Goal: Task Accomplishment & Management: Manage account settings

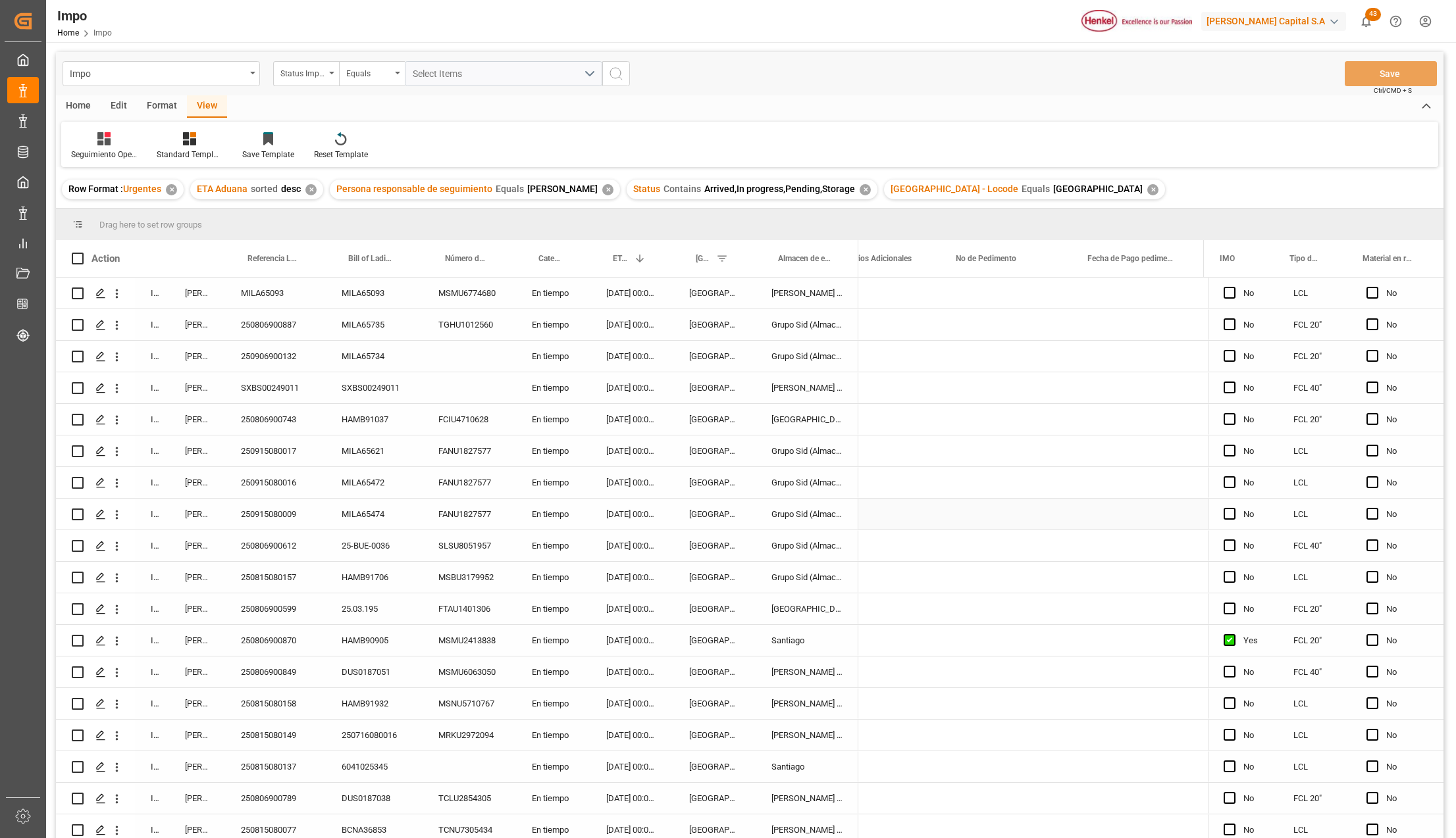
scroll to position [0, 3092]
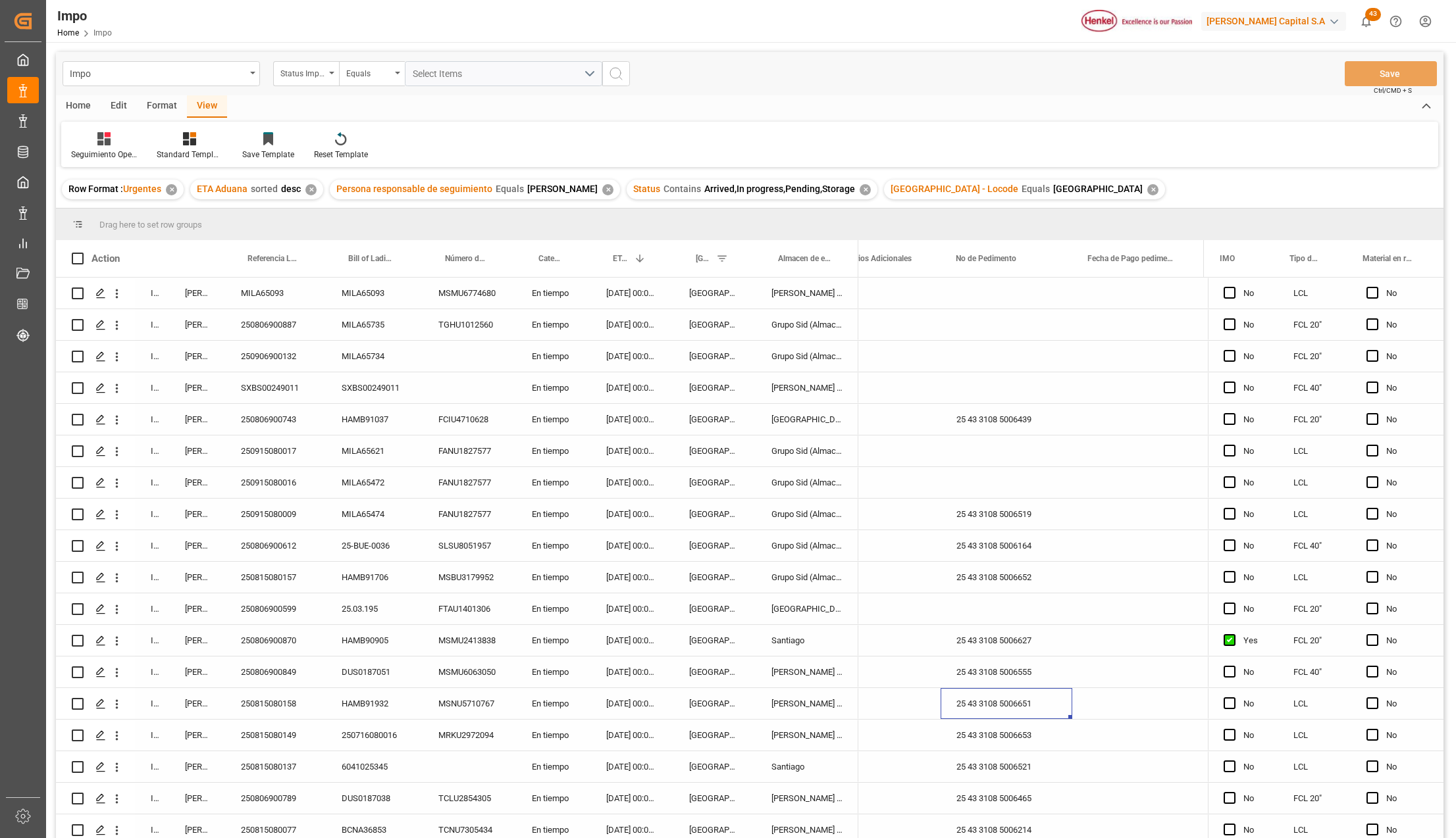
click at [845, 385] on div "Almer Tlalnepantla" at bounding box center [806, 388] width 102 height 31
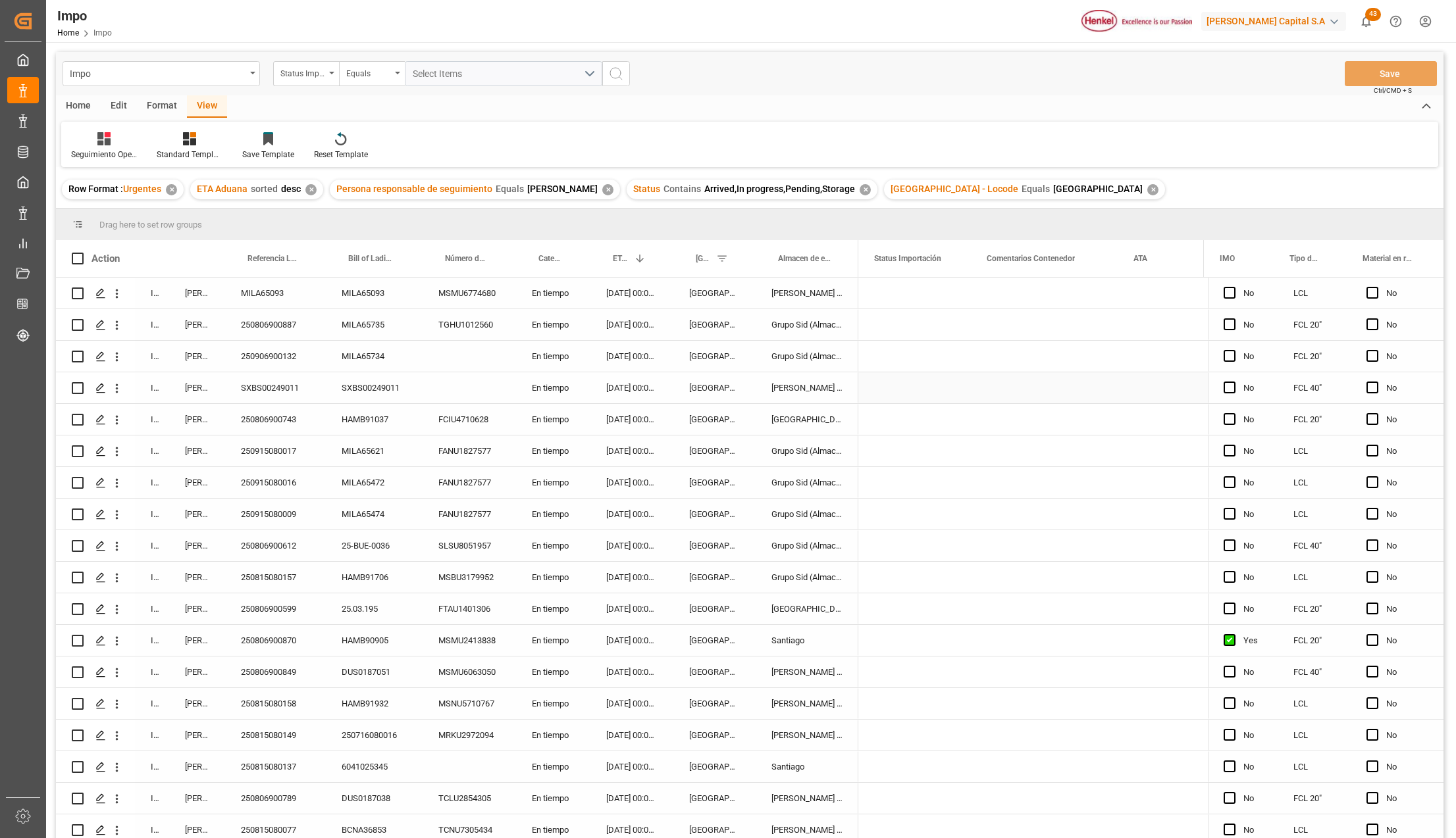
scroll to position [0, 0]
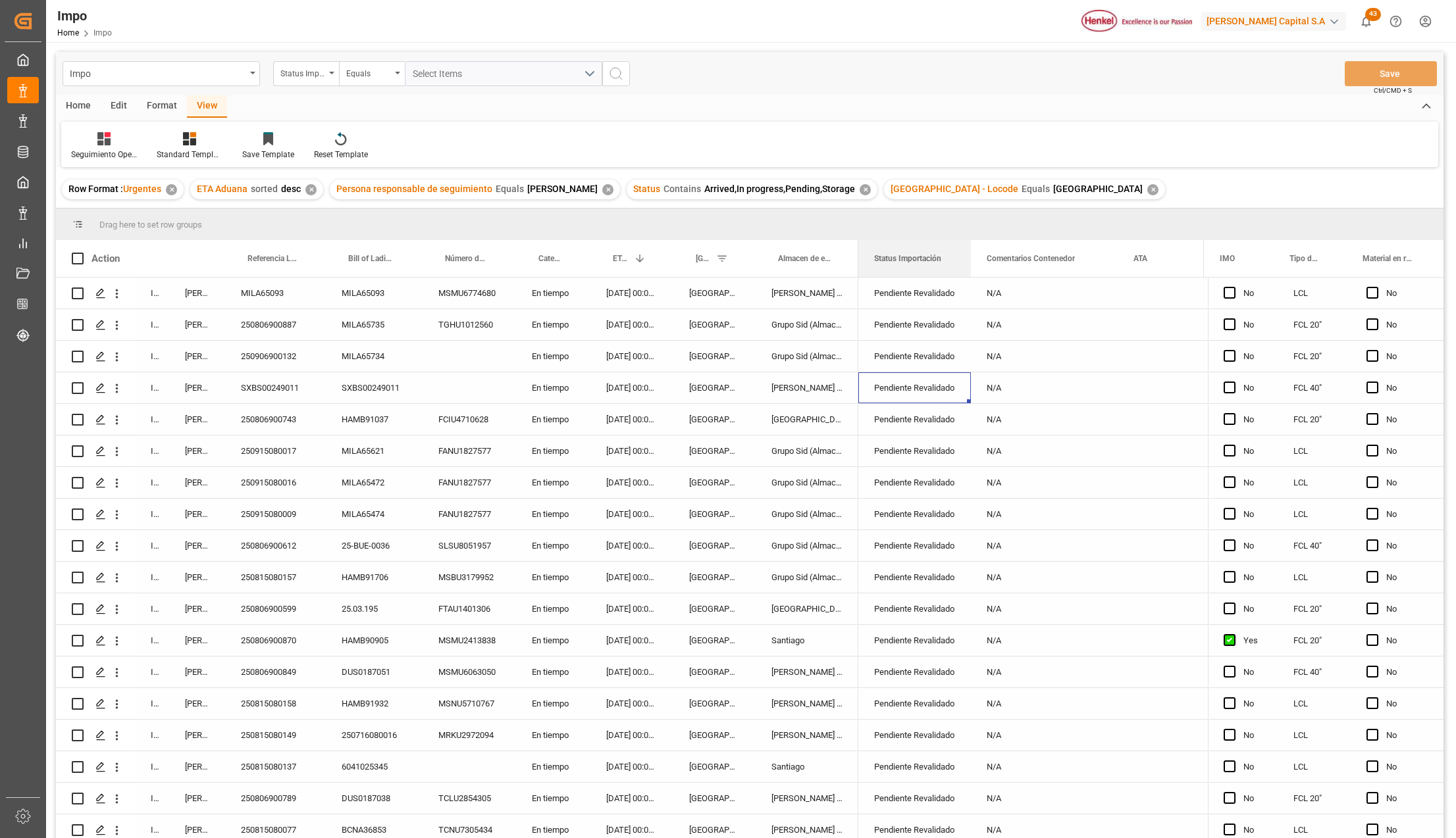
drag, startPoint x: 891, startPoint y: 216, endPoint x: 889, endPoint y: 206, distance: 10.2
click at [889, 206] on div "Impo Status Importación Equals Select Items Save Ctrl/CMD + S Home Edit Format …" at bounding box center [749, 463] width 1387 height 822
drag, startPoint x: 935, startPoint y: 233, endPoint x: 935, endPoint y: 227, distance: 6.0
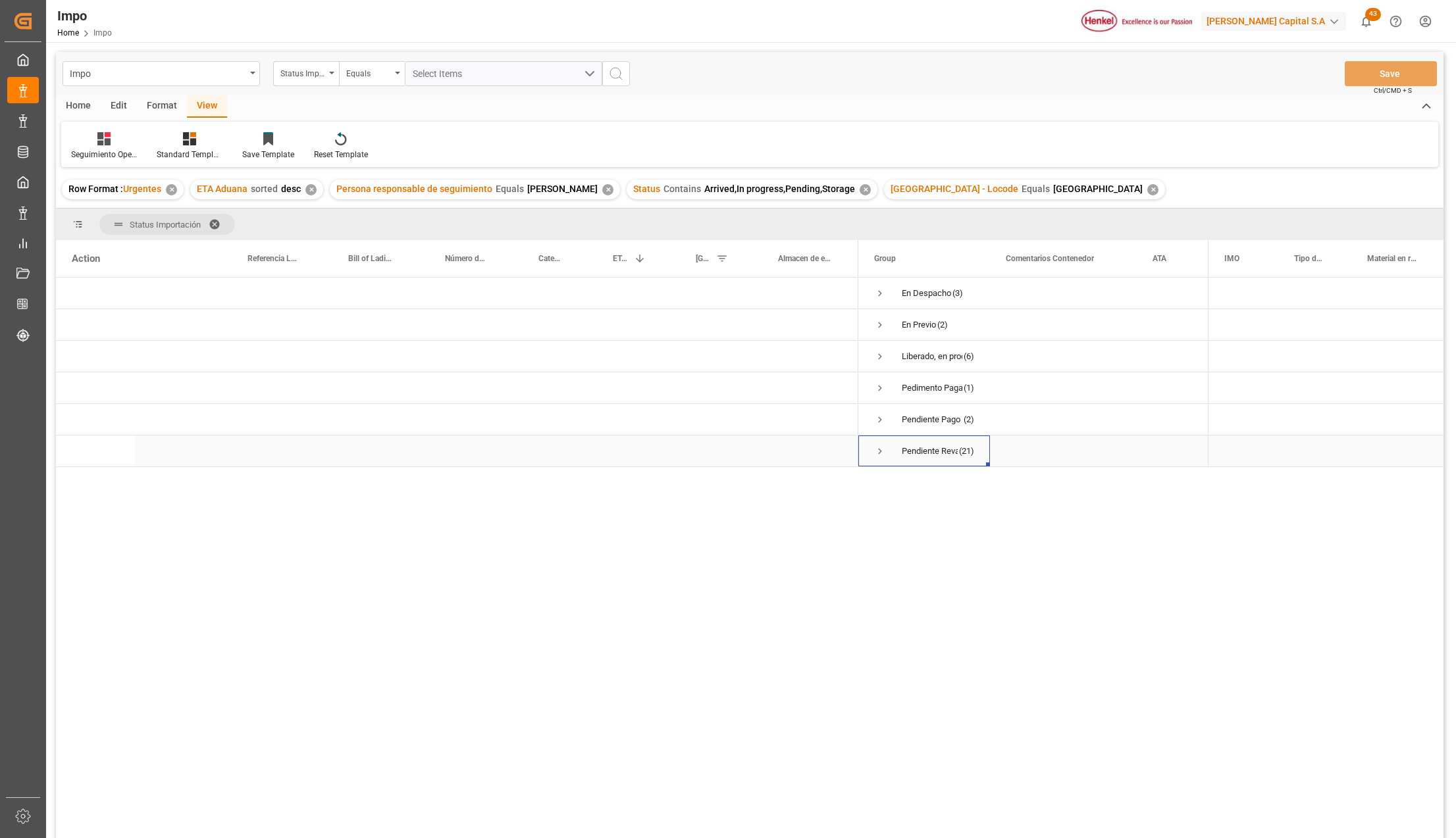
click at [885, 448] on span "Press SPACE to select this row." at bounding box center [880, 451] width 11 height 11
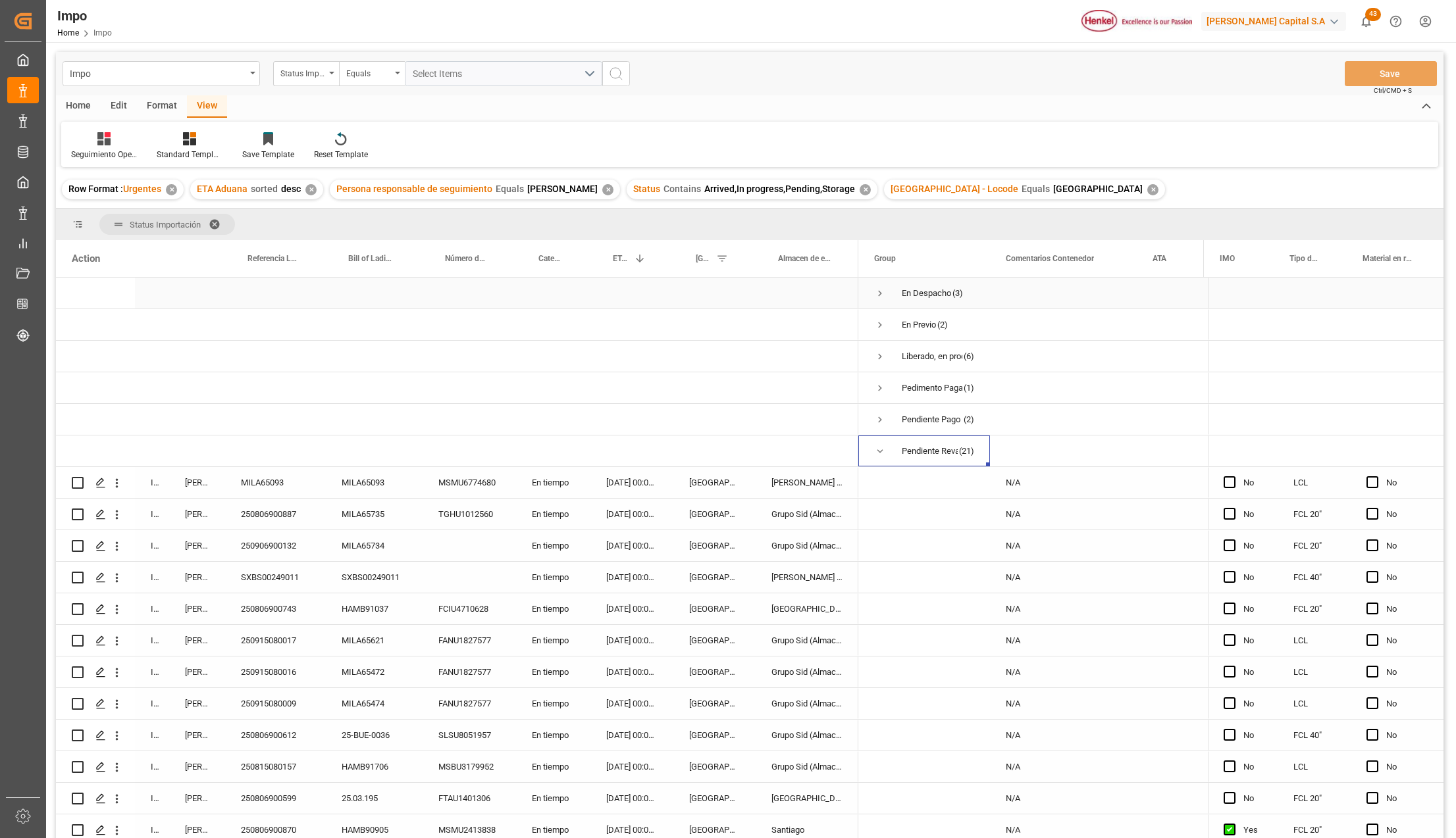
click at [880, 288] on span "Press SPACE to select this row." at bounding box center [880, 293] width 11 height 11
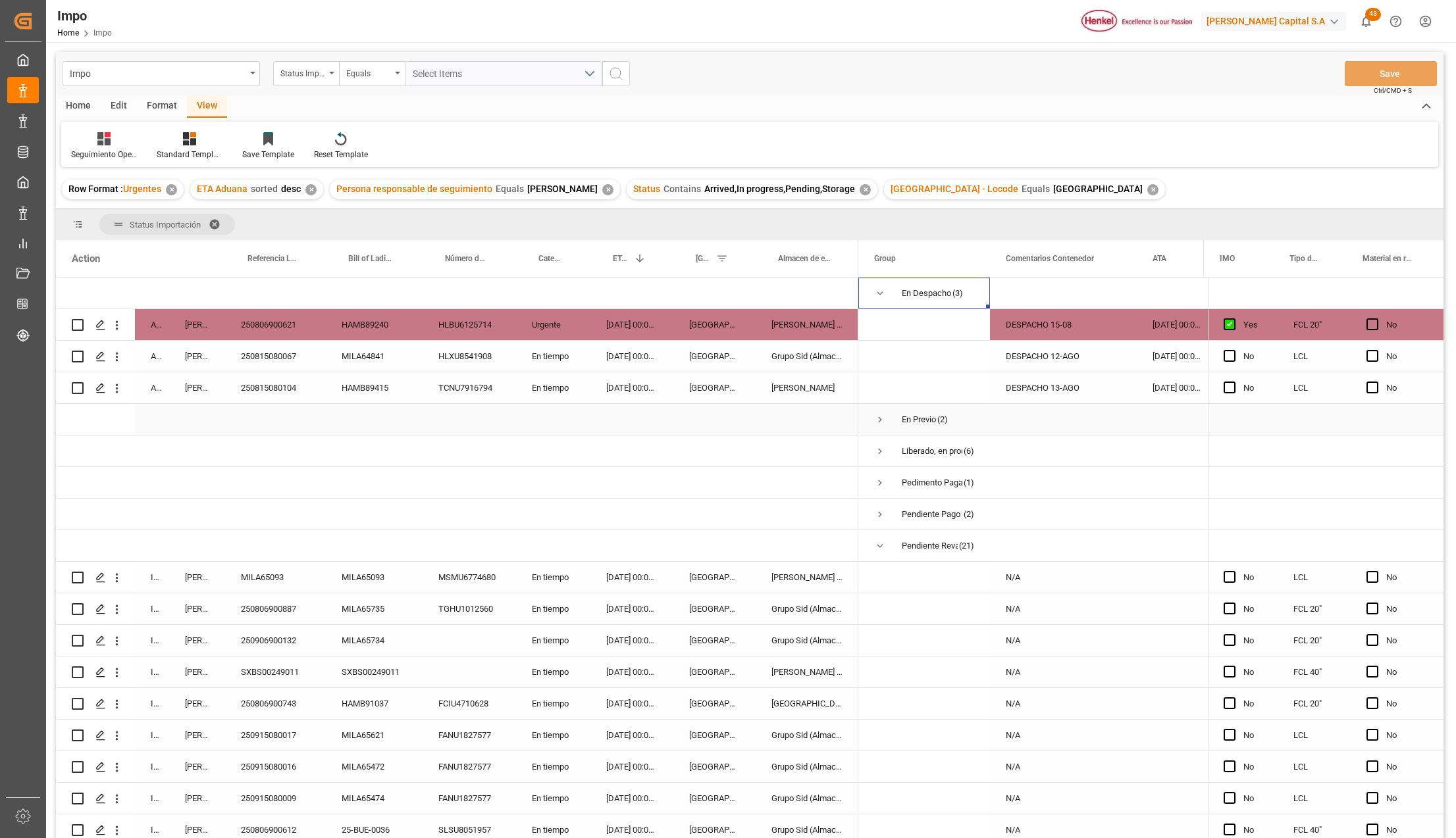
click at [877, 412] on span "Press SPACE to select this row." at bounding box center [880, 420] width 11 height 30
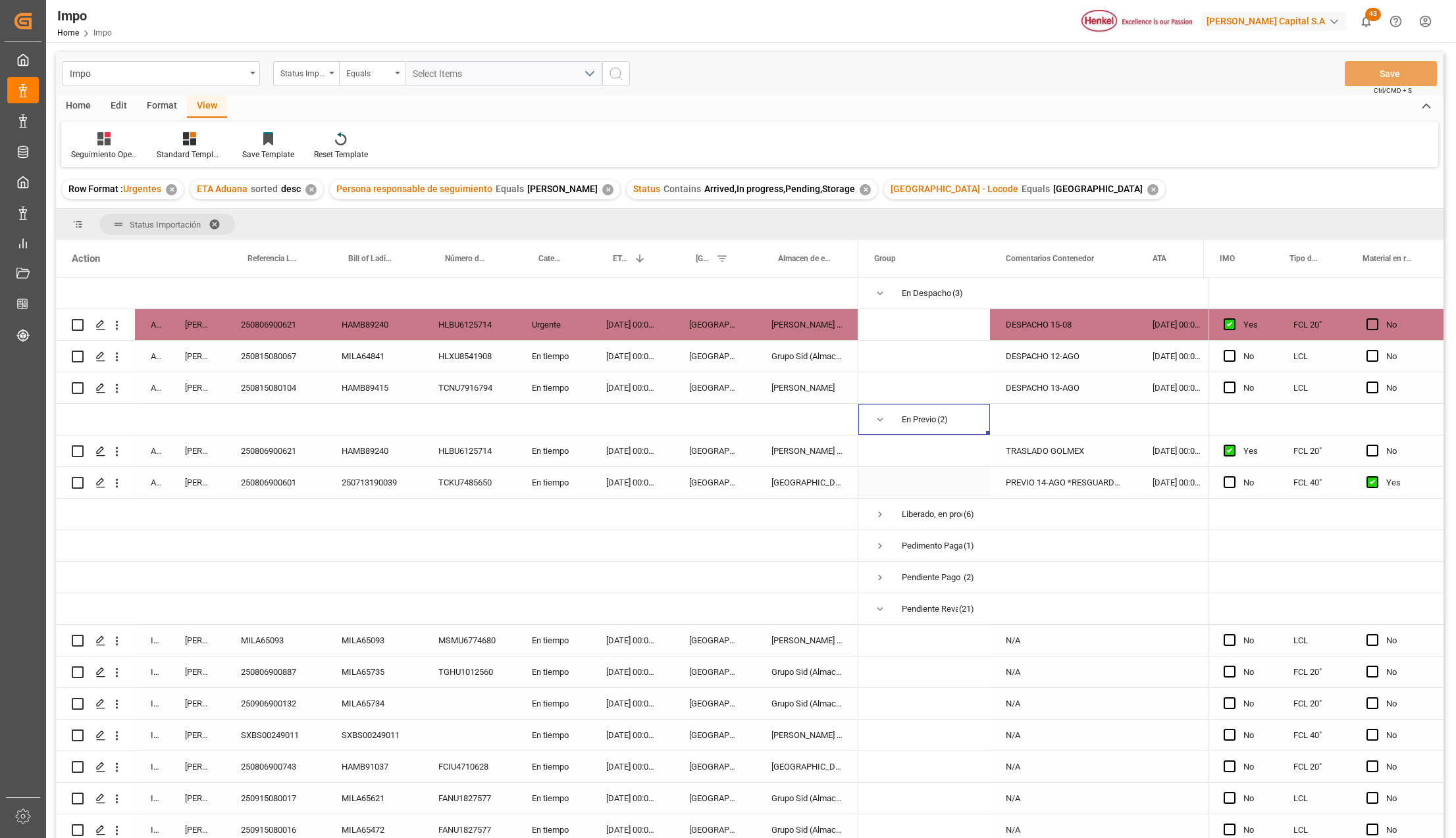
click at [878, 502] on span "Press SPACE to select this row." at bounding box center [880, 514] width 11 height 30
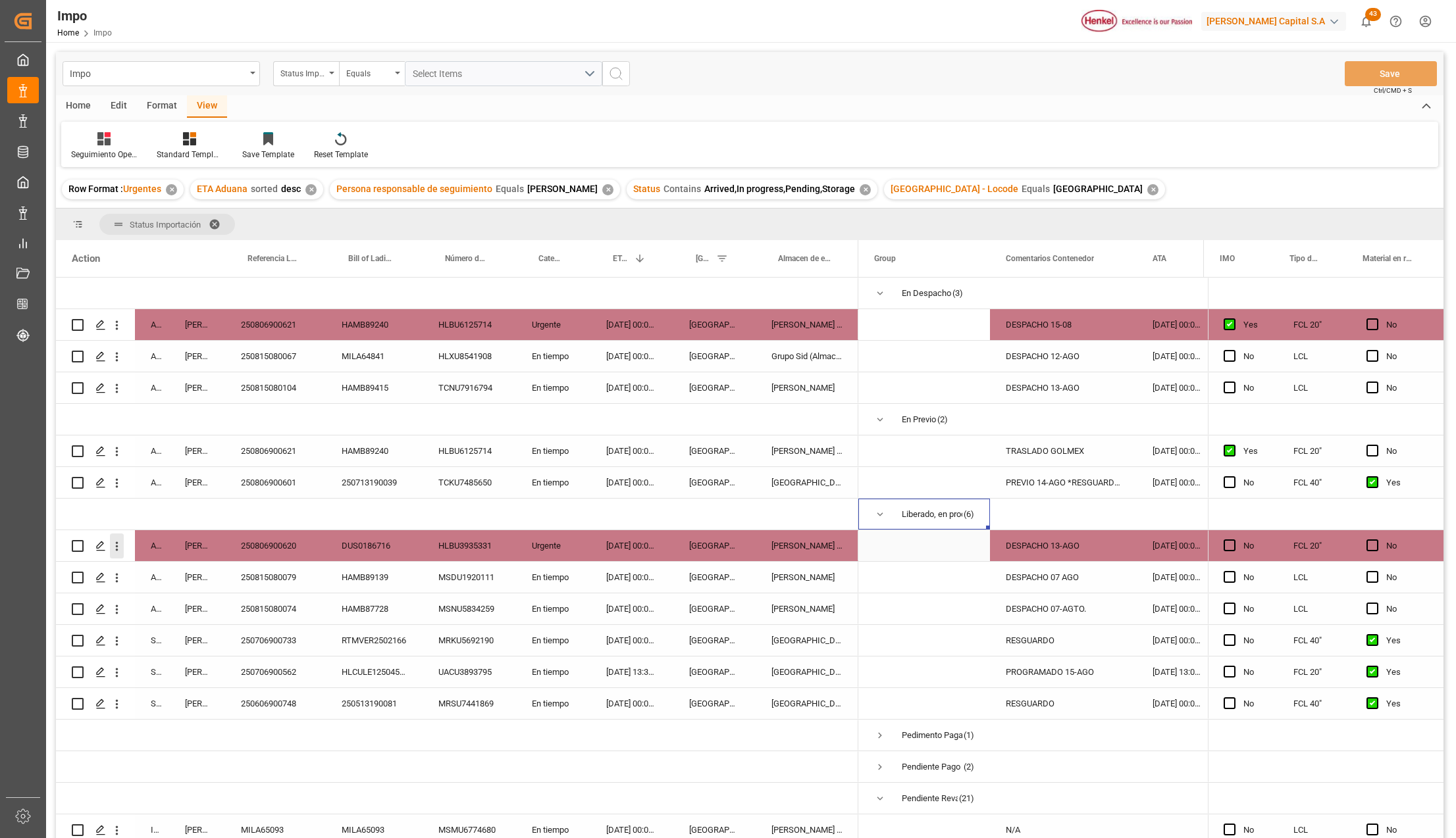
click at [113, 546] on icon "open menu" at bounding box center [116, 546] width 14 height 14
click at [133, 574] on icon "Press SPACE to select this row." at bounding box center [127, 574] width 14 height 14
click at [1046, 584] on div "DESPACHO 07 AGO" at bounding box center [1062, 578] width 147 height 31
click at [1046, 603] on div "DESPACHO 07-AGTO." at bounding box center [1062, 609] width 147 height 31
click at [119, 569] on button "open menu" at bounding box center [116, 578] width 14 height 25
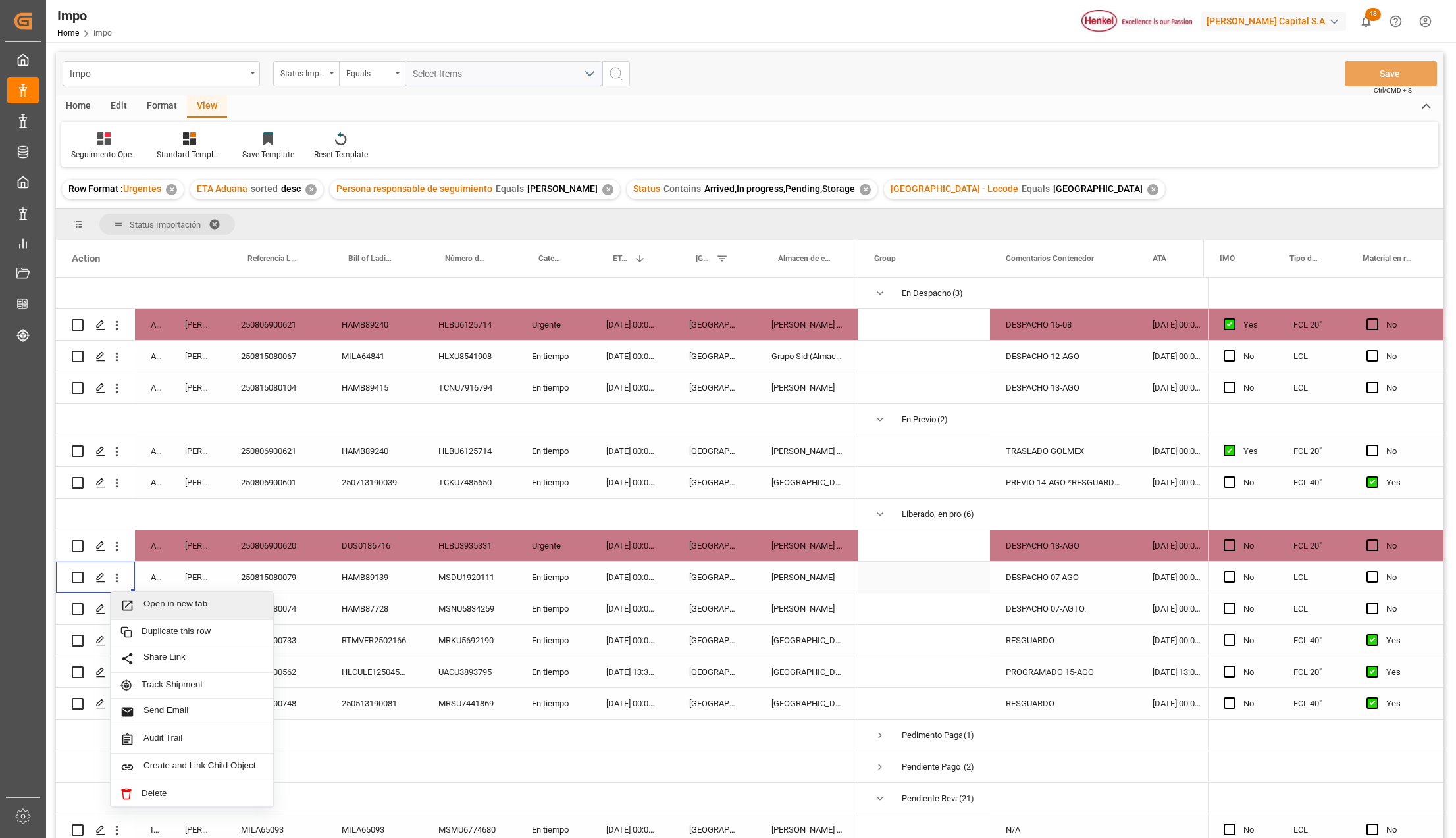
click at [130, 593] on div "Open in new tab" at bounding box center [192, 606] width 163 height 28
click at [116, 612] on icon "open menu" at bounding box center [116, 610] width 14 height 14
click at [147, 638] on span "Open in new tab" at bounding box center [203, 637] width 119 height 14
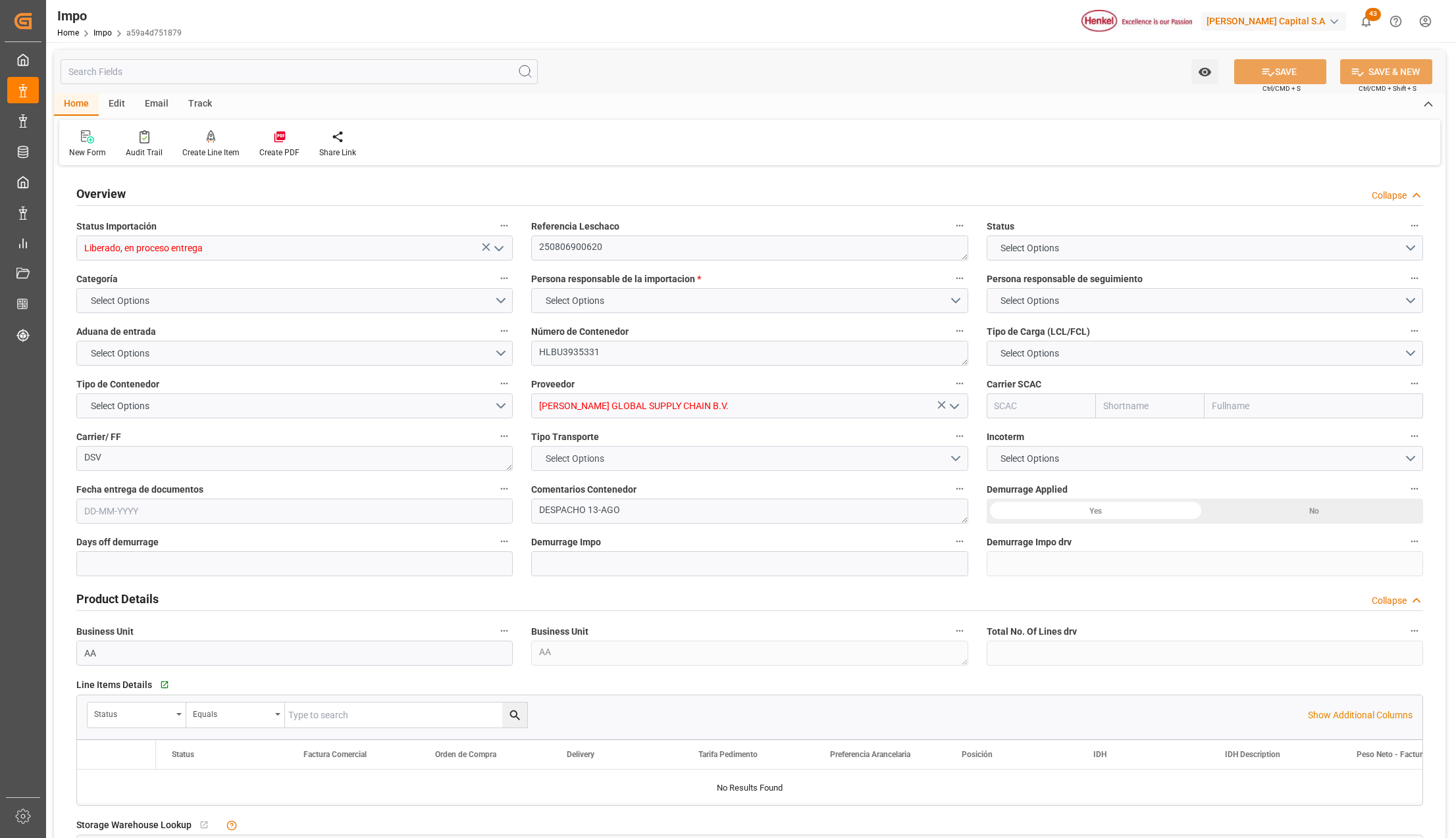
type input "4"
type input "20"
type input "10"
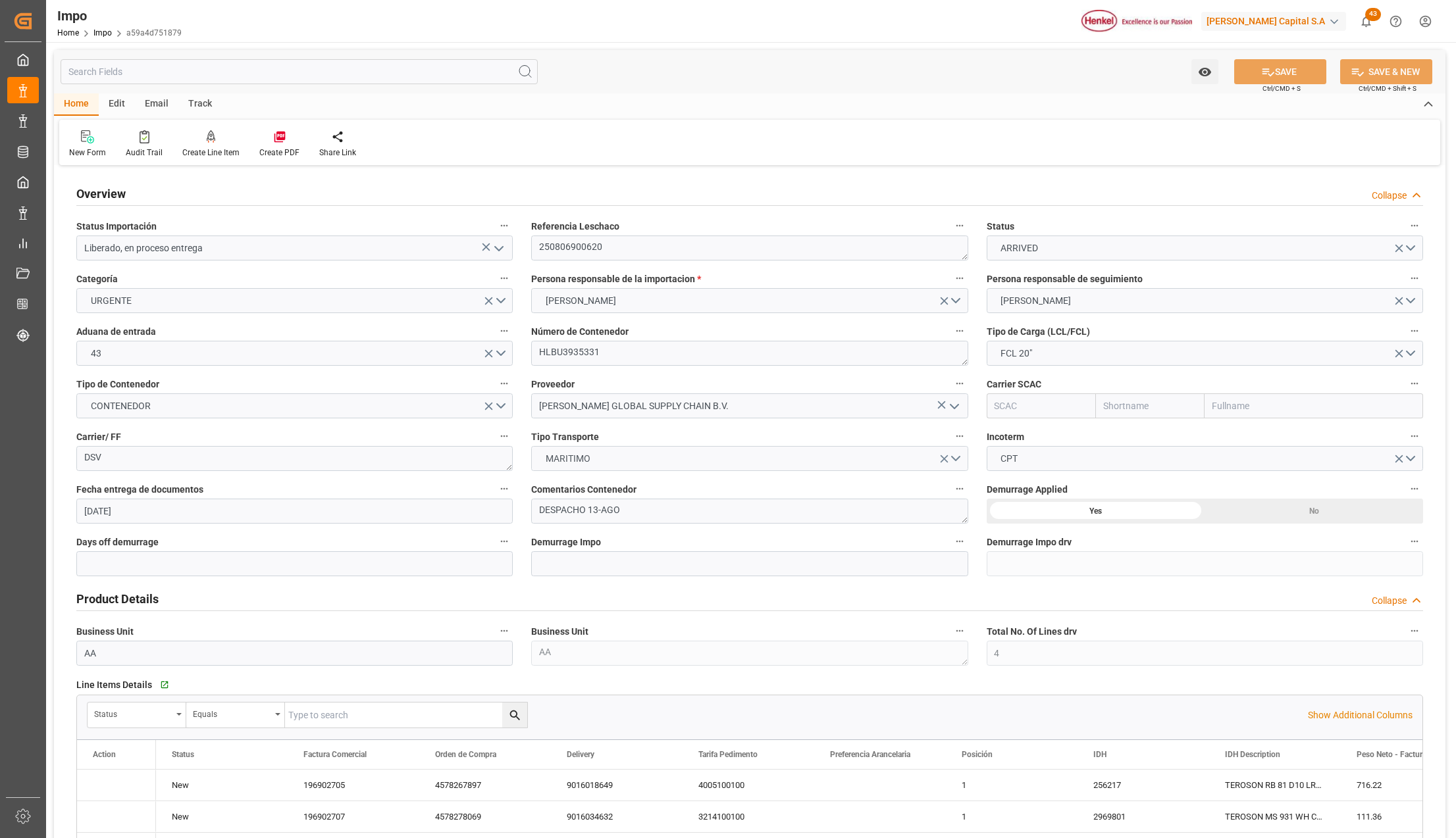
type input "25-07-2025"
click at [512, 254] on input "Liberado, en proceso entrega" at bounding box center [294, 248] width 436 height 25
click at [504, 250] on icon "open menu" at bounding box center [498, 248] width 16 height 16
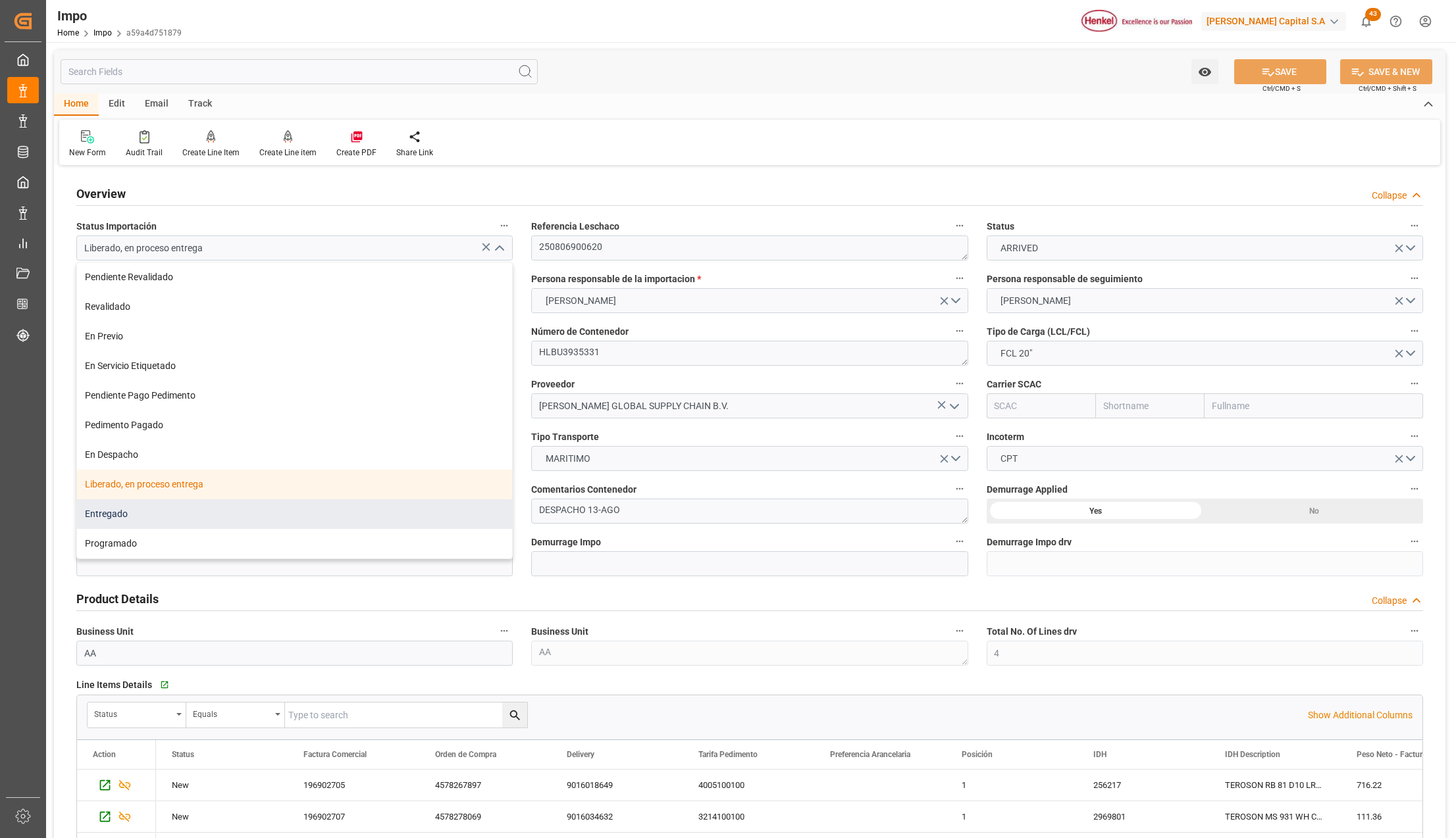
click at [104, 515] on div "Entregado" at bounding box center [295, 514] width 435 height 29
type input "Entregado"
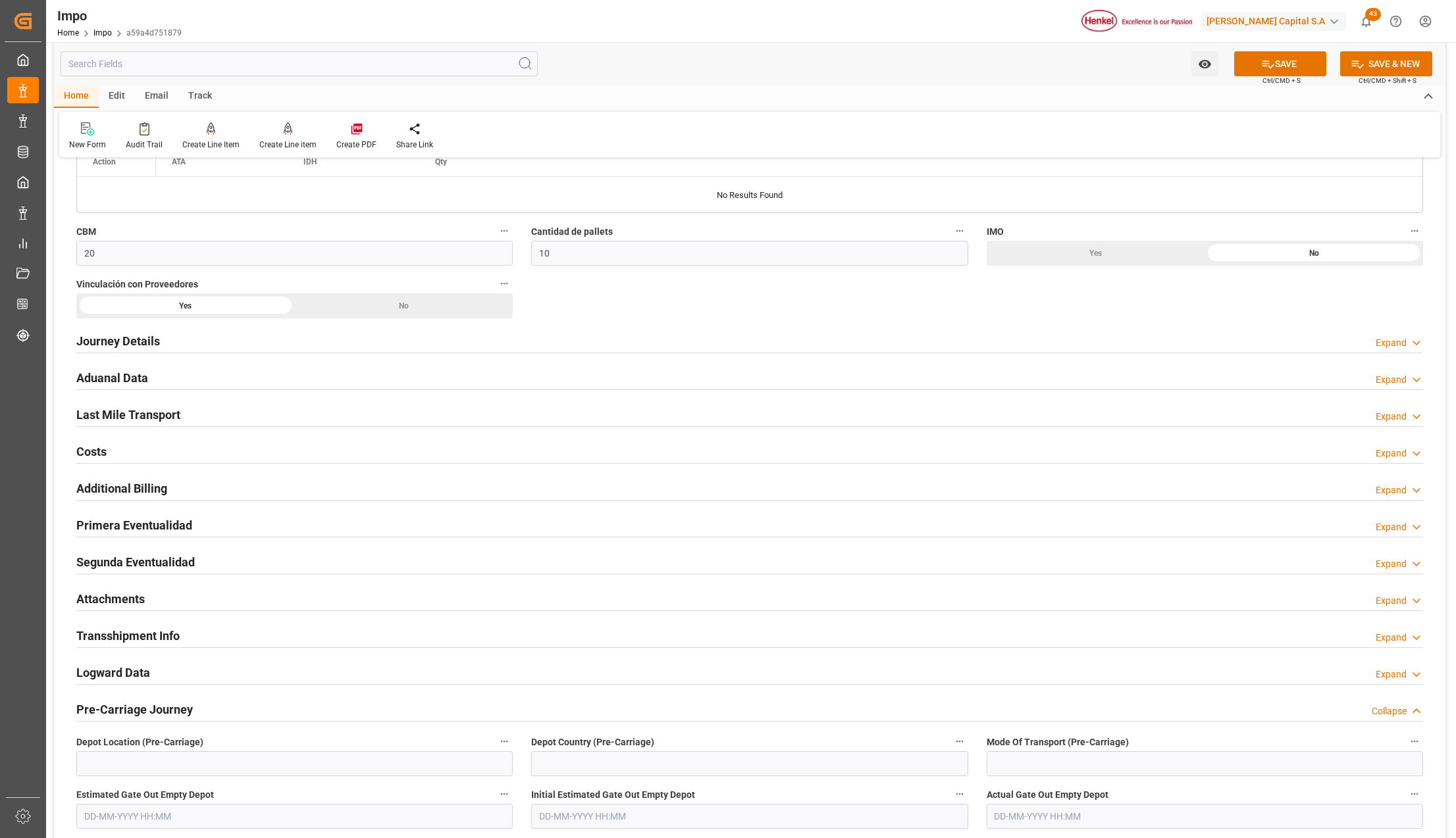
scroll to position [877, 0]
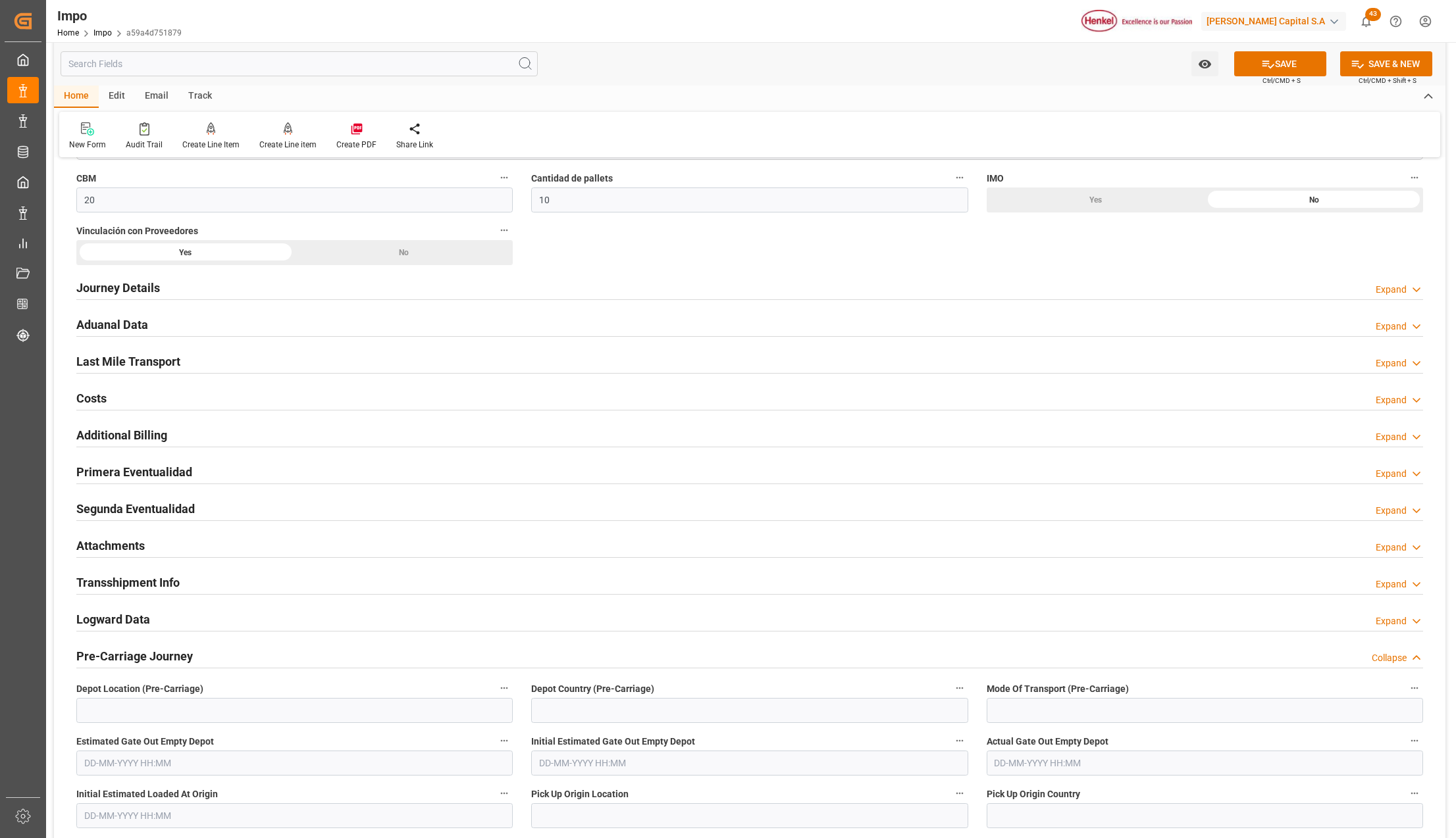
click at [109, 358] on h2 "Last Mile Transport" at bounding box center [128, 362] width 104 height 18
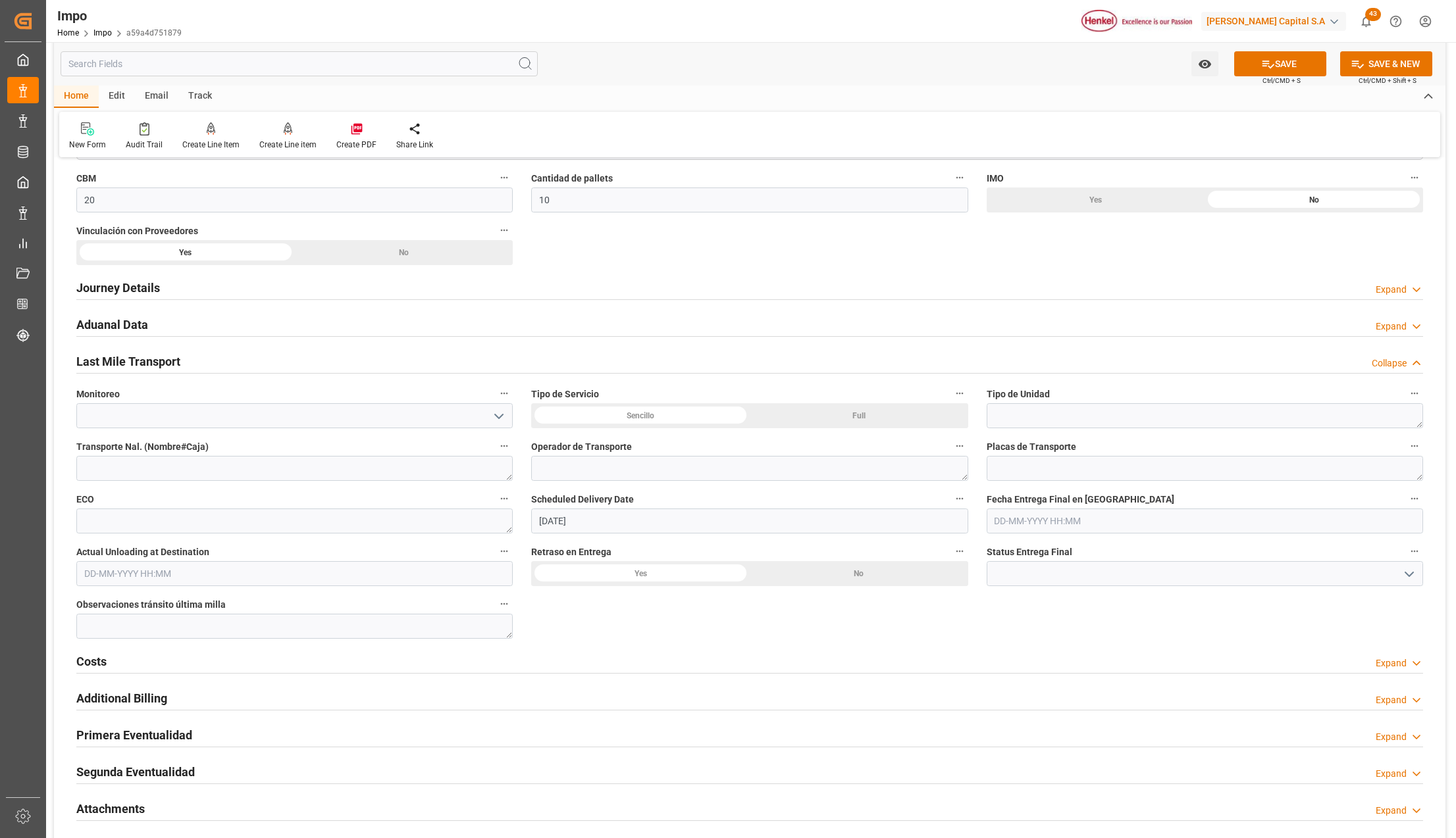
click at [1080, 519] on input "text" at bounding box center [1204, 521] width 436 height 25
type input "14-08-2025 00:00"
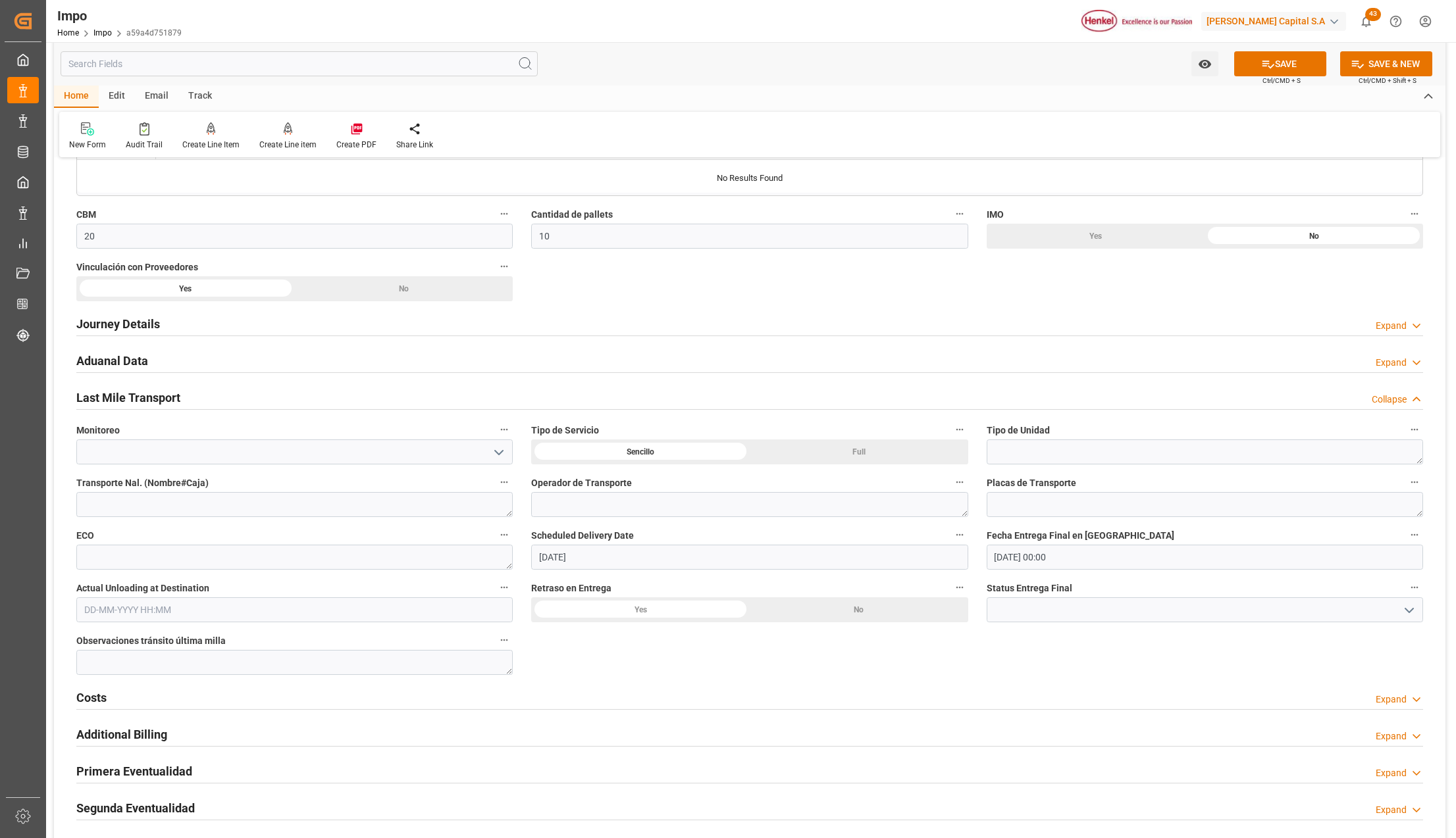
scroll to position [1228, 0]
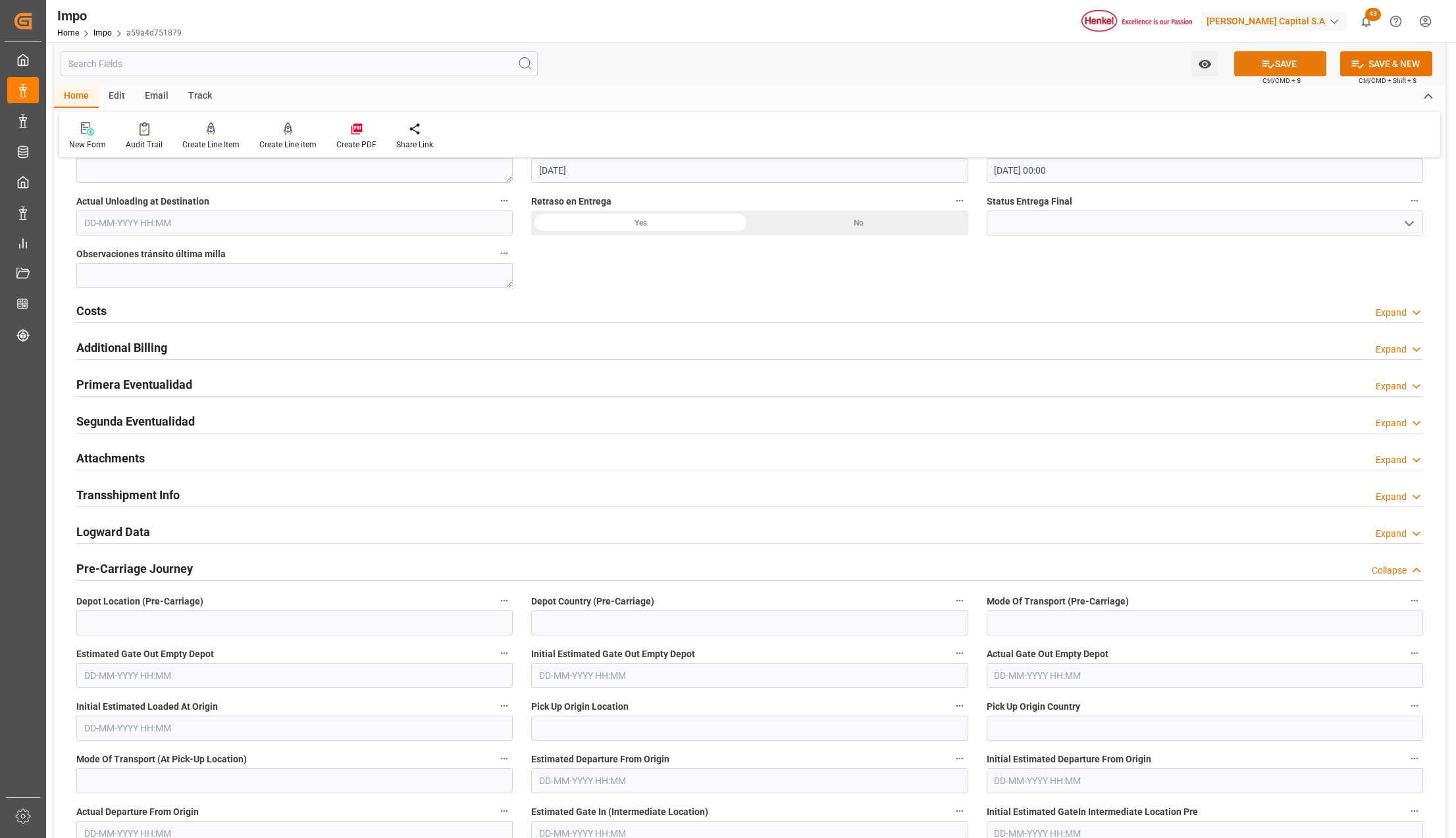
click at [1288, 62] on button "SAVE" at bounding box center [1280, 64] width 92 height 25
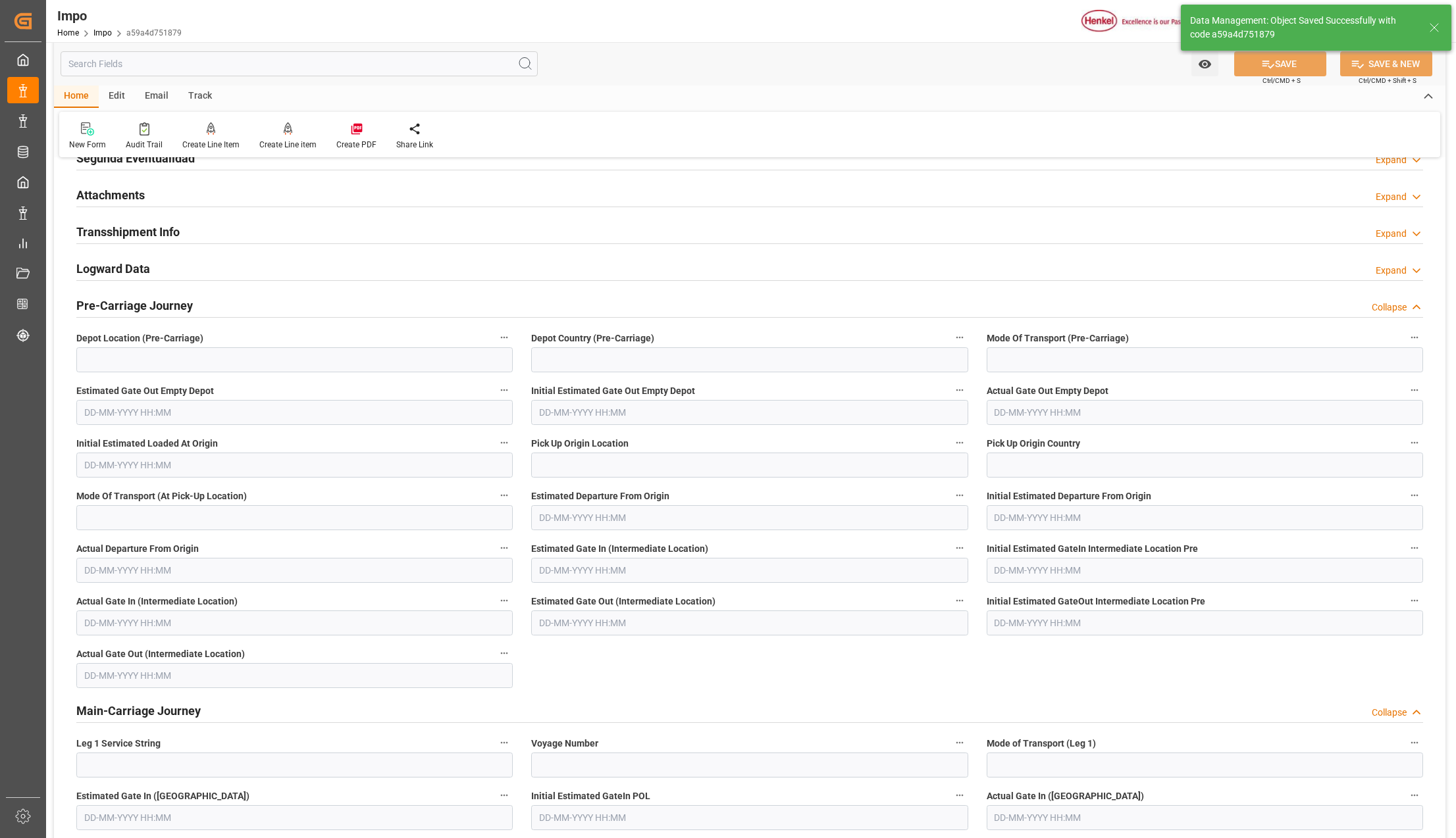
scroll to position [965, 0]
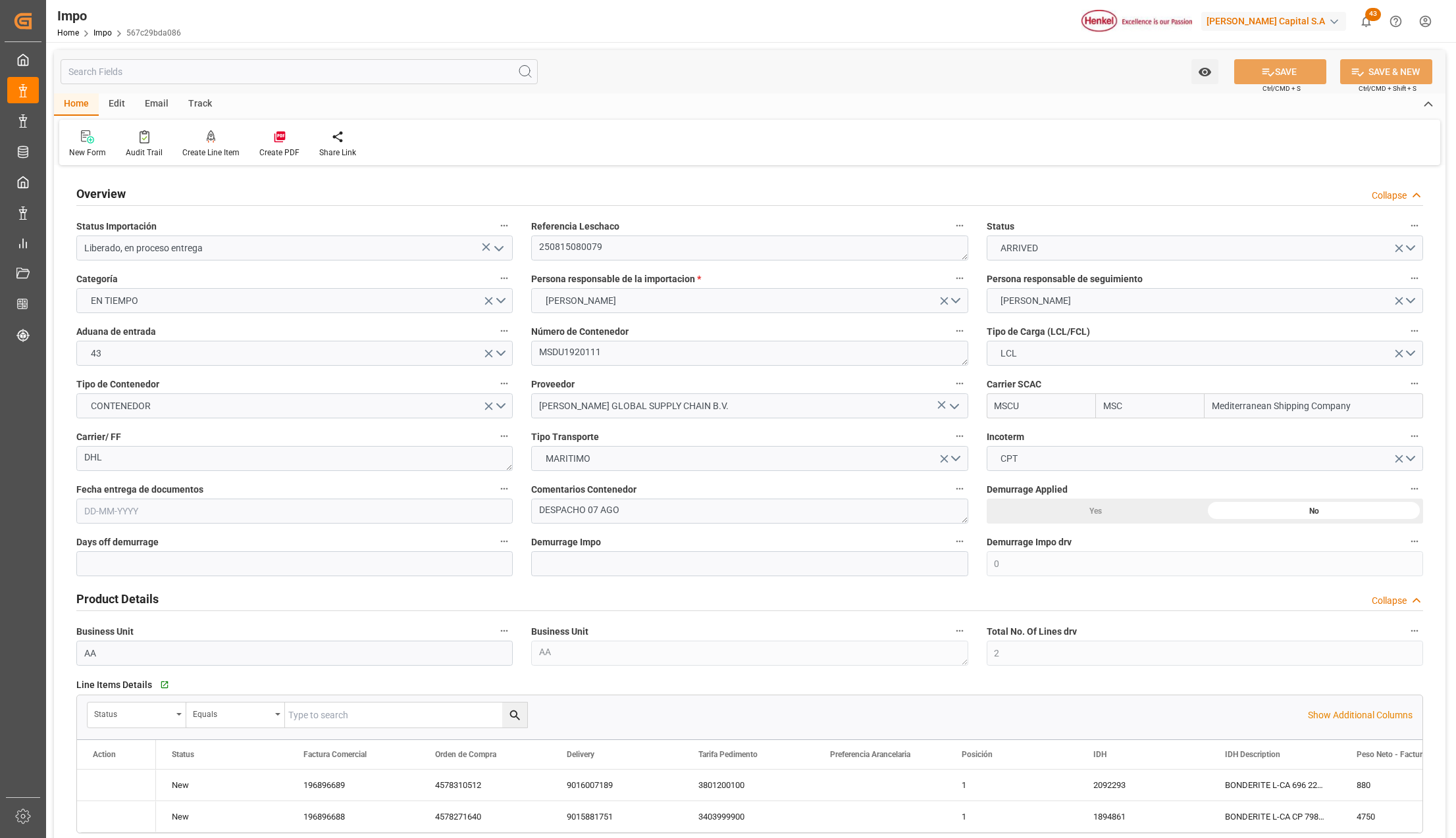
type input "MSC"
type input "Mediterranean Shipping Company"
type input "0"
type input "2"
type input "8.53"
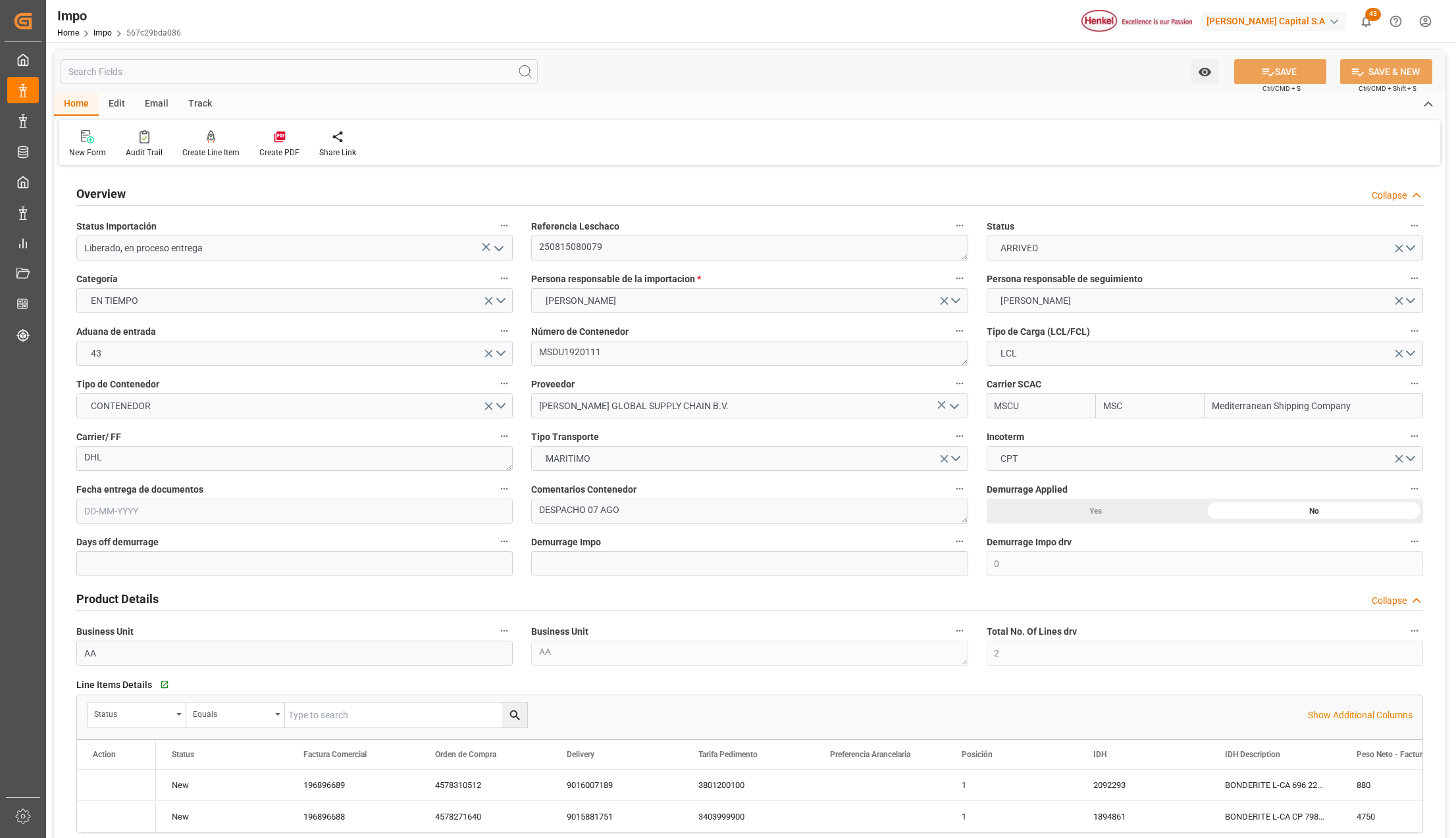
type input "6"
type input "[DATE]"
click at [491, 249] on icon "open menu" at bounding box center [498, 248] width 16 height 16
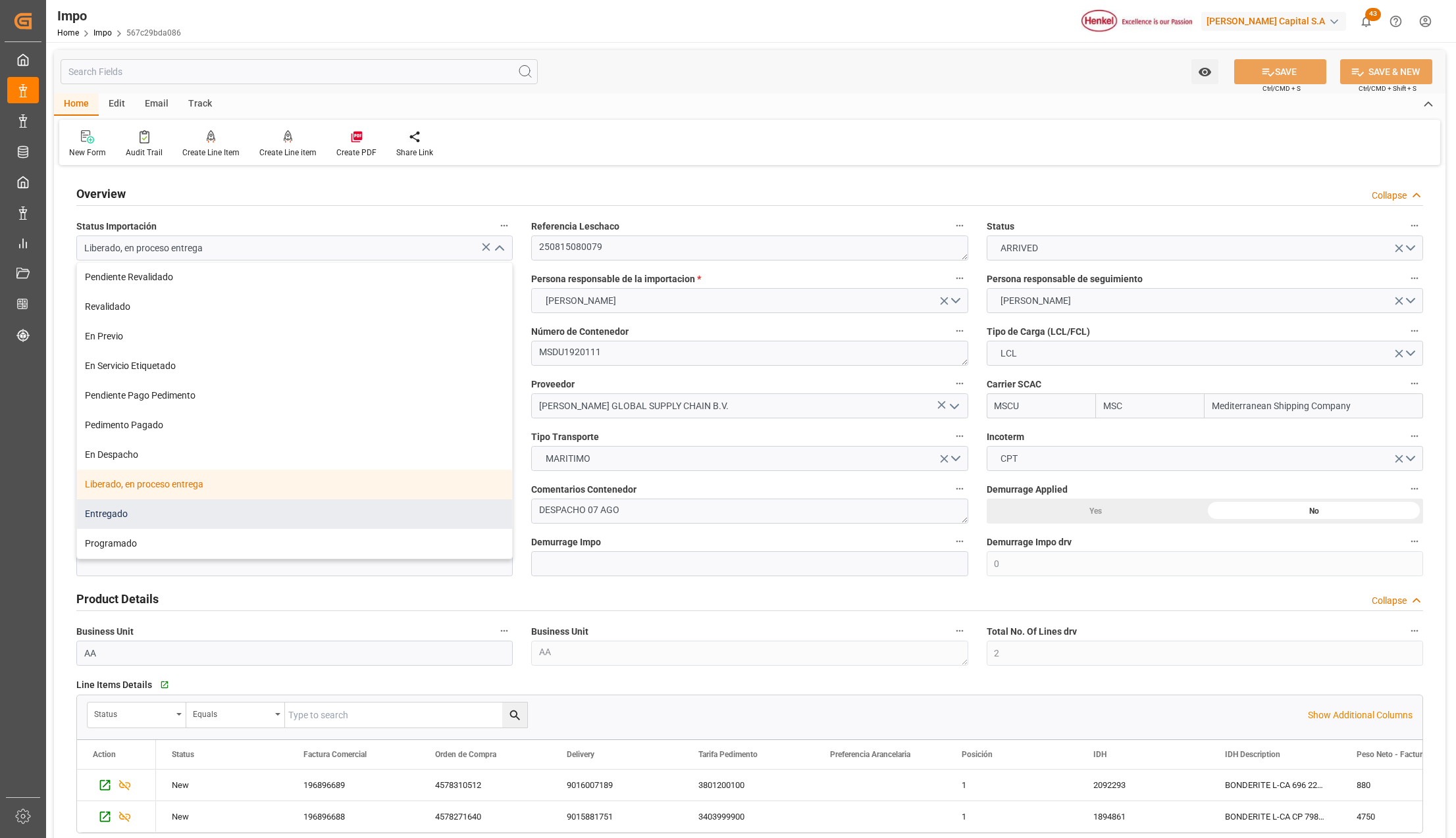
click at [124, 512] on div "Entregado" at bounding box center [295, 514] width 435 height 29
type input "Entregado"
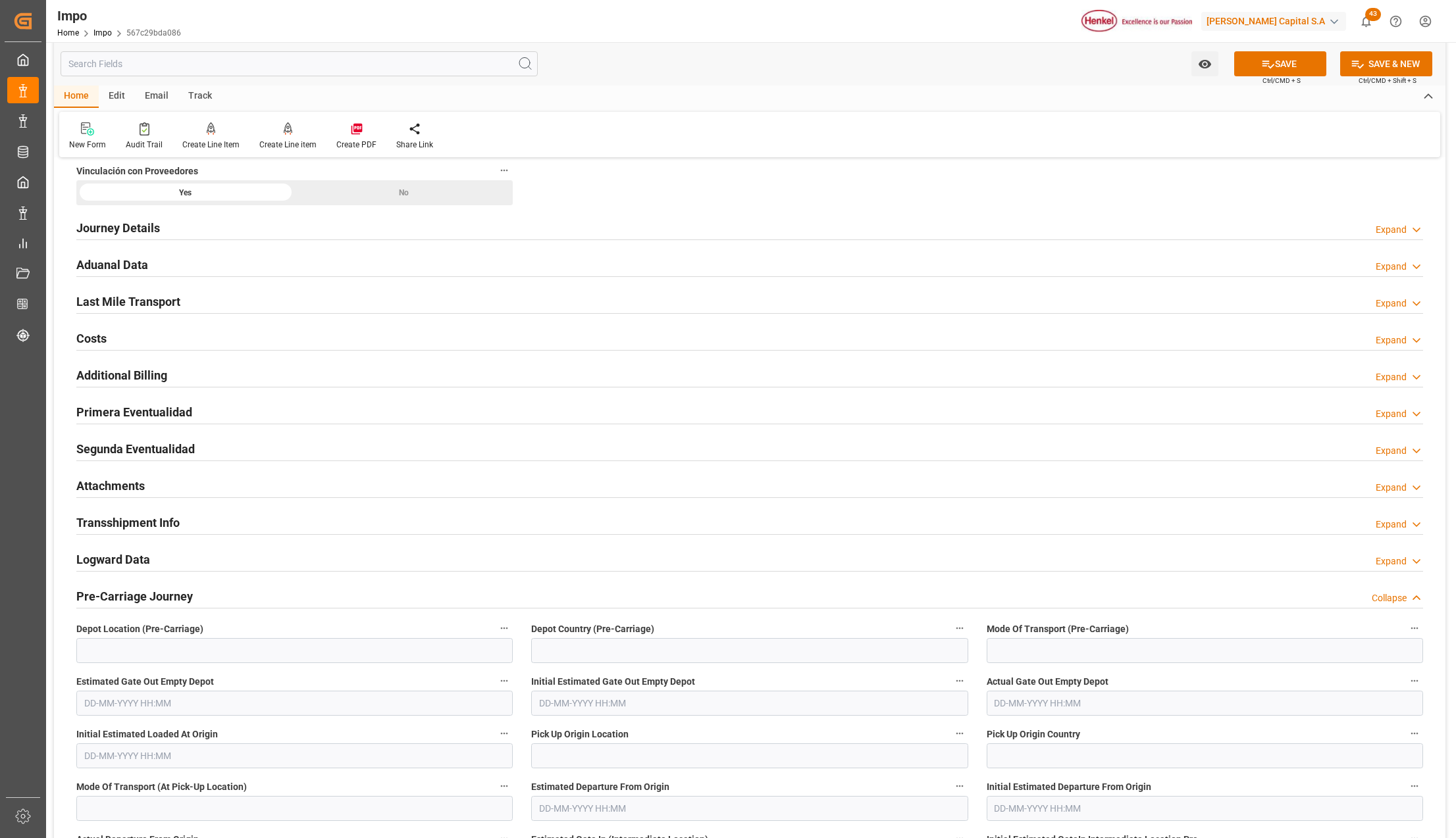
scroll to position [877, 0]
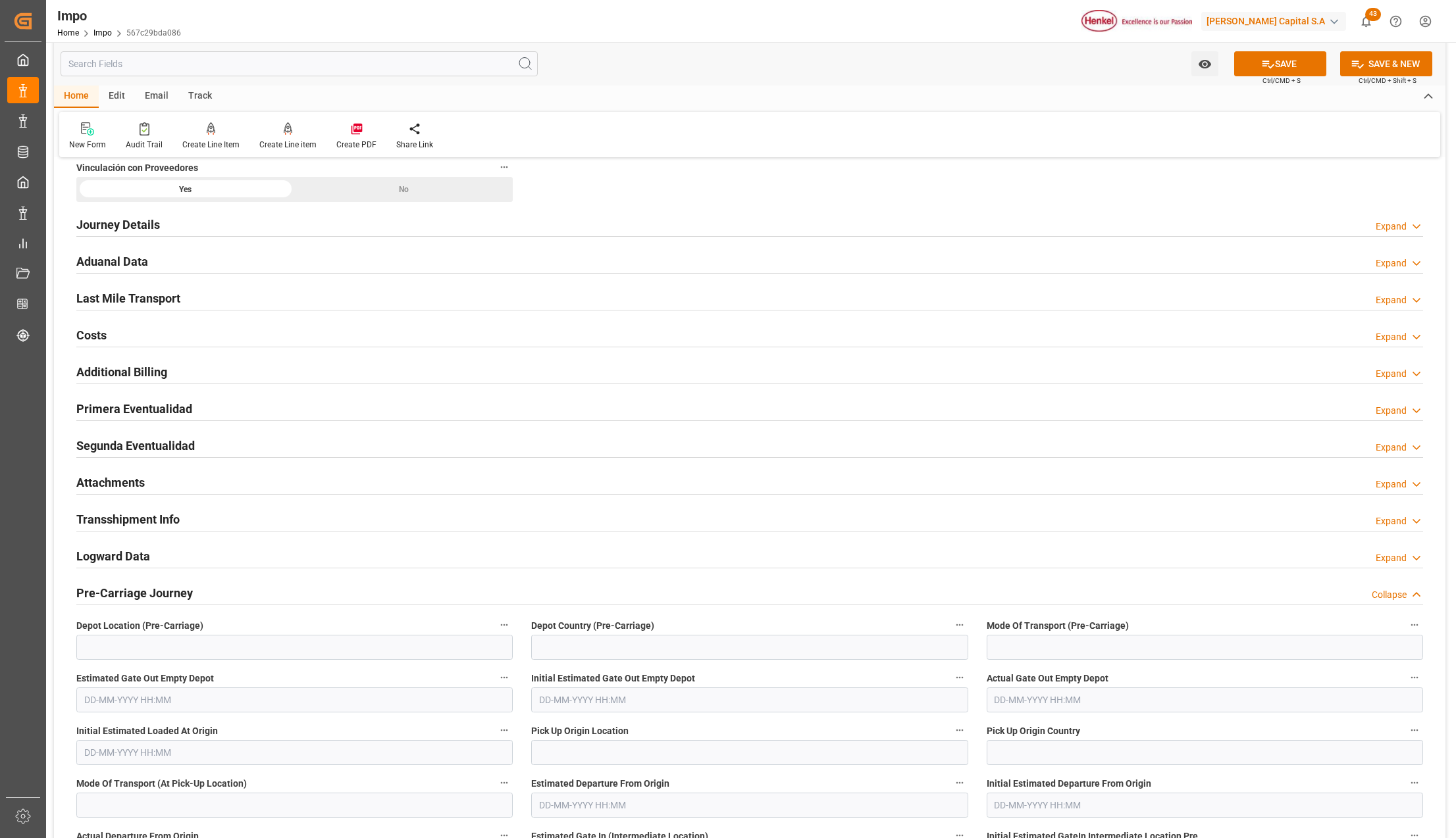
click at [136, 300] on h2 "Last Mile Transport" at bounding box center [128, 299] width 104 height 18
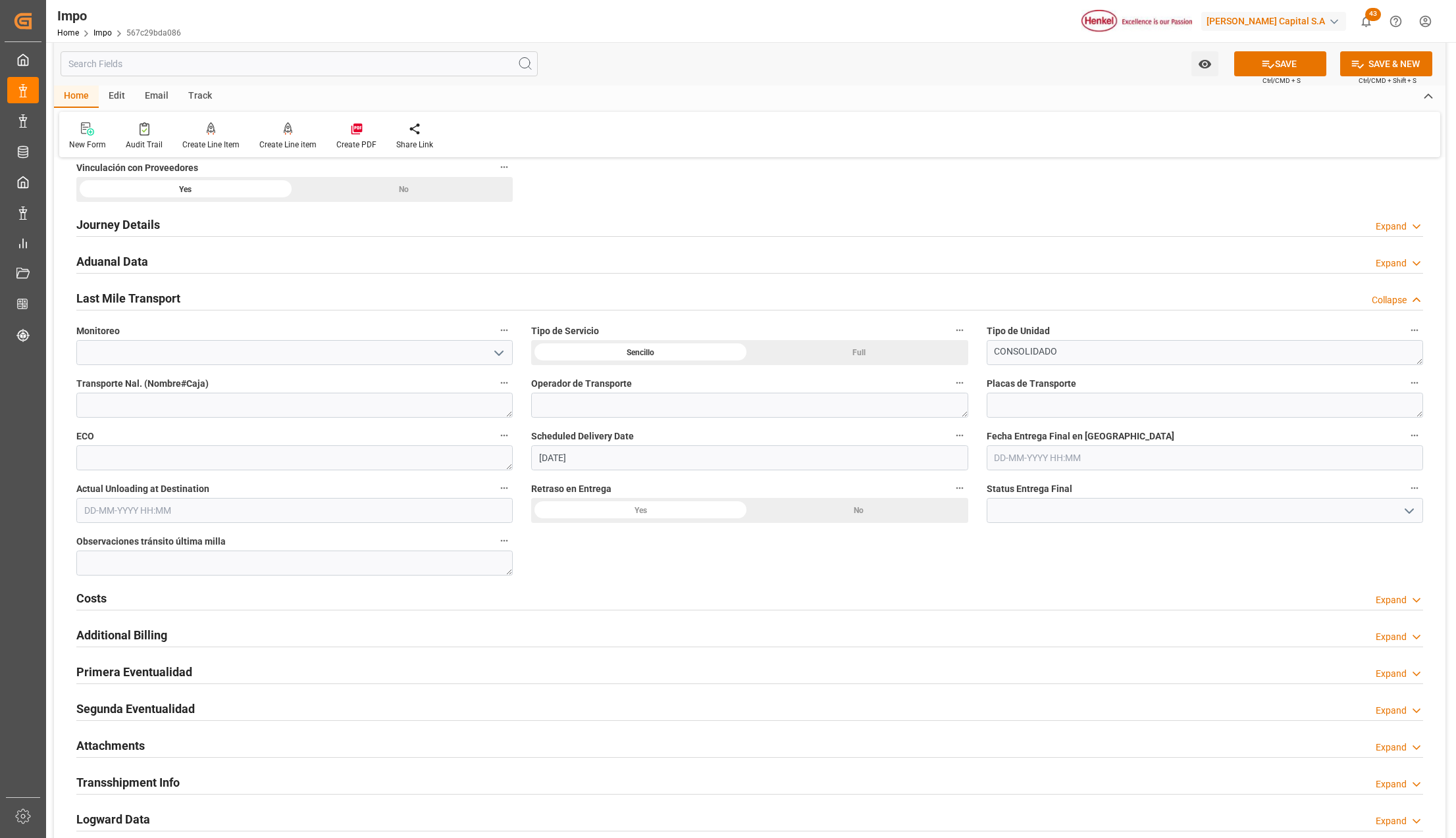
click at [1009, 462] on input "text" at bounding box center [1204, 457] width 436 height 25
type input "14-08-2025 00:00"
click at [1314, 64] on button "SAVE" at bounding box center [1280, 64] width 92 height 25
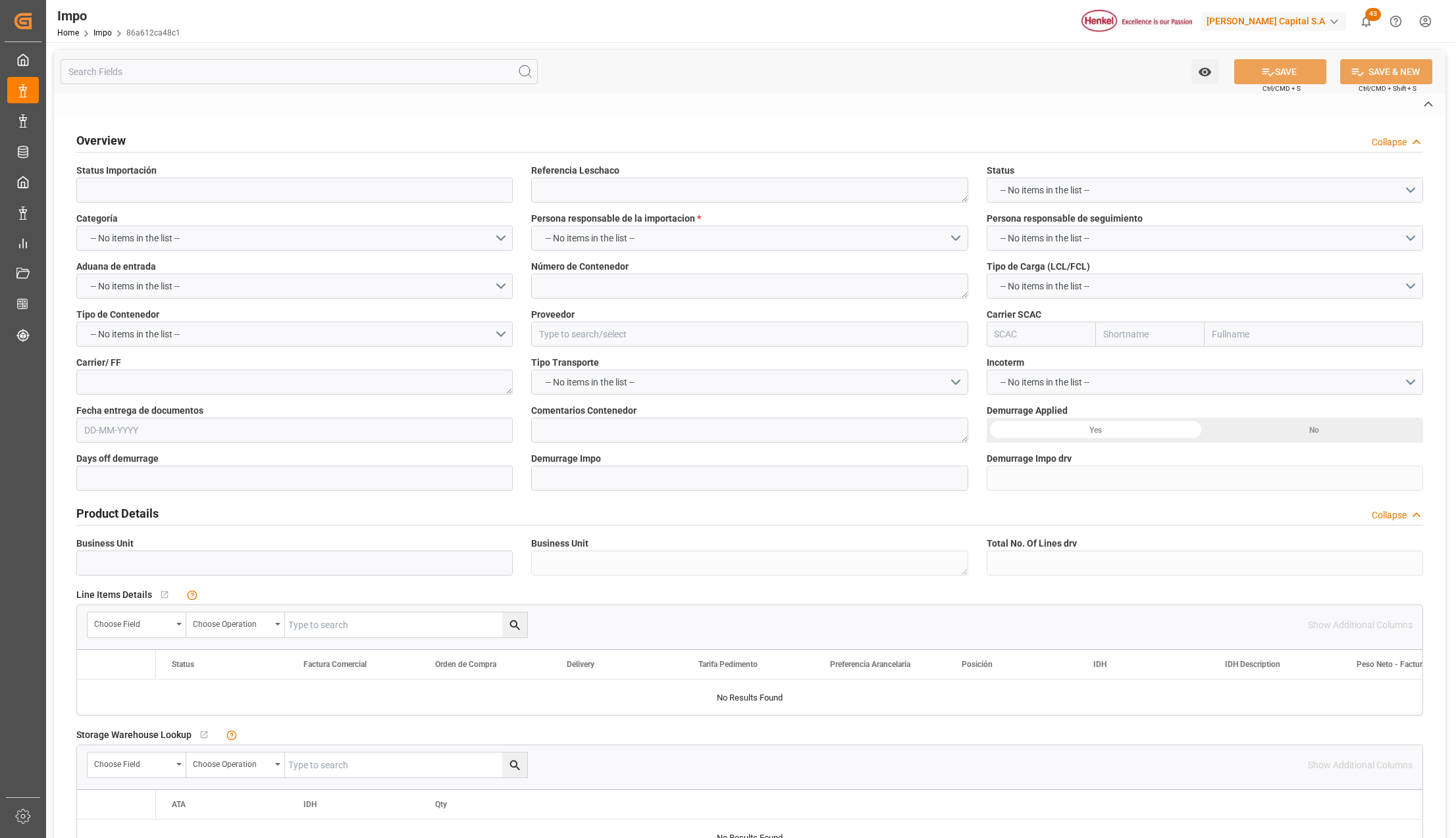
type input "Liberado, en proceso entrega"
type textarea "250815080074"
type textarea "MSNU5834259"
type input "[PERSON_NAME] GLOBAL SUPPLY CHAIN B.V."
type input "MSCU"
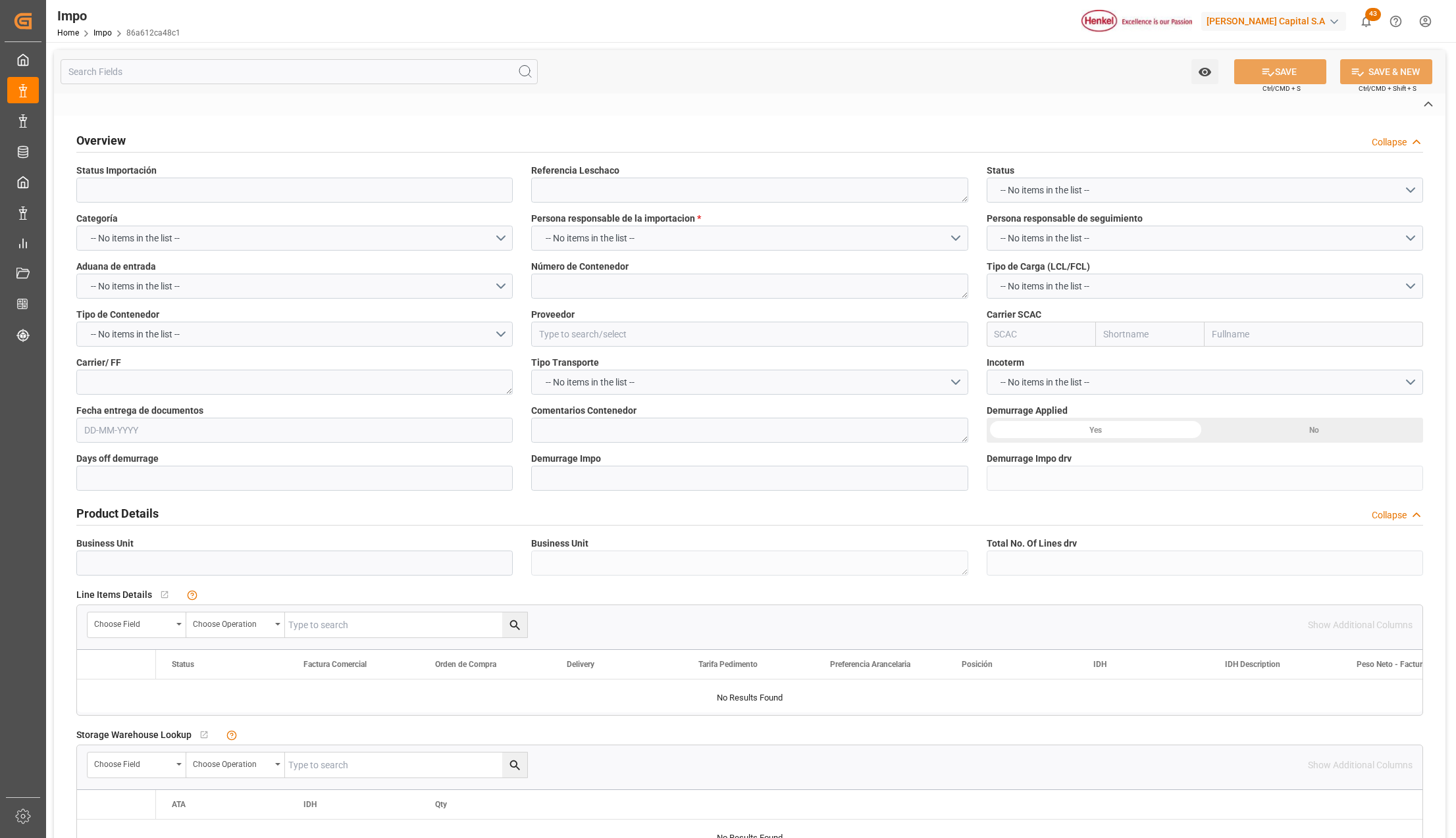
type textarea "DHL"
type textarea "DESPACHO 07-AGTO."
type input "AA"
type textarea "AA"
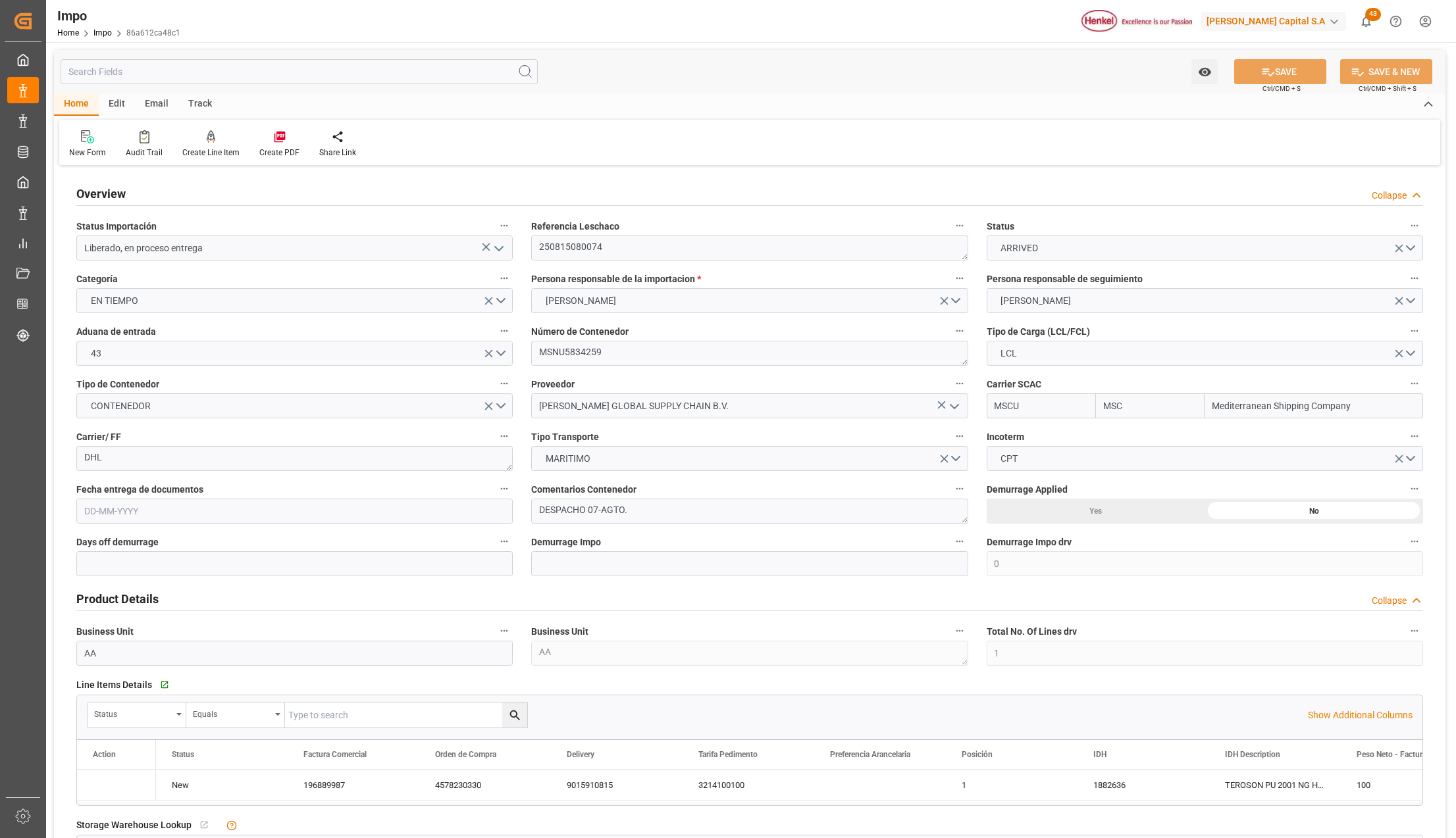
type input "MSC"
type input "Mediterranean Shipping Company"
type input "0"
type input "1"
type input "0.75"
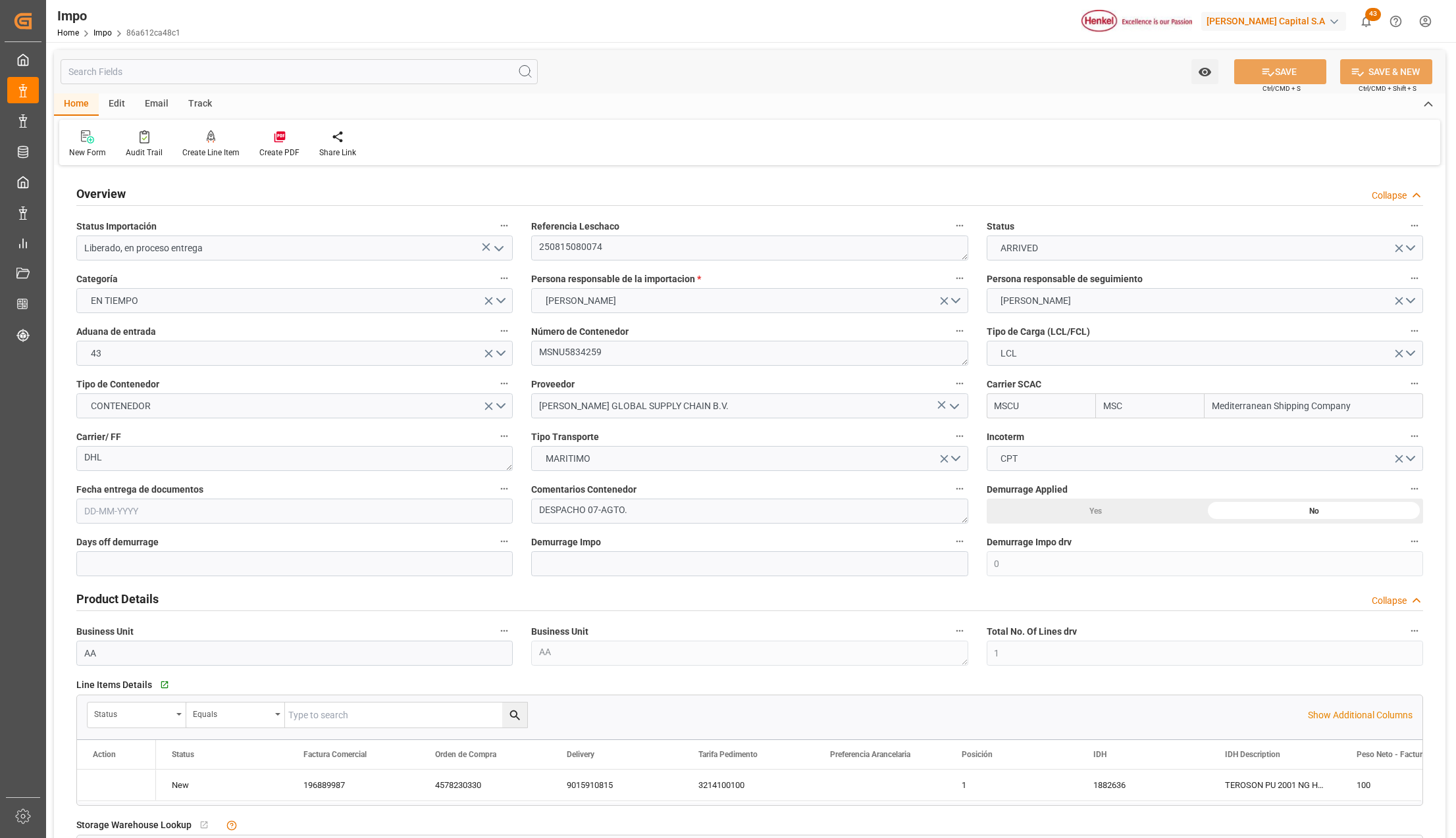
type input "1"
type input "23-07-2025"
type input "[DATE]"
click at [495, 246] on icon "open menu" at bounding box center [498, 248] width 16 height 16
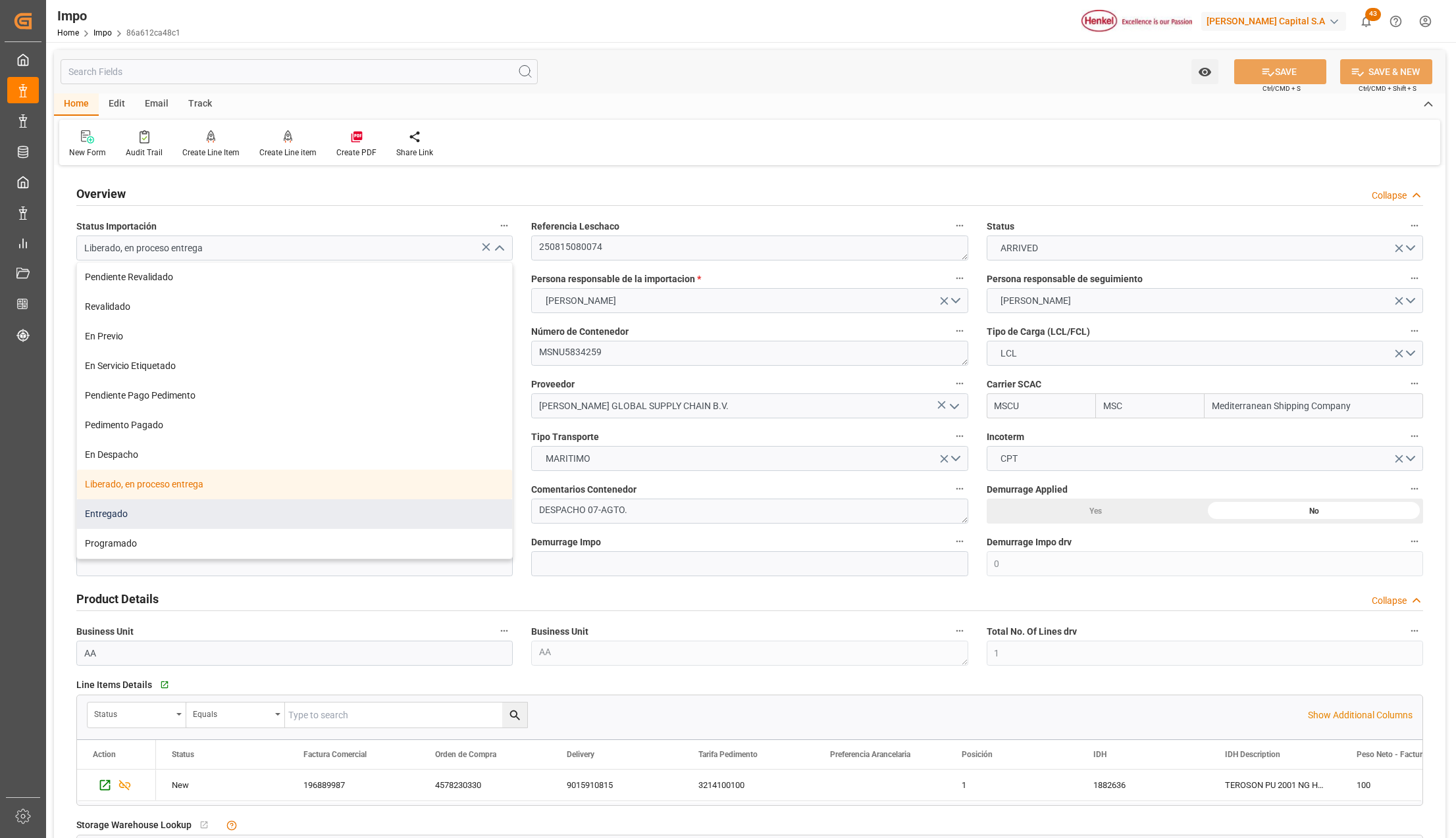
click at [127, 507] on div "Entregado" at bounding box center [295, 514] width 435 height 29
type input "Entregado"
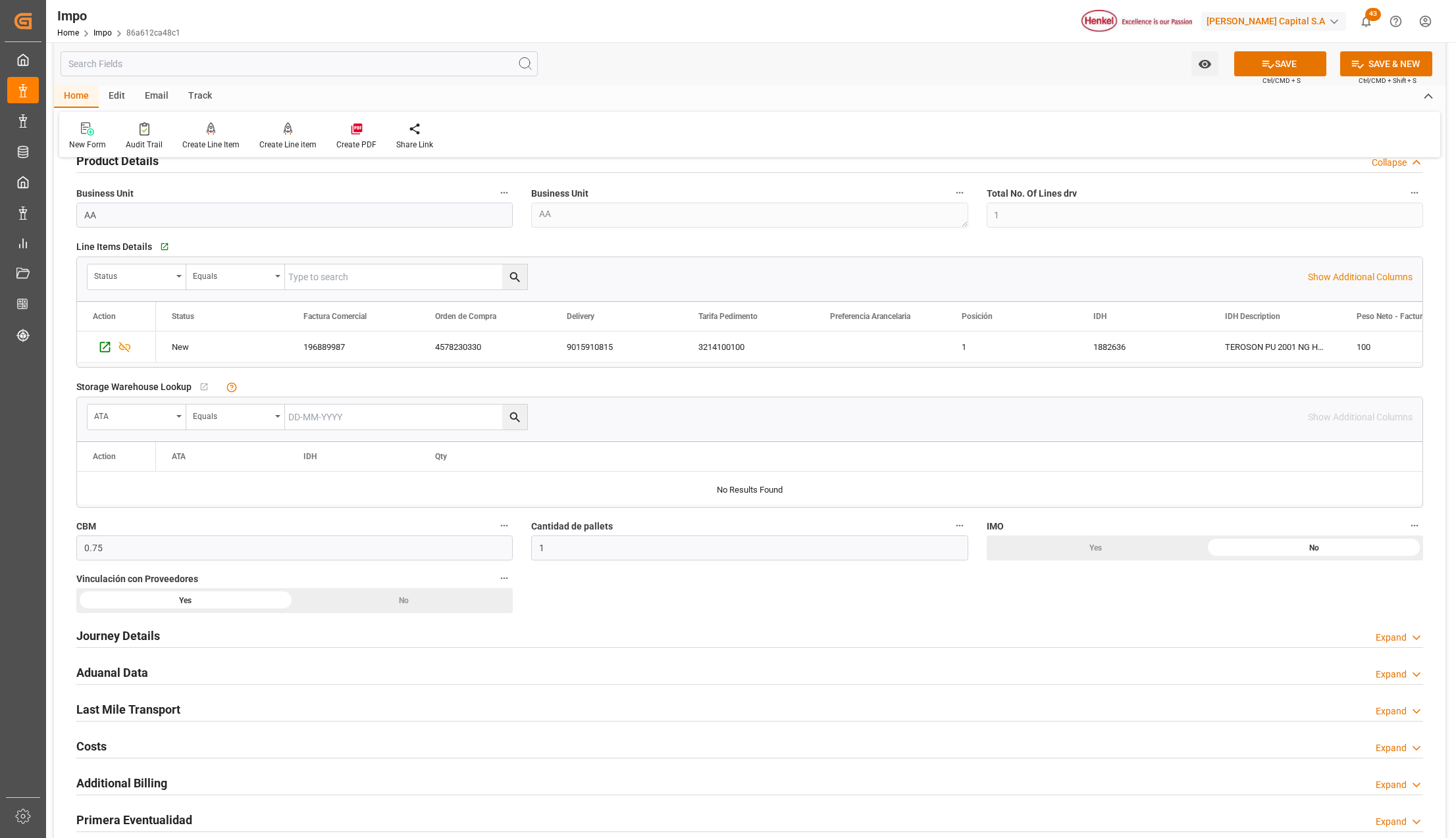
scroll to position [701, 0]
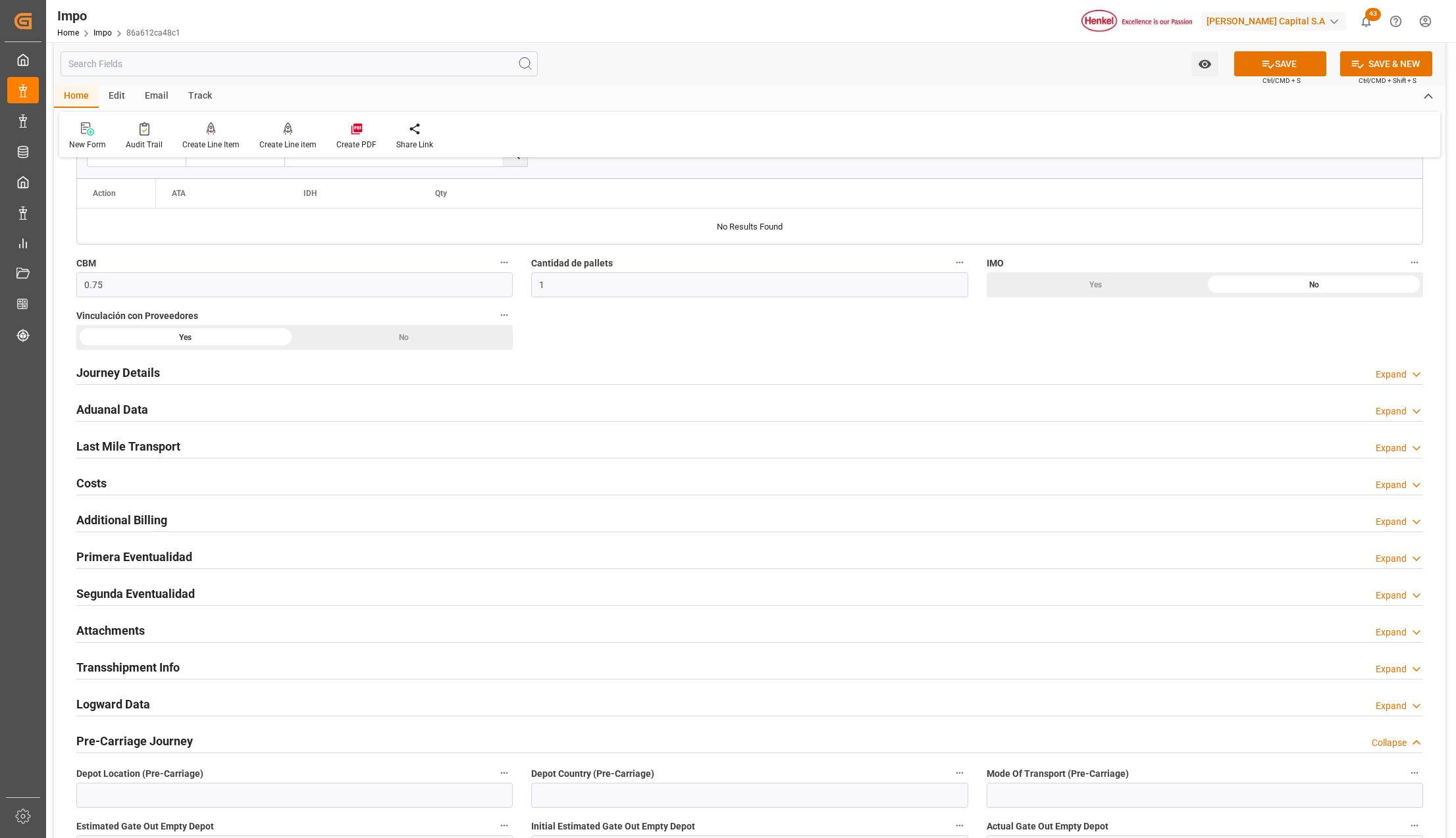
click at [128, 452] on h2 "Last Mile Transport" at bounding box center [128, 447] width 104 height 18
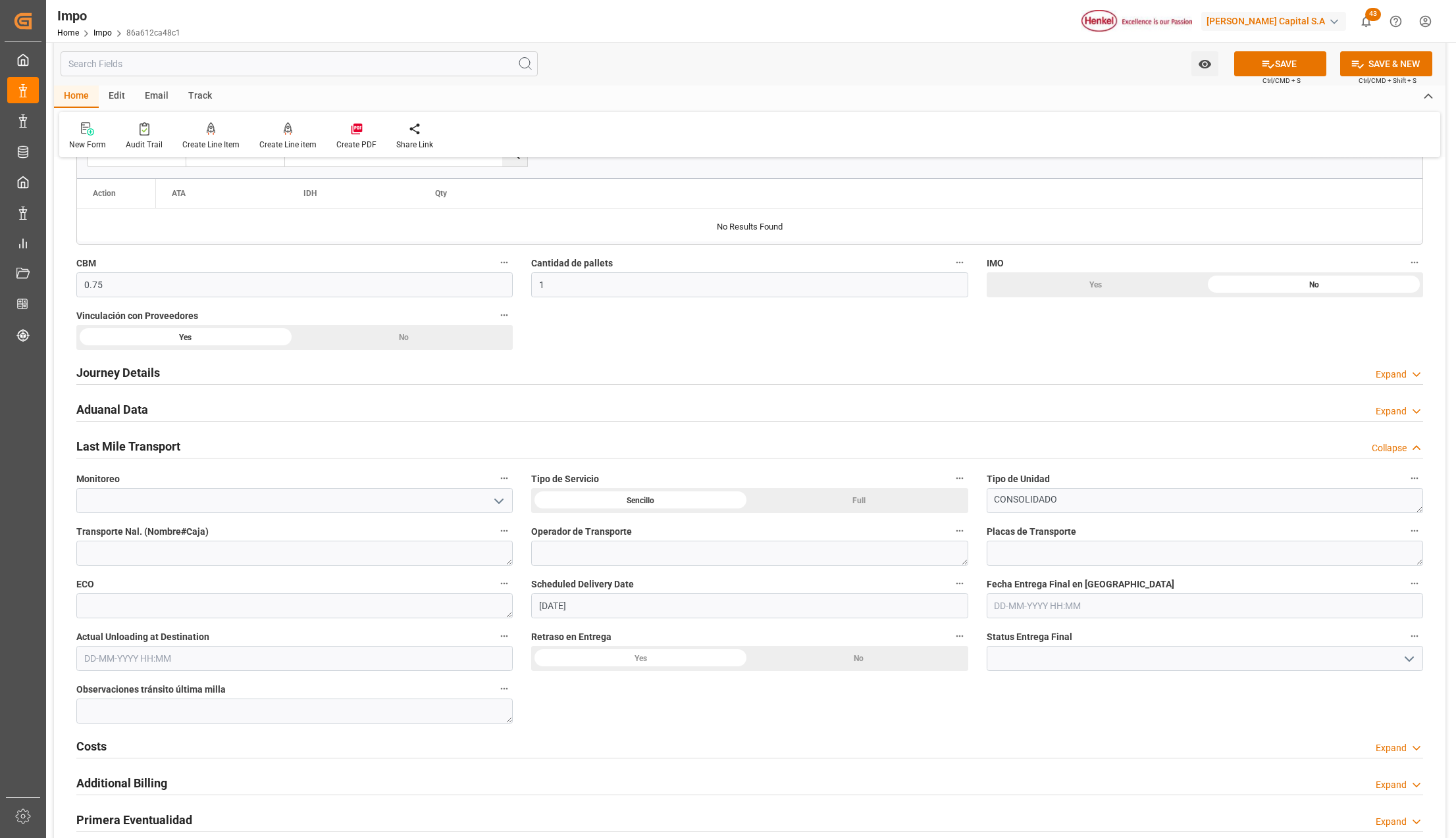
click at [295, 350] on div "Sencillo" at bounding box center [185, 337] width 219 height 25
click at [1033, 615] on input "text" at bounding box center [1204, 606] width 436 height 25
type input "14-08-2025 00:00"
click at [1264, 65] on icon at bounding box center [1268, 64] width 14 height 14
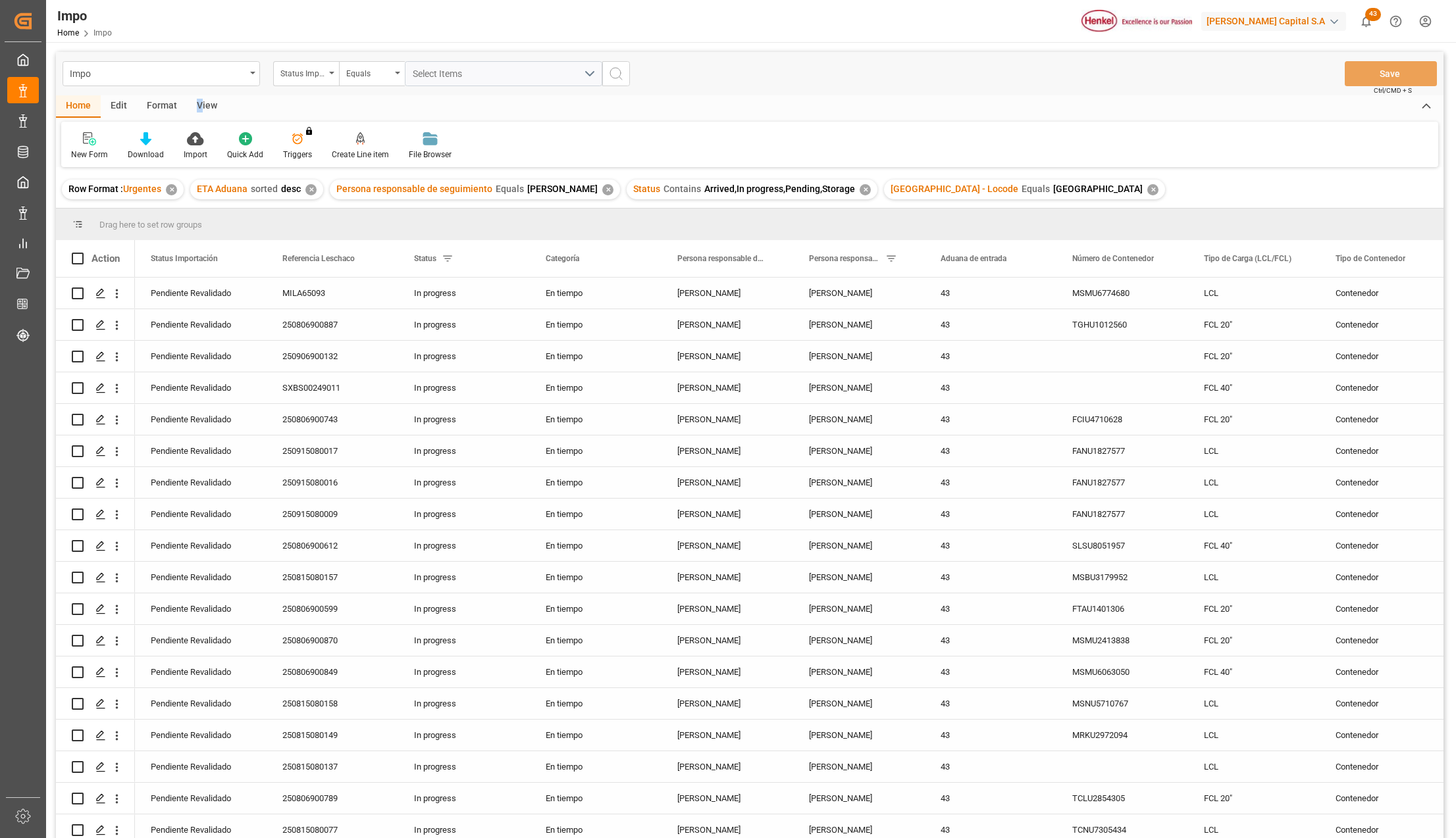
click at [198, 106] on div "View" at bounding box center [206, 106] width 40 height 22
drag, startPoint x: 198, startPoint y: 106, endPoint x: 137, endPoint y: 148, distance: 74.1
click at [137, 149] on div "Standard Templates" at bounding box center [149, 155] width 65 height 11
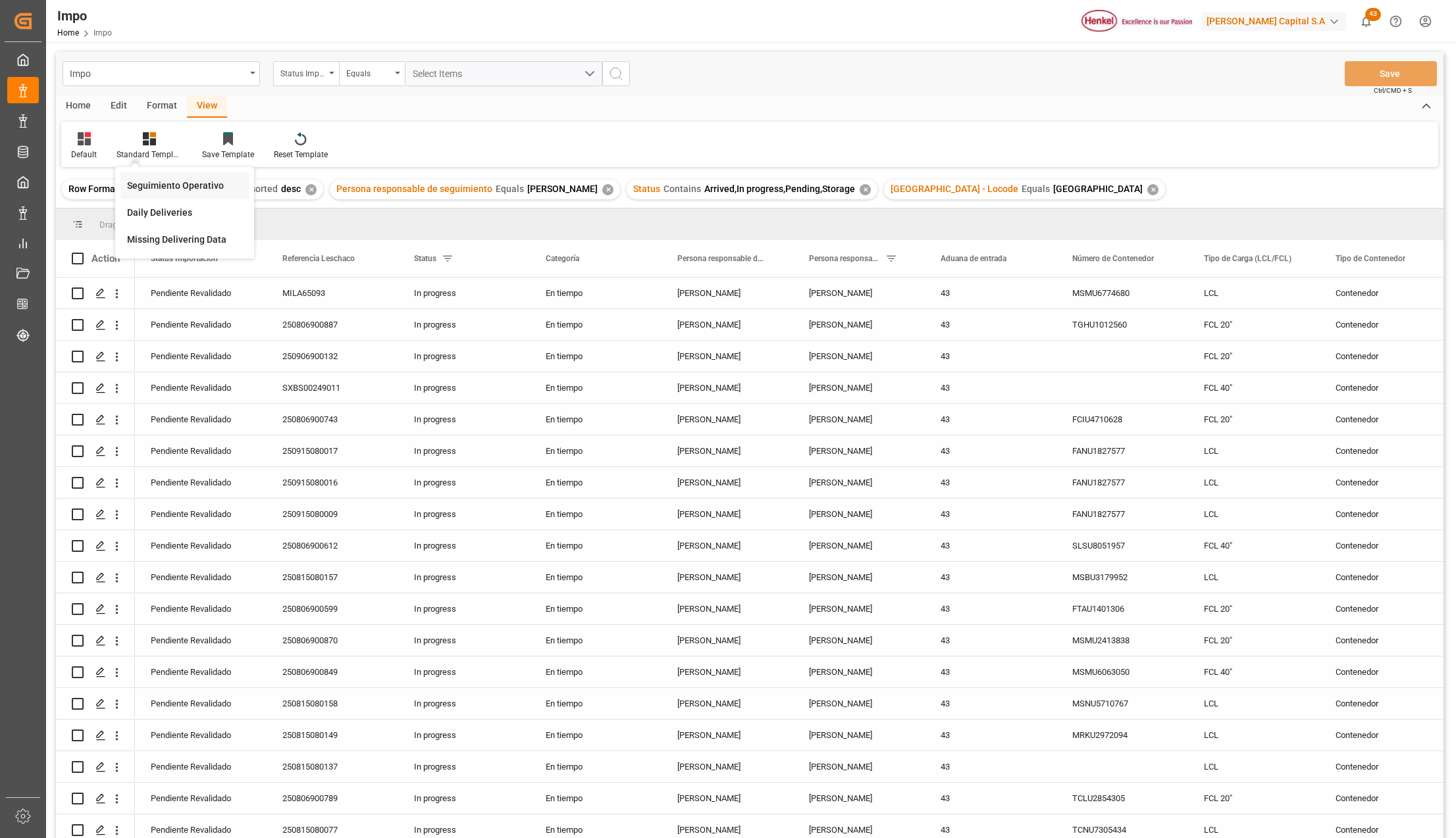
click at [154, 177] on div "Seguimiento Operativo" at bounding box center [184, 186] width 128 height 27
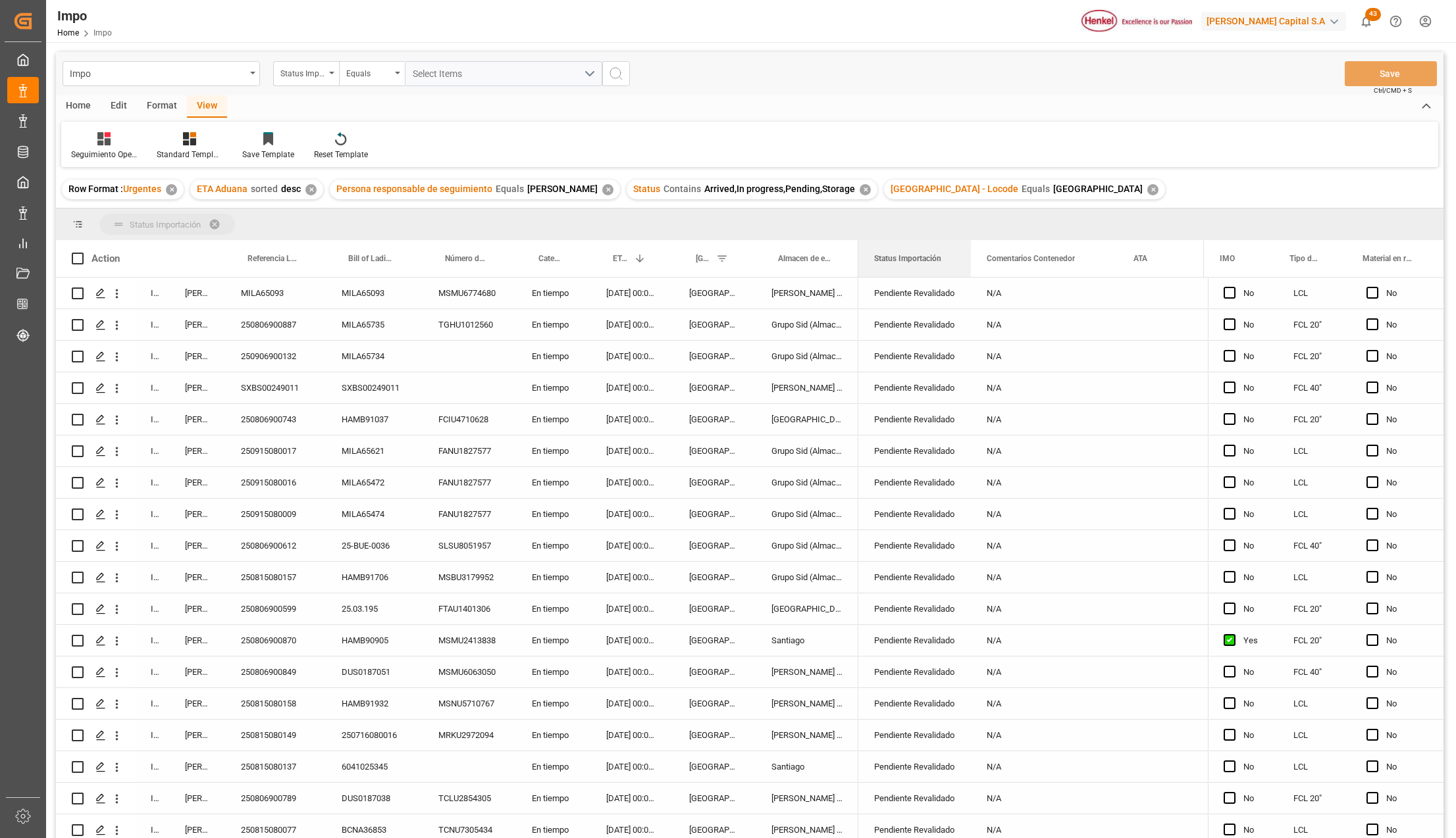
drag, startPoint x: 883, startPoint y: 250, endPoint x: 885, endPoint y: 219, distance: 31.1
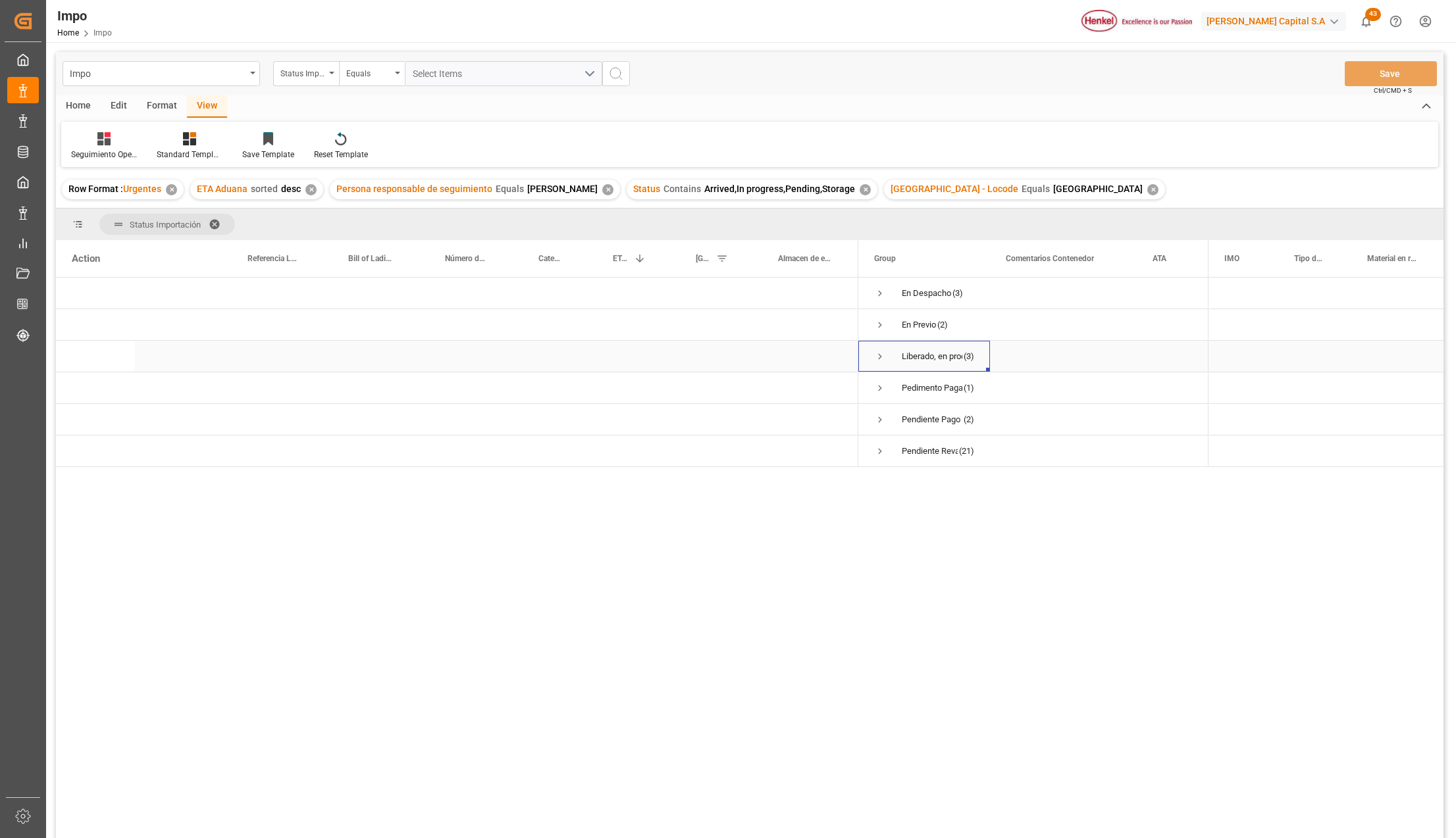
click at [879, 353] on span "Press SPACE to select this row." at bounding box center [880, 357] width 11 height 11
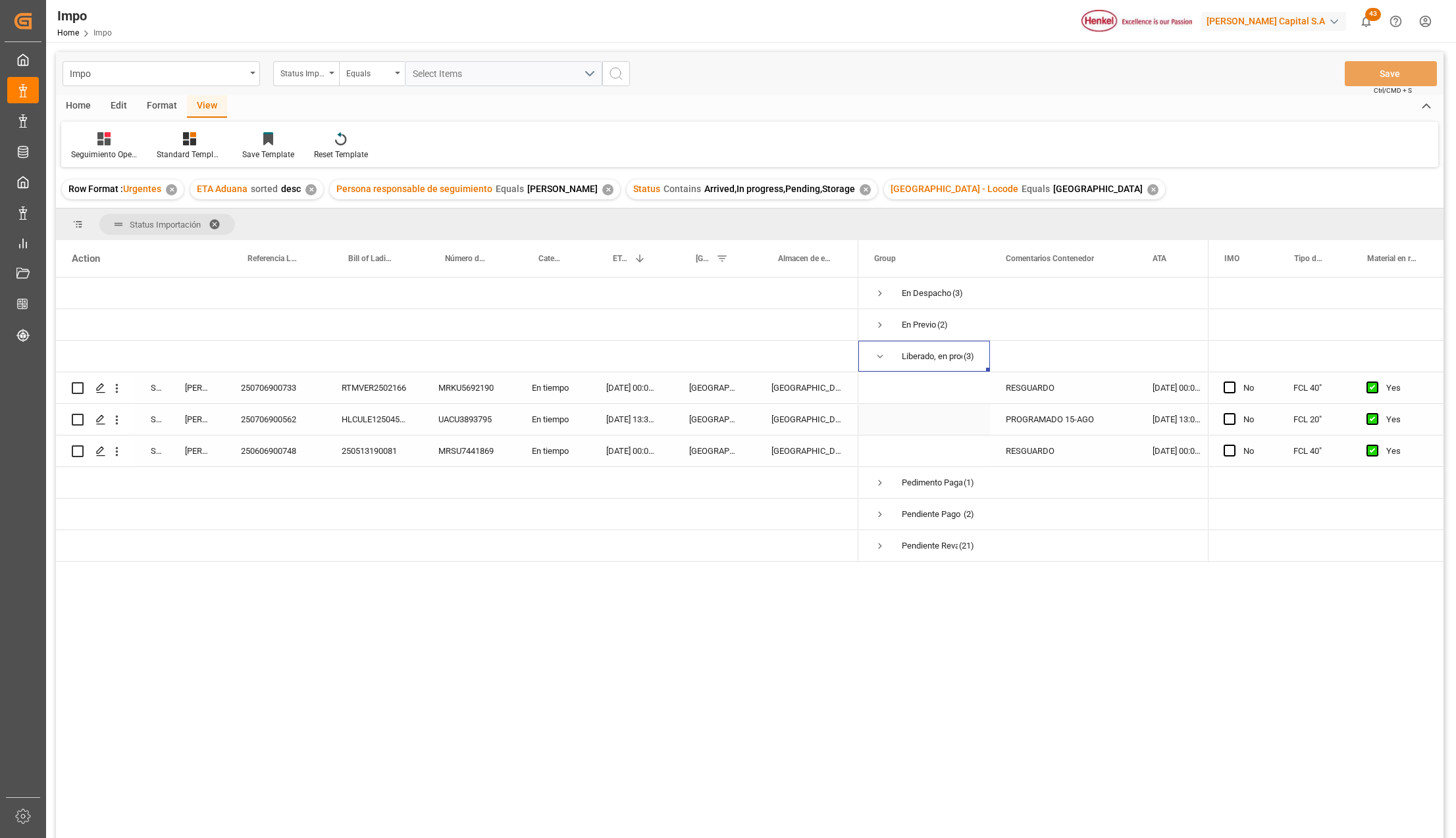
click at [1032, 419] on div "PROGRAMADO 15-AGO" at bounding box center [1062, 420] width 147 height 31
click at [880, 349] on span "Press SPACE to select this row." at bounding box center [880, 356] width 11 height 30
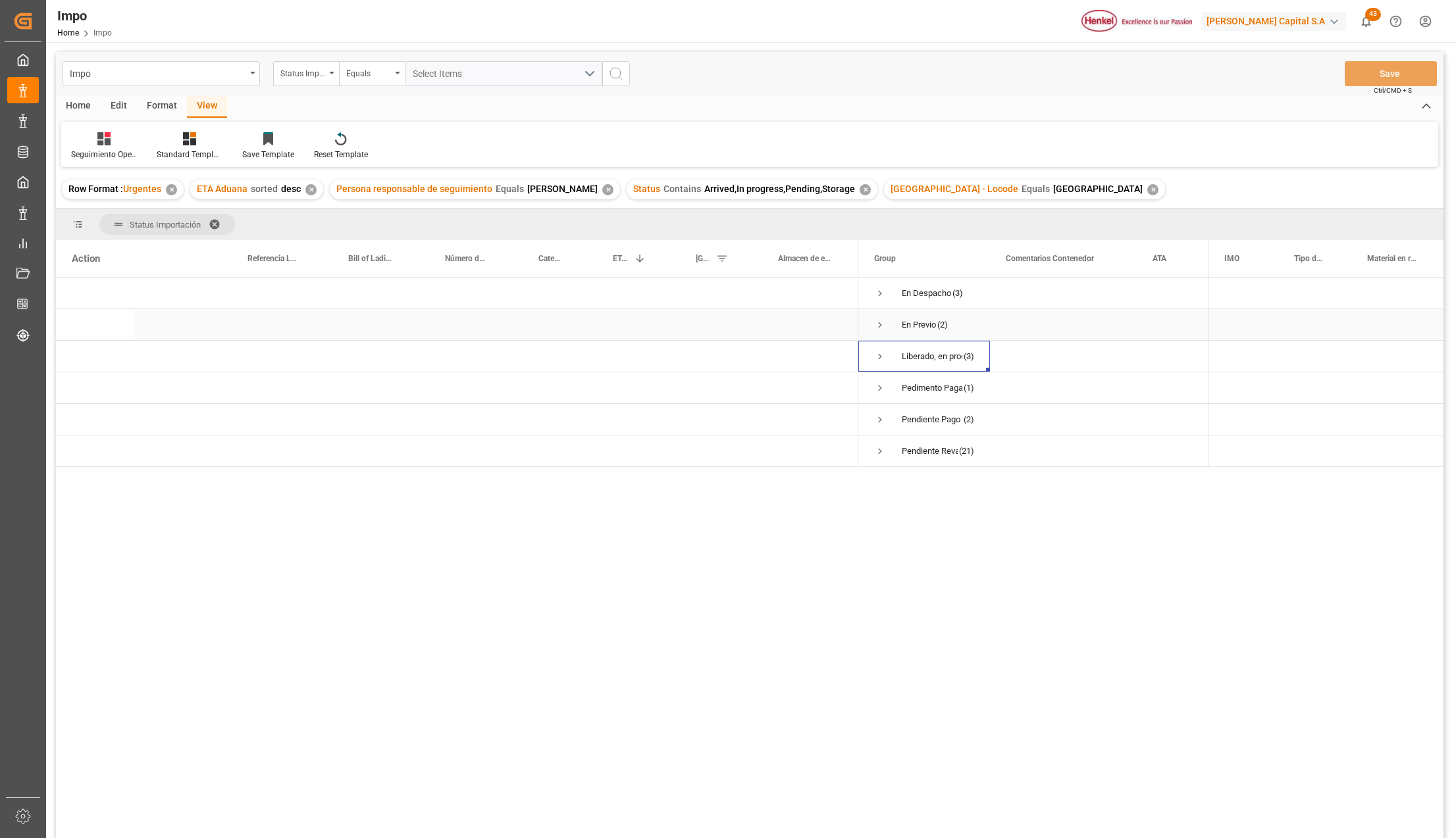
click at [877, 324] on span "Press SPACE to select this row." at bounding box center [880, 325] width 11 height 11
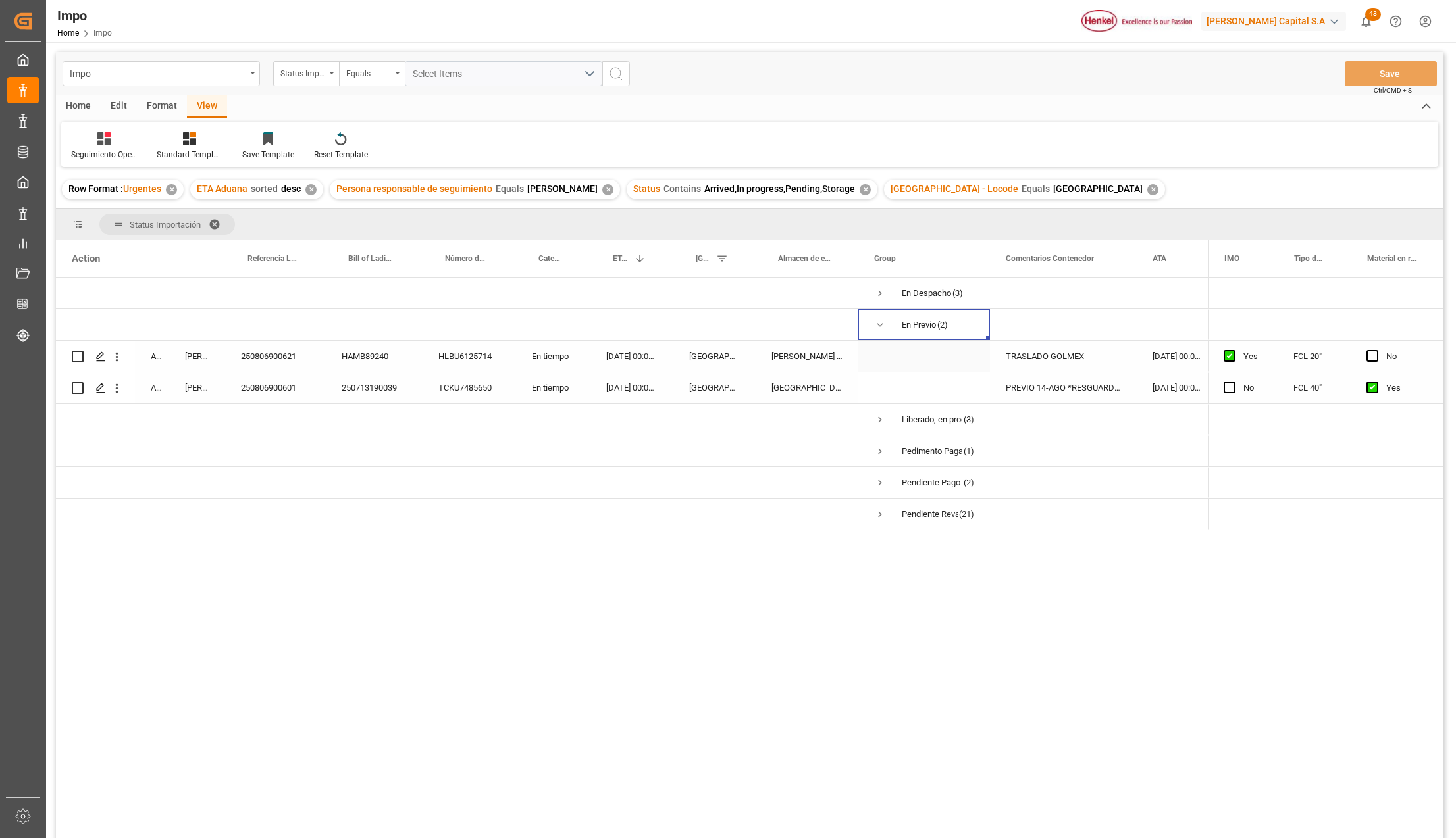
click at [1090, 353] on div "TRASLADO GOLMEX" at bounding box center [1062, 357] width 147 height 31
click at [1095, 381] on div "PREVIO 14-AGO *RESGUARDO*" at bounding box center [1062, 388] width 147 height 31
click at [1096, 385] on div "PREVIO 14-AGO *RESGUARDO*" at bounding box center [1062, 388] width 147 height 31
click at [288, 381] on div "250806900601" at bounding box center [275, 388] width 101 height 31
click at [121, 390] on icon "open menu" at bounding box center [116, 388] width 14 height 14
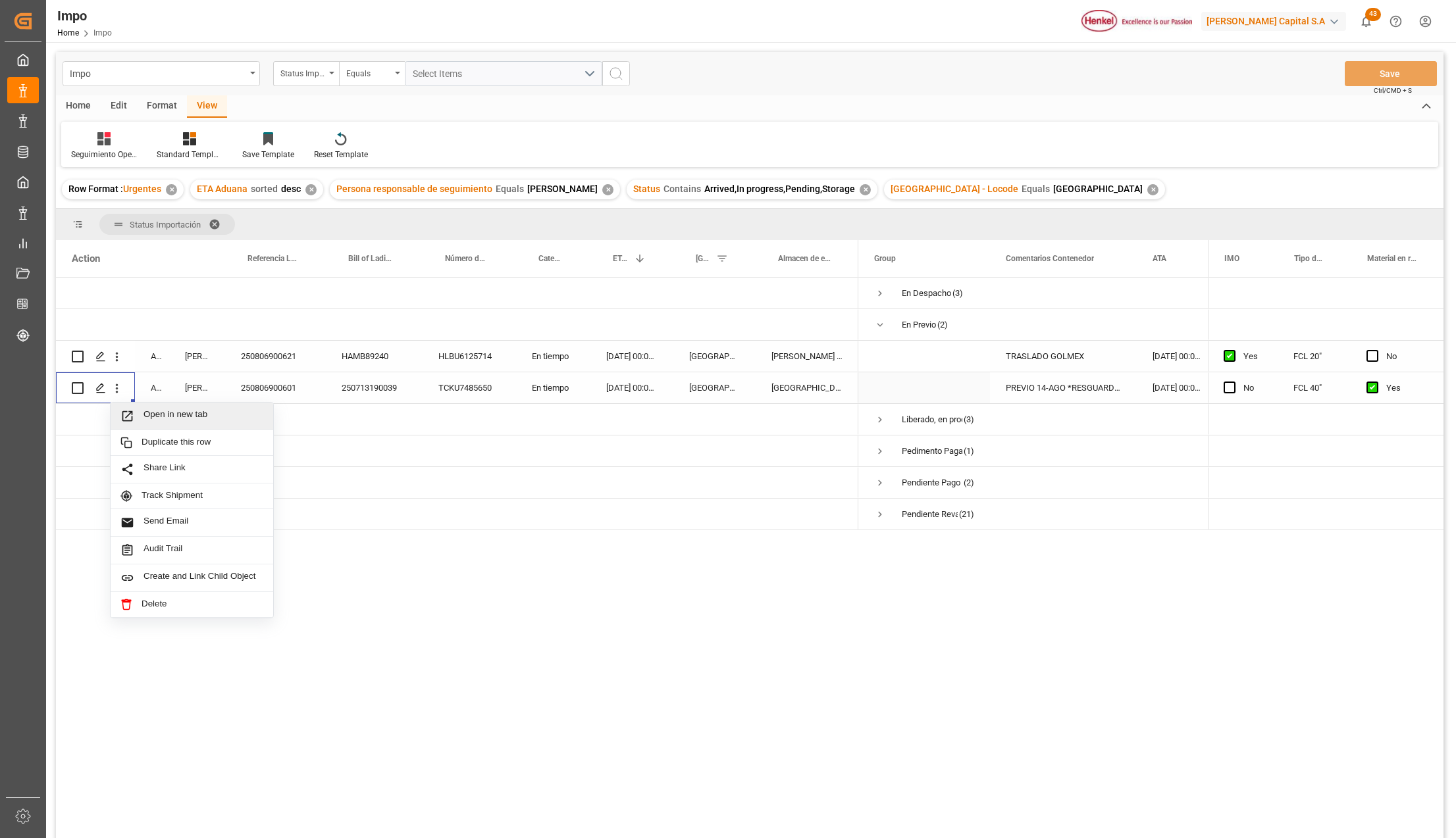
click at [132, 411] on icon "Press SPACE to select this row." at bounding box center [127, 416] width 14 height 14
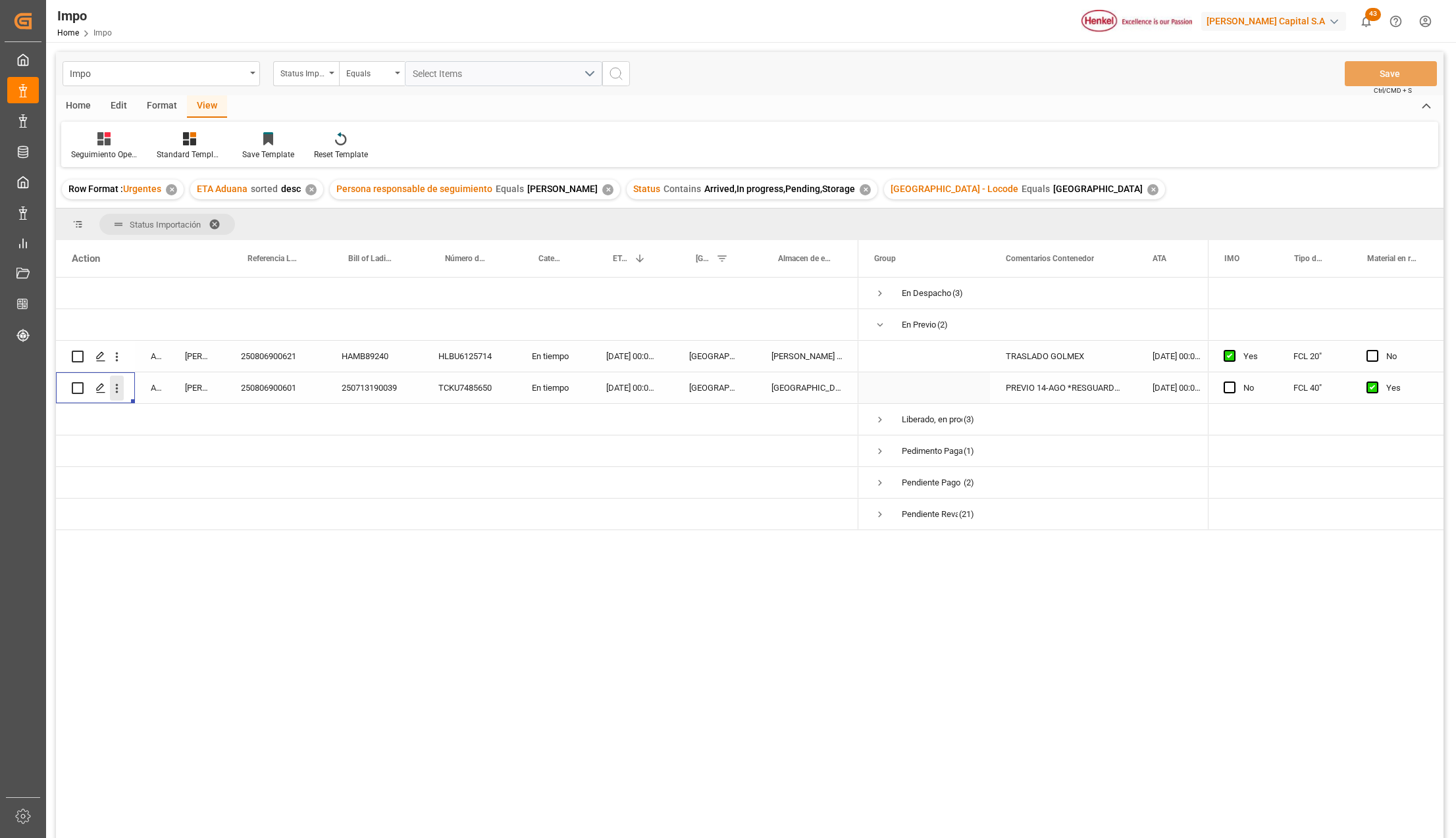
click at [119, 385] on icon "open menu" at bounding box center [116, 388] width 14 height 14
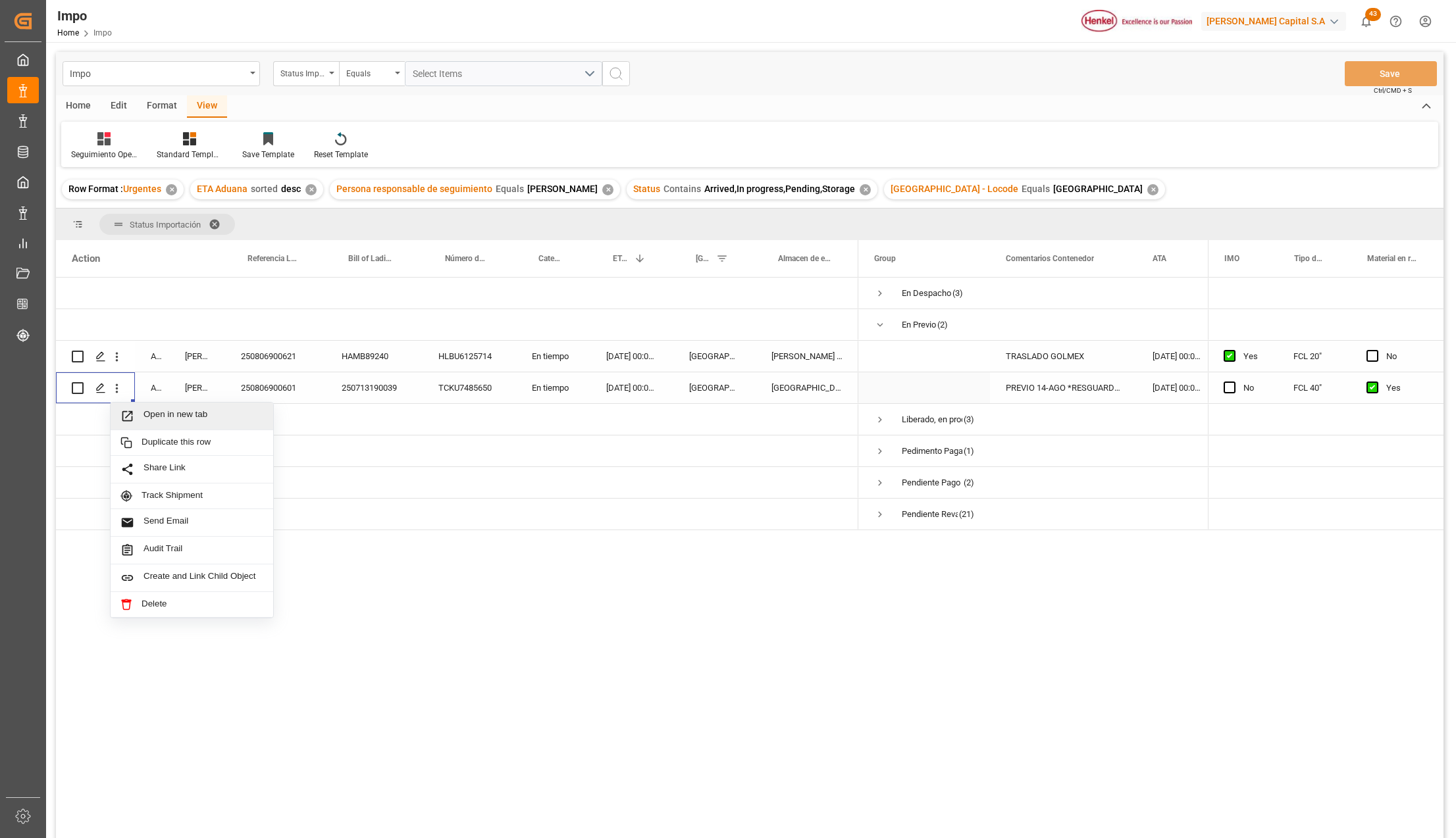
click at [151, 416] on span "Open in new tab" at bounding box center [203, 416] width 119 height 14
click at [1078, 356] on div "TRASLADO GOLMEX" at bounding box center [1062, 357] width 147 height 31
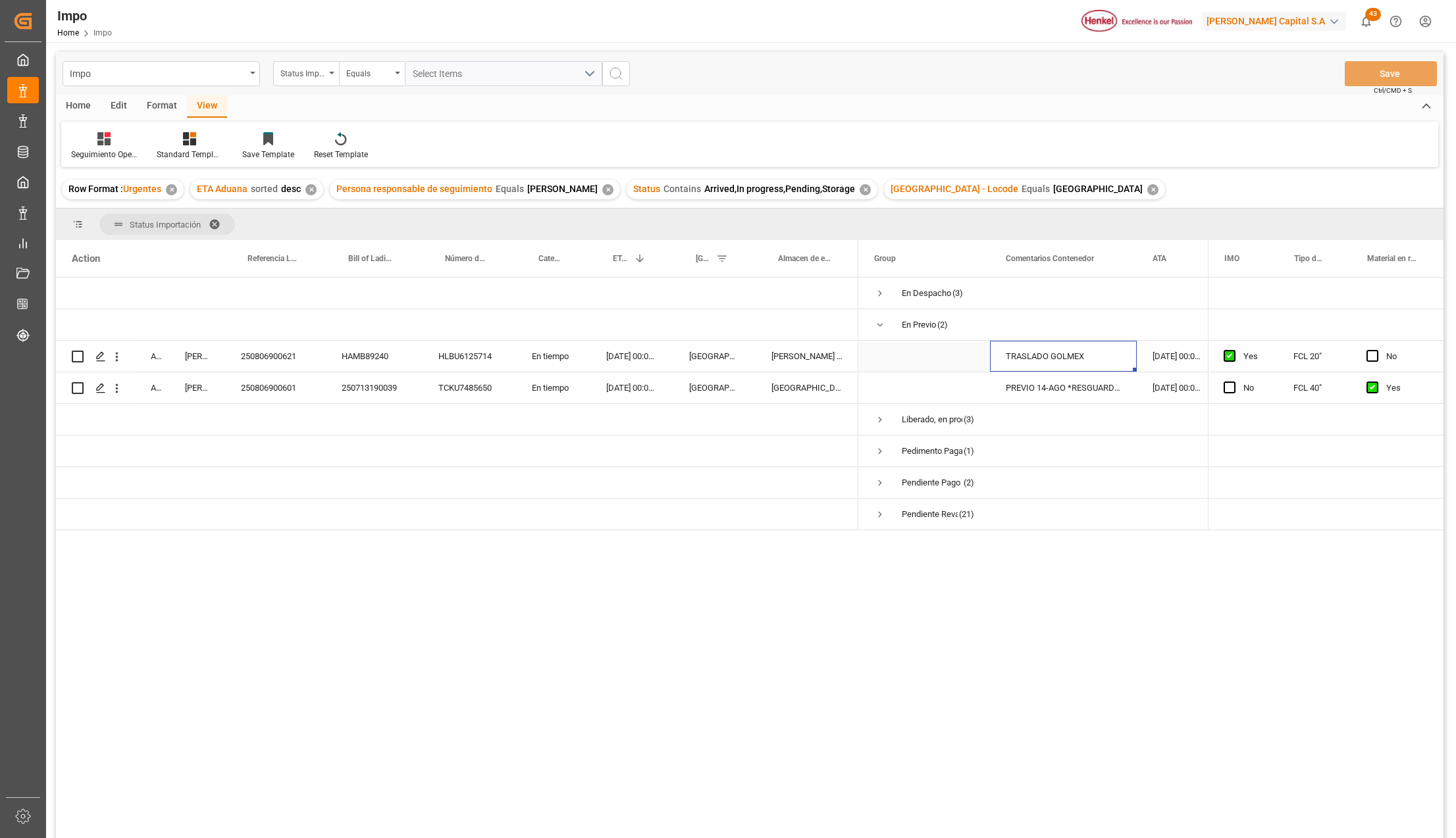
click at [1078, 356] on div "TRASLADO GOLMEX" at bounding box center [1062, 357] width 147 height 31
type input "PEND. MEDIPORT"
click at [1372, 74] on button "Save" at bounding box center [1391, 74] width 92 height 25
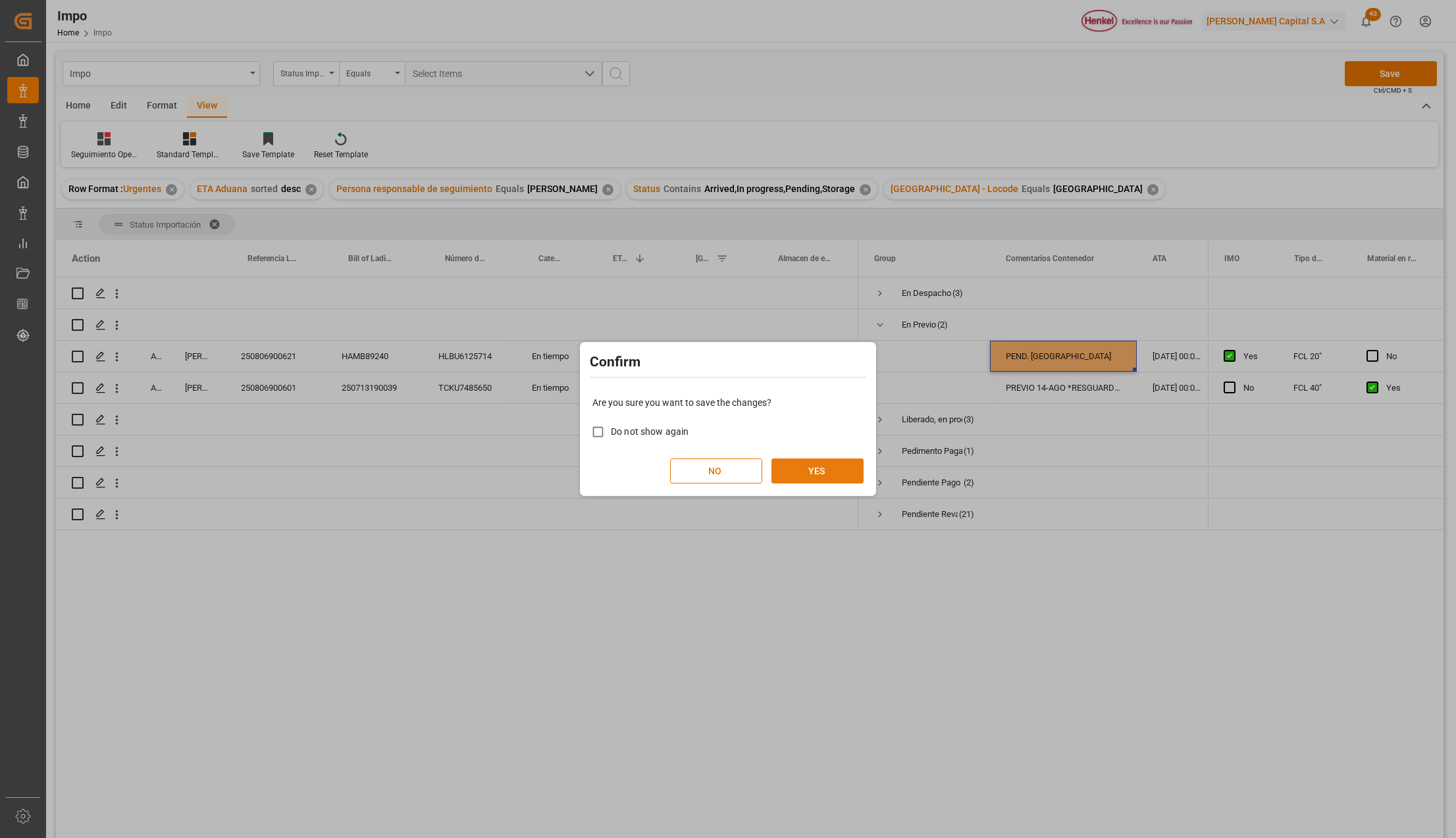
click at [845, 466] on button "YES" at bounding box center [817, 471] width 92 height 25
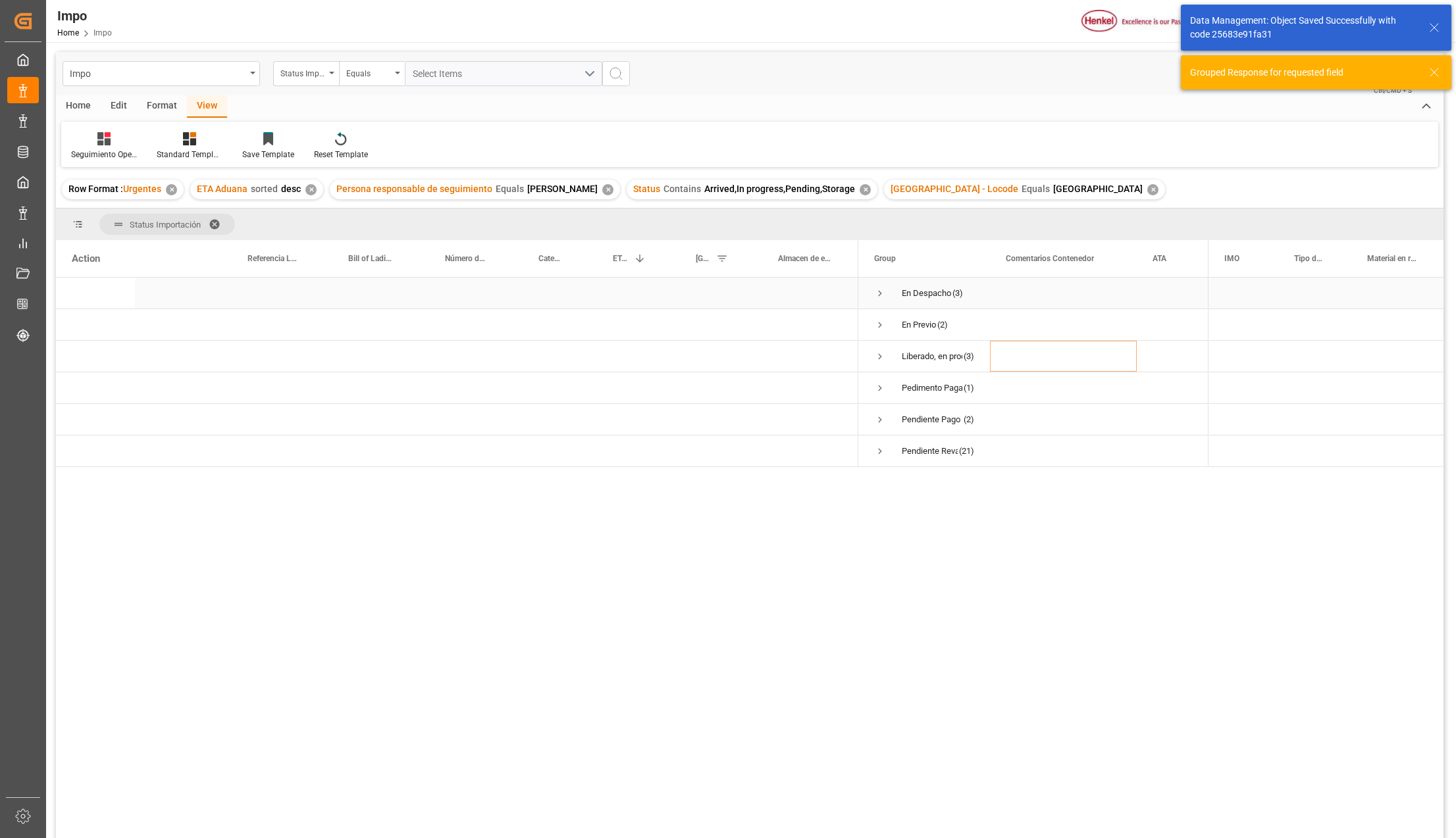
click at [881, 291] on span "Press SPACE to select this row." at bounding box center [880, 293] width 11 height 11
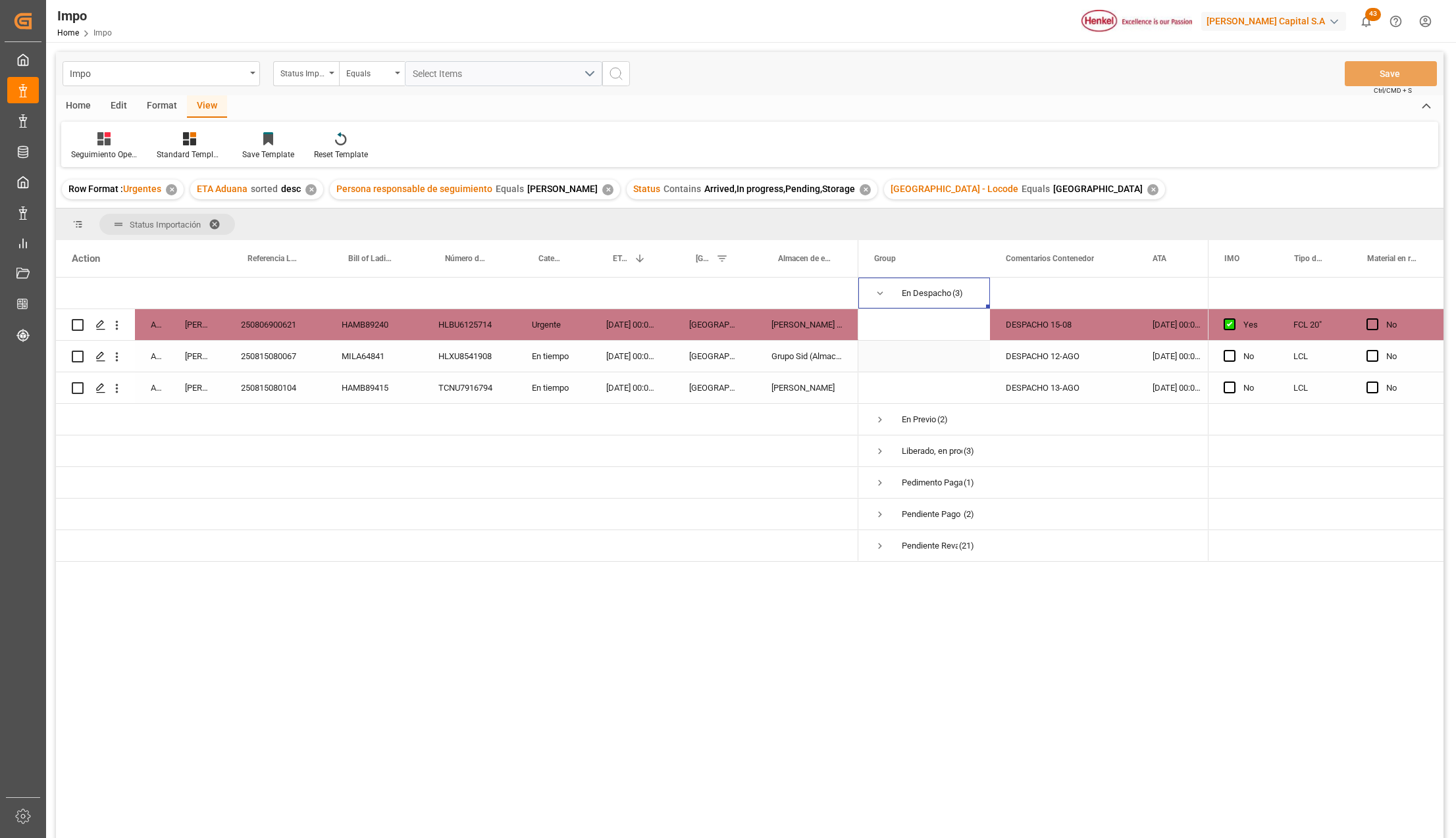
click at [1084, 358] on div "DESPACHO 12-AGO" at bounding box center [1062, 357] width 147 height 31
click at [304, 359] on div "250815080067" at bounding box center [275, 357] width 101 height 31
click at [284, 358] on div "250815080067" at bounding box center [275, 357] width 101 height 31
click at [1020, 318] on div "DESPACHO 15-08" at bounding box center [1062, 325] width 147 height 31
click at [1025, 353] on div "DESPACHO 12-AGO" at bounding box center [1062, 357] width 147 height 31
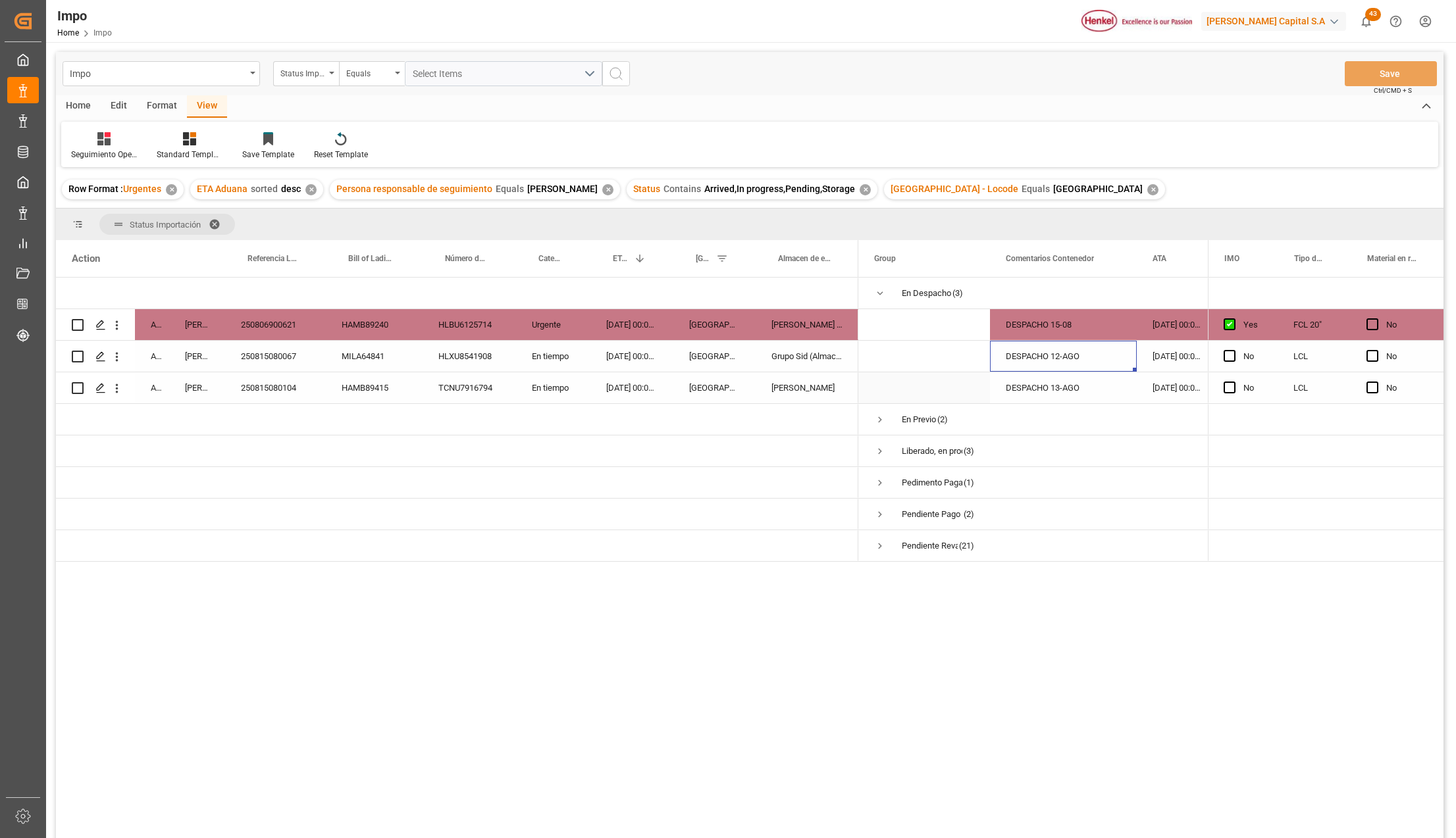
click at [1013, 390] on div "DESPACHO 13-AGO" at bounding box center [1062, 388] width 147 height 31
click at [279, 380] on div "250815080104" at bounding box center [275, 388] width 101 height 31
click at [117, 388] on icon "open menu" at bounding box center [117, 389] width 2 height 9
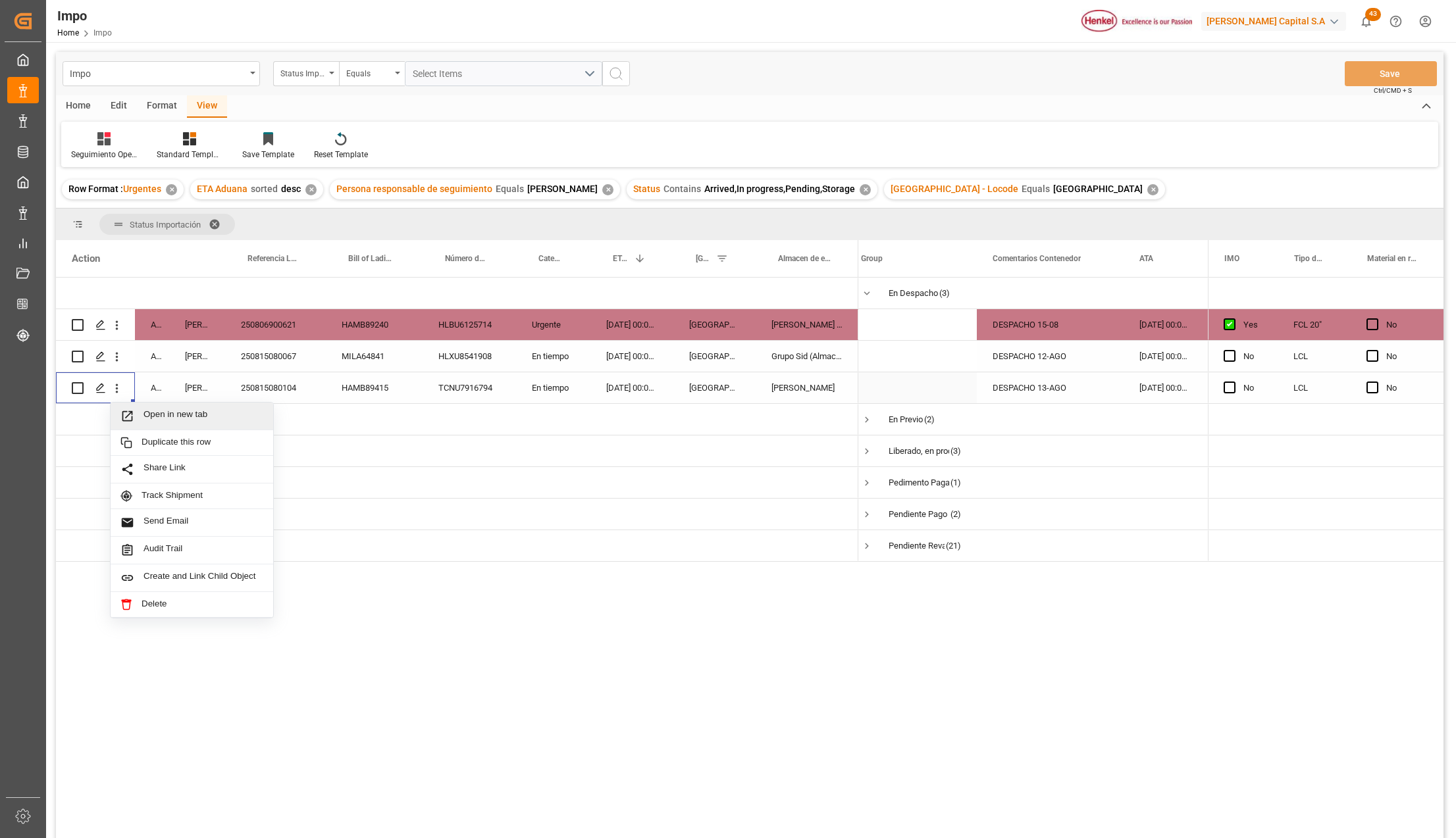
click at [134, 414] on icon "Press SPACE to select this row." at bounding box center [127, 416] width 14 height 14
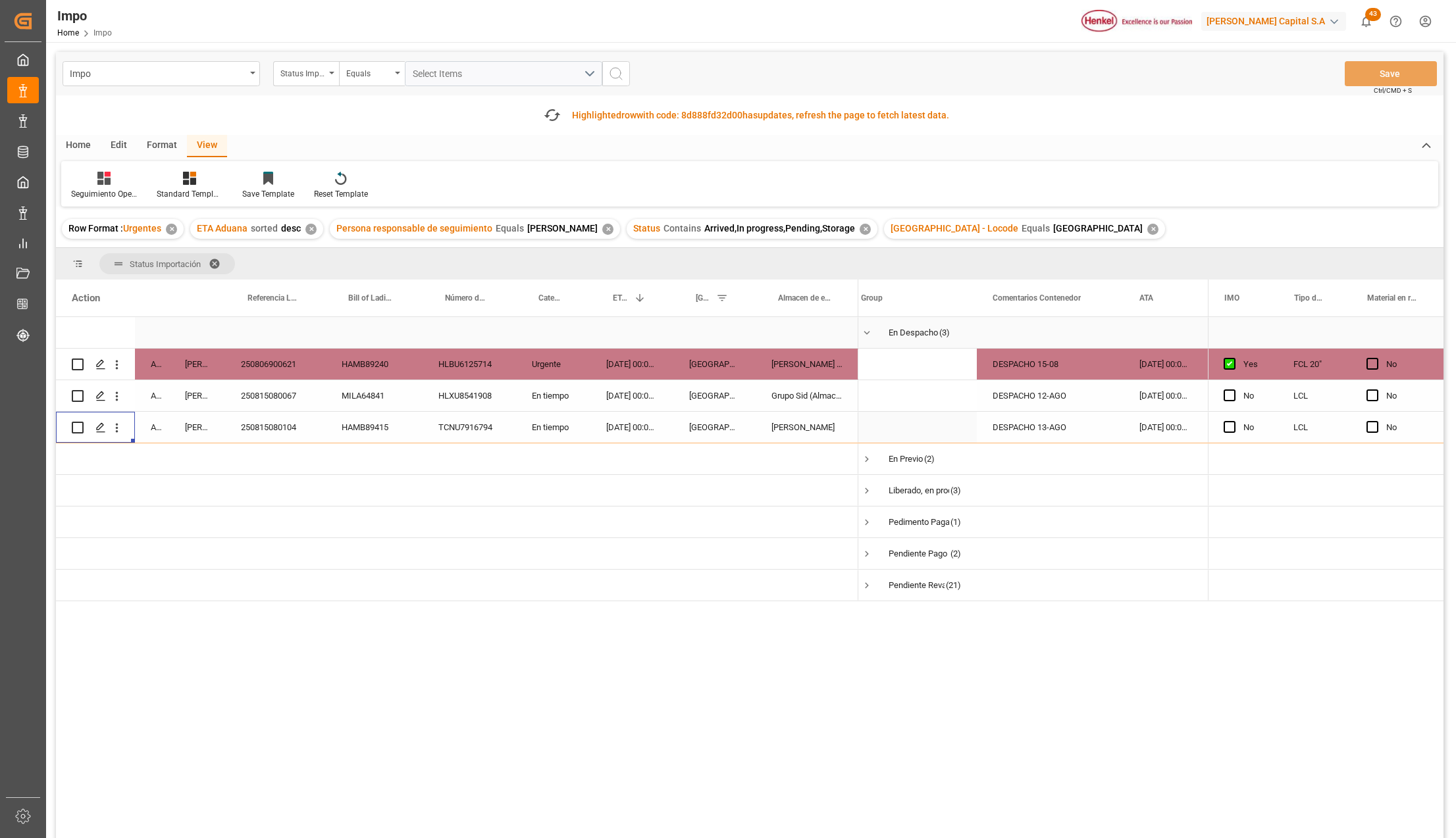
click at [868, 331] on span "Press SPACE to select this row." at bounding box center [867, 333] width 11 height 11
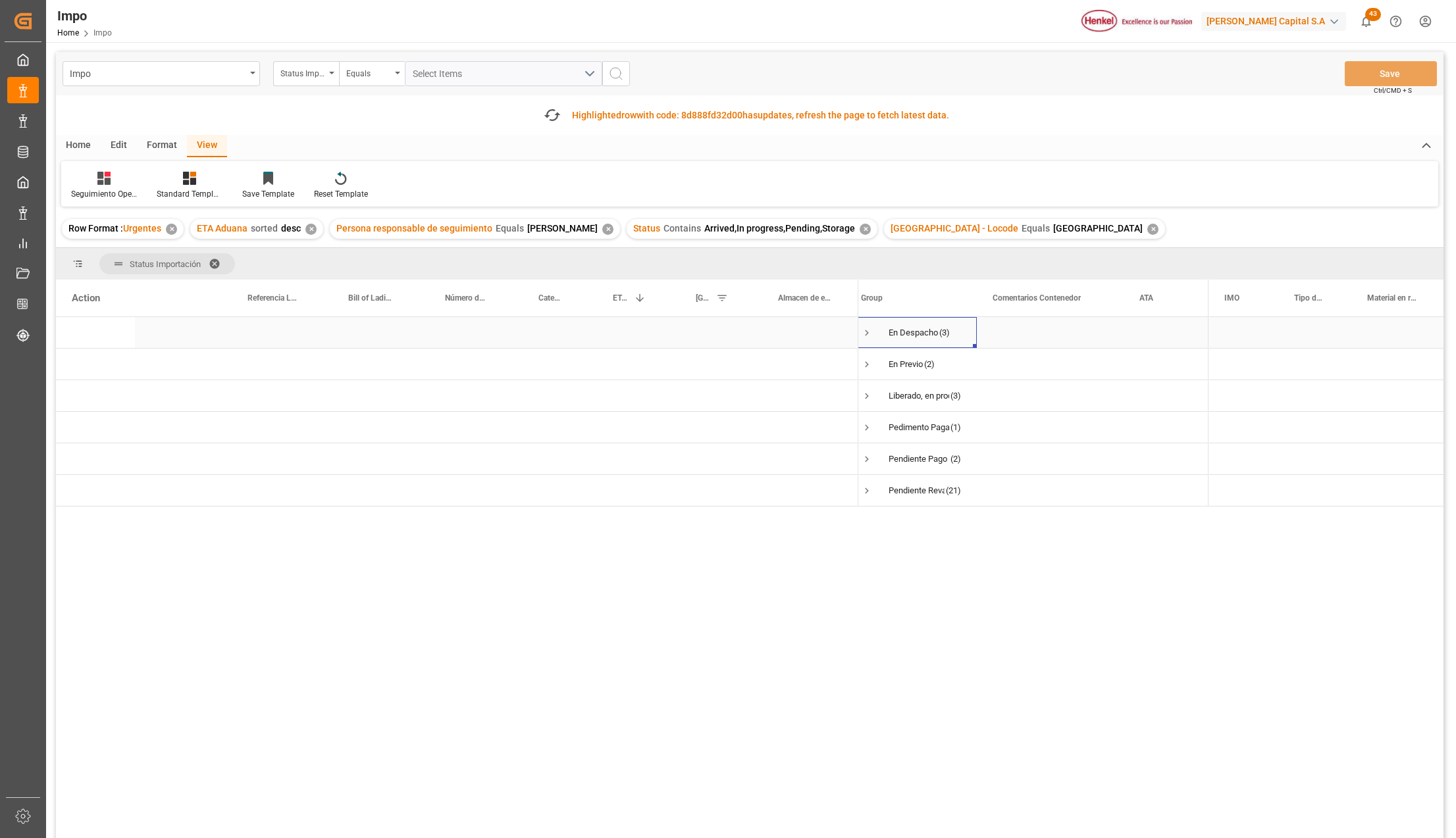
click at [803, 333] on div "Press SPACE to select this row." at bounding box center [806, 333] width 102 height 31
click at [881, 425] on span "Press SPACE to select this row." at bounding box center [880, 427] width 11 height 11
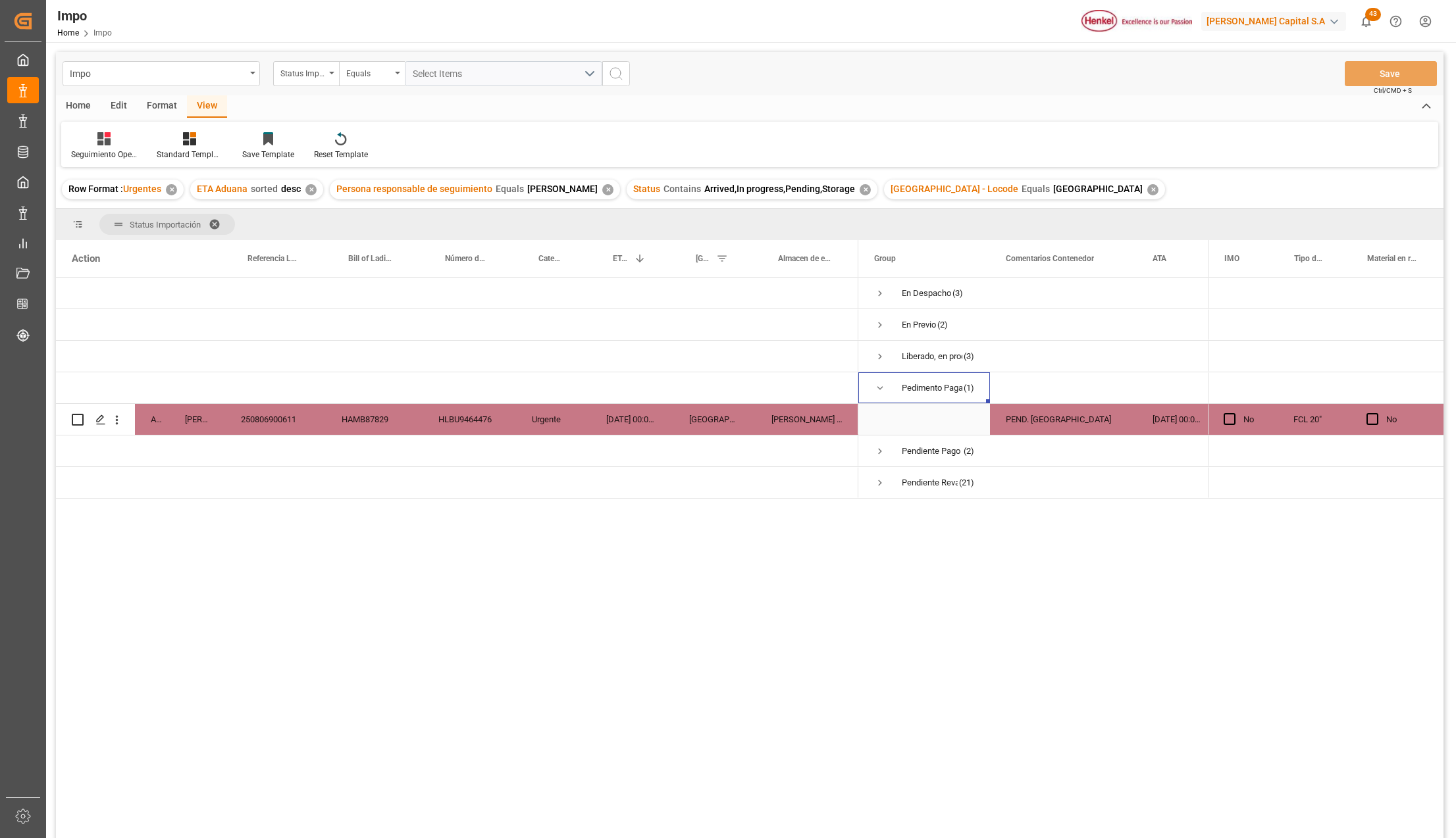
click at [286, 415] on div "250806900611" at bounding box center [275, 420] width 101 height 31
click at [214, 219] on span at bounding box center [219, 224] width 21 height 11
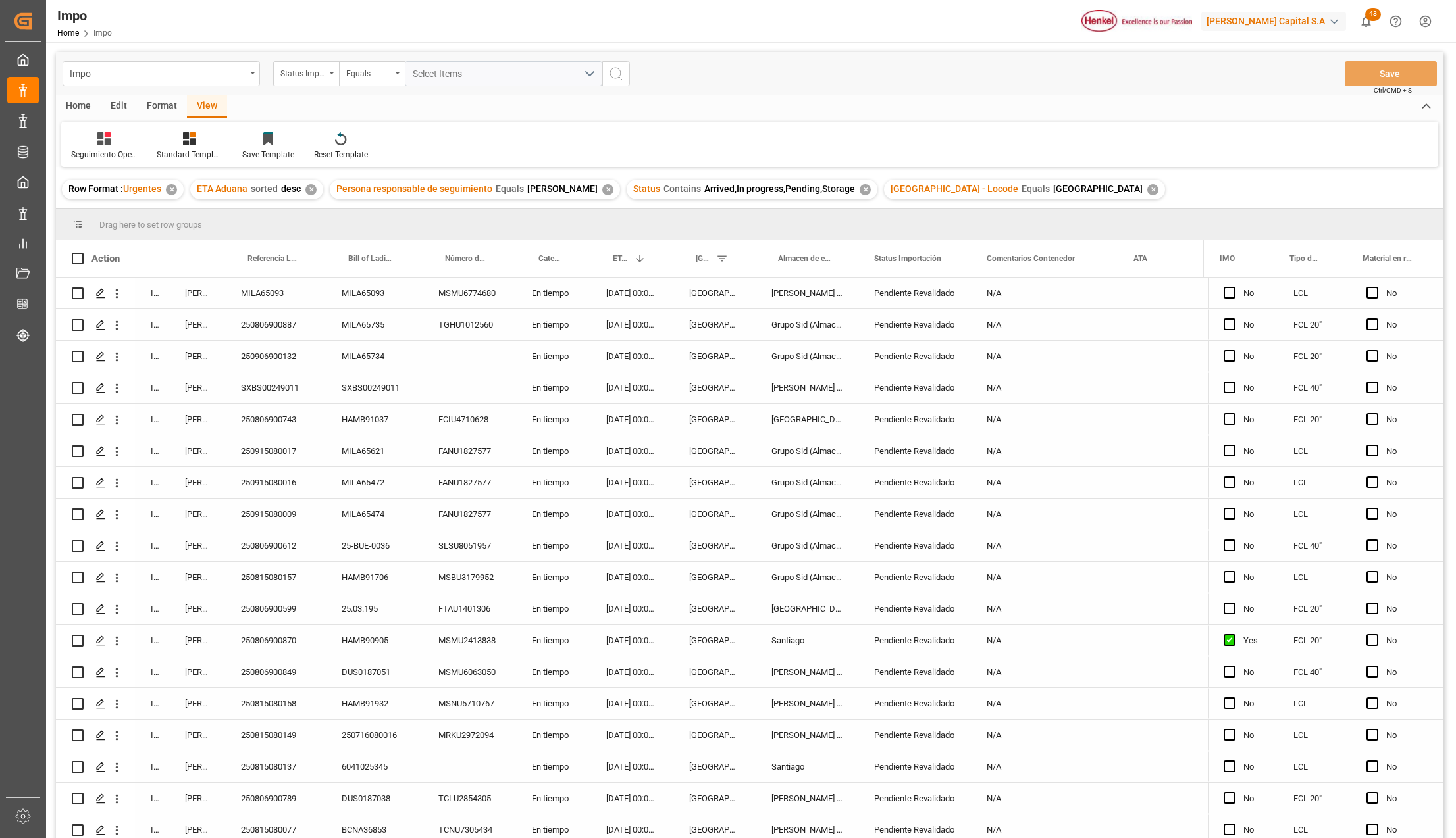
scroll to position [367, 0]
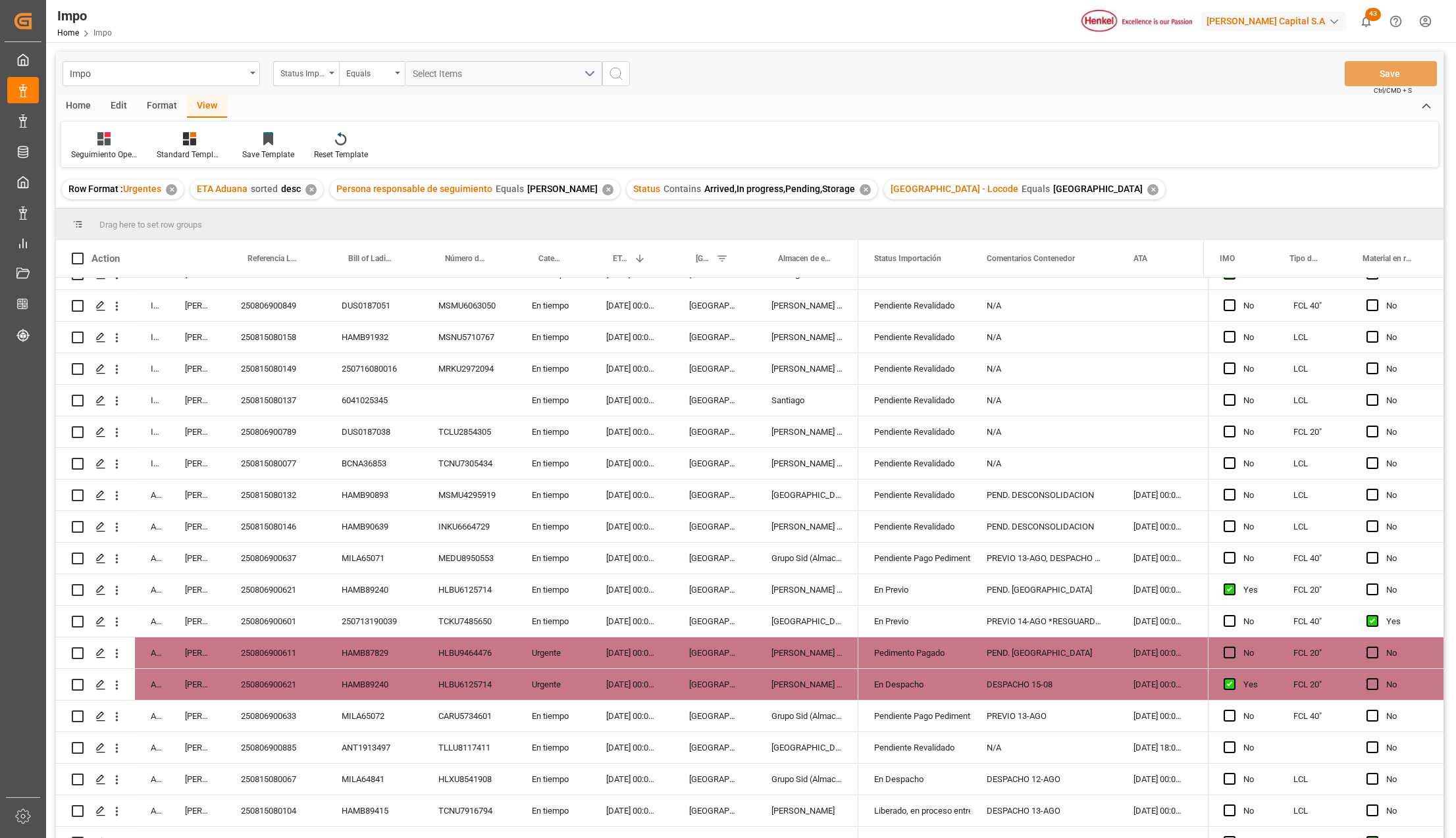
click at [1039, 548] on div "PREVIO 13-AGO, DESPACHO 14-AGO" at bounding box center [1044, 558] width 147 height 31
click at [914, 552] on div "Pendiente Pago Pedimento" at bounding box center [914, 558] width 81 height 30
click at [919, 565] on div "Pendiente Pago Pedimento" at bounding box center [914, 558] width 81 height 30
click at [945, 565] on icon "open menu" at bounding box center [946, 566] width 16 height 16
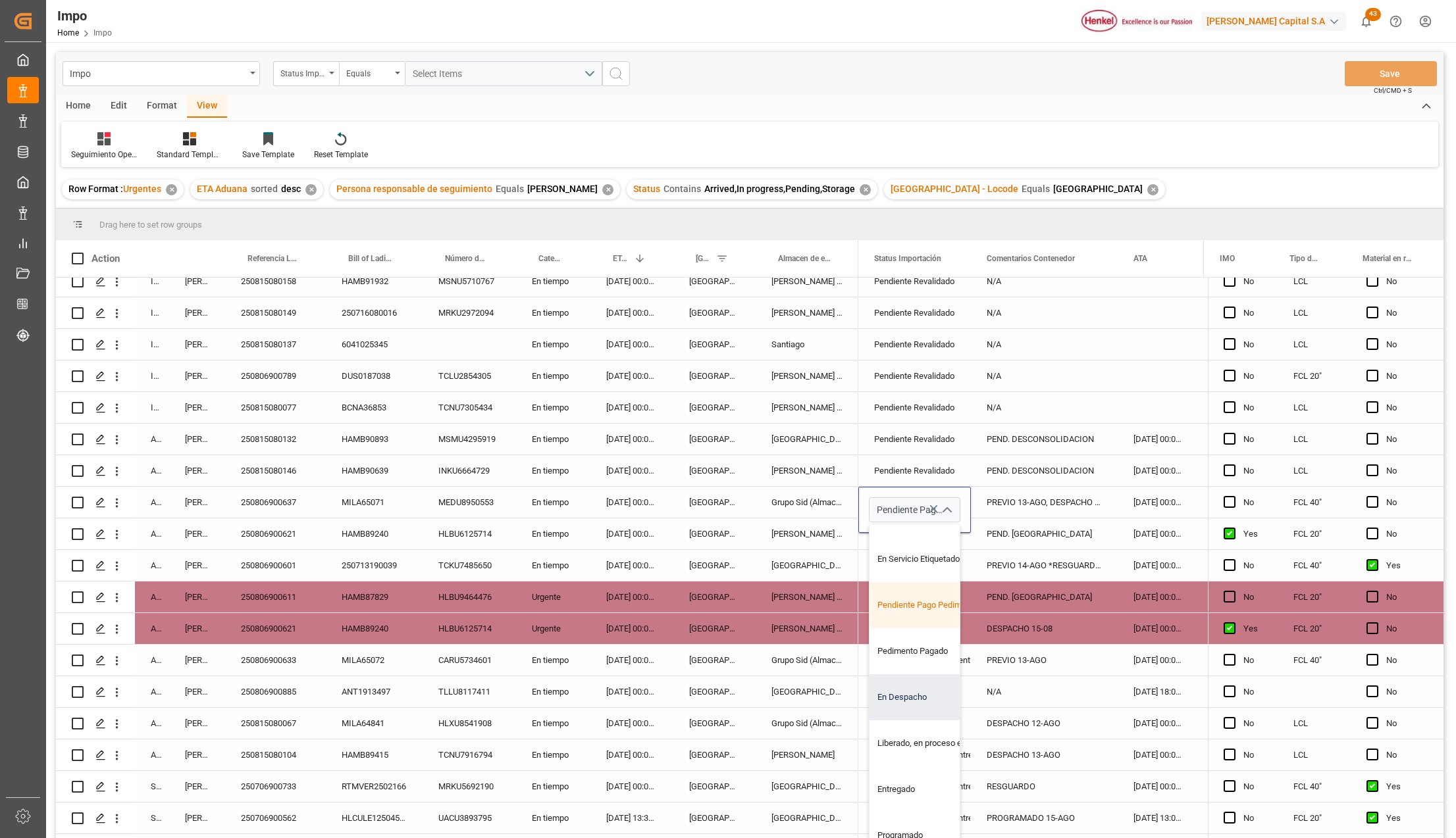
scroll to position [450, 0]
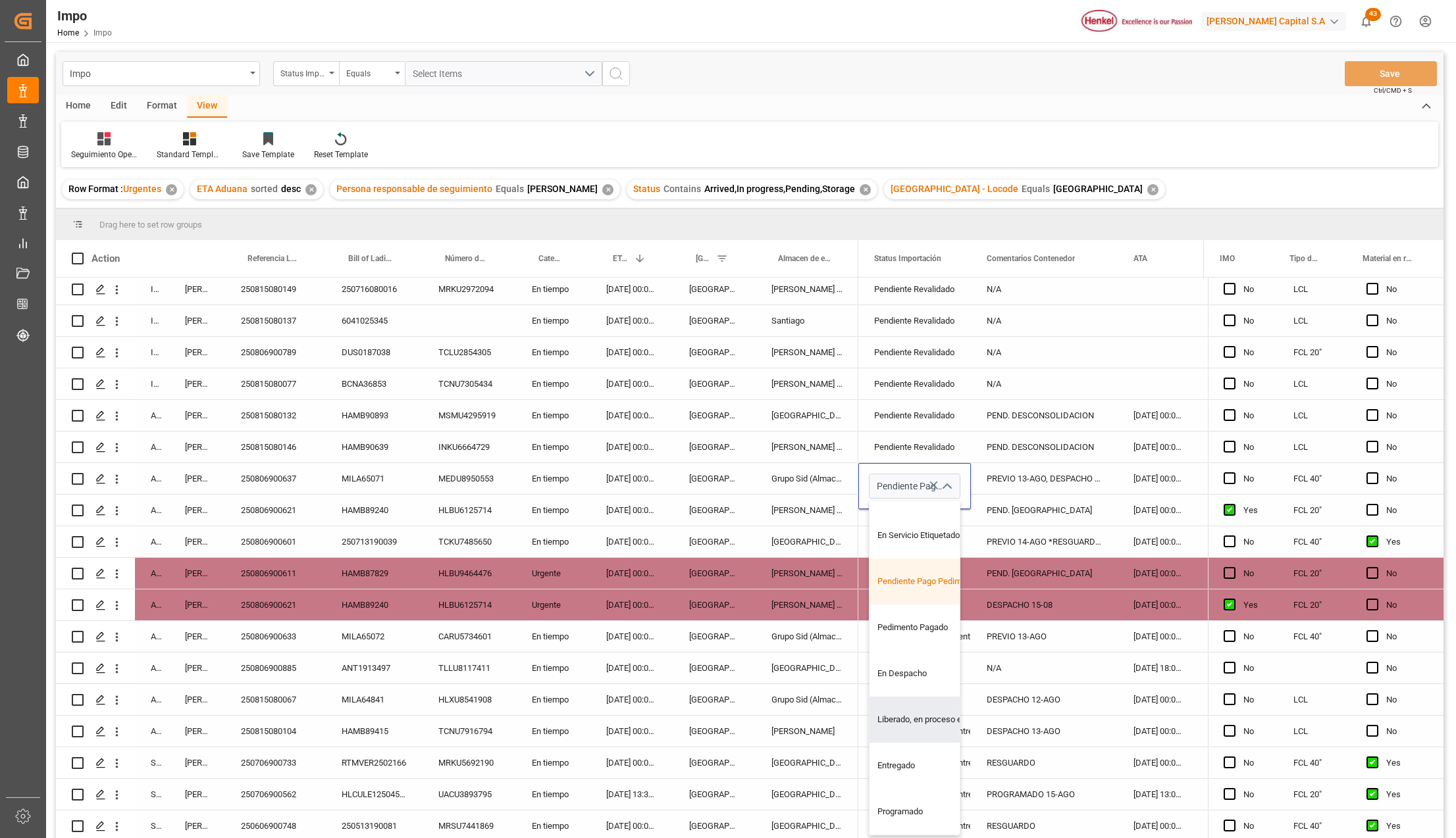
click at [907, 712] on div "Liberado, en proceso entrega" at bounding box center [931, 720] width 124 height 46
type input "Liberado, en proceso entrega"
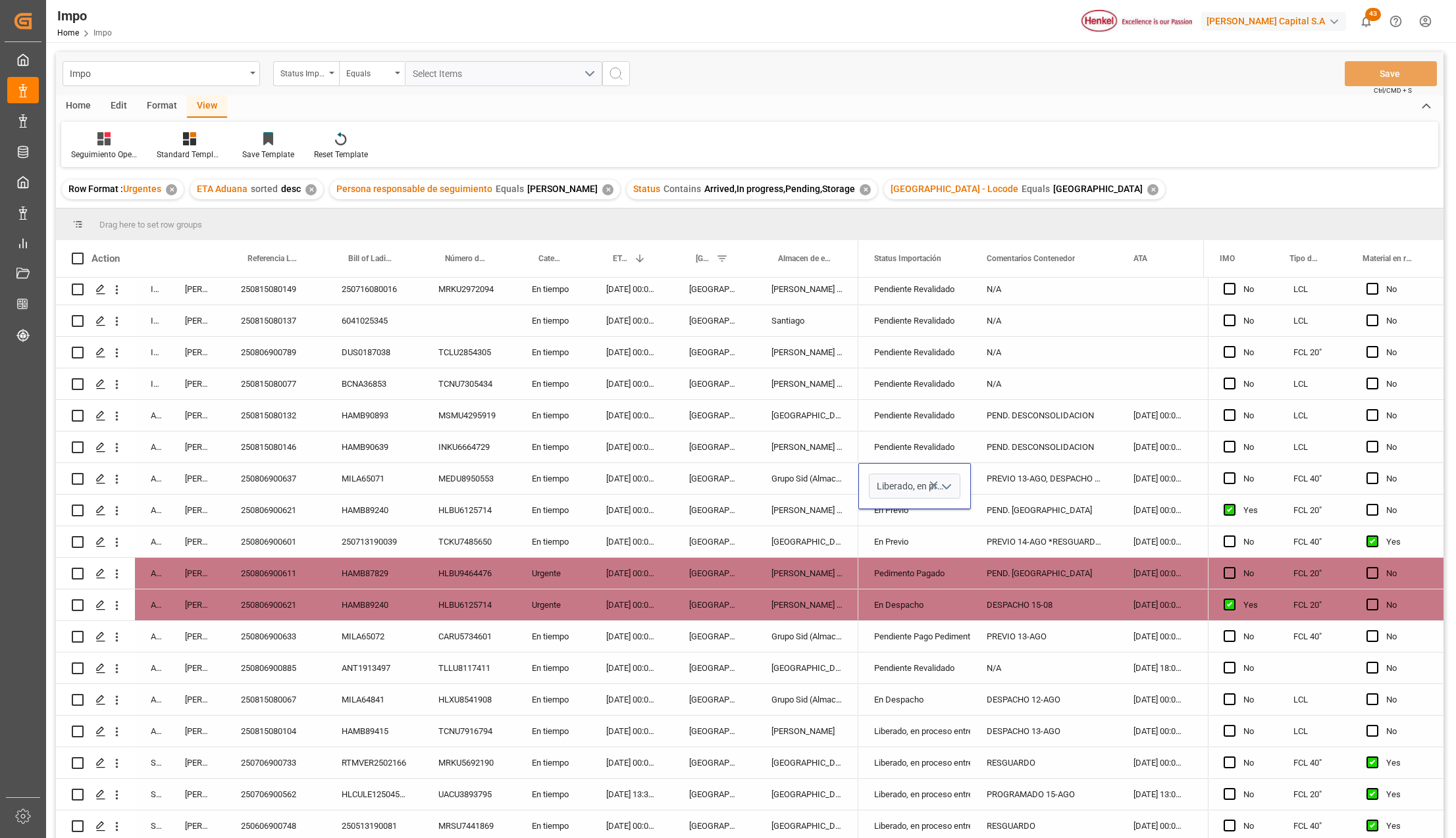
click at [995, 693] on div "DESPACHO 12-AGO" at bounding box center [1044, 700] width 147 height 31
click at [1030, 466] on div "PREVIO 13-AGO, DESPACHO 14-AGO" at bounding box center [1044, 479] width 147 height 31
click at [1033, 471] on div "PREVIO 13-AGO, DESPACHO 14-AGO" at bounding box center [1044, 479] width 147 height 31
click at [1033, 474] on input "PREVIO 13-AGO, DESPACHO 14-AGO" at bounding box center [1044, 486] width 126 height 25
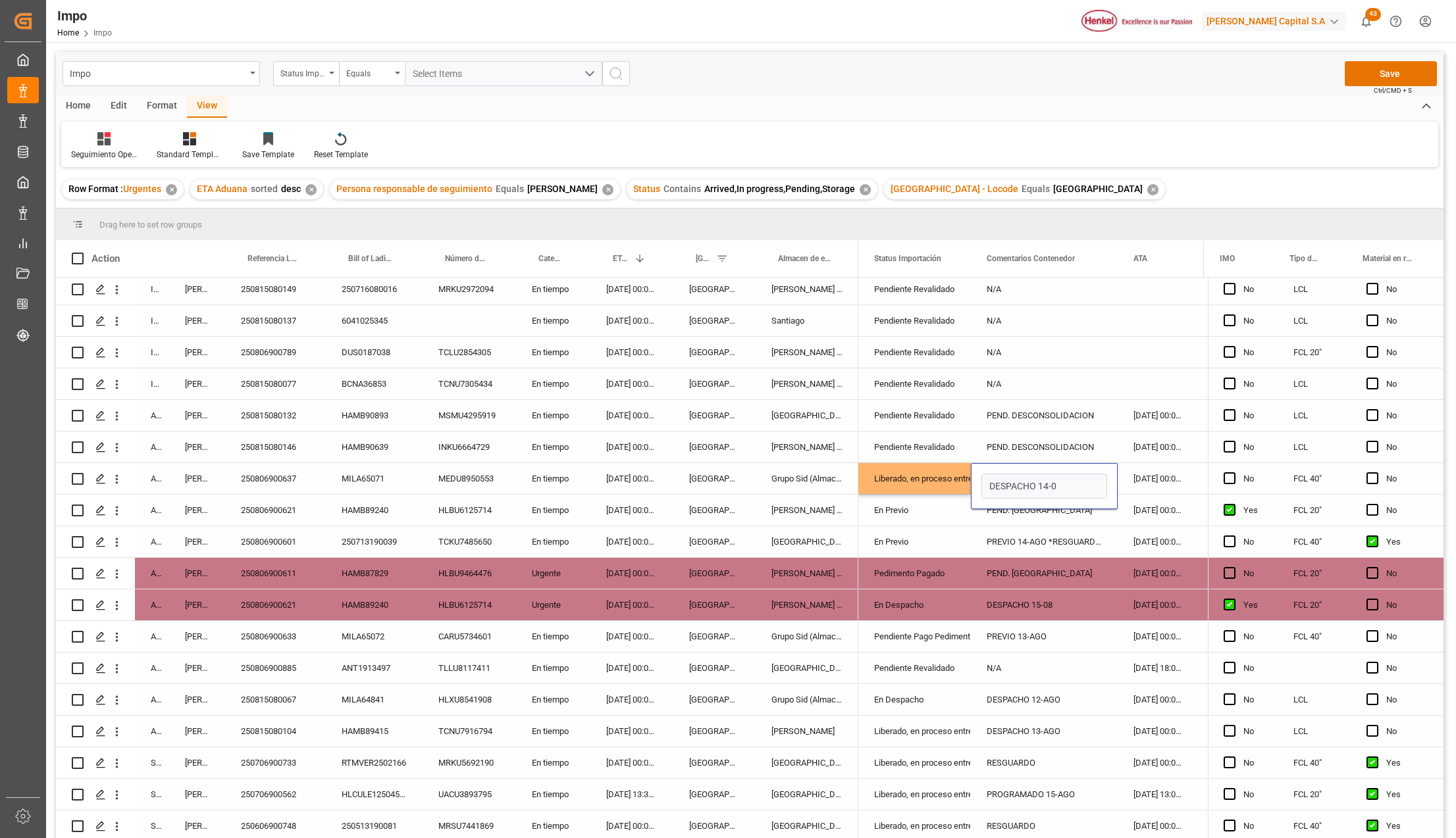
type input "DESPACHO 14-08"
click at [1062, 501] on div "PEND. MEDIPORT" at bounding box center [1044, 511] width 147 height 31
drag, startPoint x: 935, startPoint y: 480, endPoint x: 944, endPoint y: 485, distance: 10.3
click at [935, 482] on div "Liberado, en proceso entrega" at bounding box center [914, 479] width 81 height 30
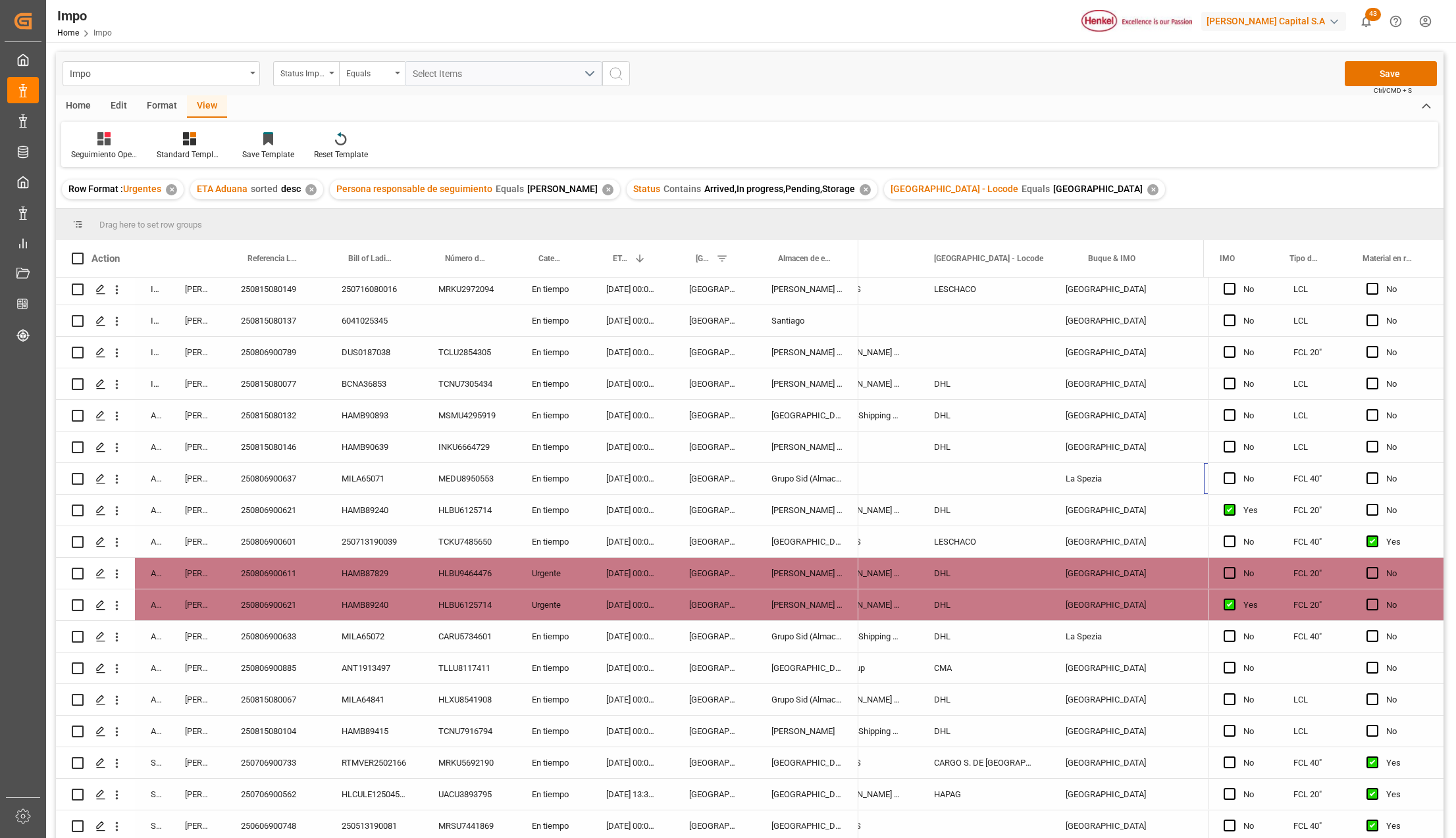
scroll to position [0, 1306]
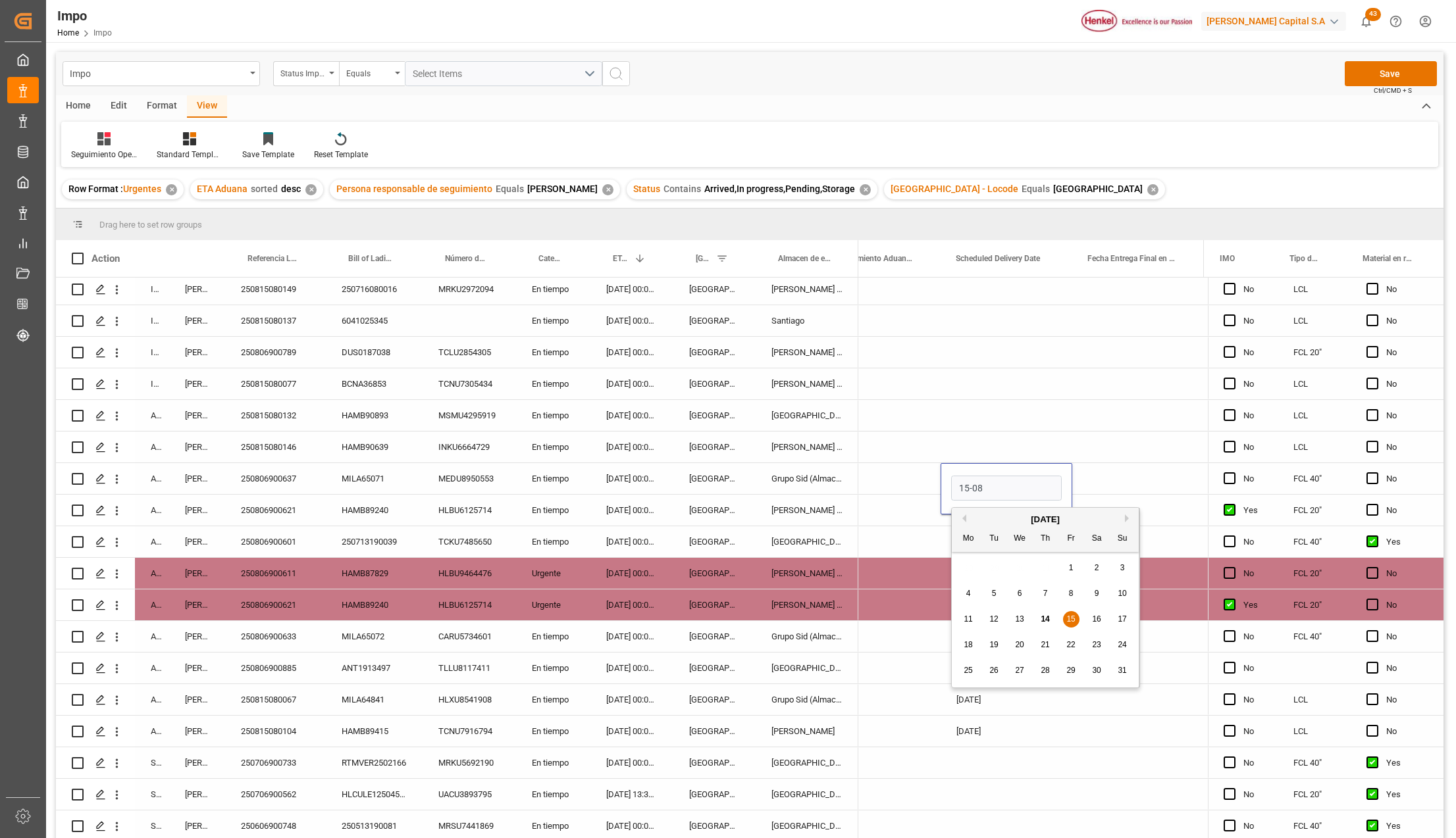
type input "15-08-2025"
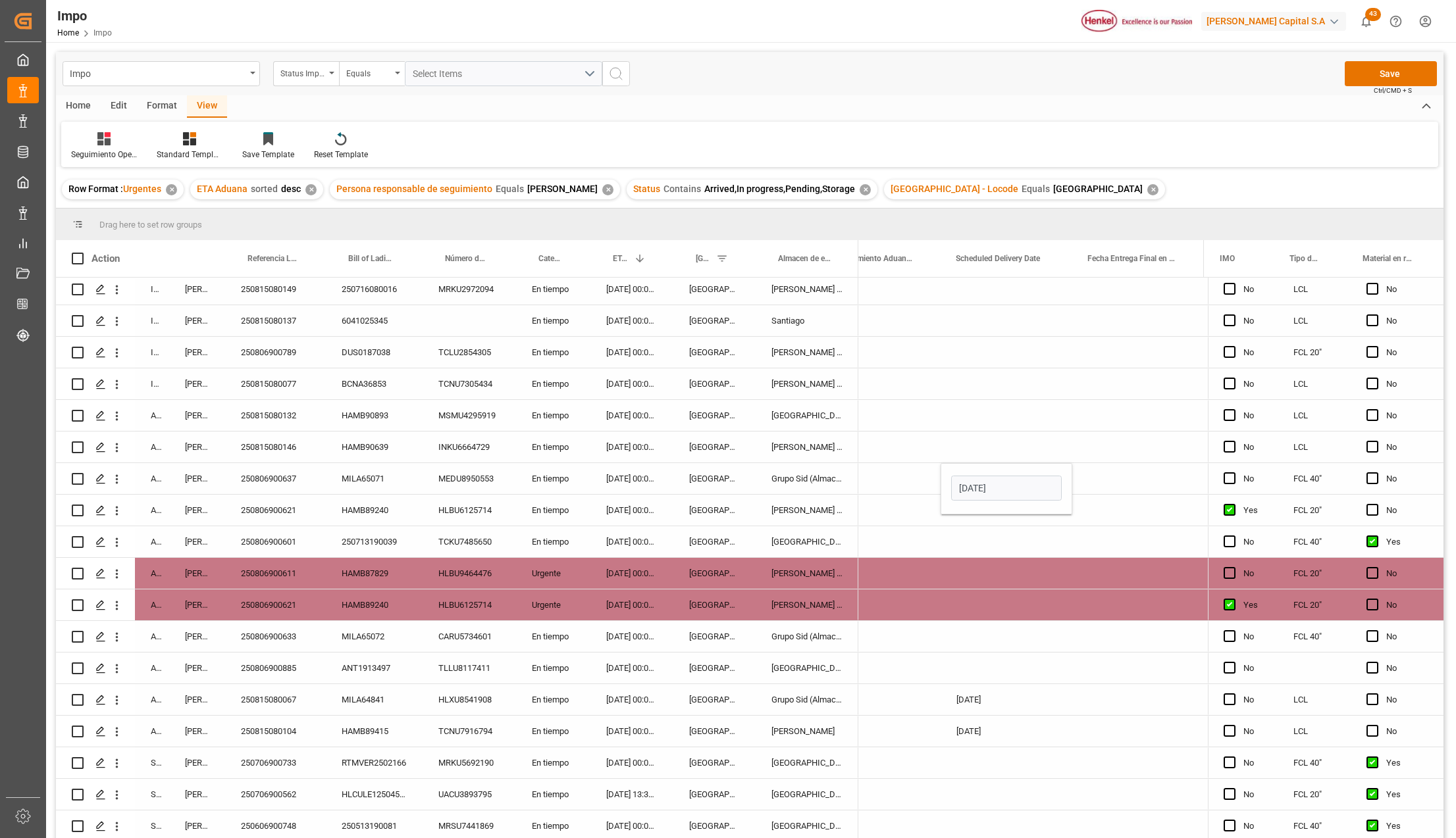
click at [1046, 638] on div "Press SPACE to select this row." at bounding box center [1006, 637] width 132 height 31
click at [286, 480] on div "250806900637" at bounding box center [275, 479] width 101 height 31
click at [274, 640] on div "250806900633" at bounding box center [275, 637] width 101 height 31
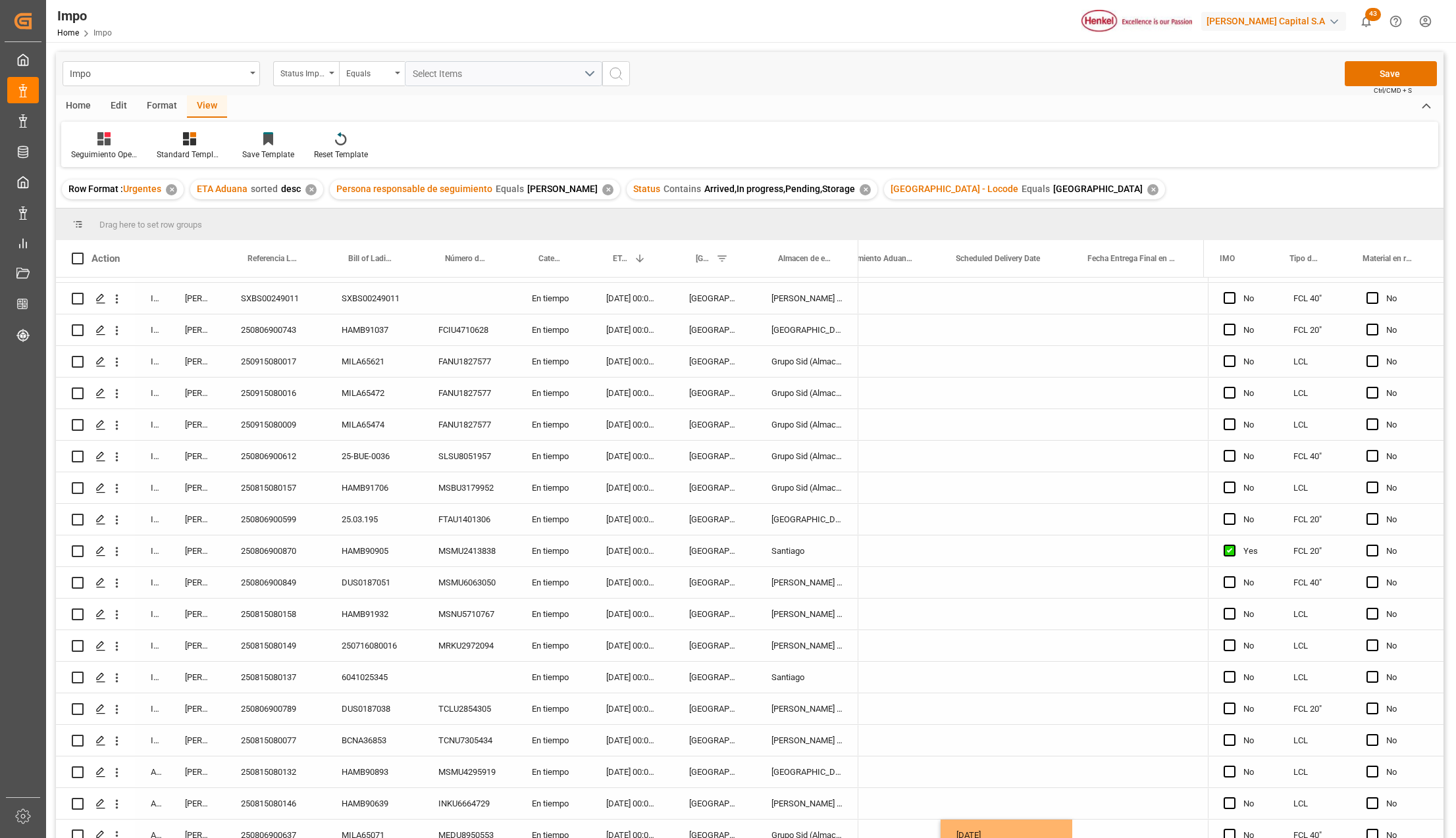
scroll to position [0, 0]
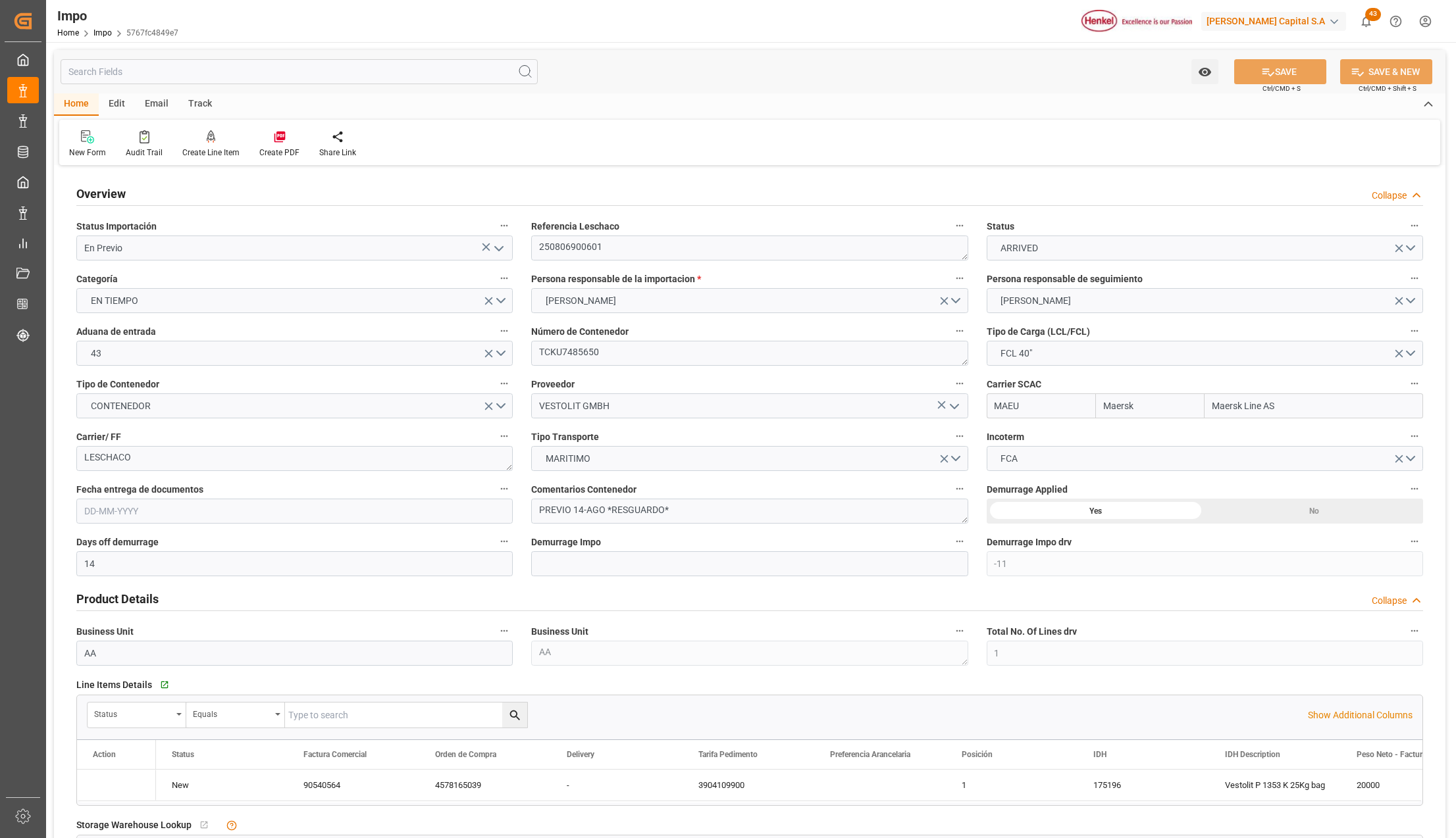
type input "Maersk"
type input "Maersk Line AS"
type input "14"
type input "-11"
type input "1"
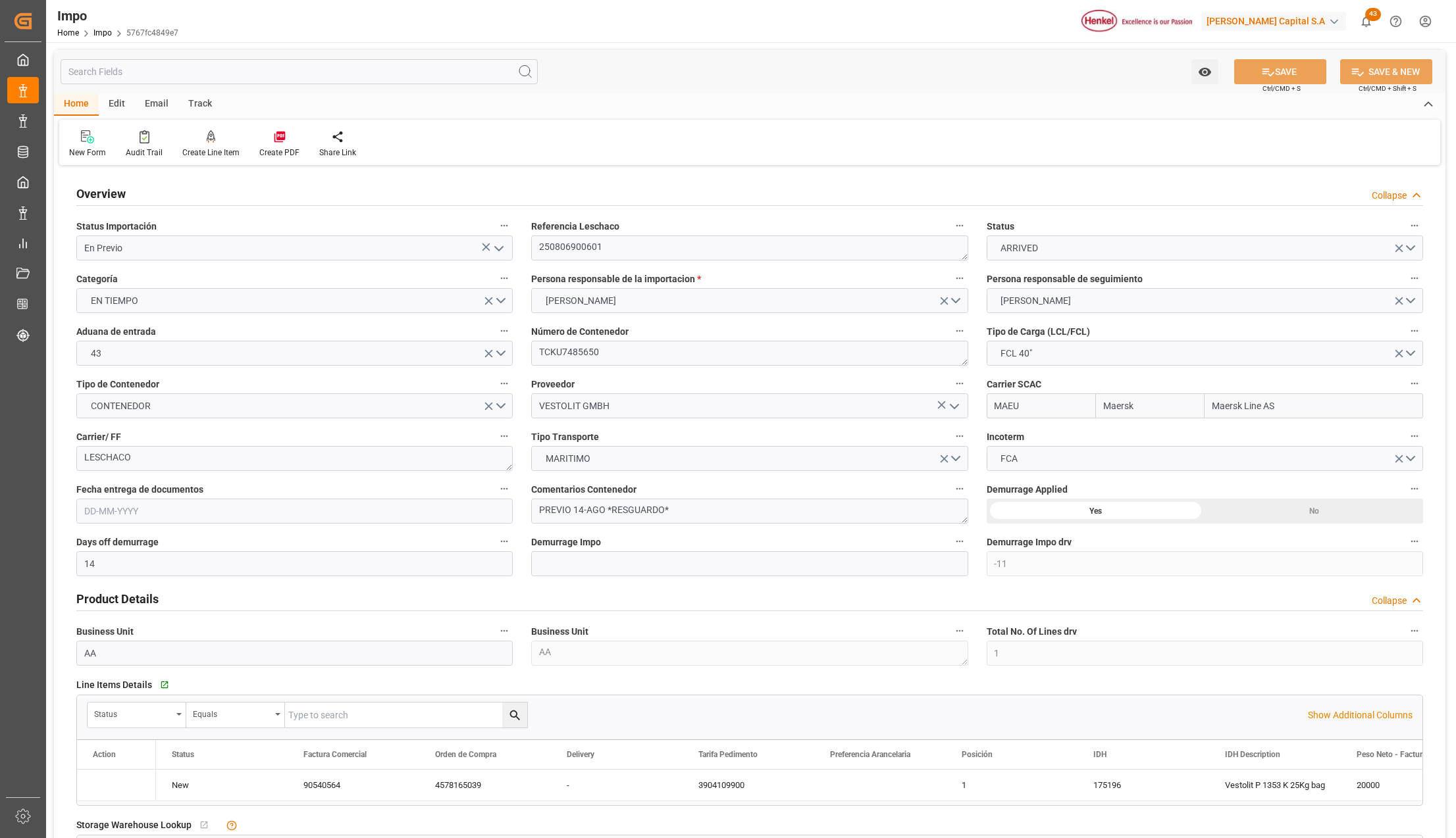
type input "16"
type input "[DATE]"
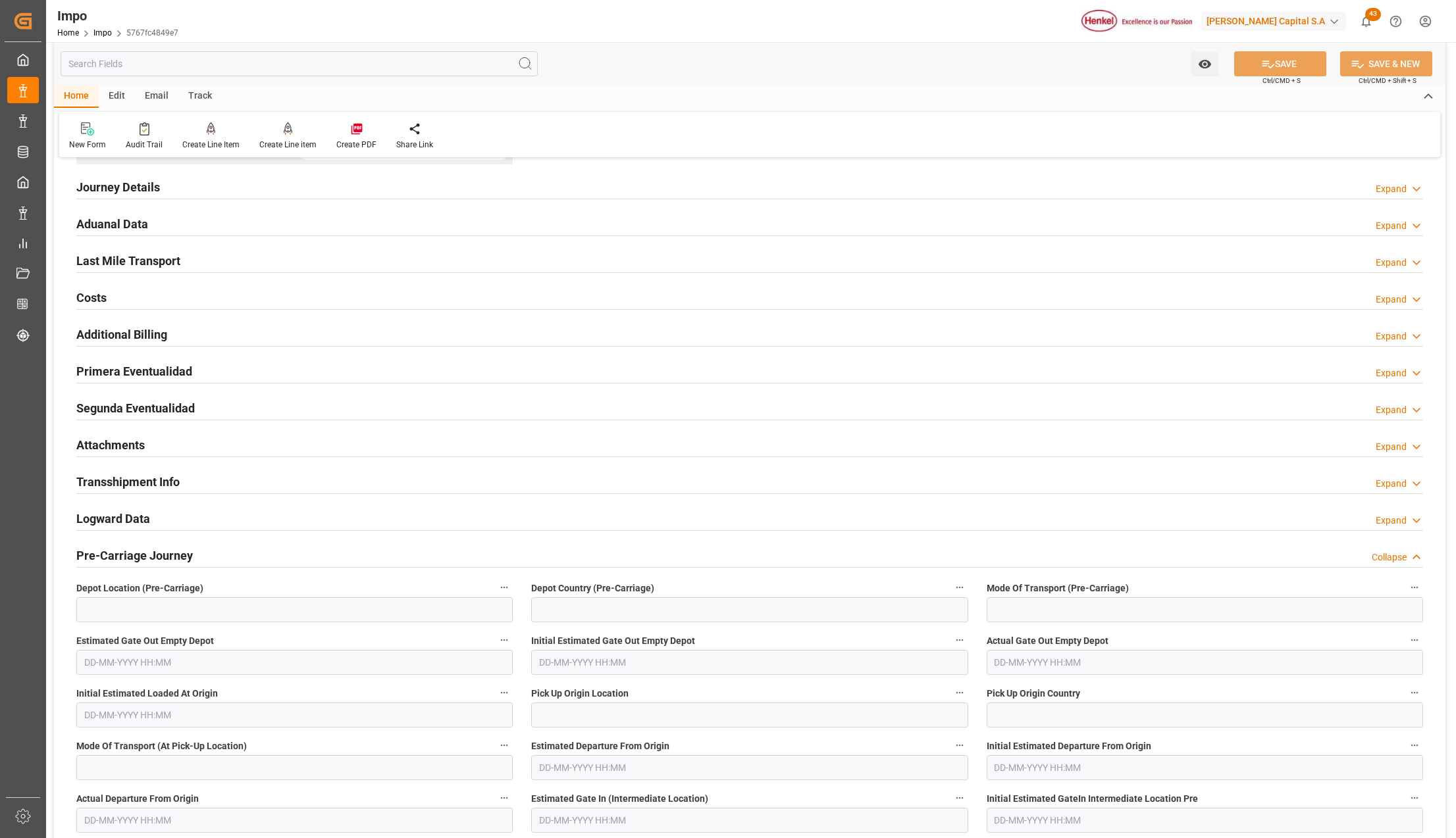
scroll to position [877, 0]
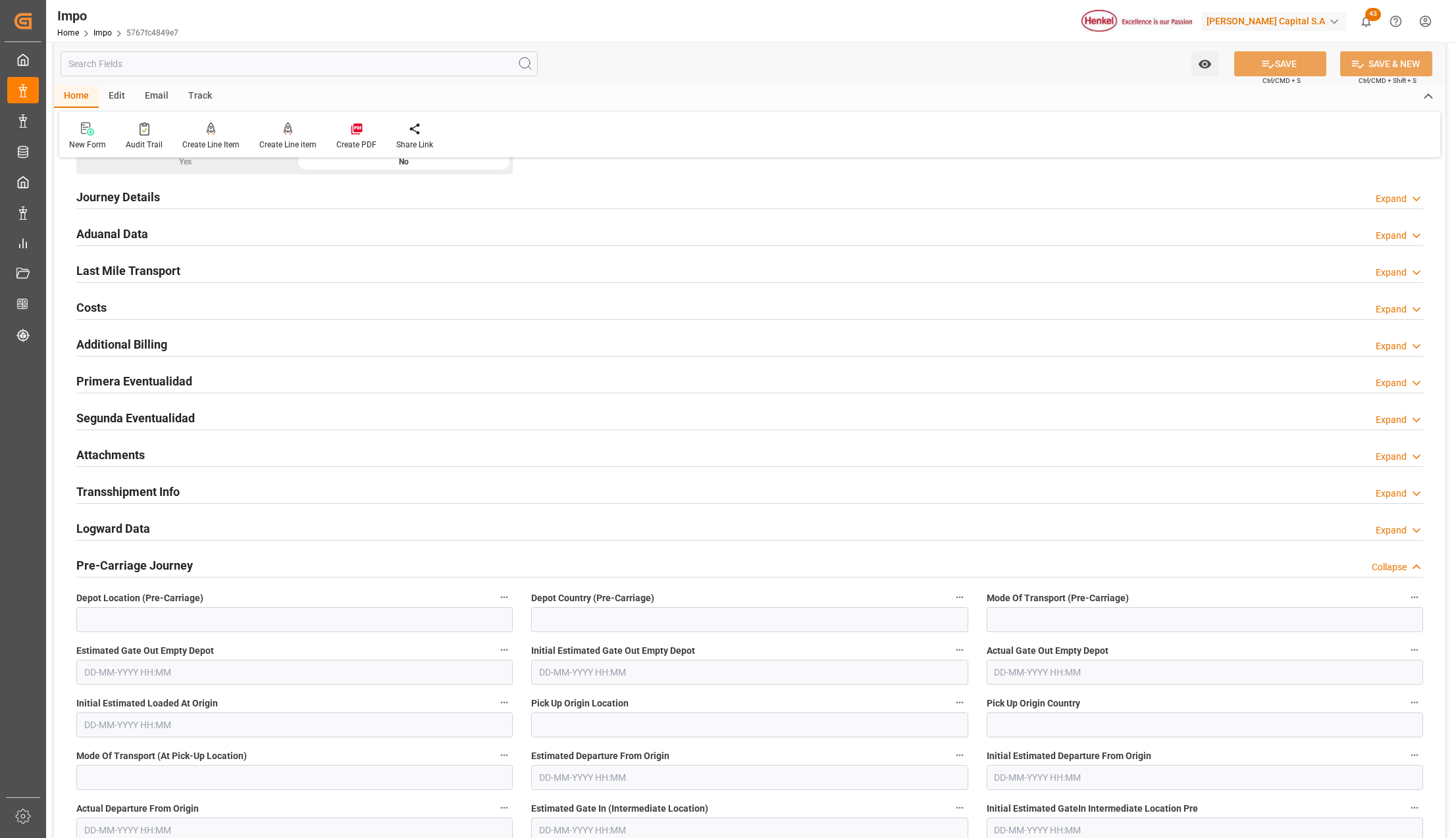
click at [115, 457] on h2 "Attachments" at bounding box center [110, 455] width 69 height 18
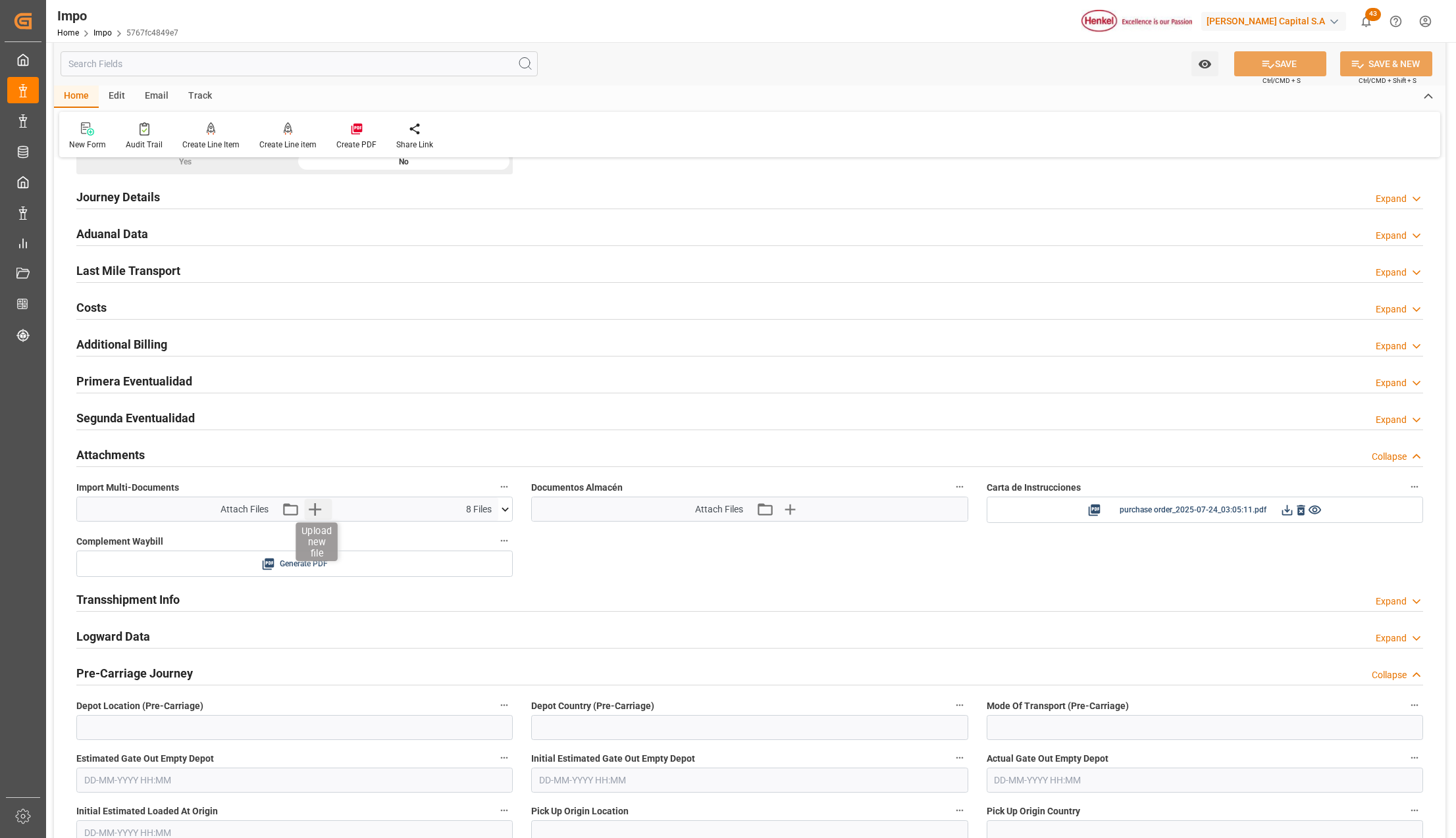
click at [314, 514] on icon "button" at bounding box center [314, 509] width 12 height 12
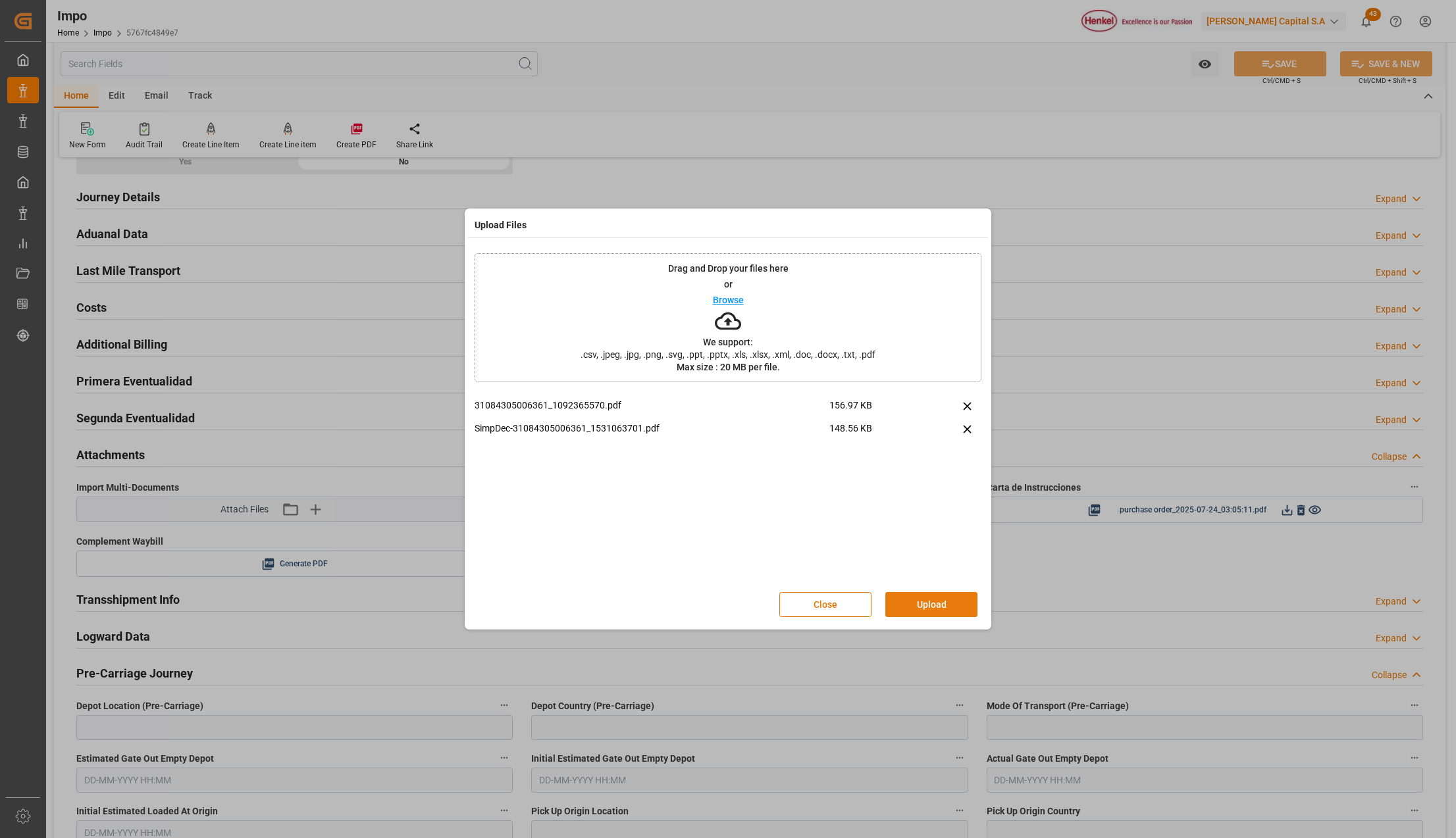
click at [953, 608] on button "Upload" at bounding box center [931, 605] width 92 height 25
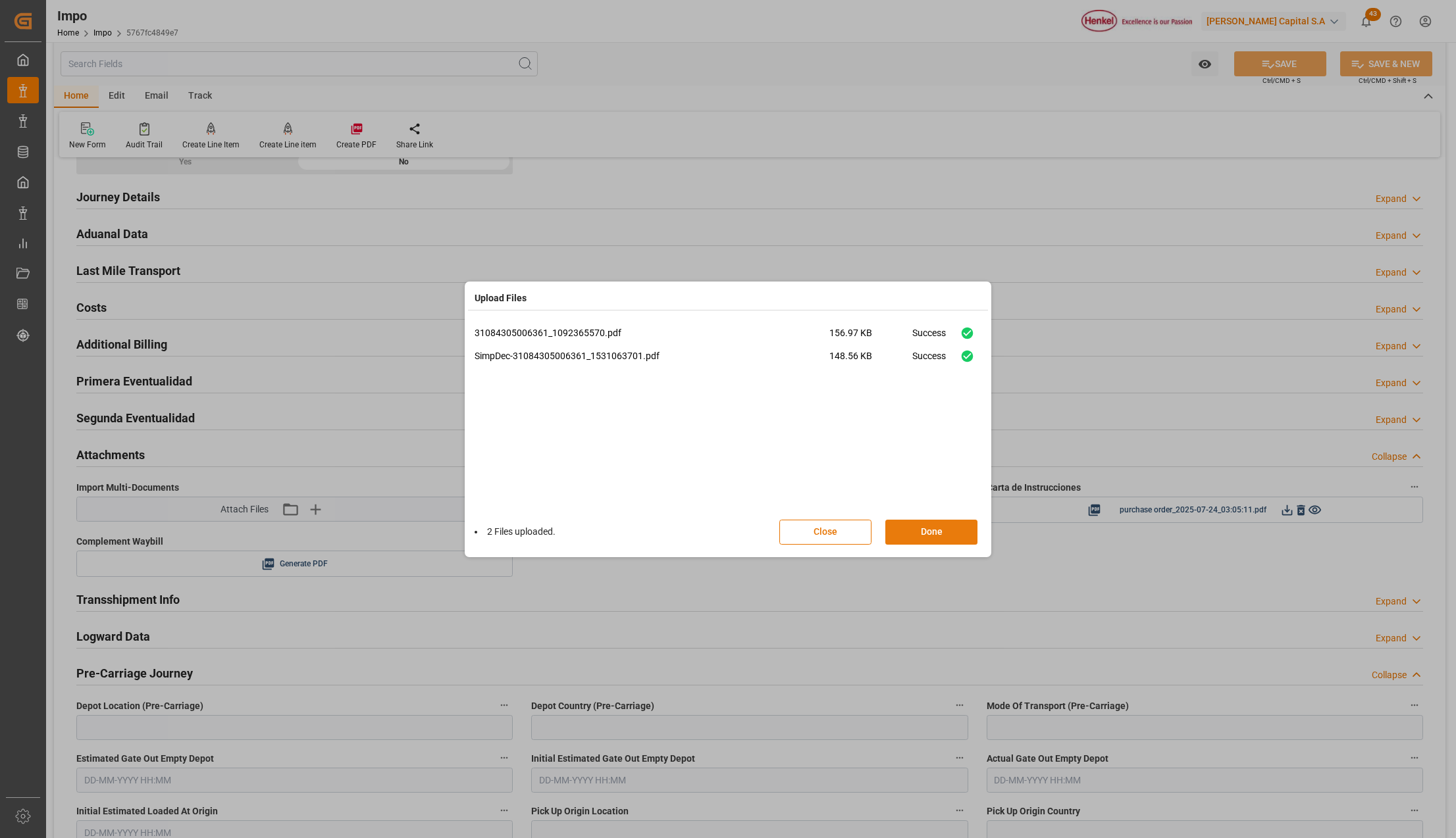
click at [943, 534] on button "Done" at bounding box center [931, 532] width 92 height 25
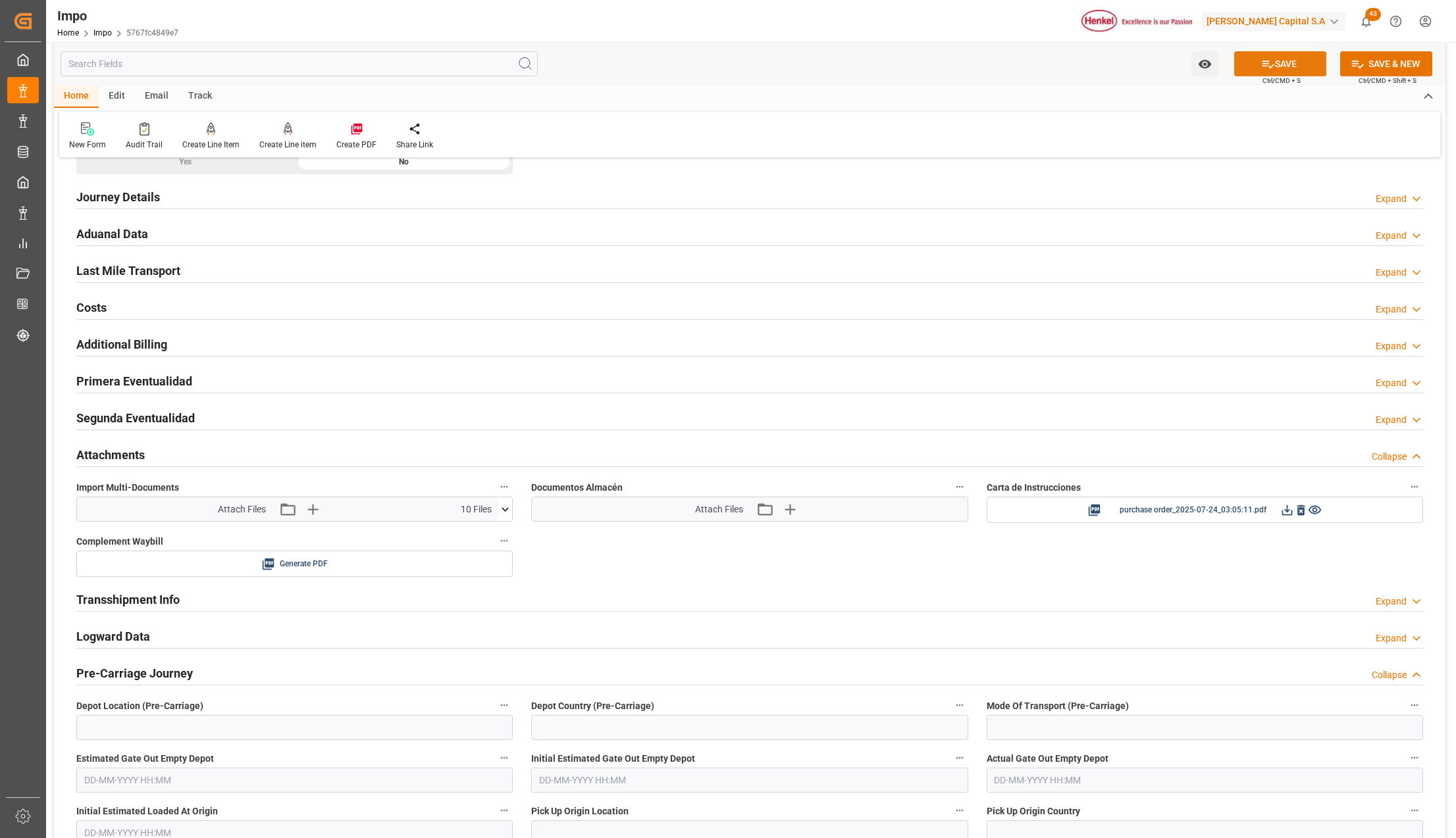
click at [1255, 63] on button "SAVE" at bounding box center [1280, 64] width 92 height 25
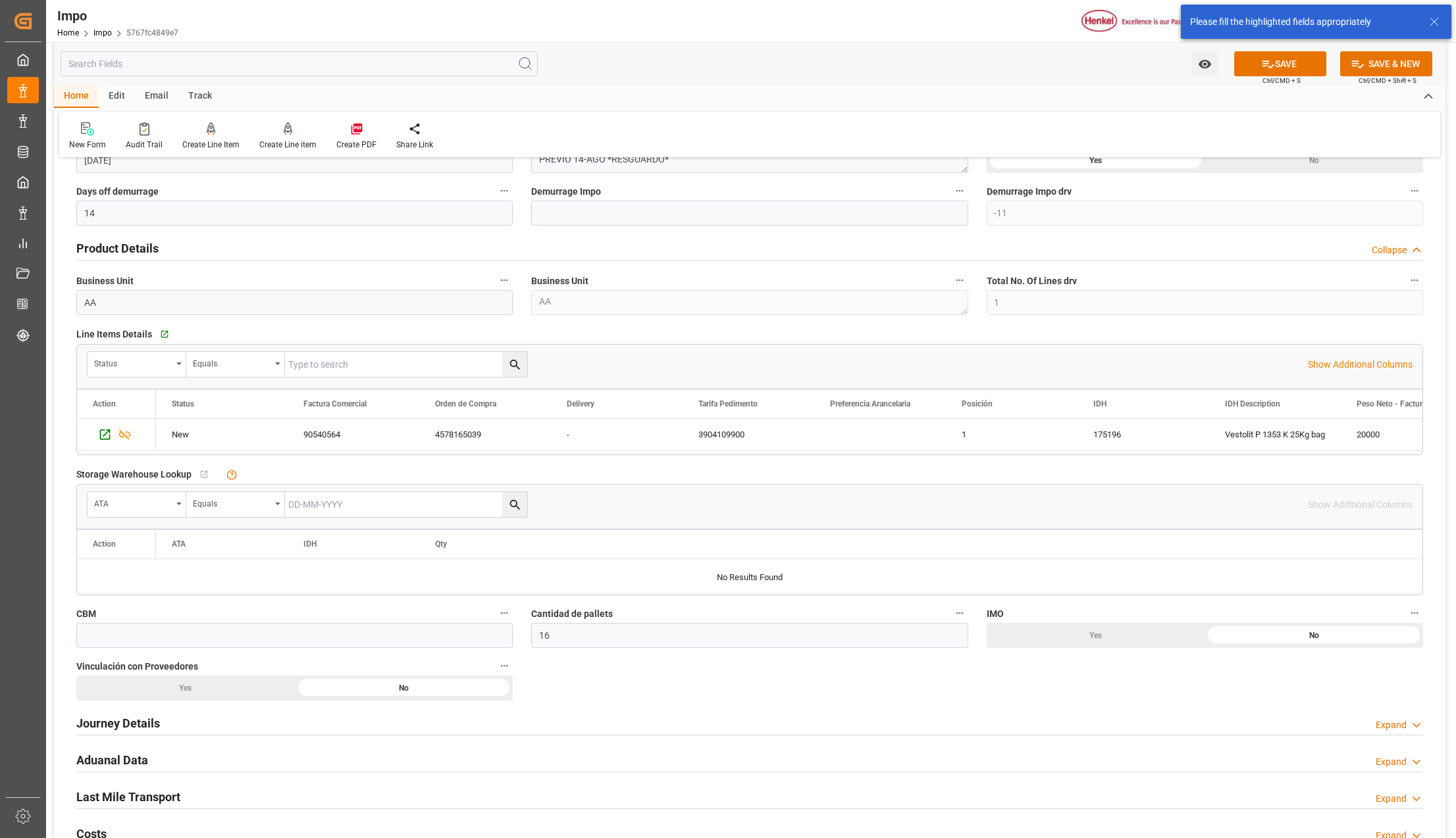
scroll to position [0, 0]
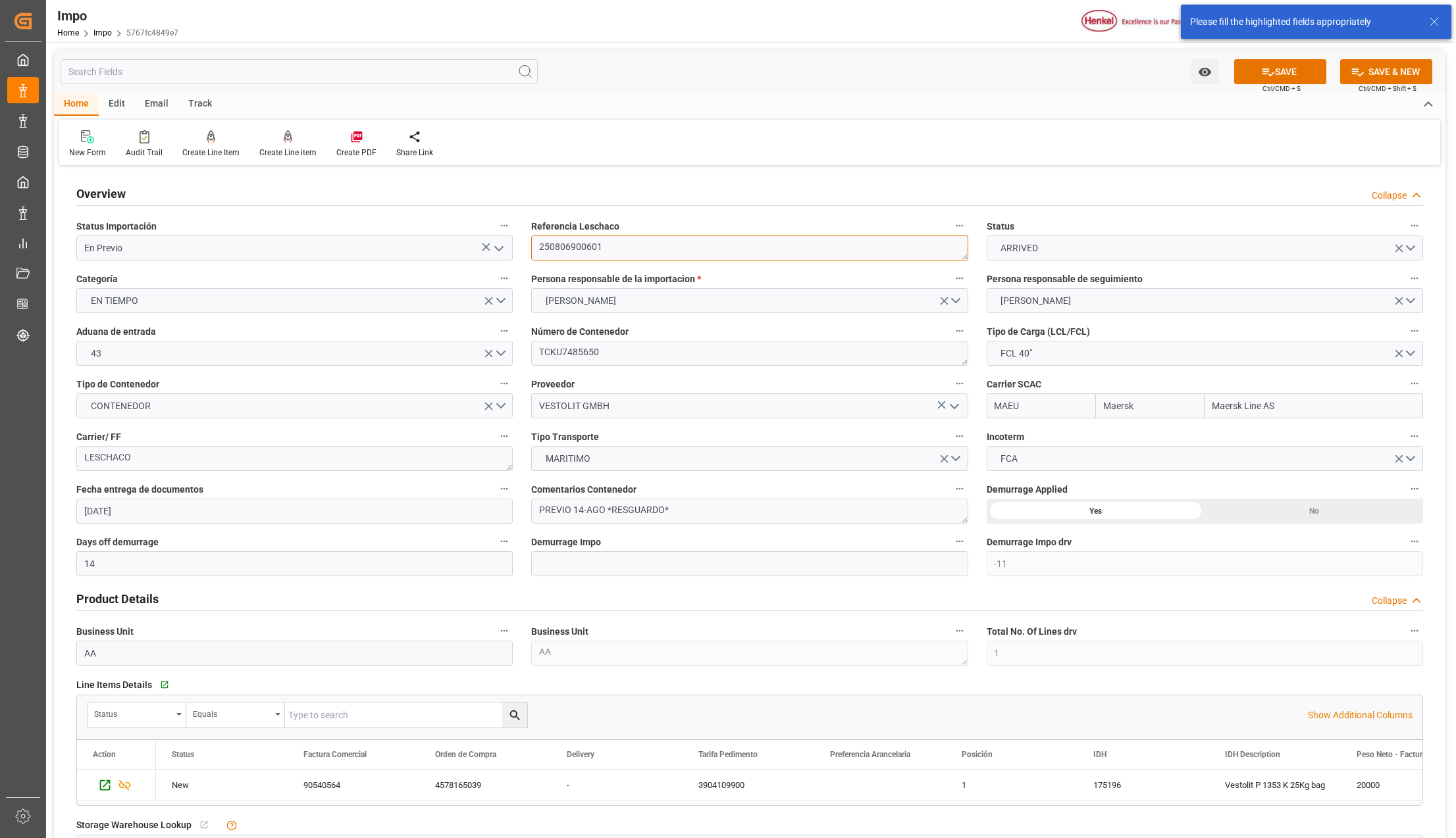
click at [602, 246] on textarea "250806900601" at bounding box center [749, 248] width 436 height 25
click at [602, 244] on textarea "250806900601" at bounding box center [749, 248] width 436 height 25
click at [593, 248] on textarea "250806900601" at bounding box center [749, 248] width 436 height 25
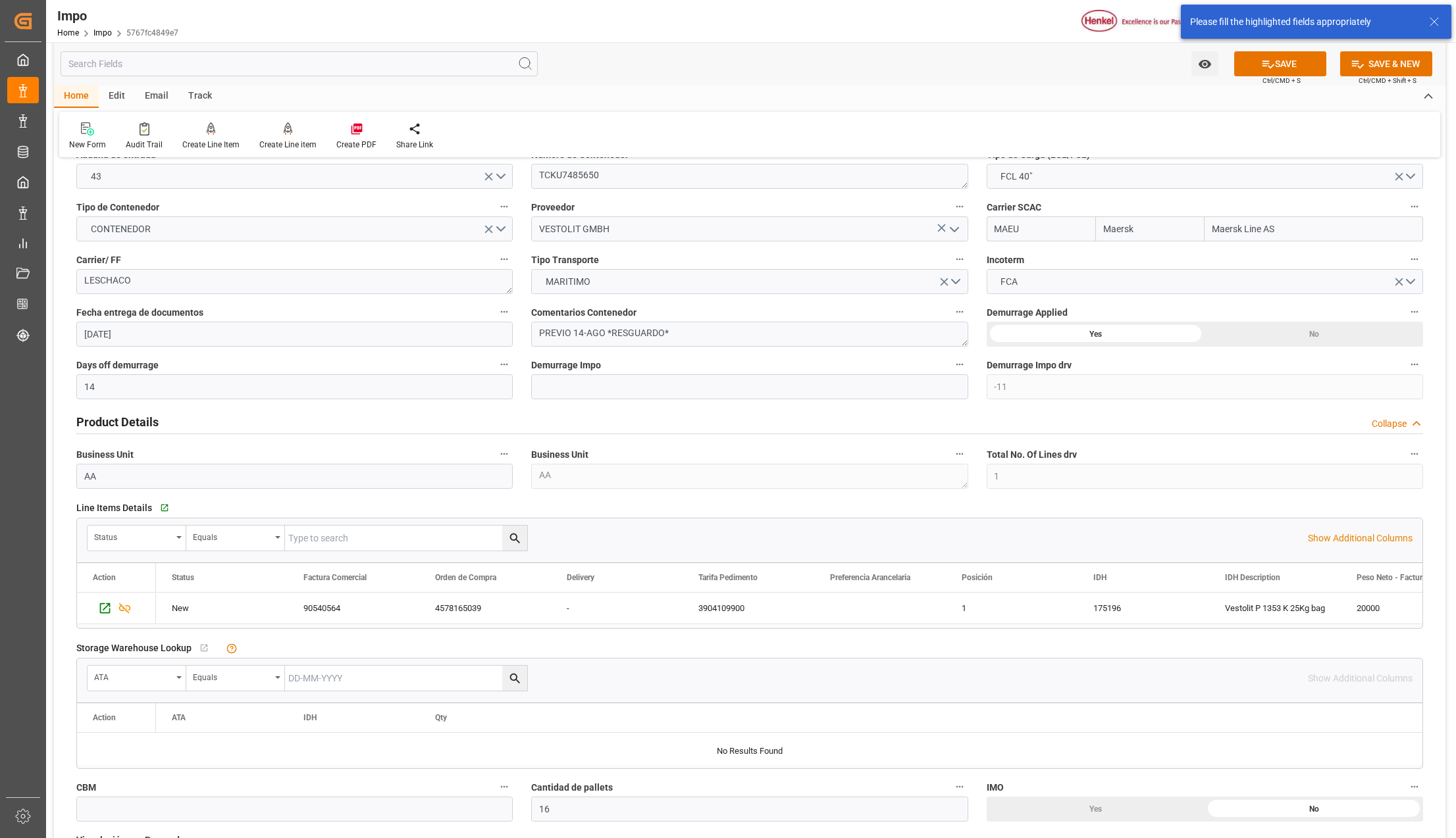
scroll to position [526, 0]
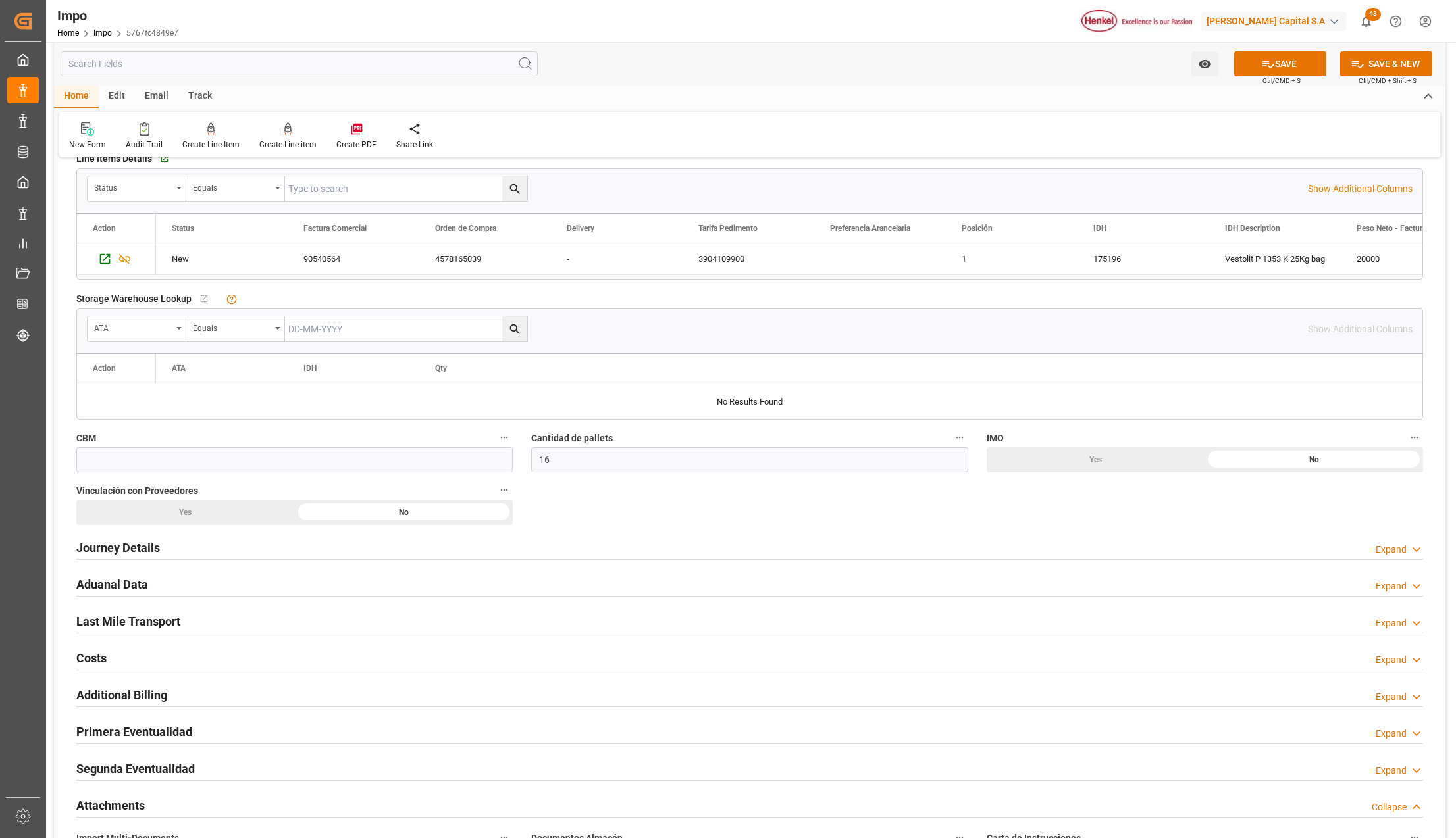
click at [99, 806] on h2 "Attachments" at bounding box center [110, 806] width 69 height 18
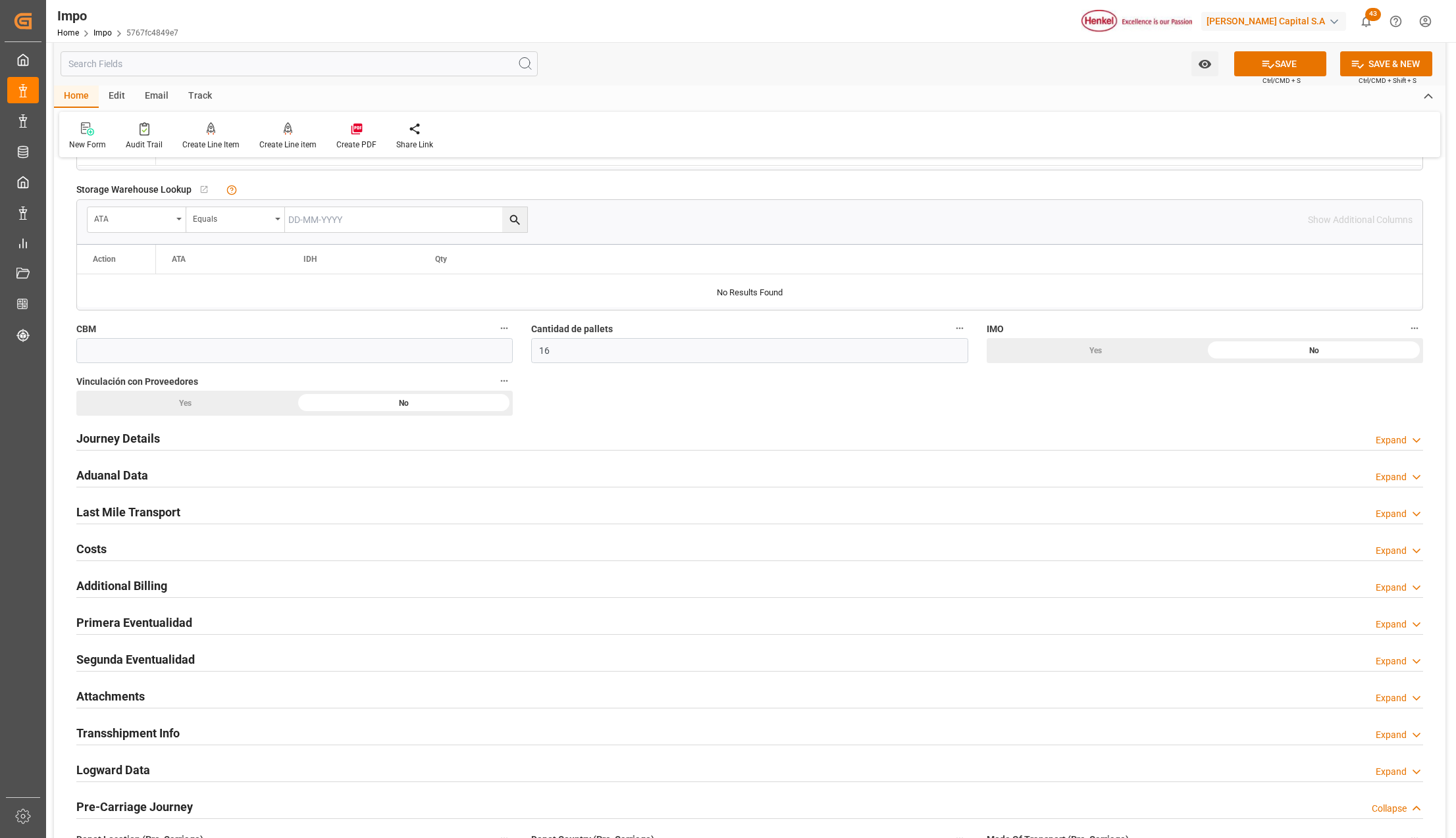
scroll to position [790, 0]
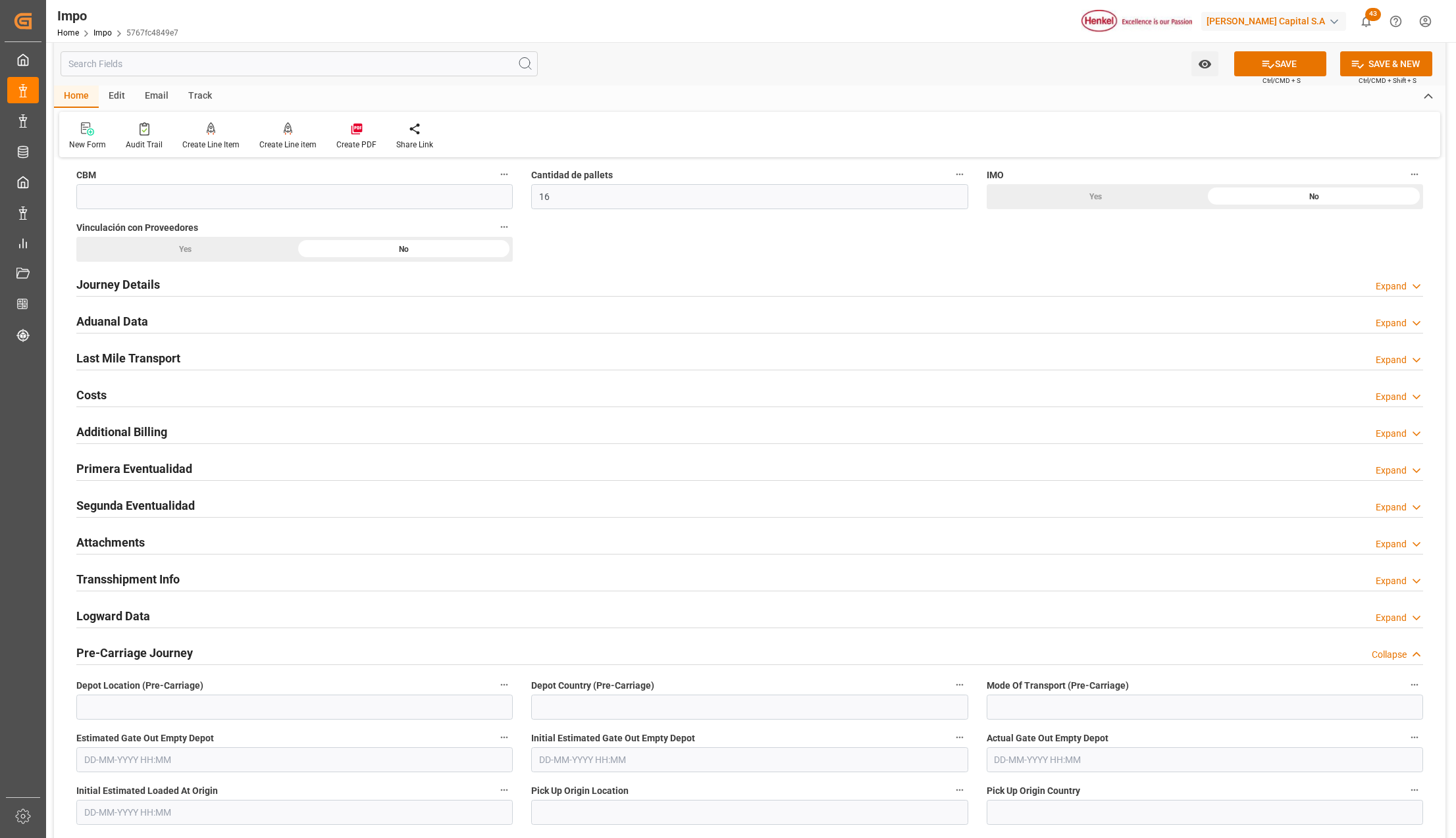
click at [92, 543] on h2 "Attachments" at bounding box center [110, 543] width 69 height 18
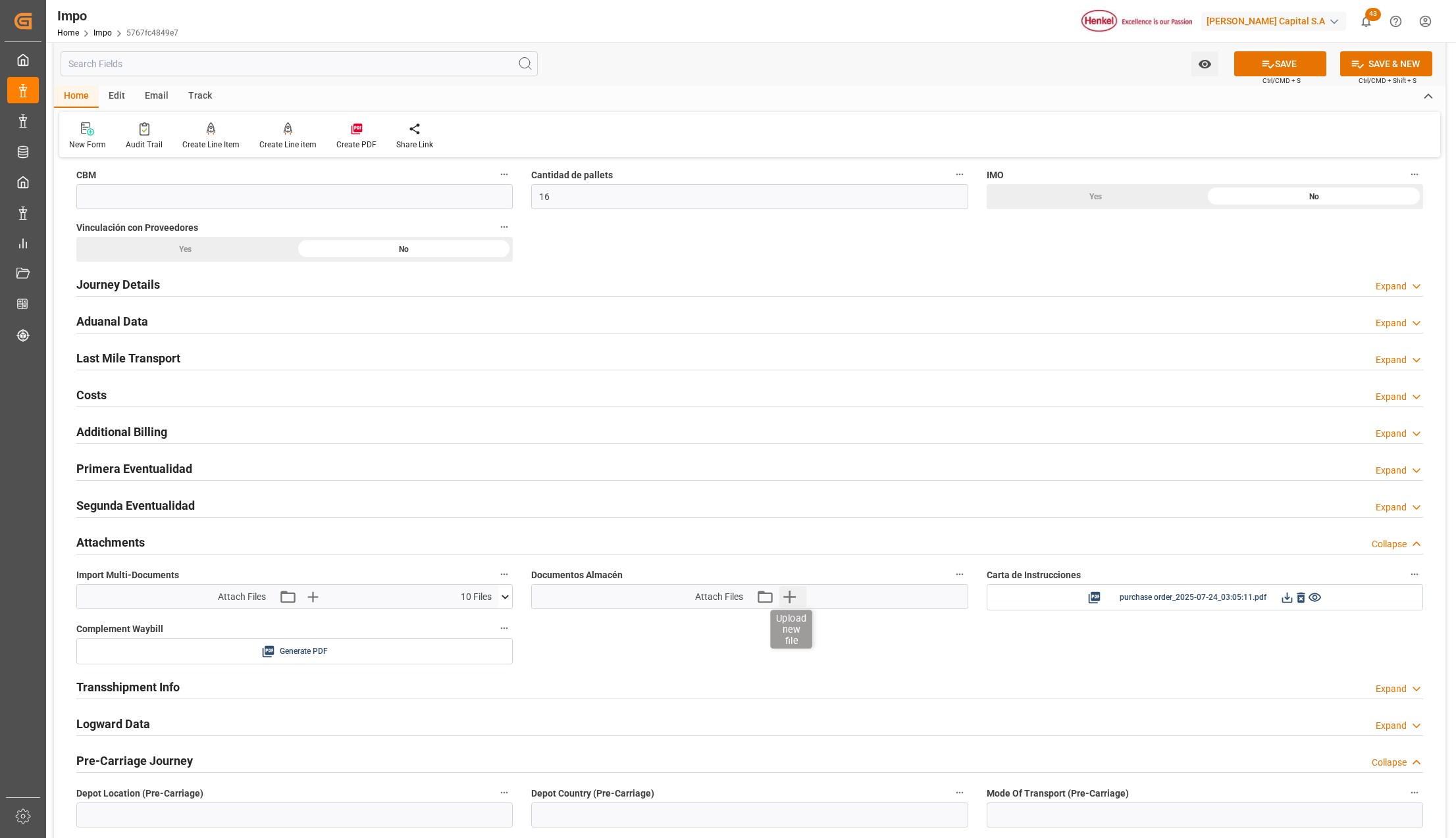
click at [791, 601] on icon "button" at bounding box center [789, 597] width 12 height 12
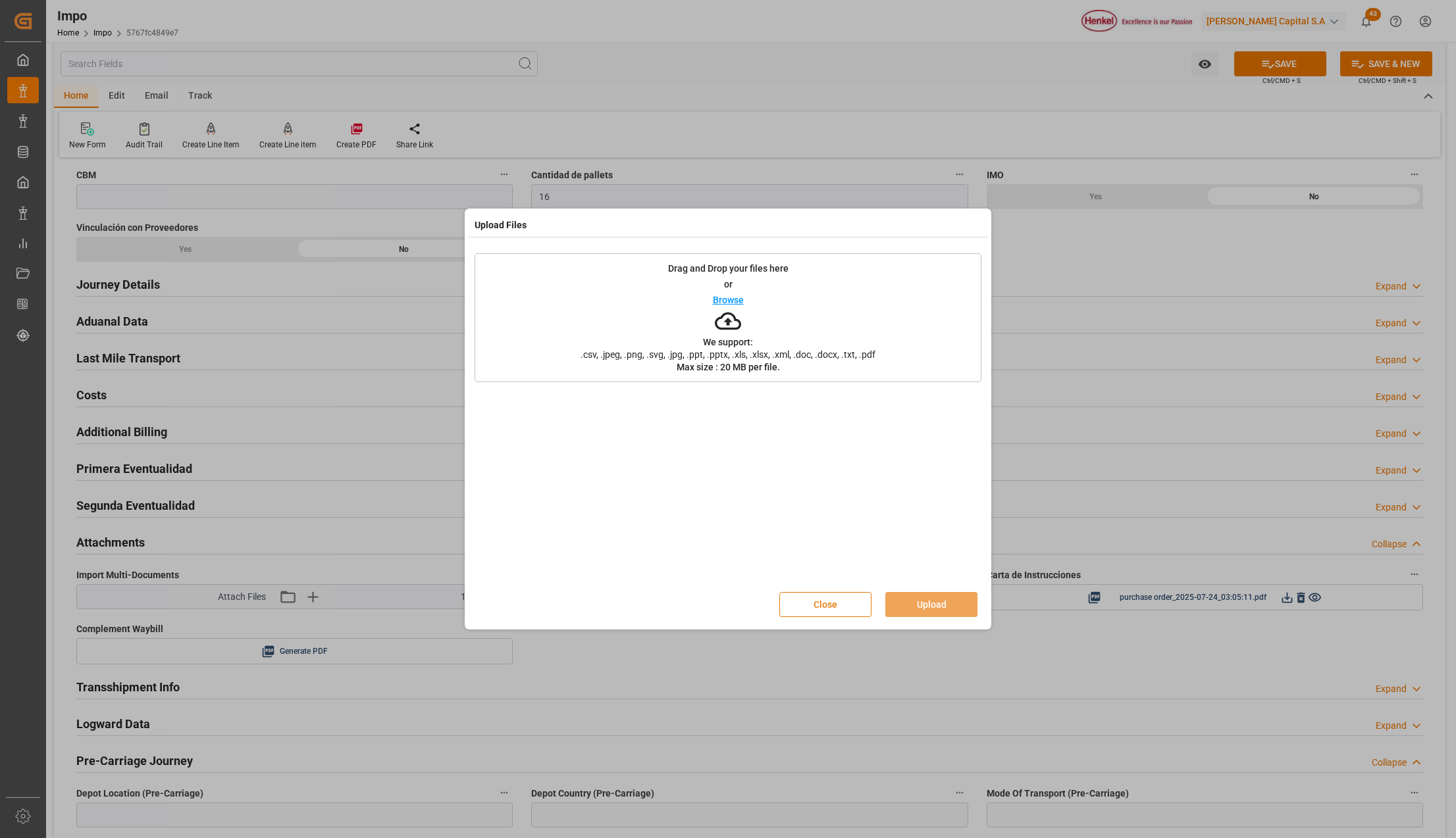
click at [823, 606] on button "Close" at bounding box center [825, 605] width 92 height 25
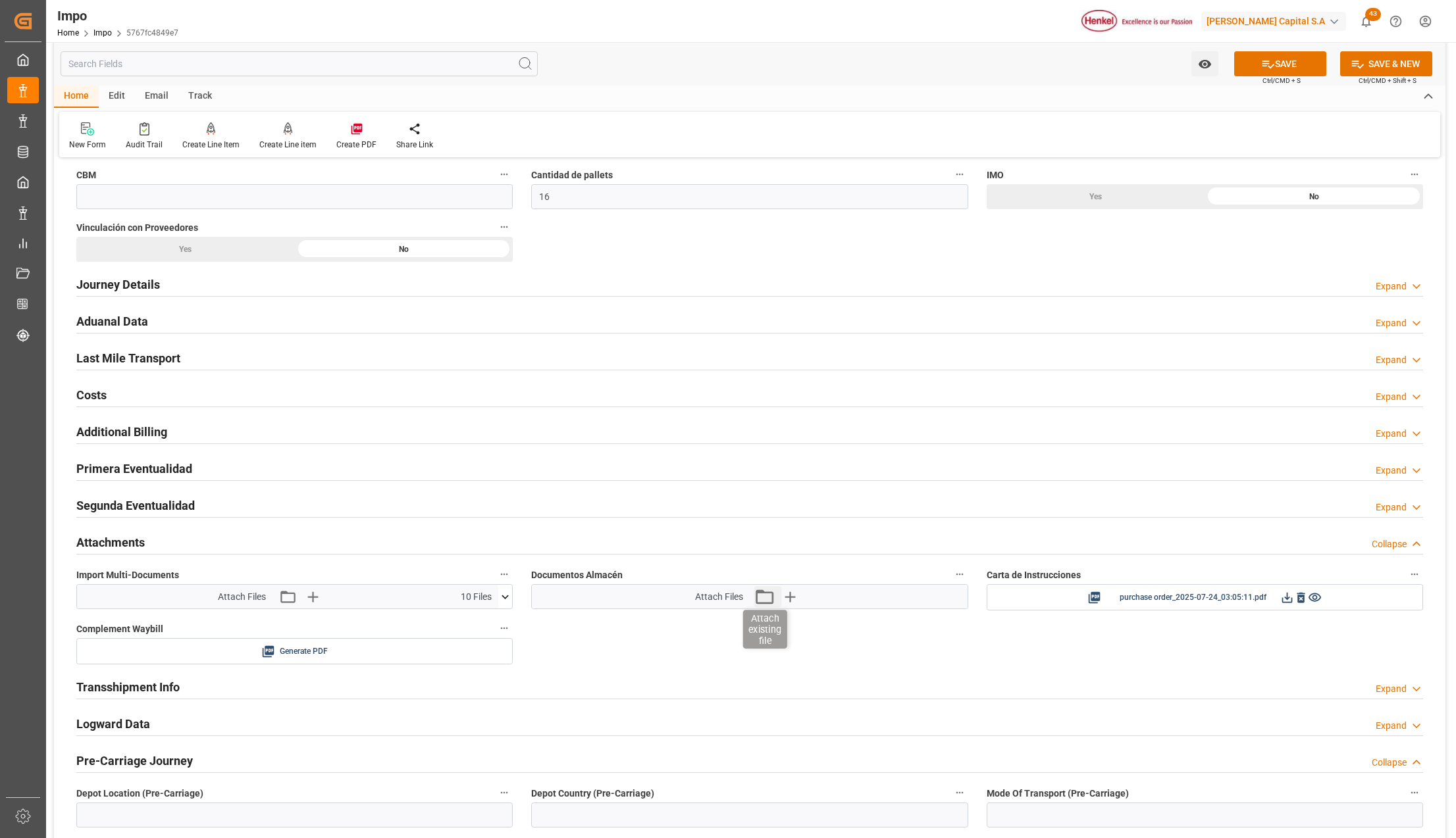
click at [768, 606] on icon "button" at bounding box center [764, 597] width 21 height 21
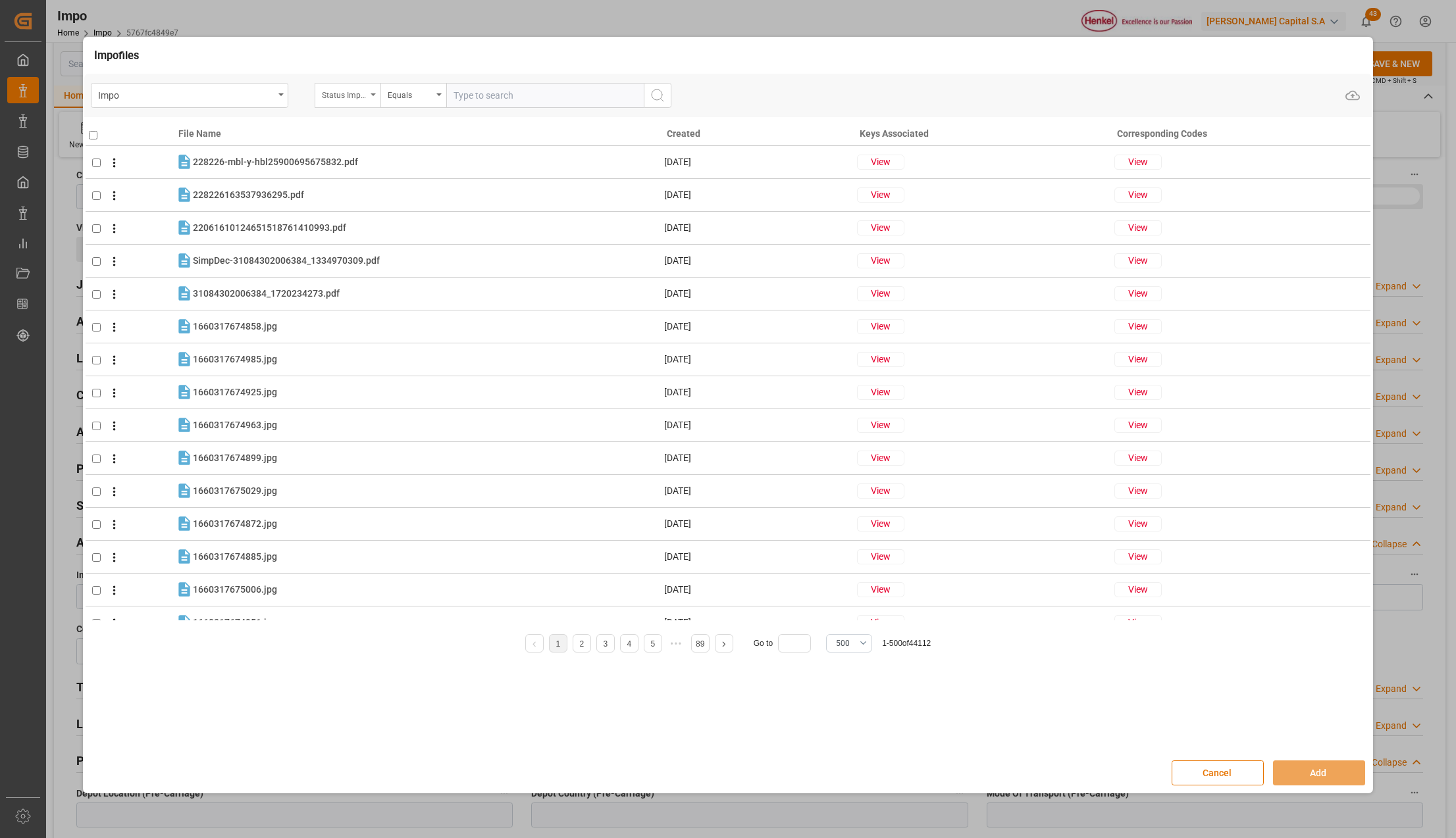
click at [369, 86] on div "Status Importación" at bounding box center [347, 95] width 65 height 25
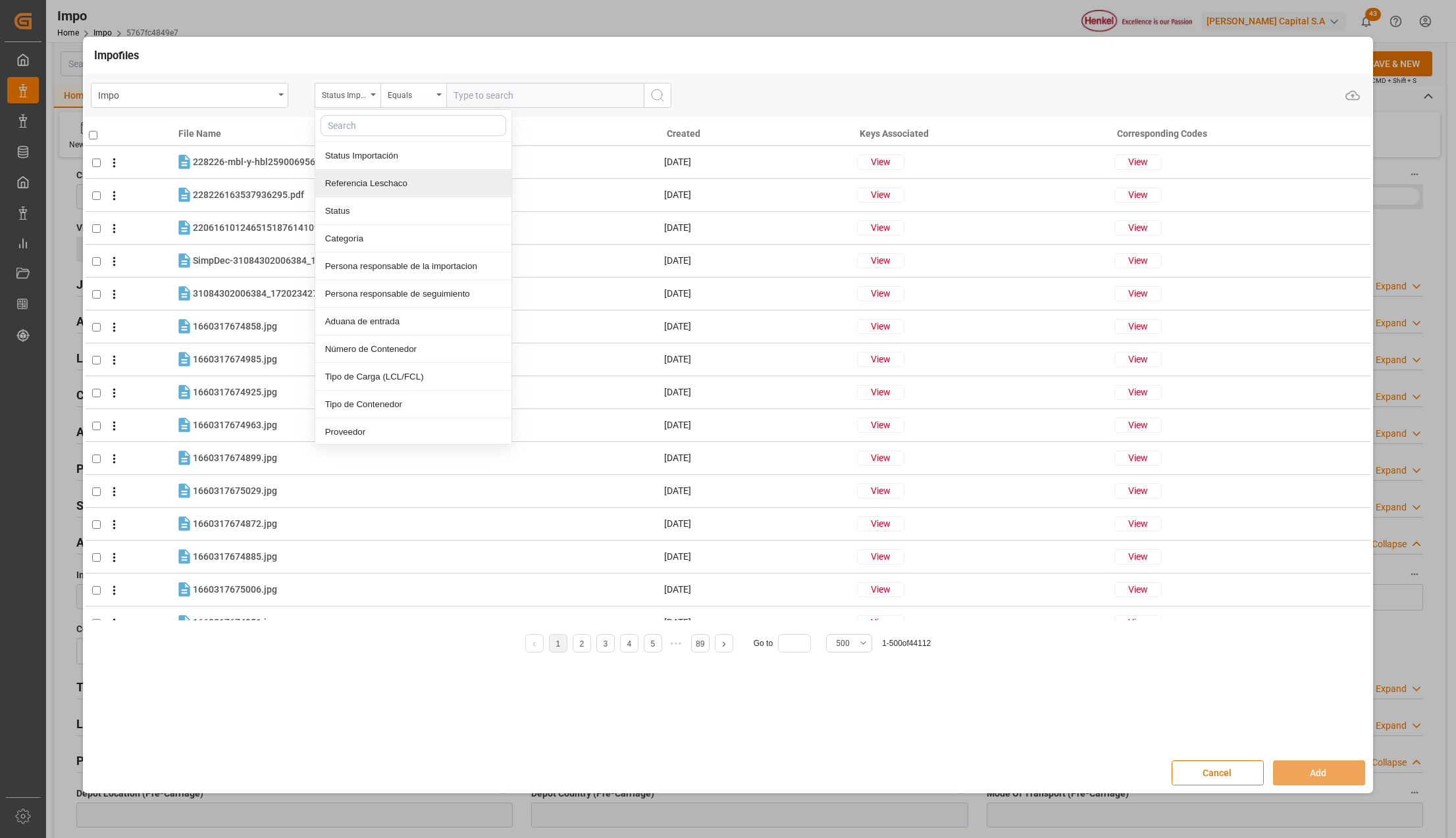
click at [366, 176] on div "Referencia Leschaco" at bounding box center [413, 183] width 196 height 28
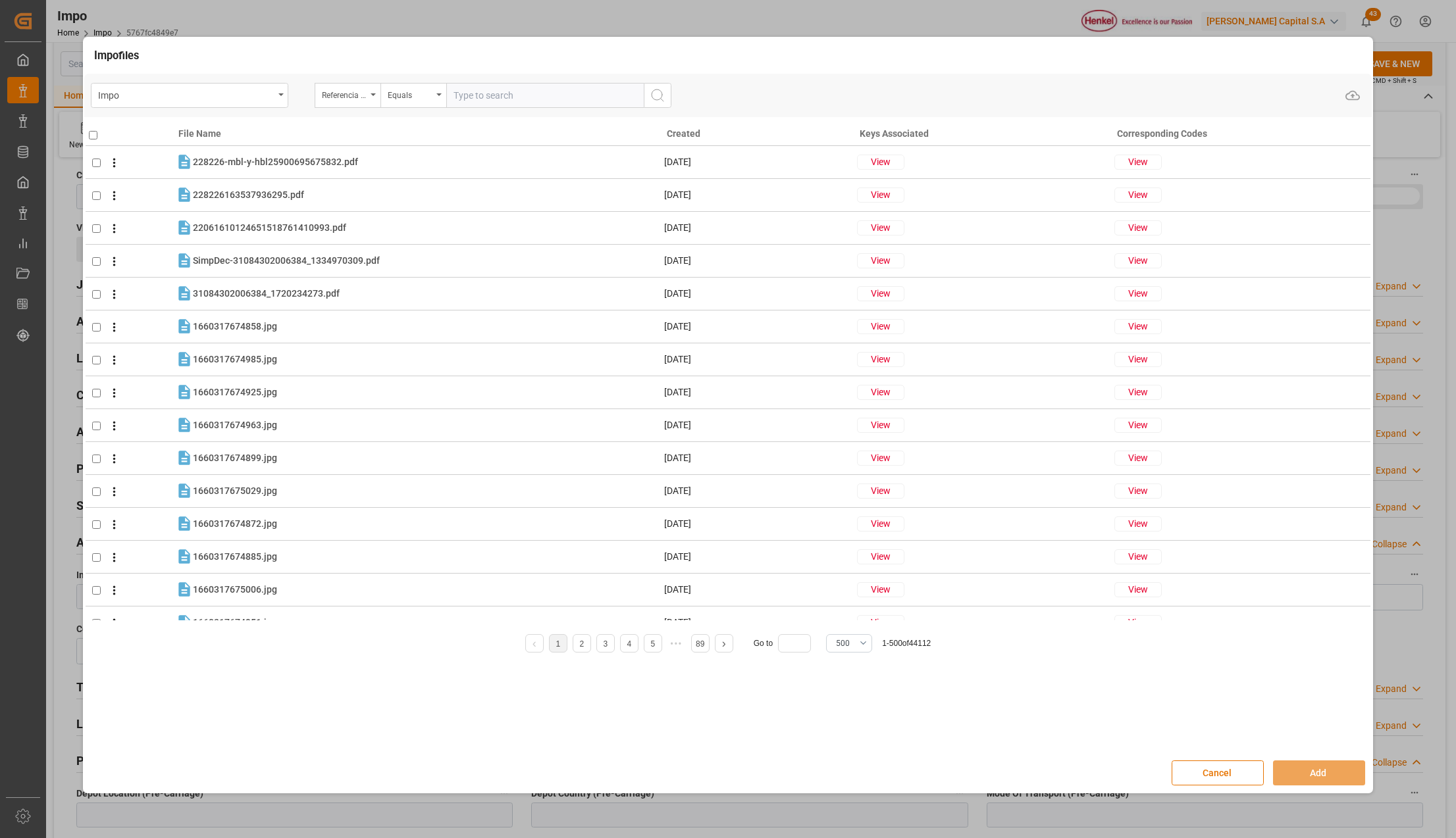
click at [511, 92] on input "text" at bounding box center [544, 95] width 197 height 25
paste input "250806900601"
type input "250806900601"
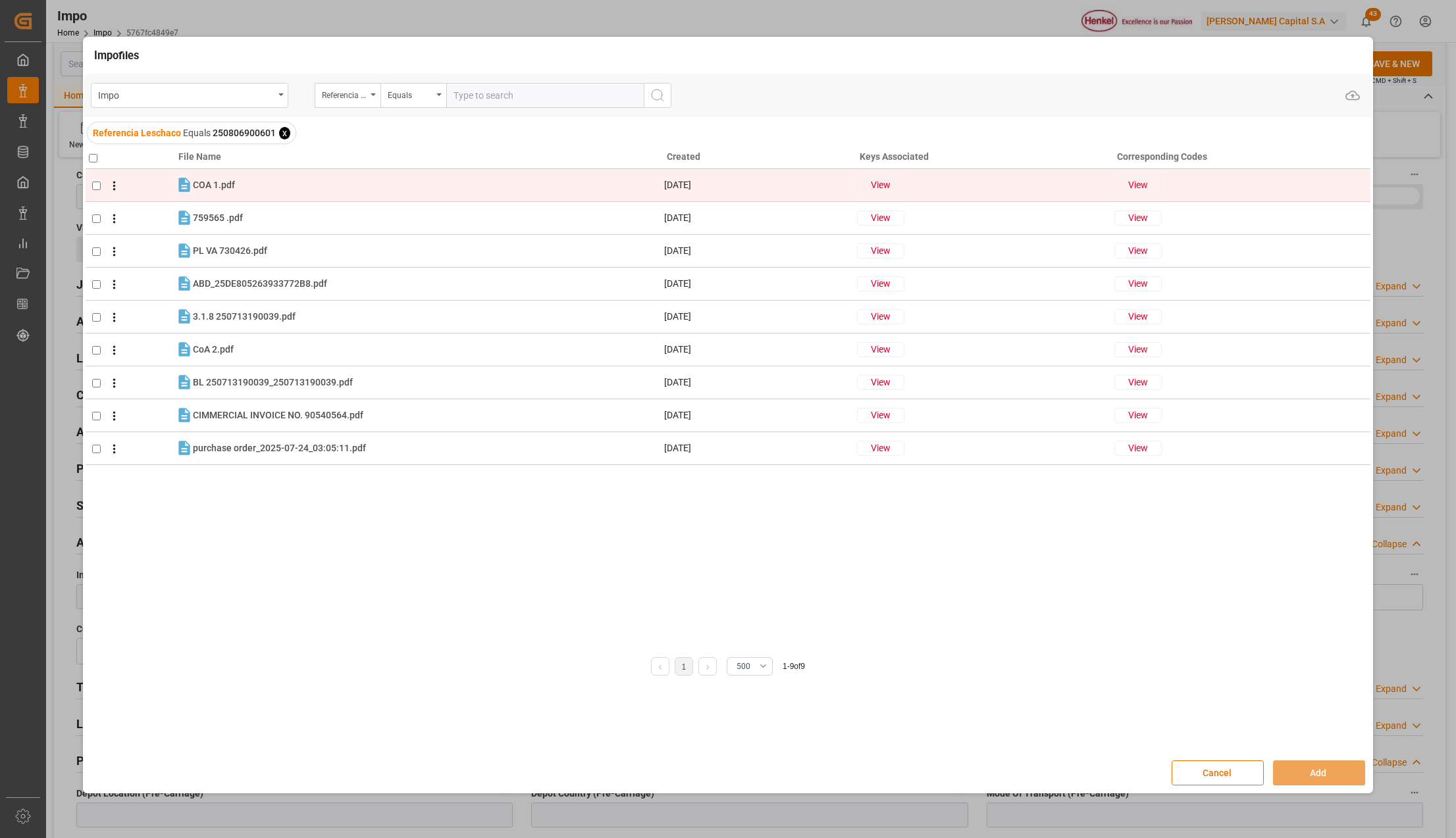
click at [96, 183] on input "checkbox" at bounding box center [97, 186] width 8 height 8
checkbox input "true"
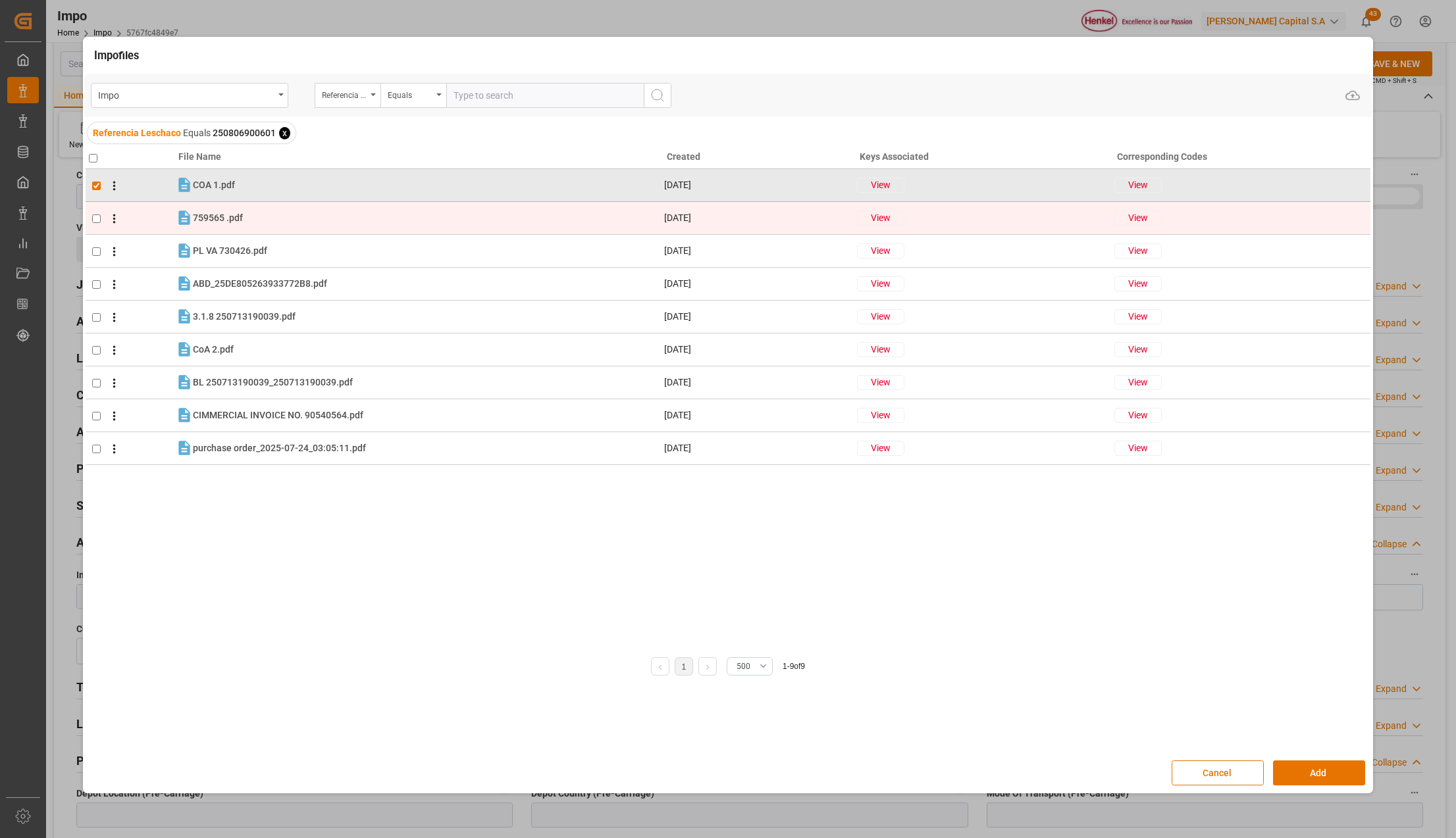
click at [98, 217] on input "checkbox" at bounding box center [97, 219] width 8 height 8
checkbox input "true"
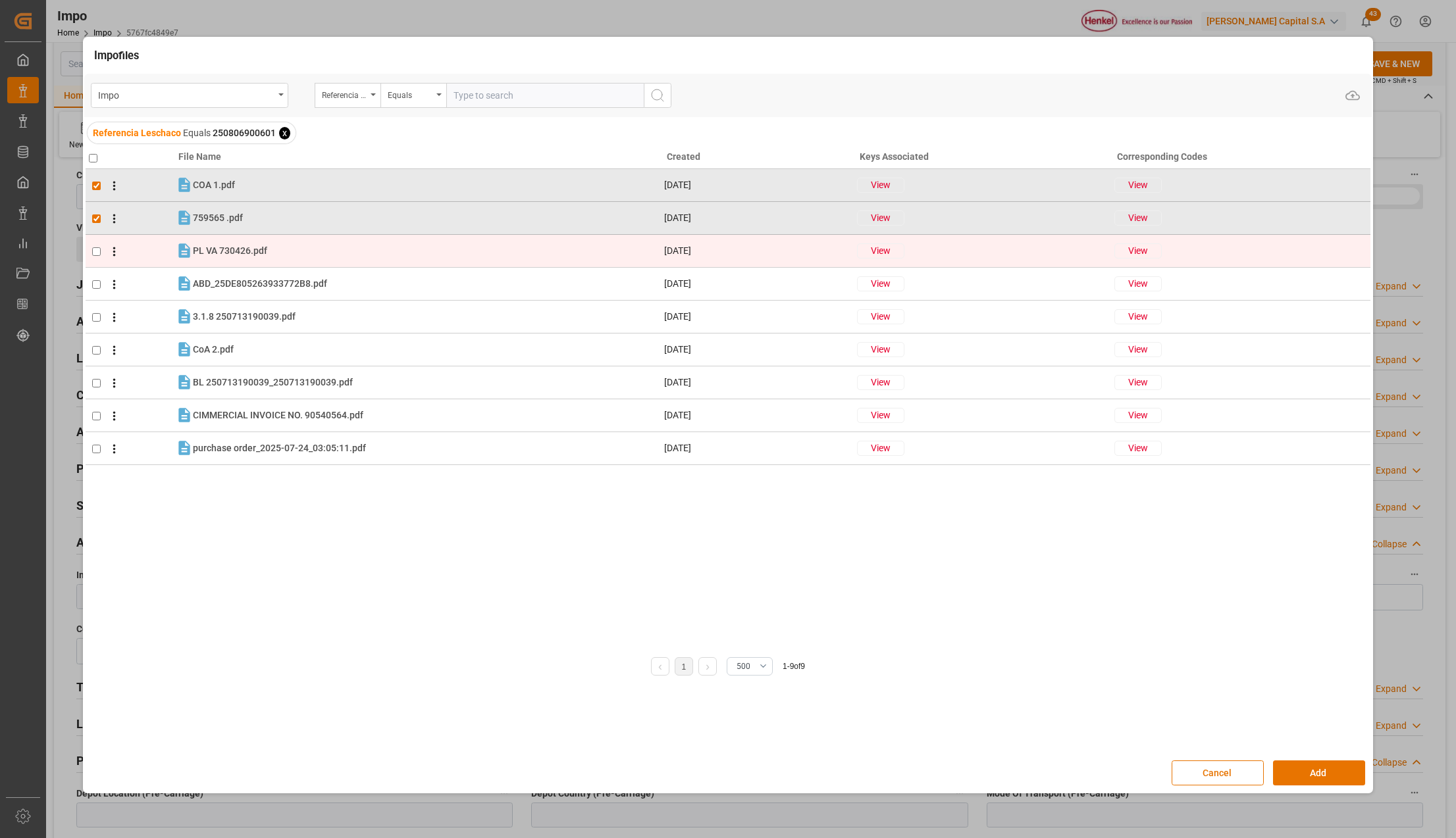
click at [92, 246] on td at bounding box center [131, 251] width 90 height 33
checkbox input "true"
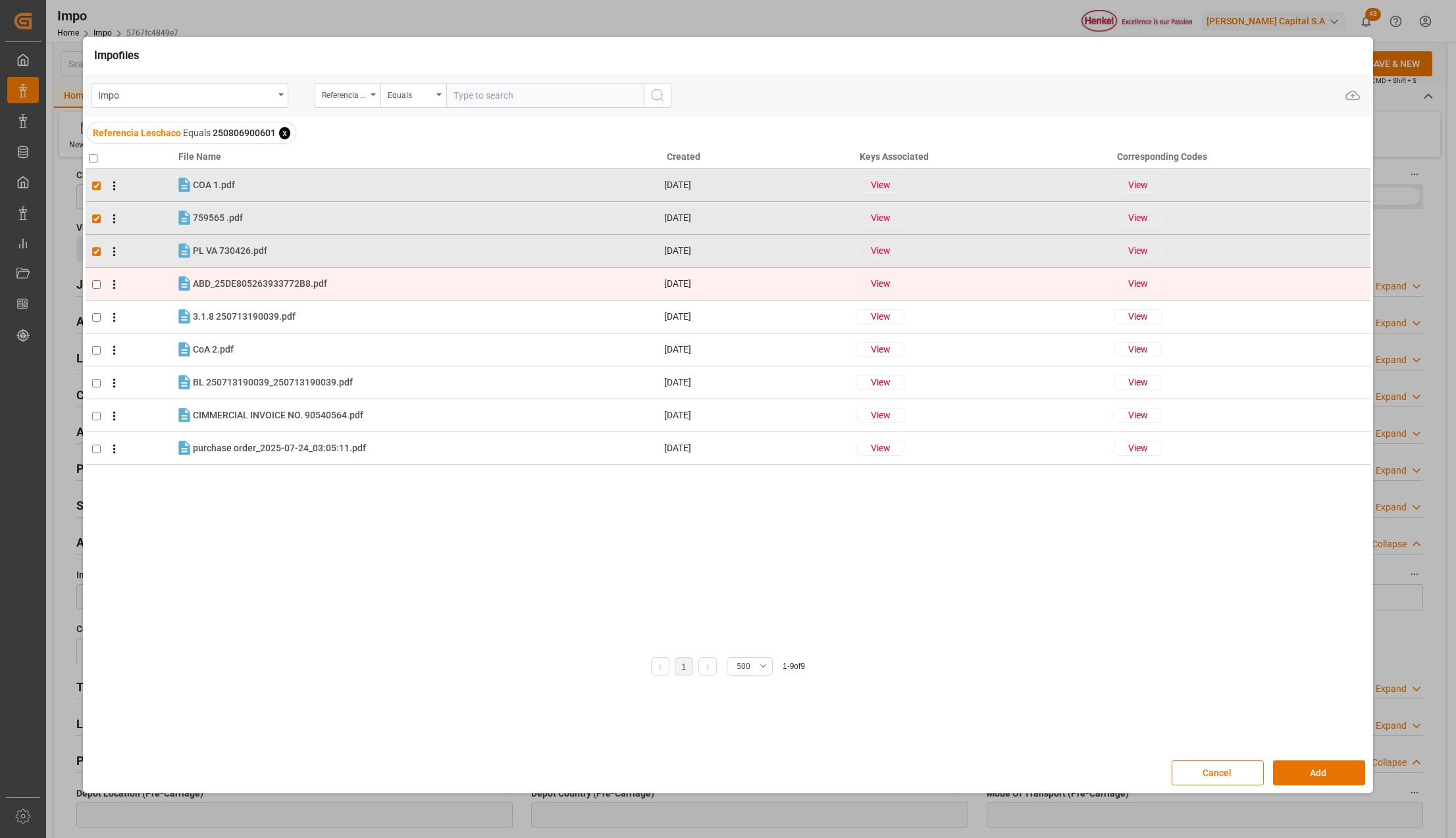
click at [96, 279] on td at bounding box center [131, 284] width 90 height 33
checkbox input "true"
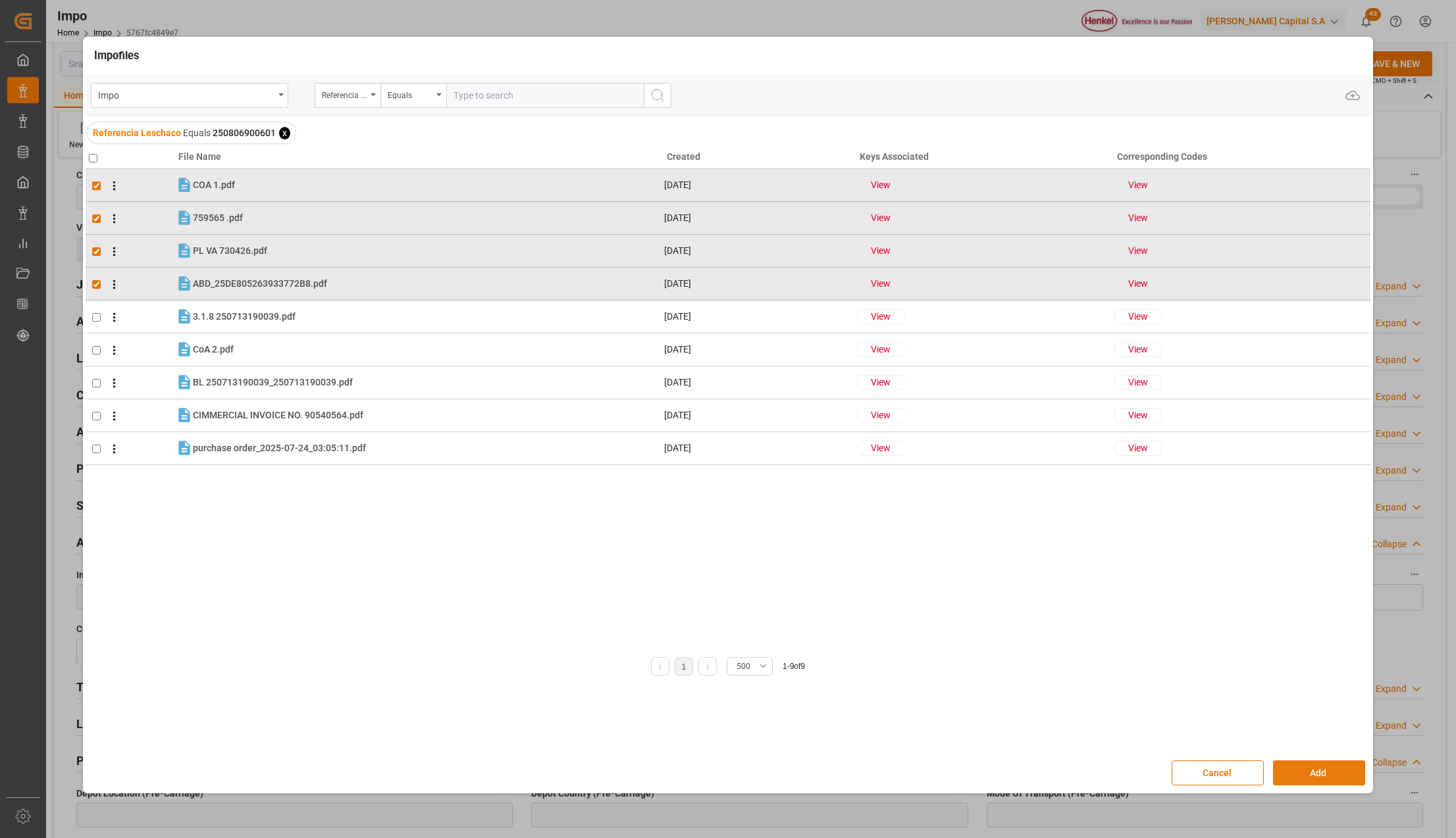
click at [1292, 772] on button "Add" at bounding box center [1319, 773] width 92 height 25
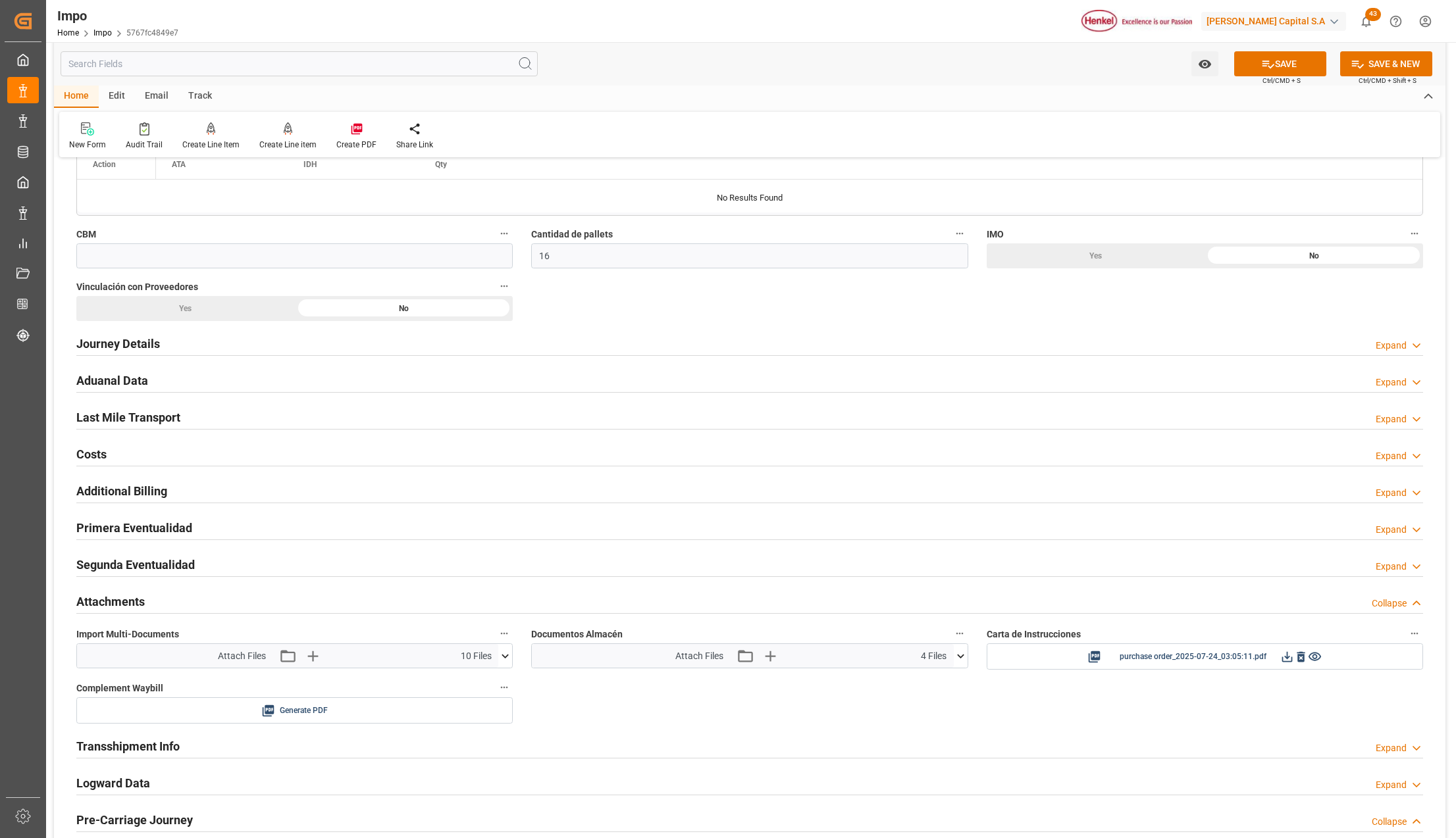
scroll to position [701, 0]
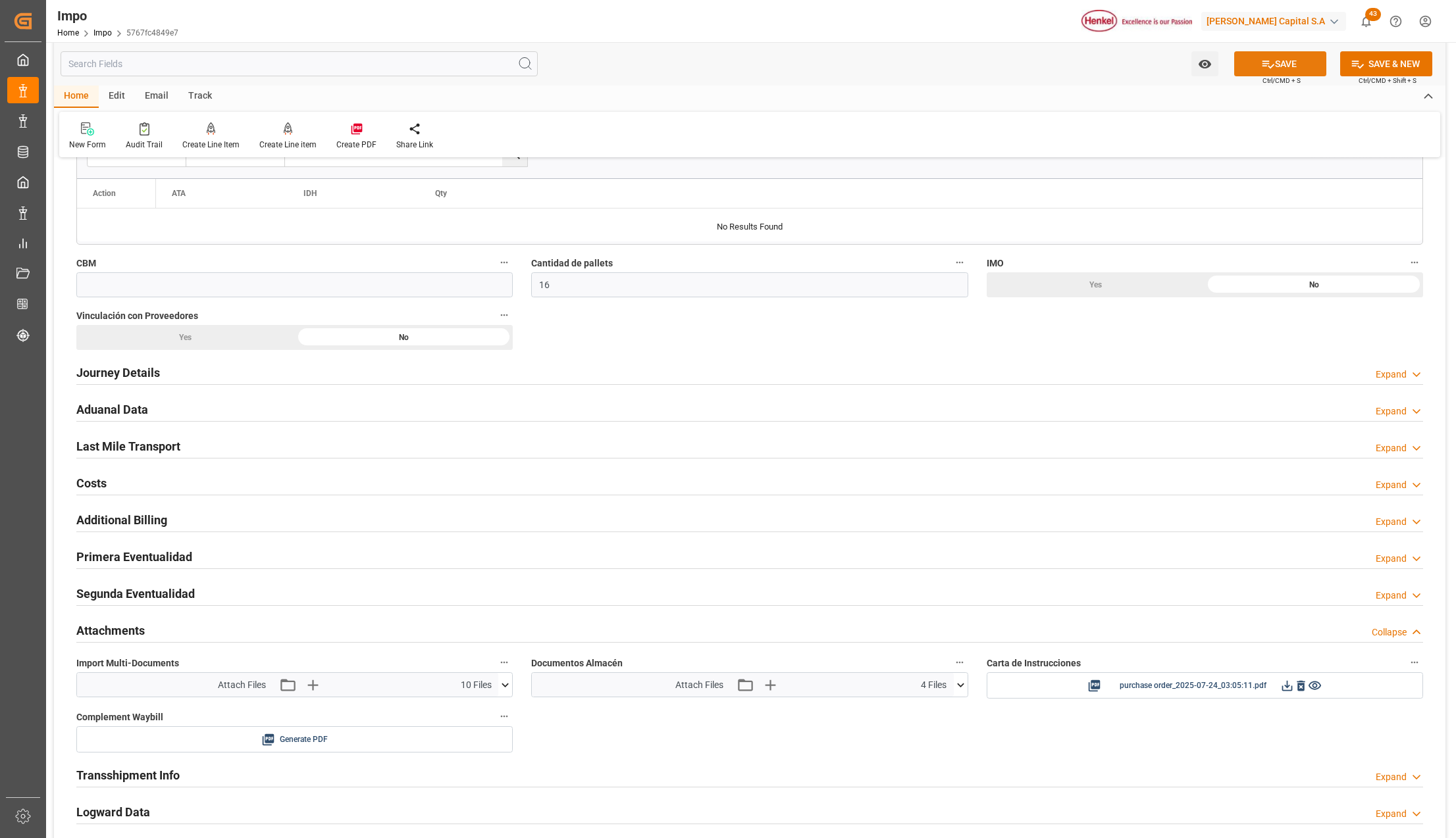
click at [1283, 67] on button "SAVE" at bounding box center [1280, 64] width 92 height 25
click at [504, 684] on icon at bounding box center [505, 685] width 14 height 14
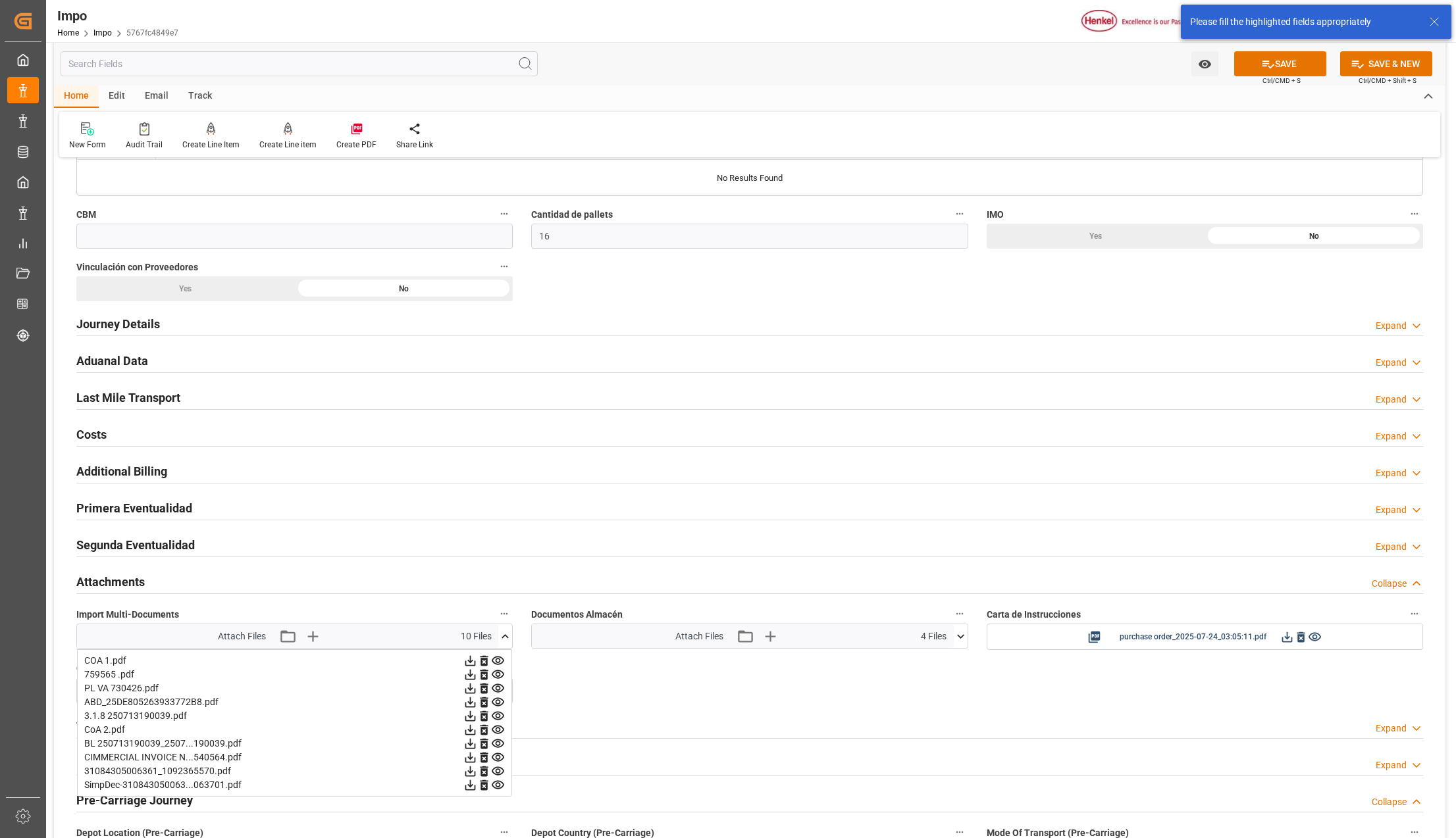
scroll to position [790, 0]
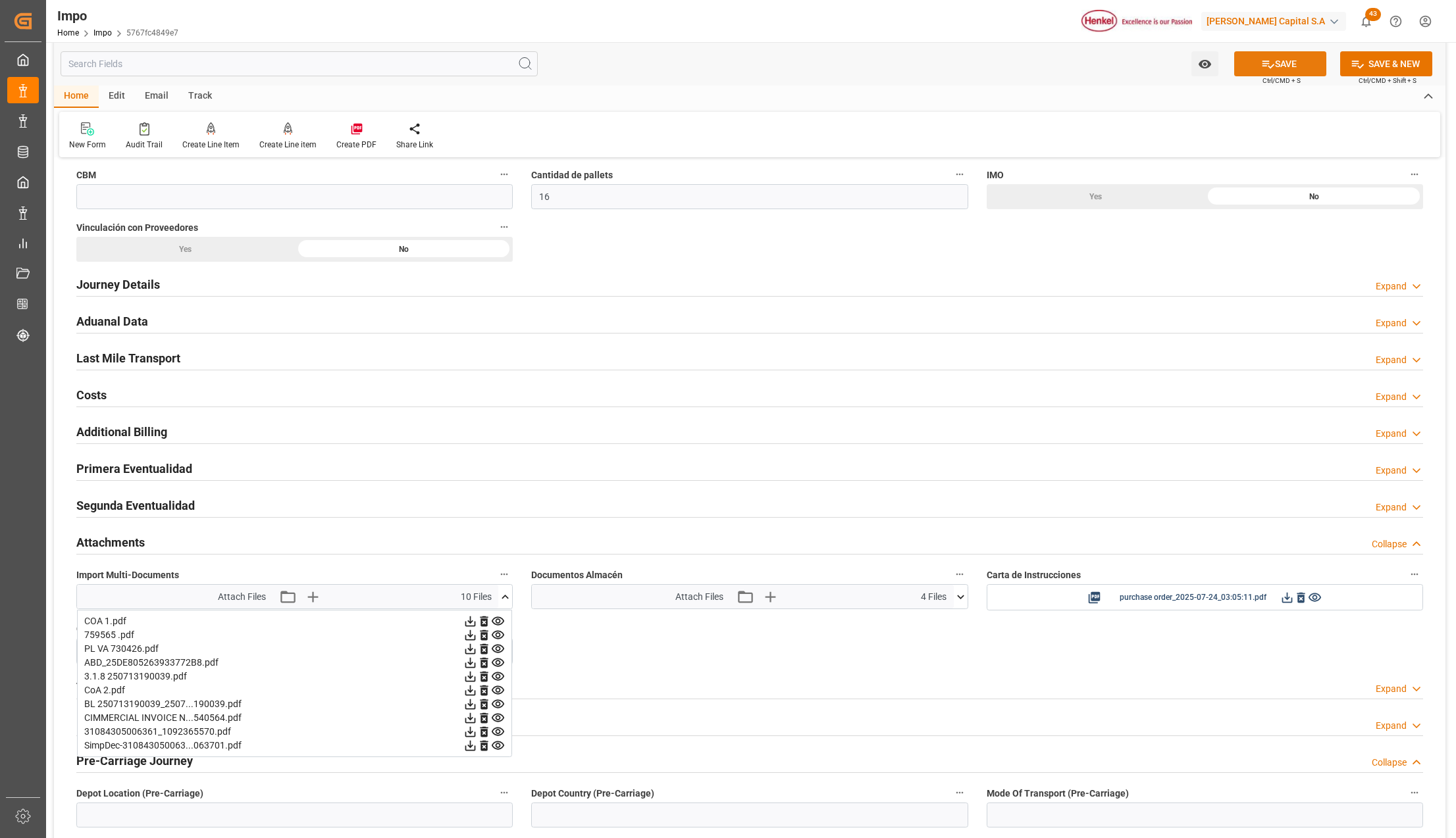
click at [1264, 72] on button "SAVE" at bounding box center [1280, 64] width 92 height 25
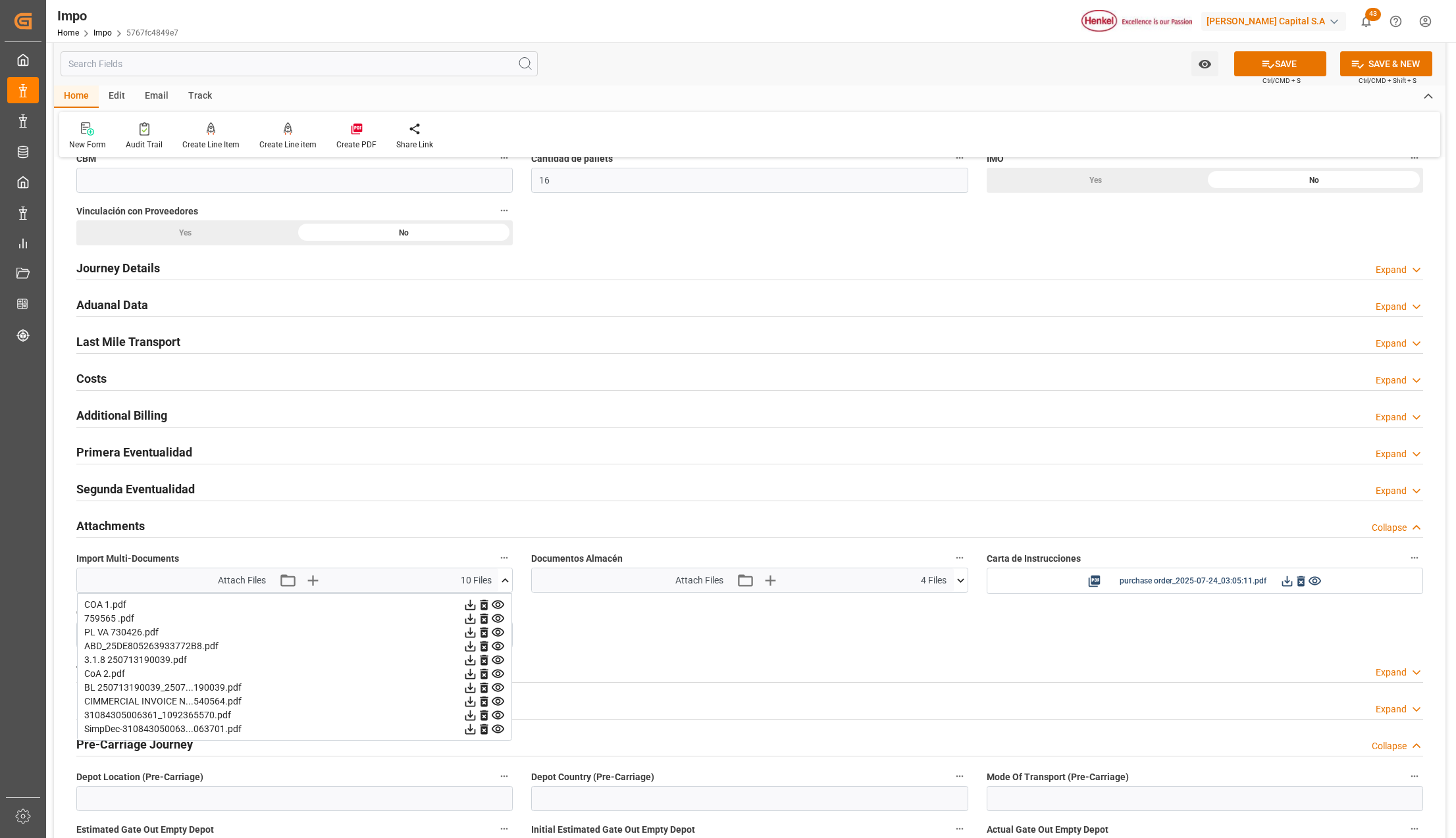
scroll to position [877, 0]
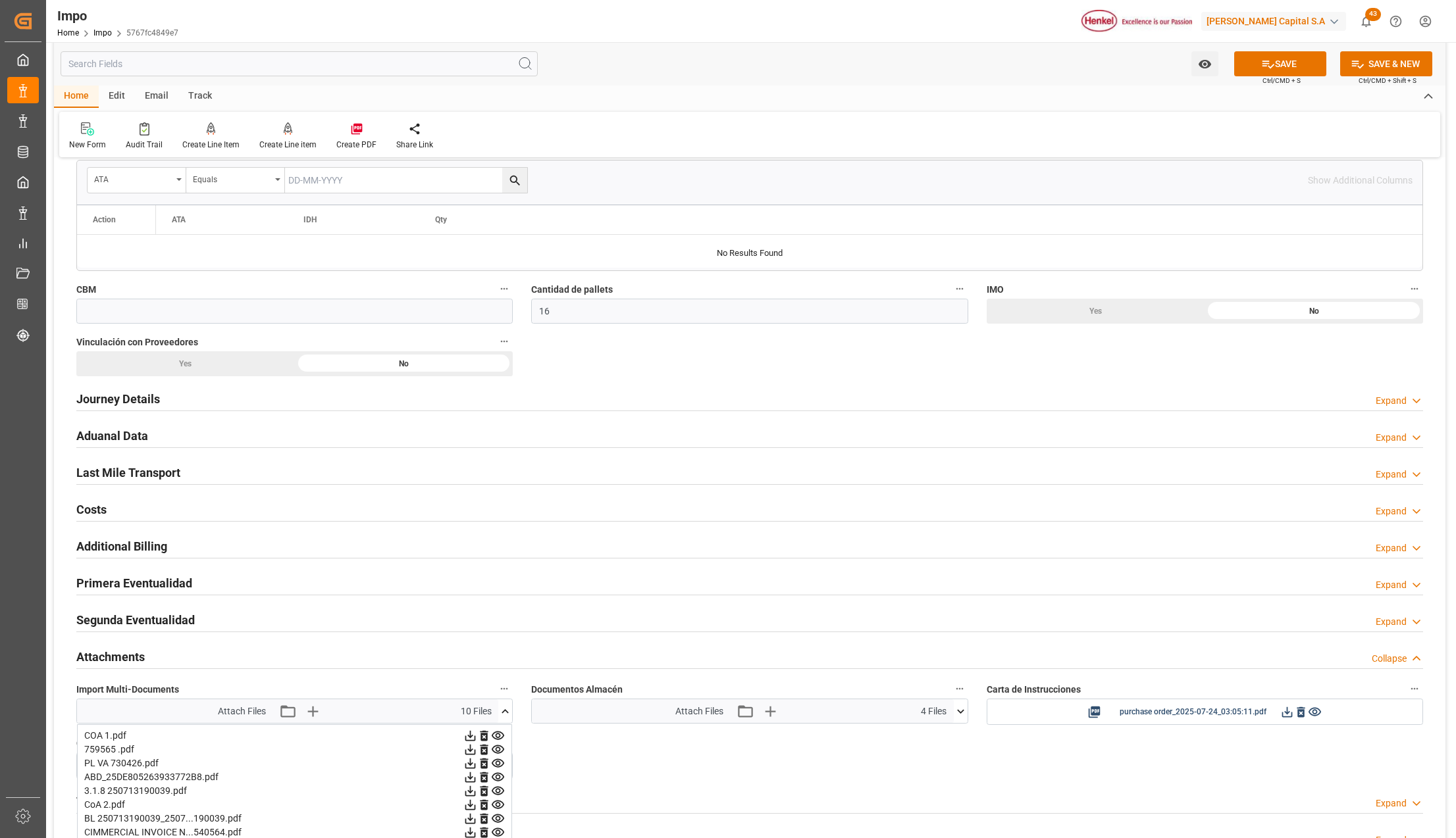
scroll to position [526, 0]
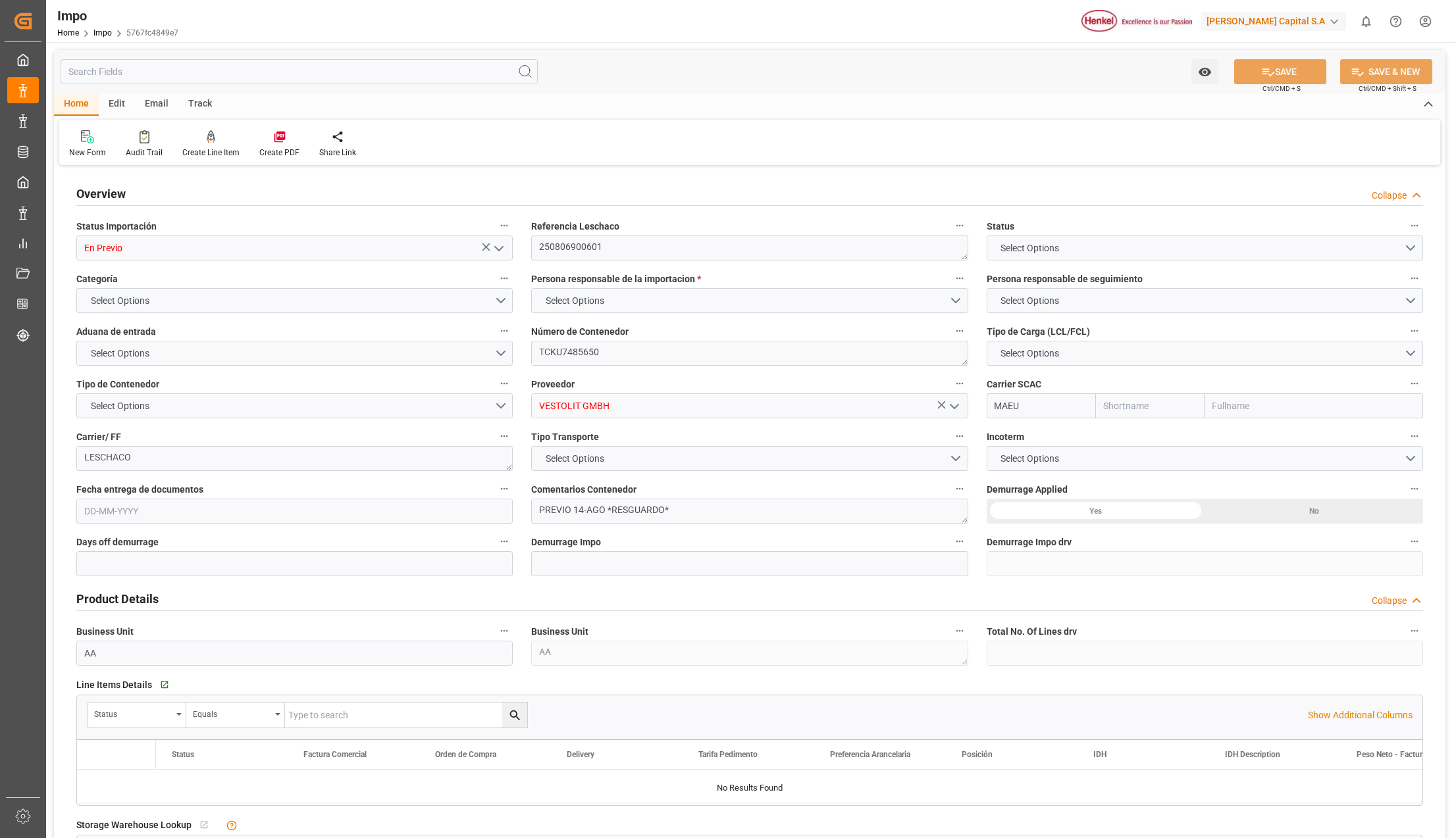
type input "Maersk"
type input "Maersk Line AS"
type input "14"
type input "-11"
type input "1"
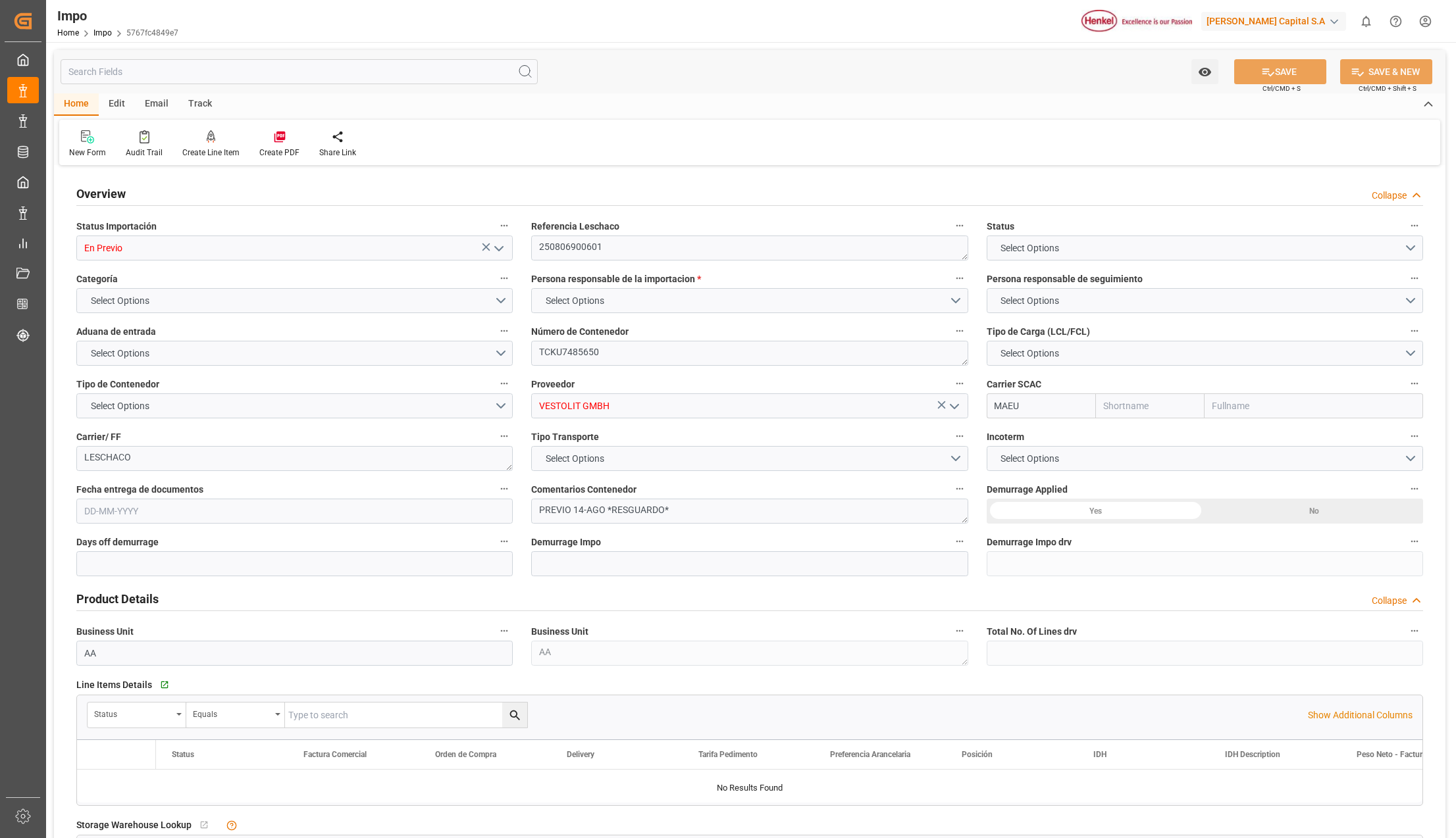
type input "16"
type input "[DATE]"
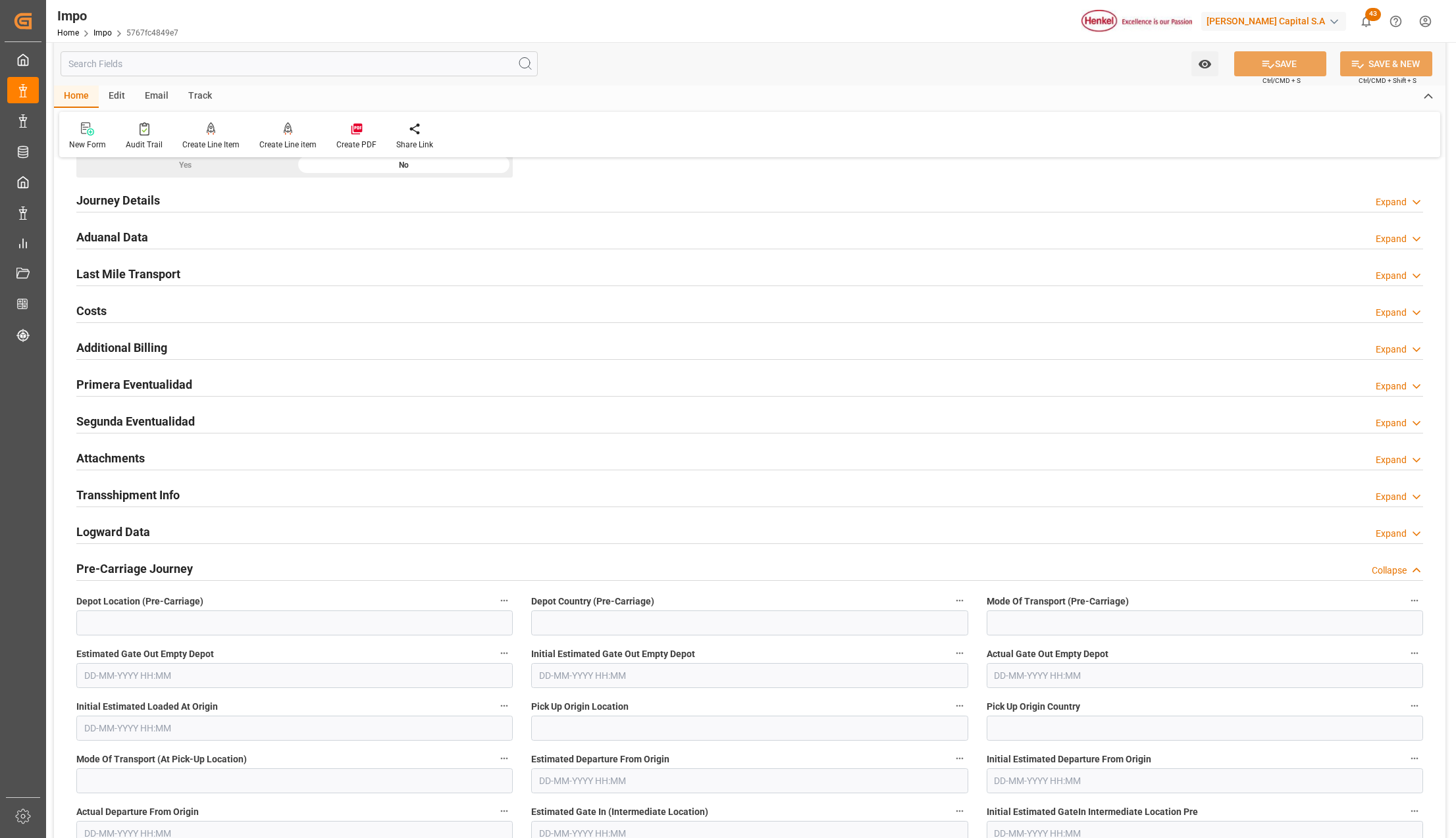
scroll to position [877, 0]
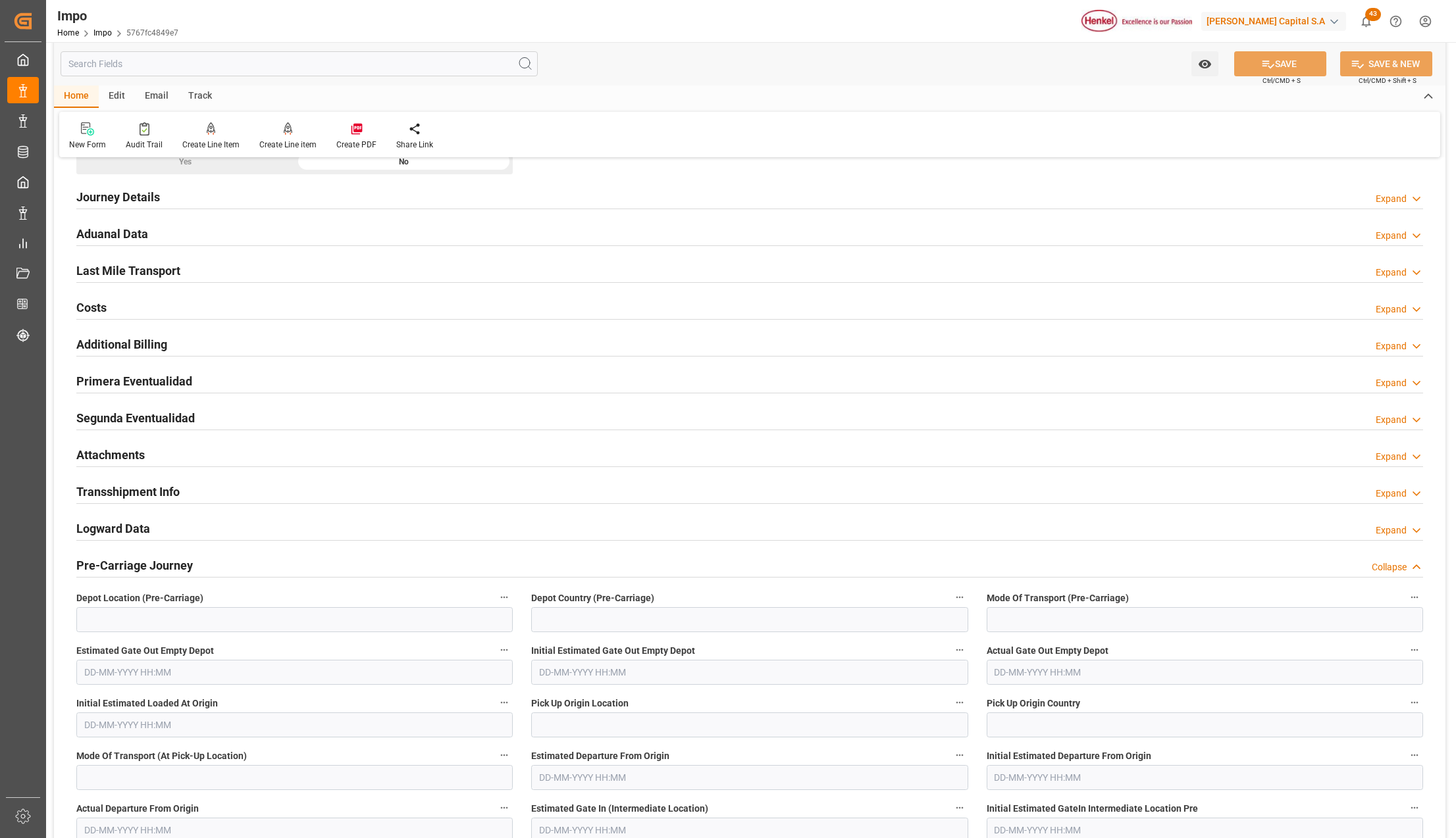
click at [103, 454] on h2 "Attachments" at bounding box center [110, 455] width 69 height 18
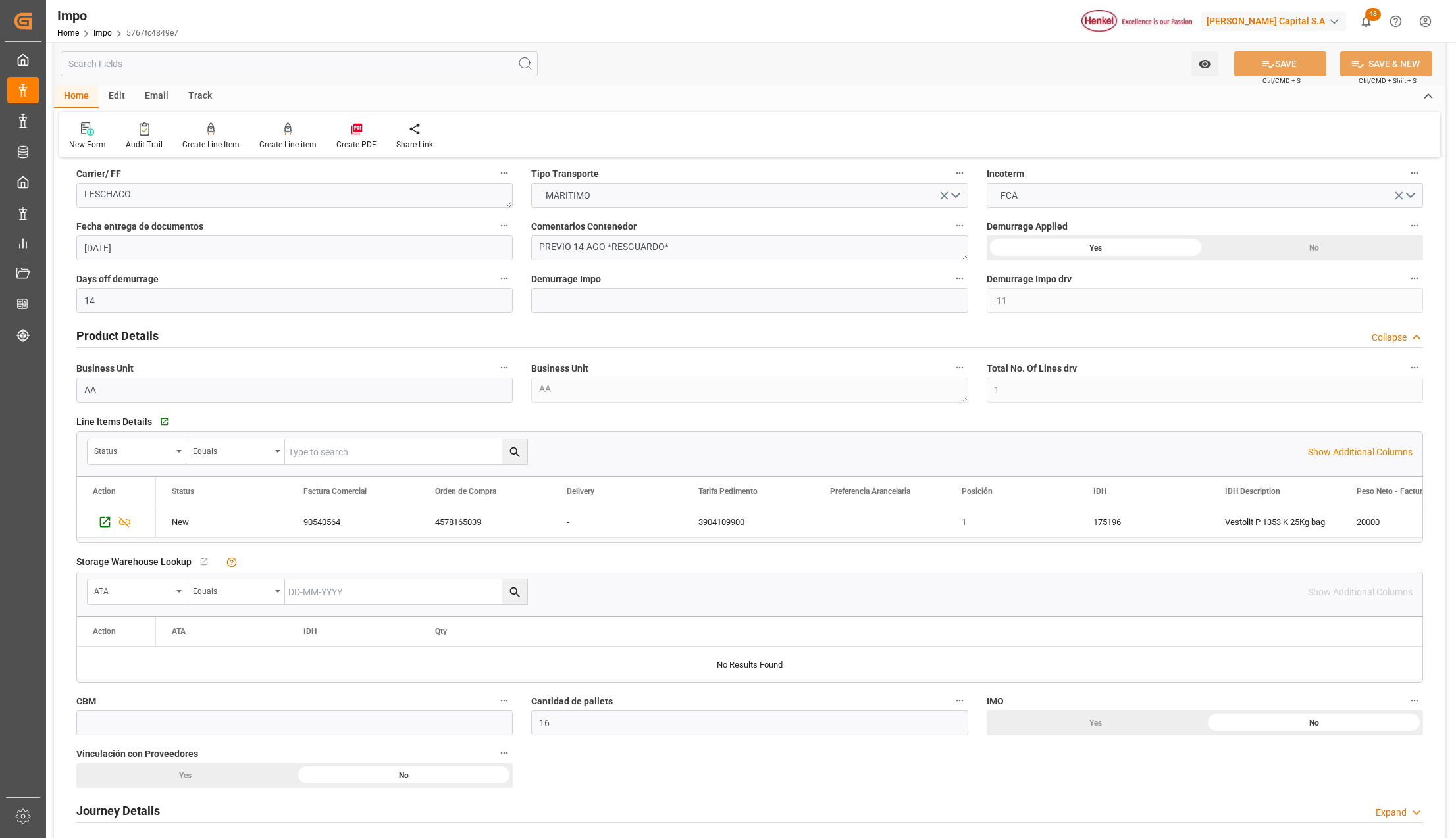
scroll to position [0, 0]
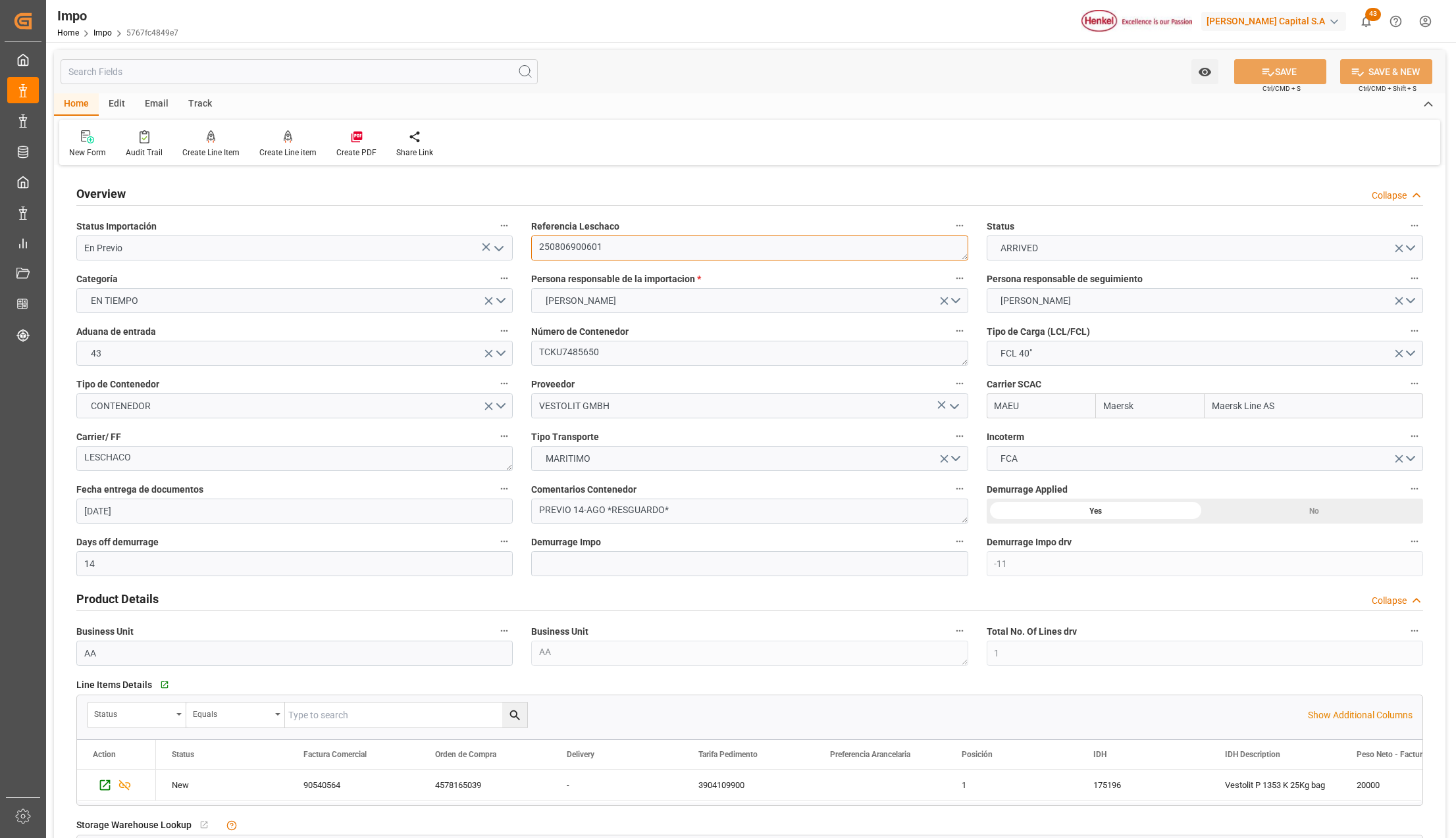
click at [572, 237] on textarea "250806900601" at bounding box center [749, 248] width 436 height 25
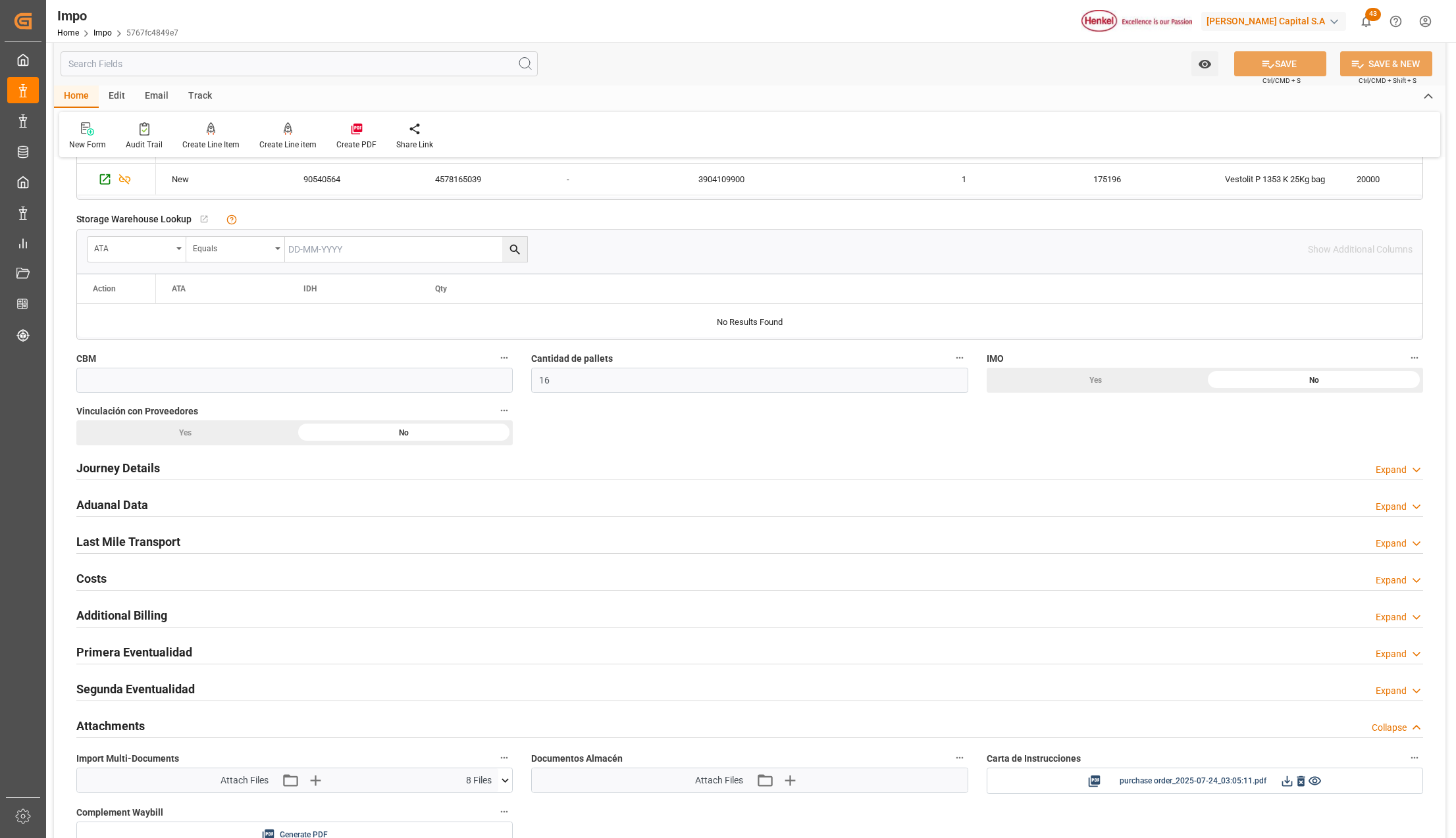
scroll to position [614, 0]
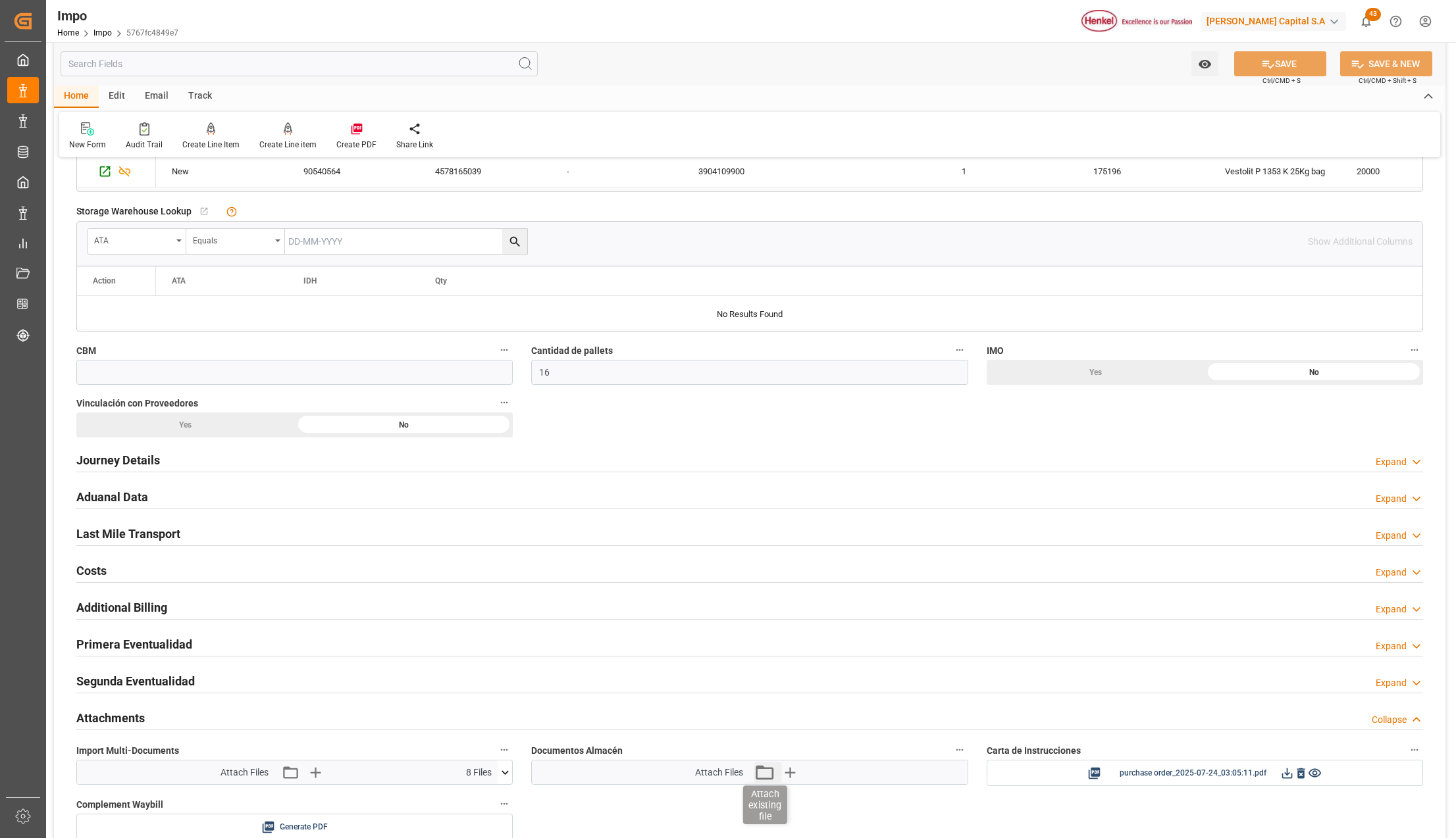
click at [767, 777] on icon "button" at bounding box center [764, 773] width 21 height 21
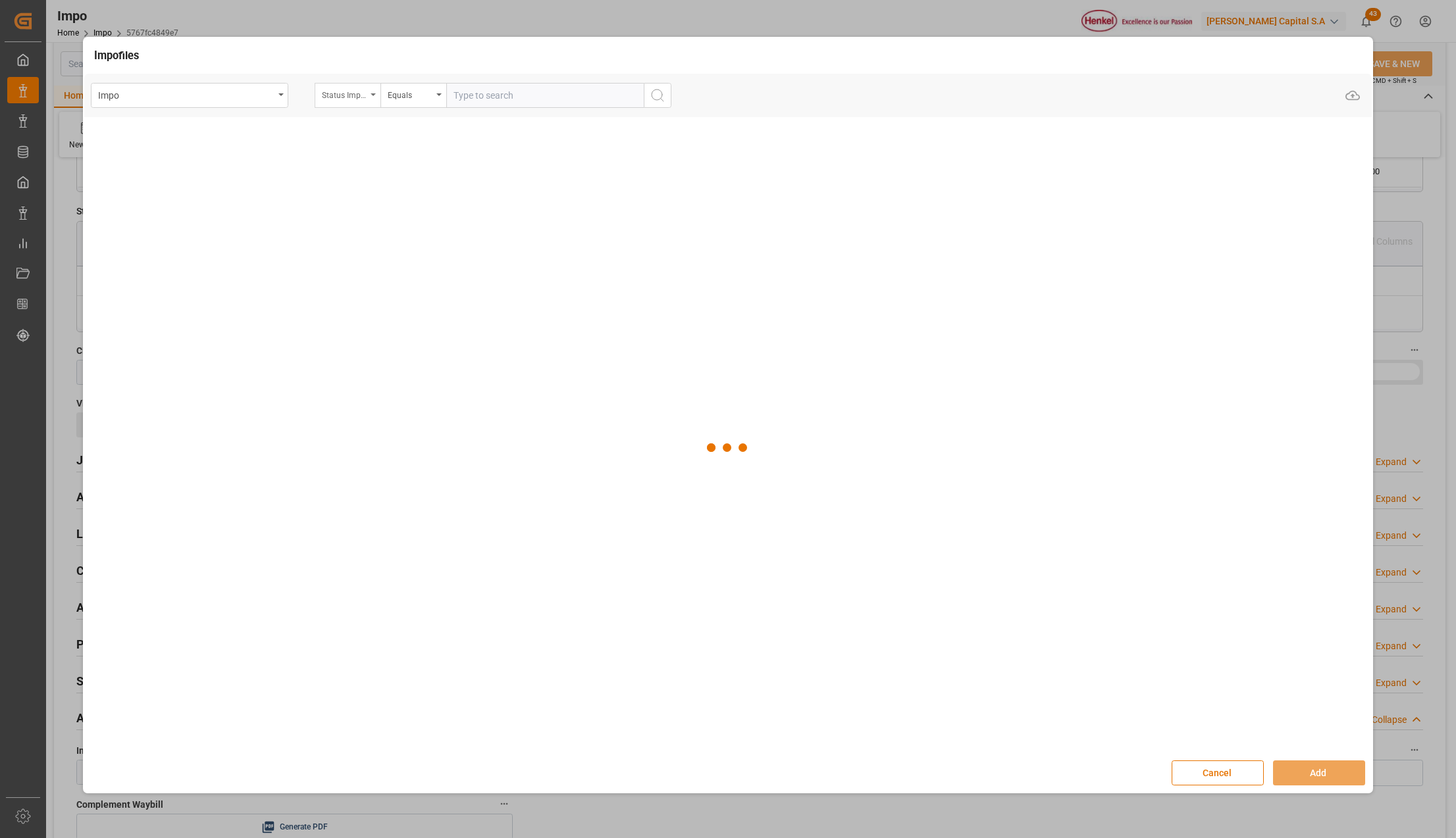
click at [375, 92] on div "Status Importación" at bounding box center [347, 95] width 65 height 25
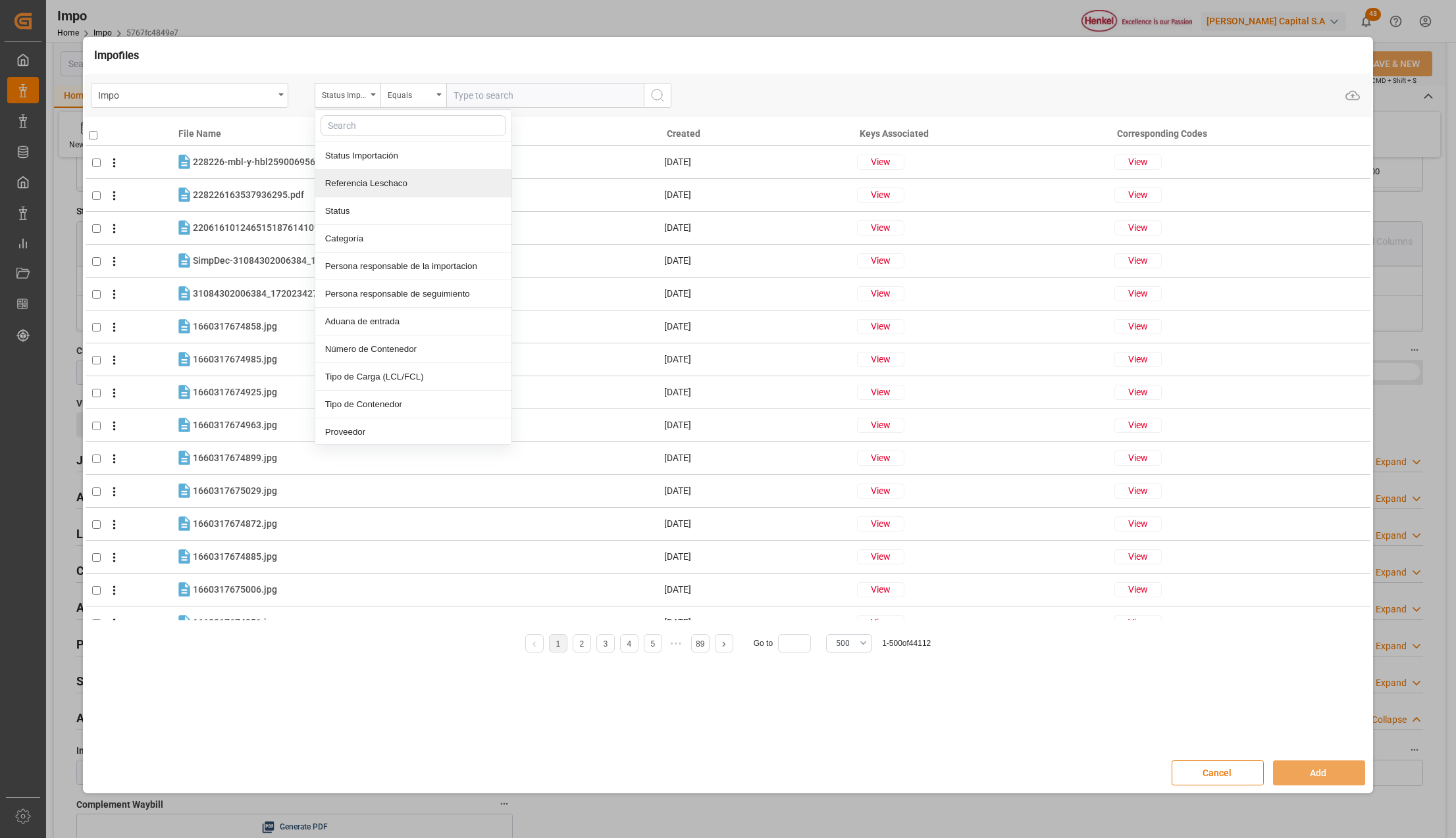
click at [369, 190] on div "Referencia Leschaco" at bounding box center [413, 183] width 196 height 28
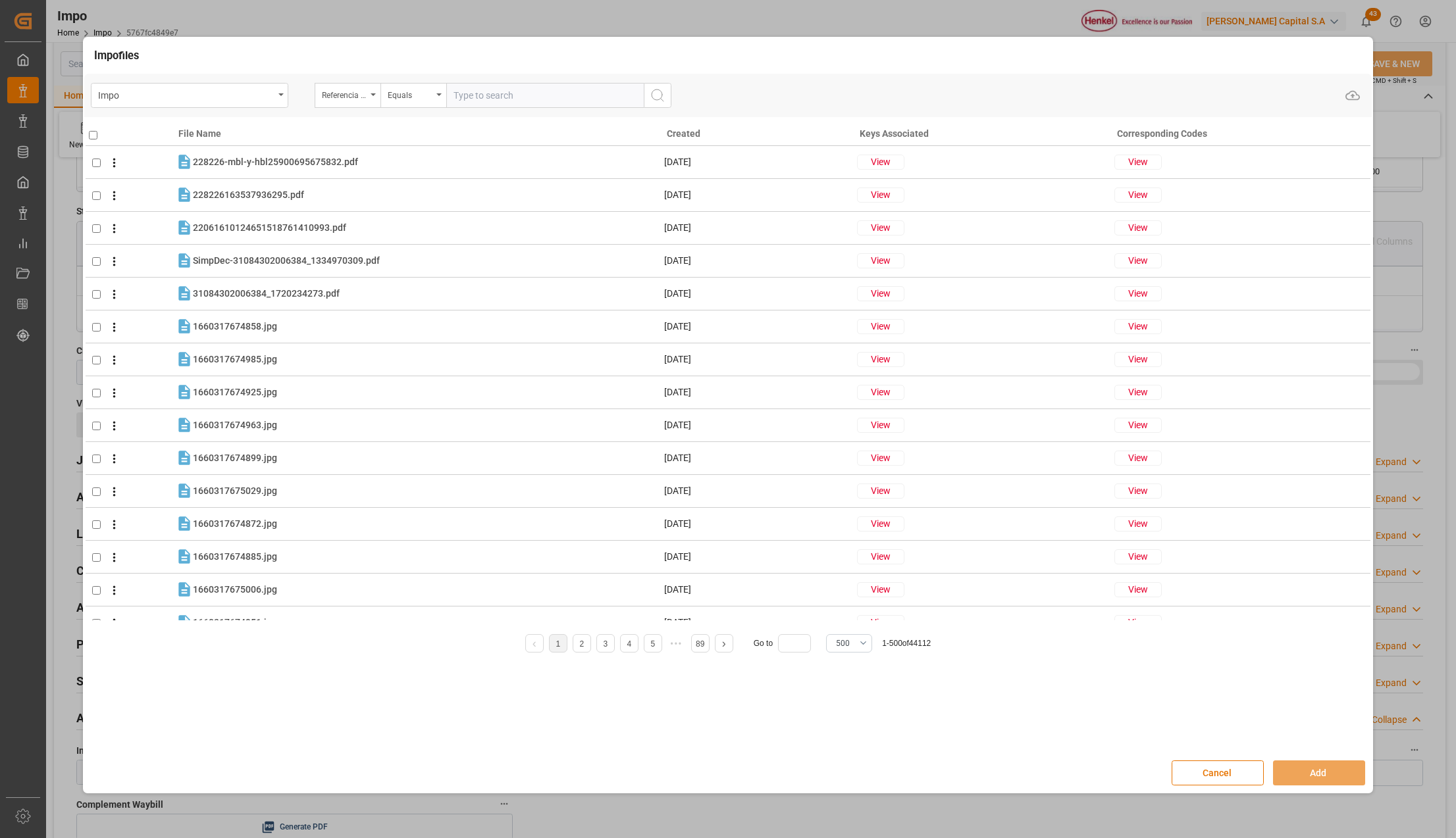
click at [492, 101] on input "text" at bounding box center [544, 95] width 197 height 25
paste input "250806900601"
type input "250806900601"
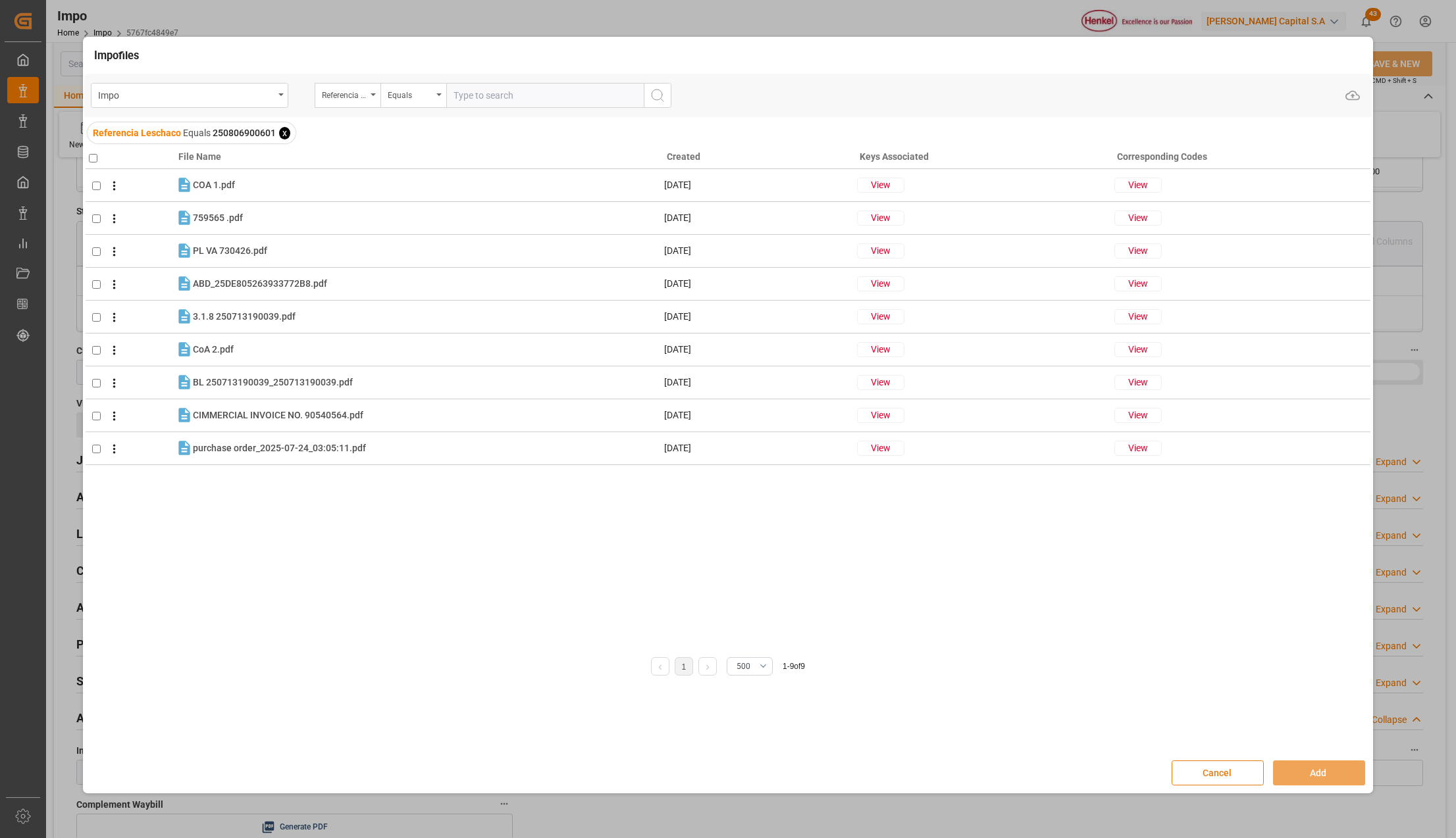
click at [1231, 761] on div "Cancel Add" at bounding box center [728, 773] width 1288 height 38
click at [1228, 768] on button "Cancel" at bounding box center [1217, 773] width 92 height 25
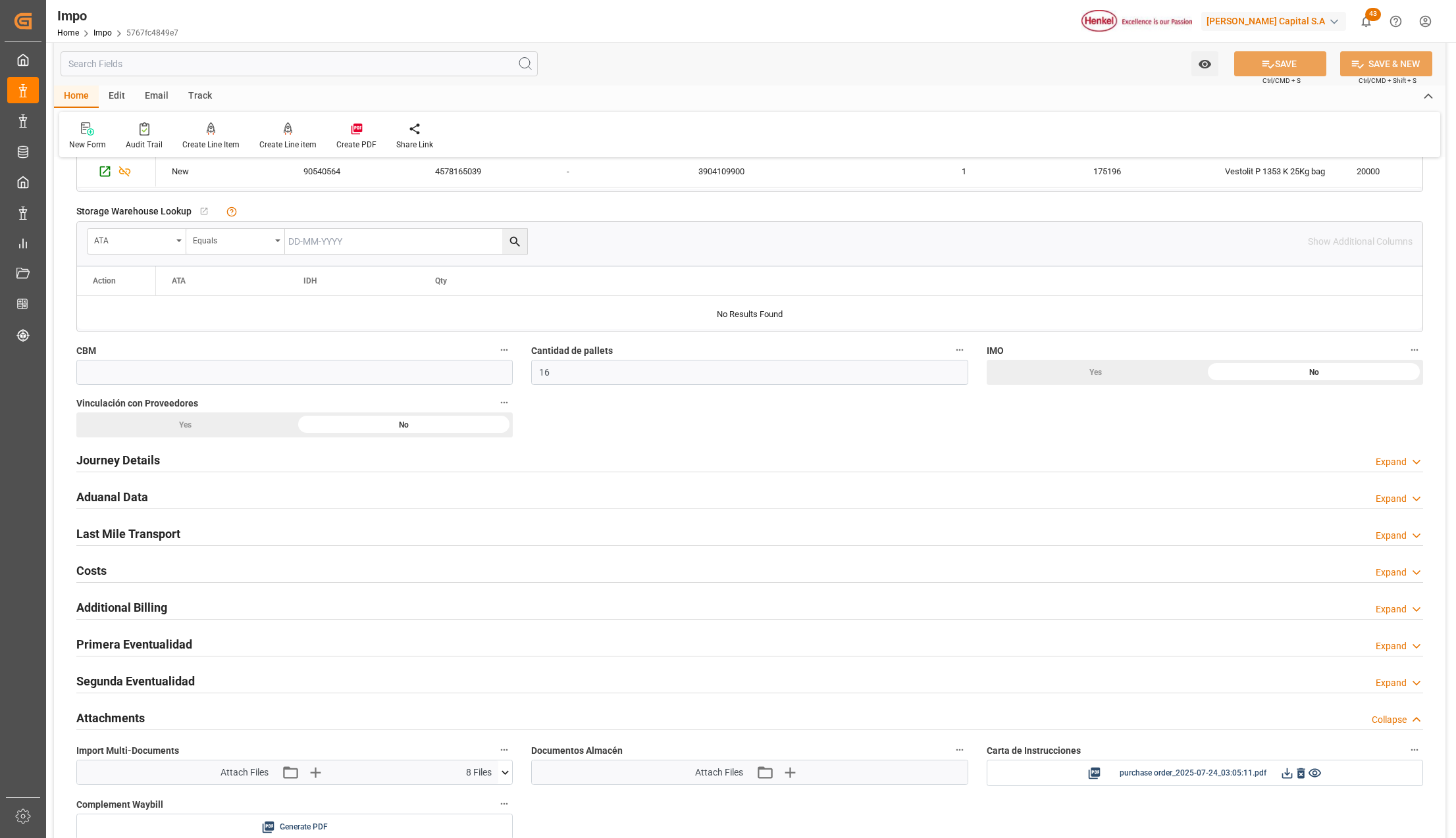
click at [507, 780] on icon at bounding box center [505, 773] width 14 height 14
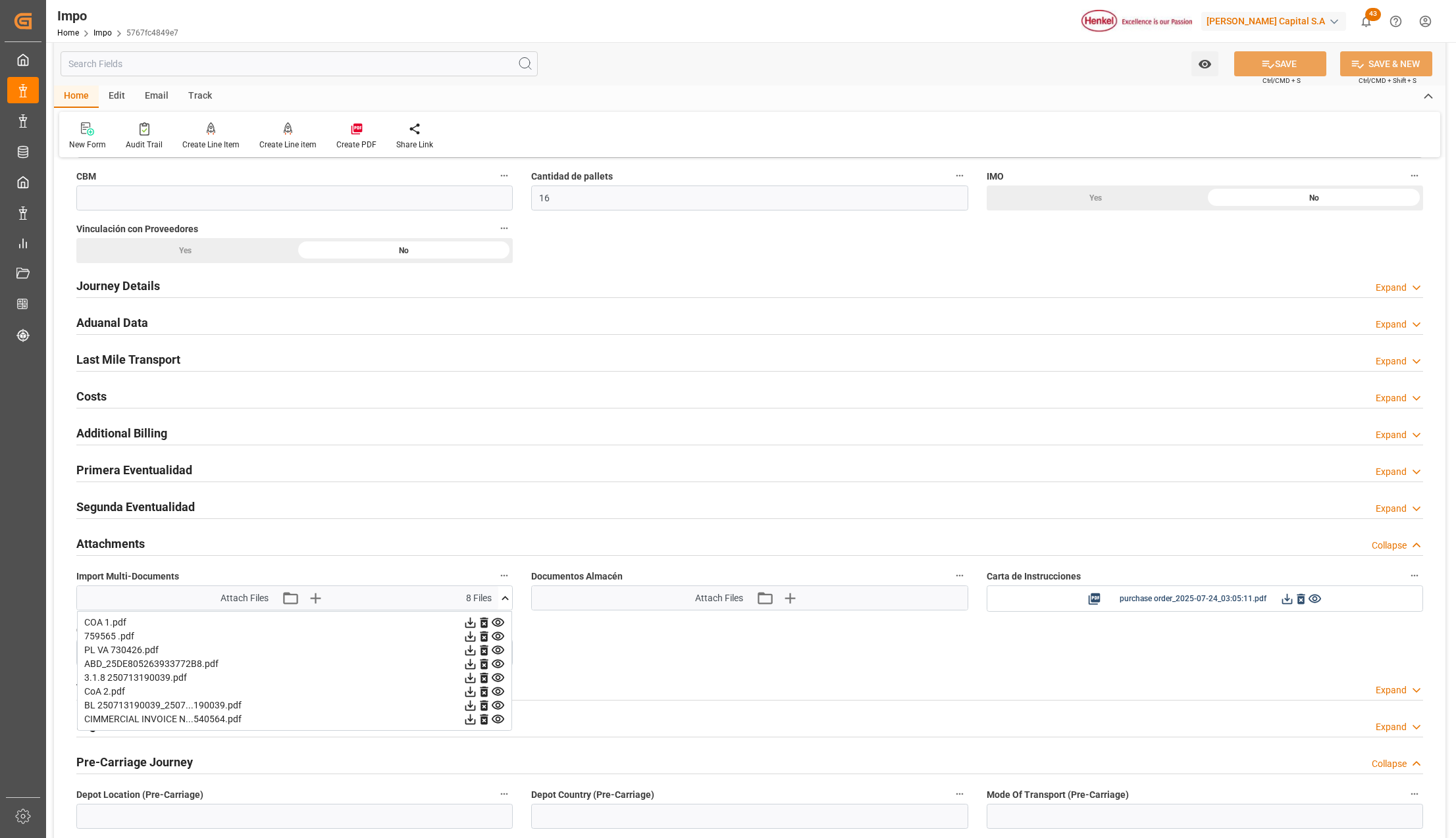
scroll to position [790, 0]
click at [319, 595] on icon "button" at bounding box center [314, 597] width 21 height 21
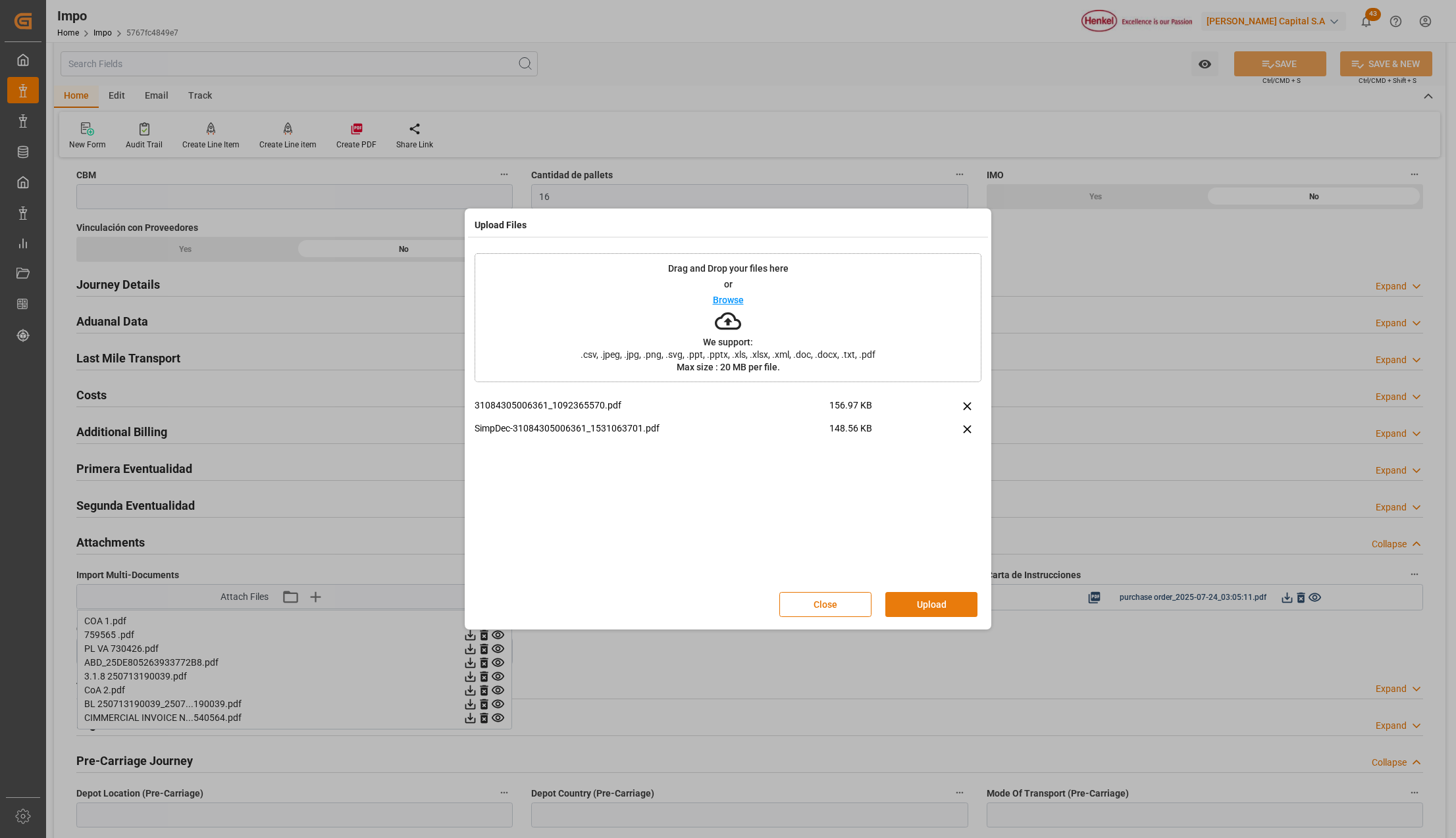
click at [929, 597] on button "Upload" at bounding box center [931, 605] width 92 height 25
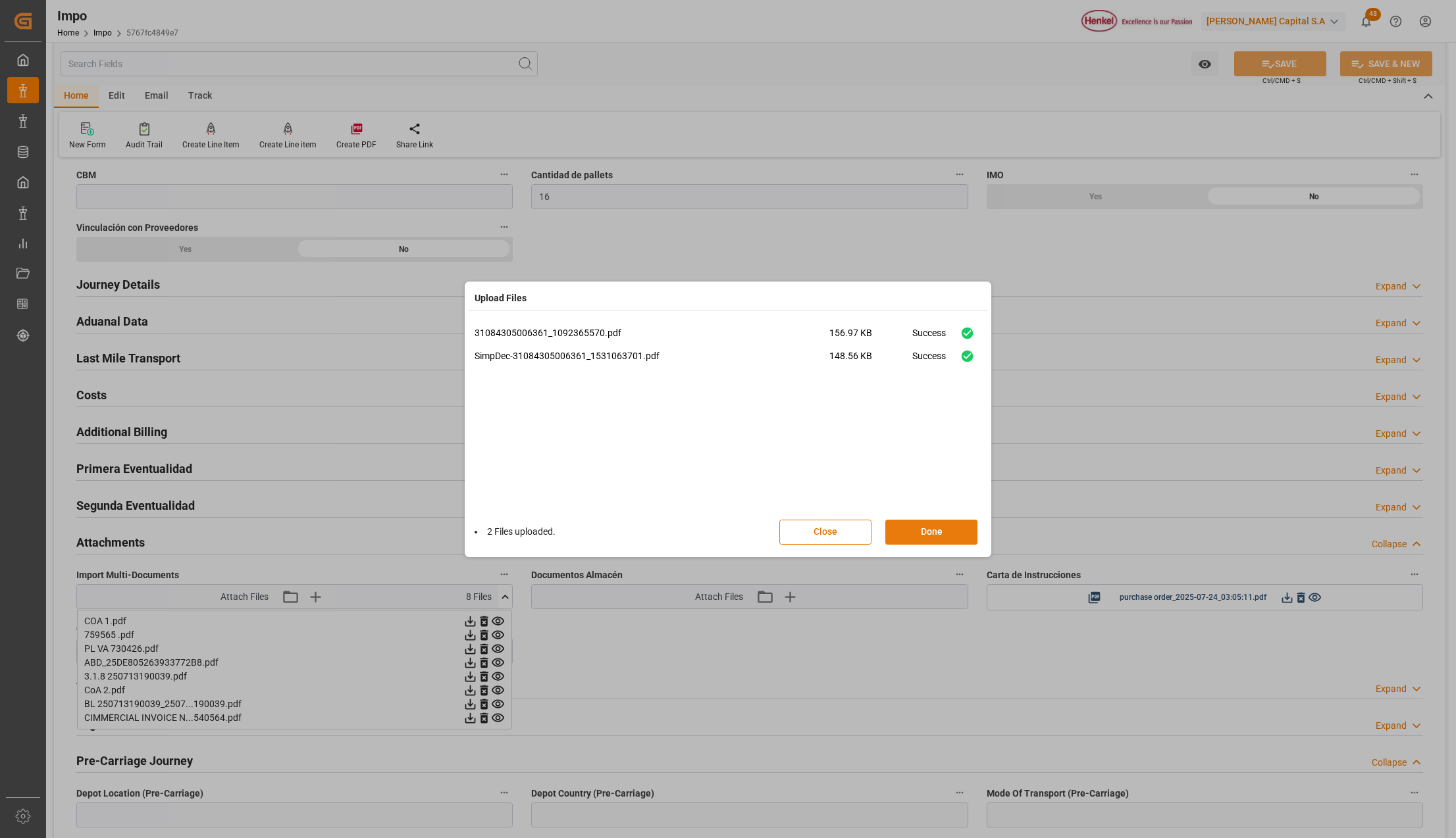
click at [925, 529] on button "Done" at bounding box center [931, 532] width 92 height 25
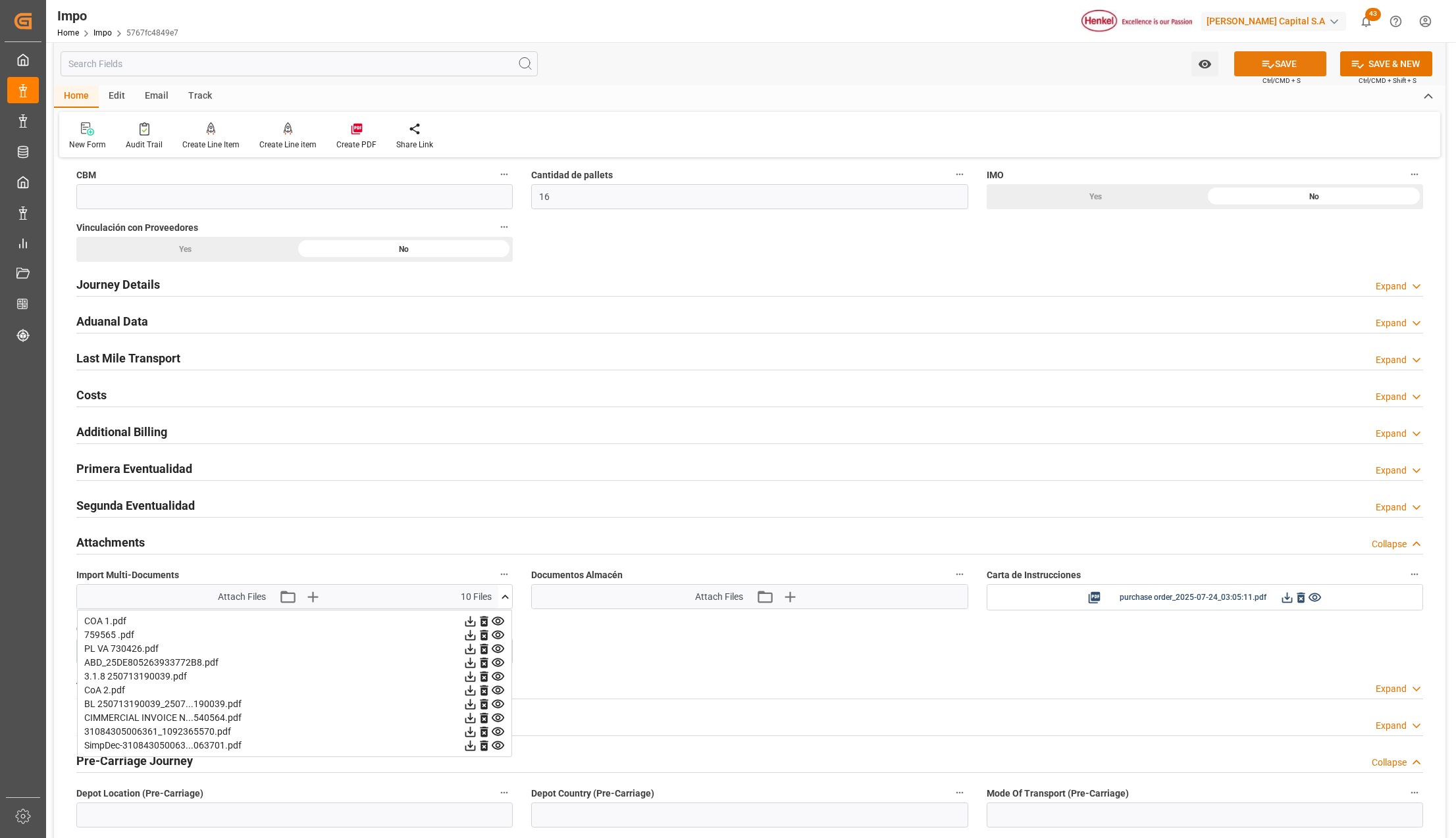
click at [1257, 65] on button "SAVE" at bounding box center [1280, 64] width 92 height 25
click at [630, 683] on div "Transshipment Info Expand" at bounding box center [749, 686] width 1346 height 25
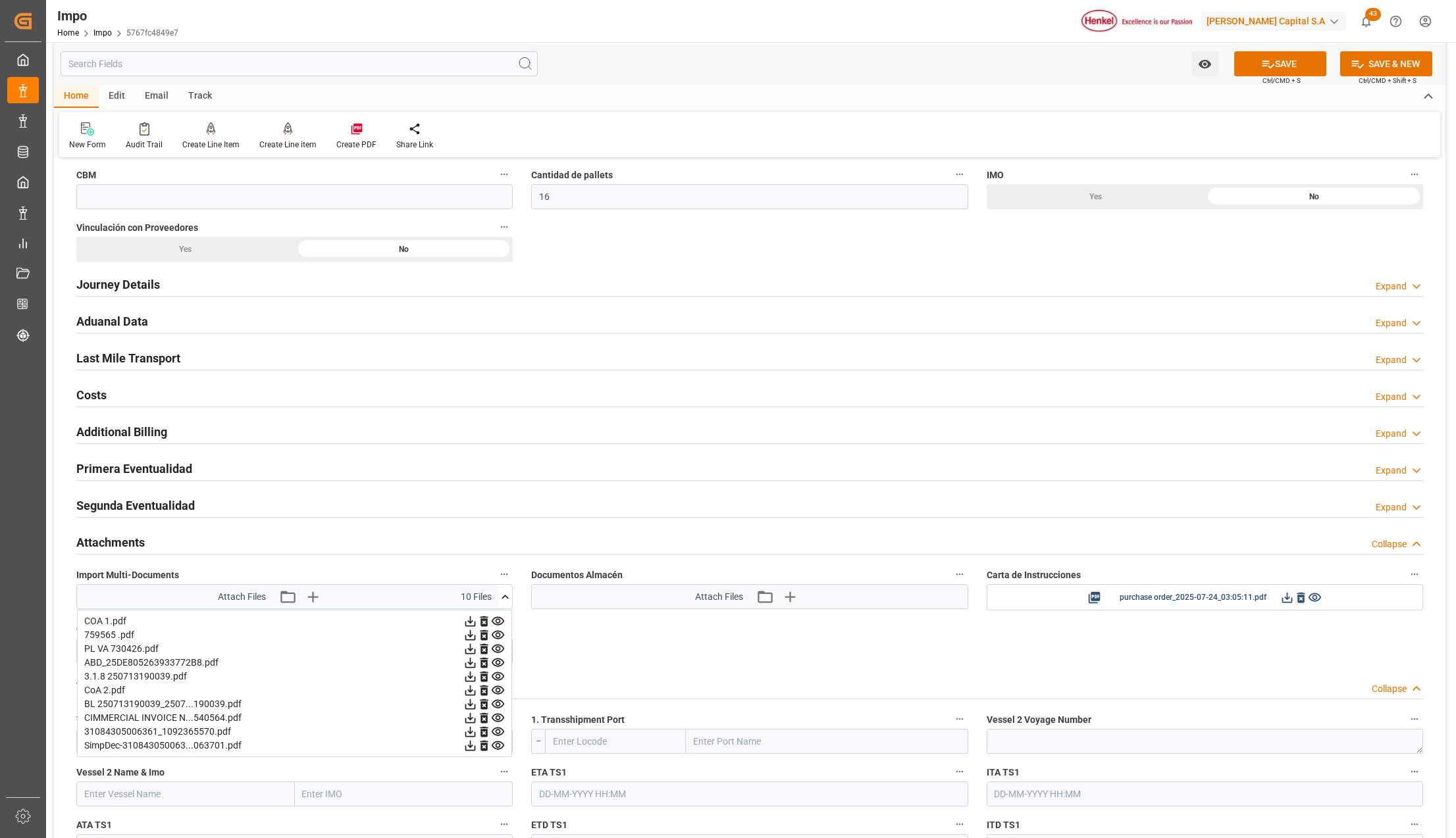
click at [507, 601] on icon at bounding box center [505, 597] width 14 height 14
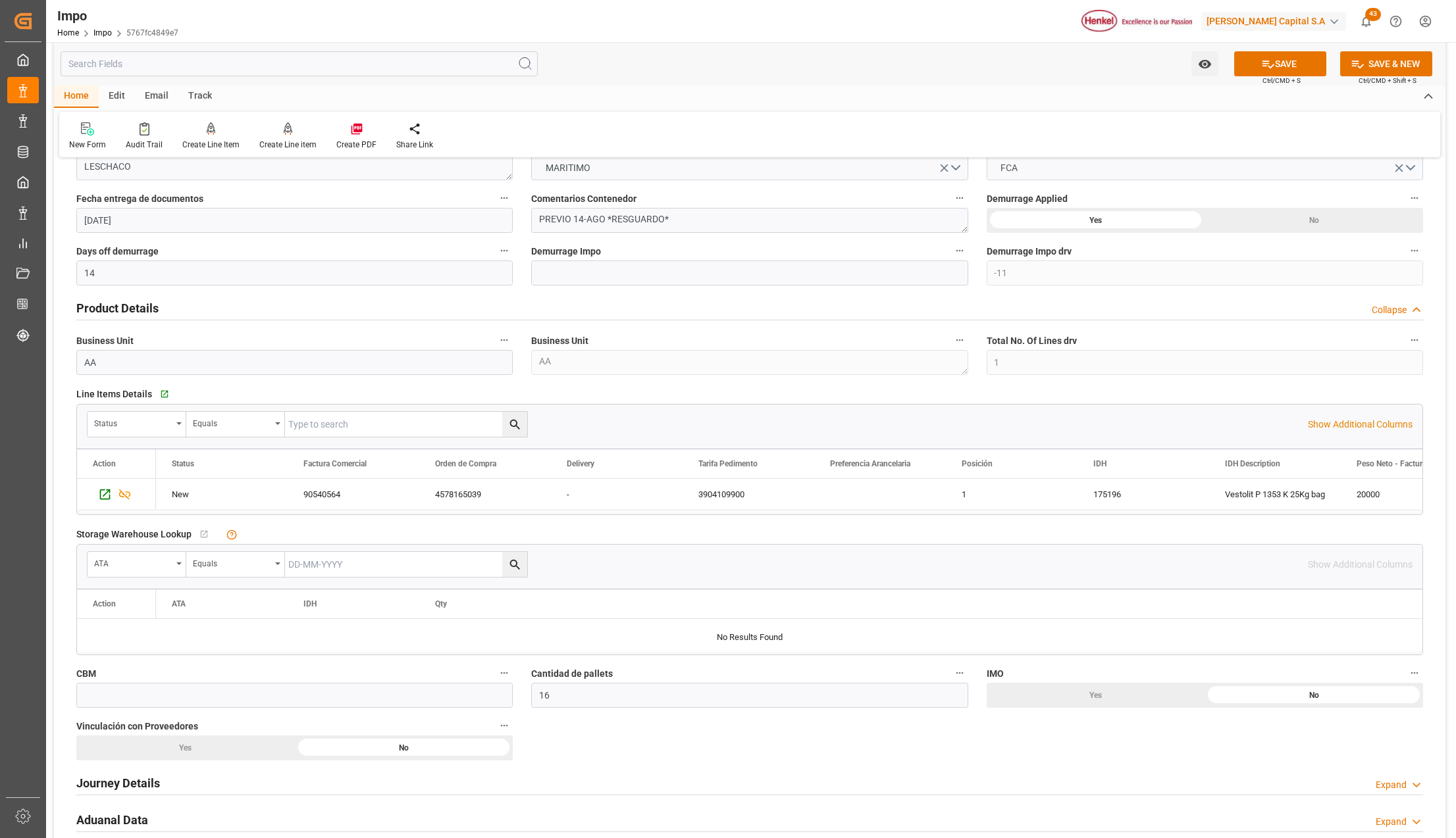
scroll to position [351, 0]
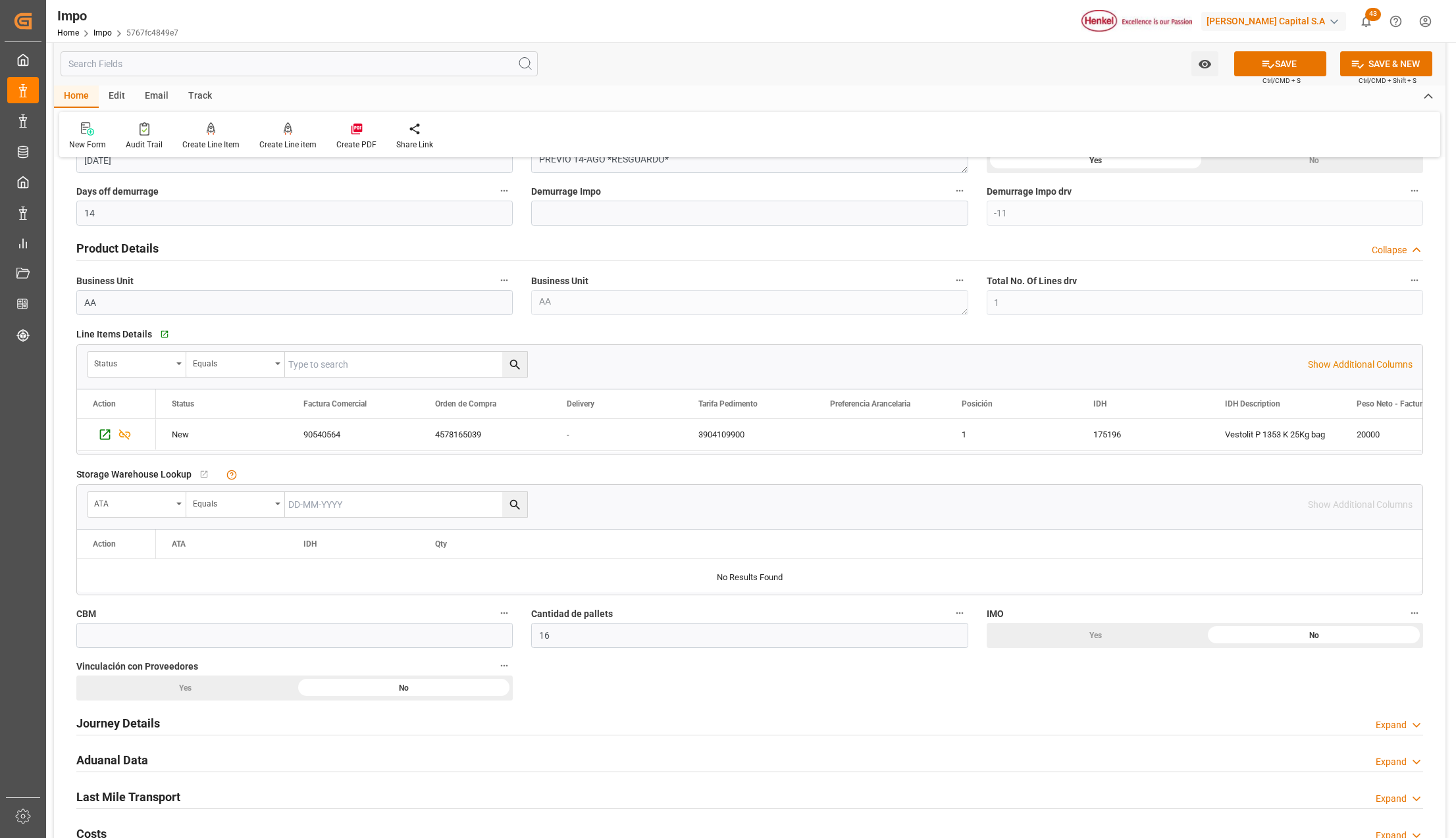
click at [134, 717] on h2 "Journey Details" at bounding box center [118, 723] width 83 height 18
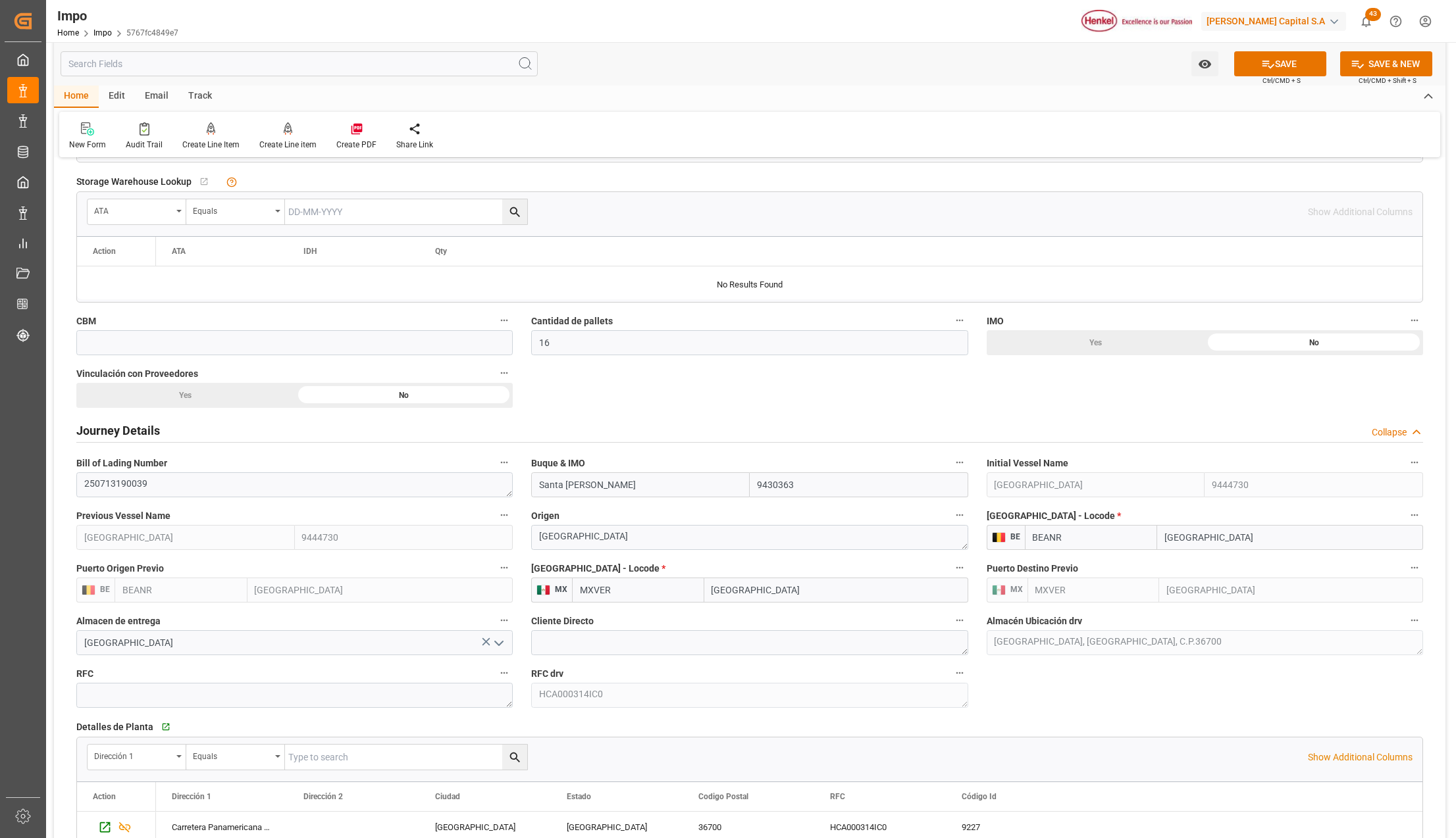
scroll to position [701, 0]
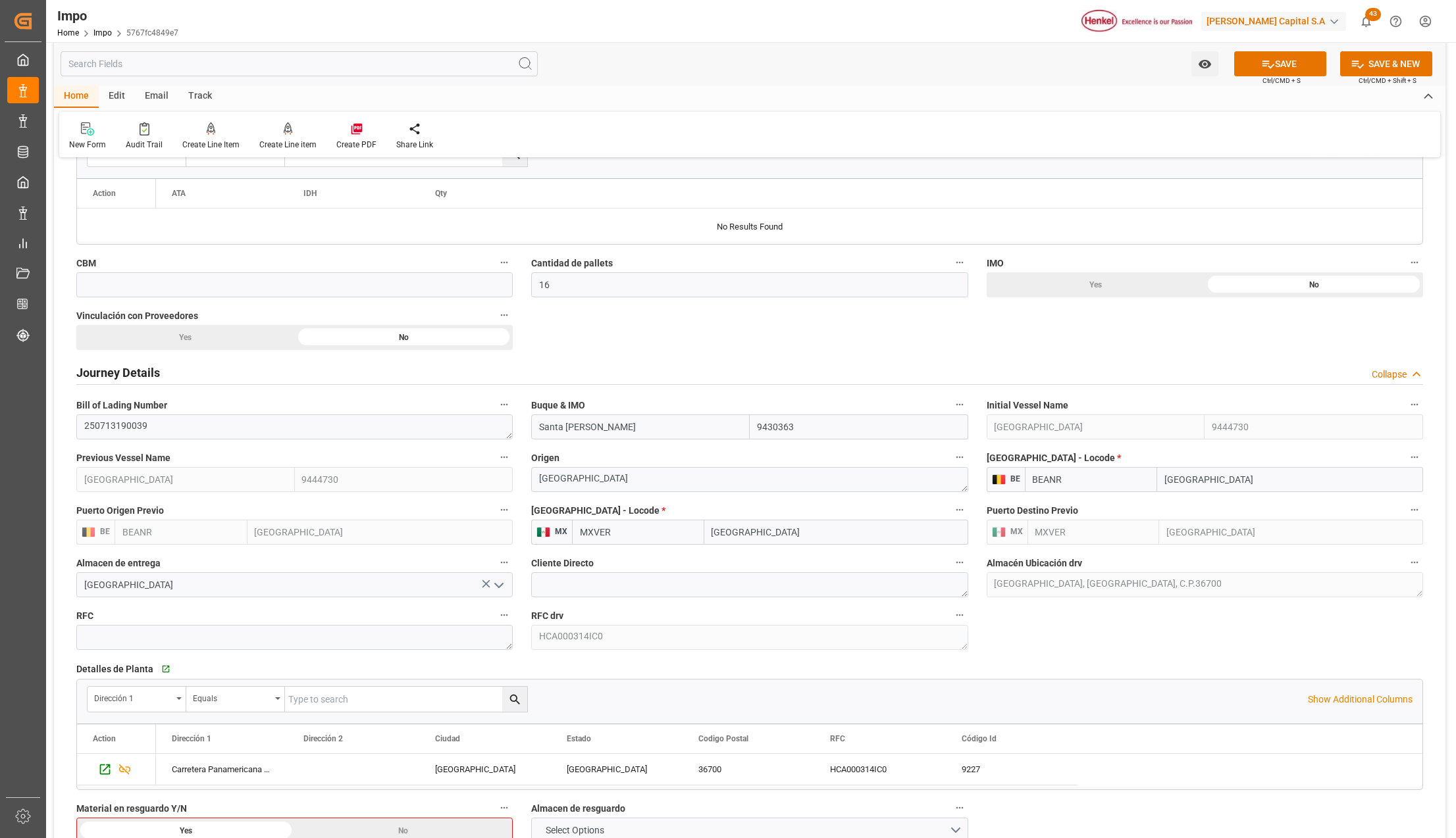
click at [90, 379] on h2 "Journey Details" at bounding box center [118, 373] width 83 height 18
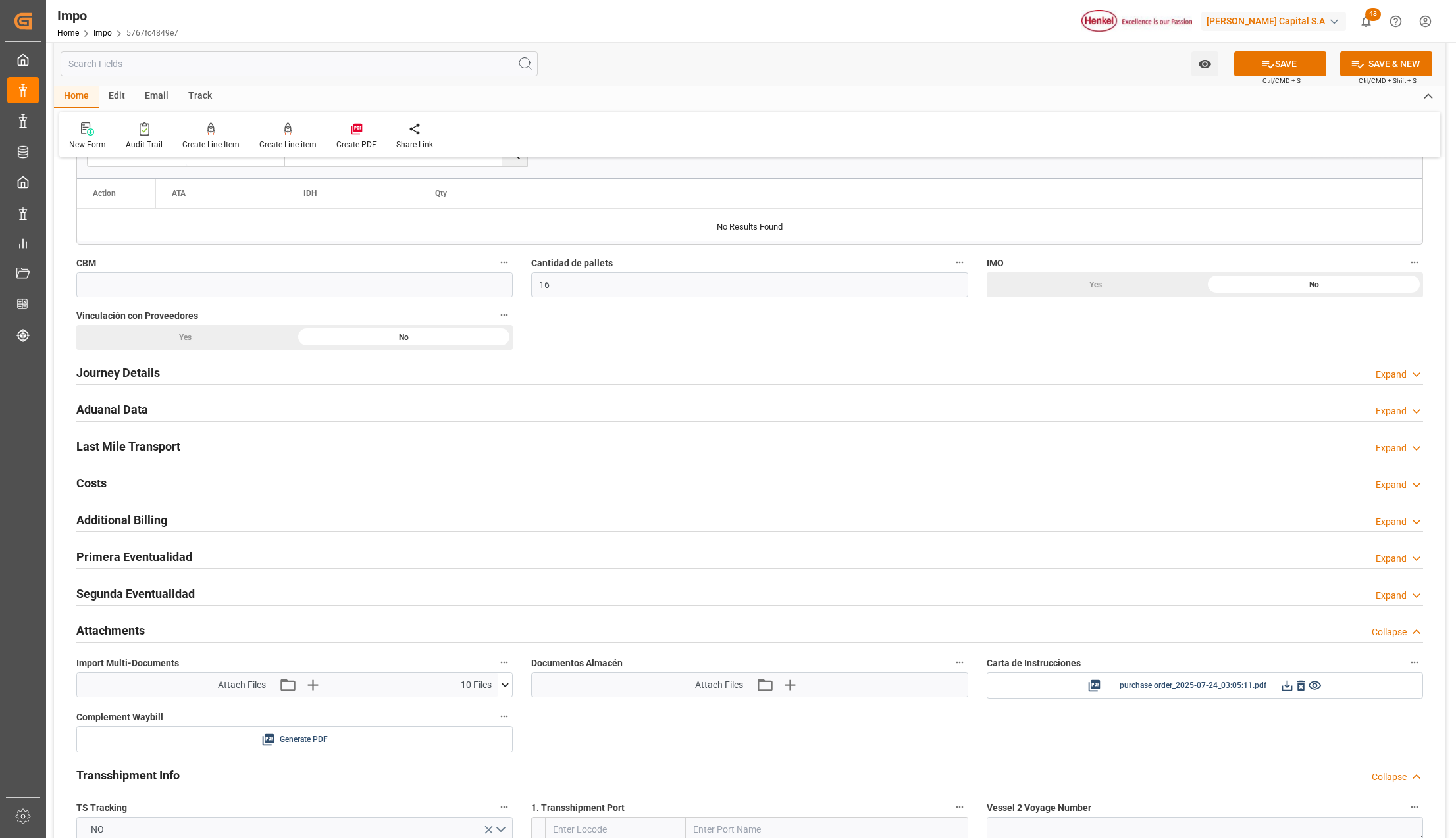
click at [96, 412] on h2 "Aduanal Data" at bounding box center [112, 410] width 72 height 18
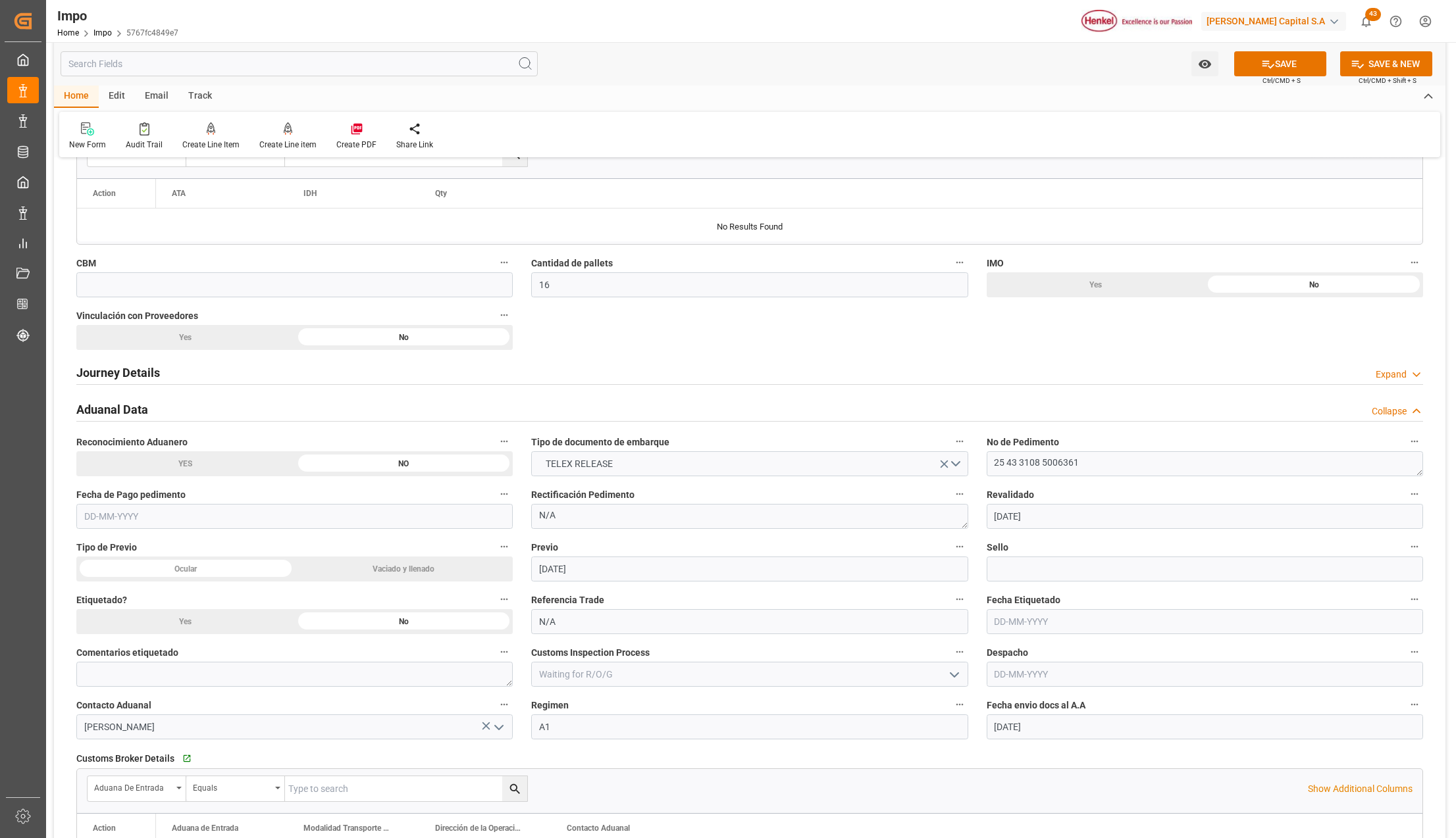
click at [109, 417] on h2 "Aduanal Data" at bounding box center [112, 410] width 72 height 18
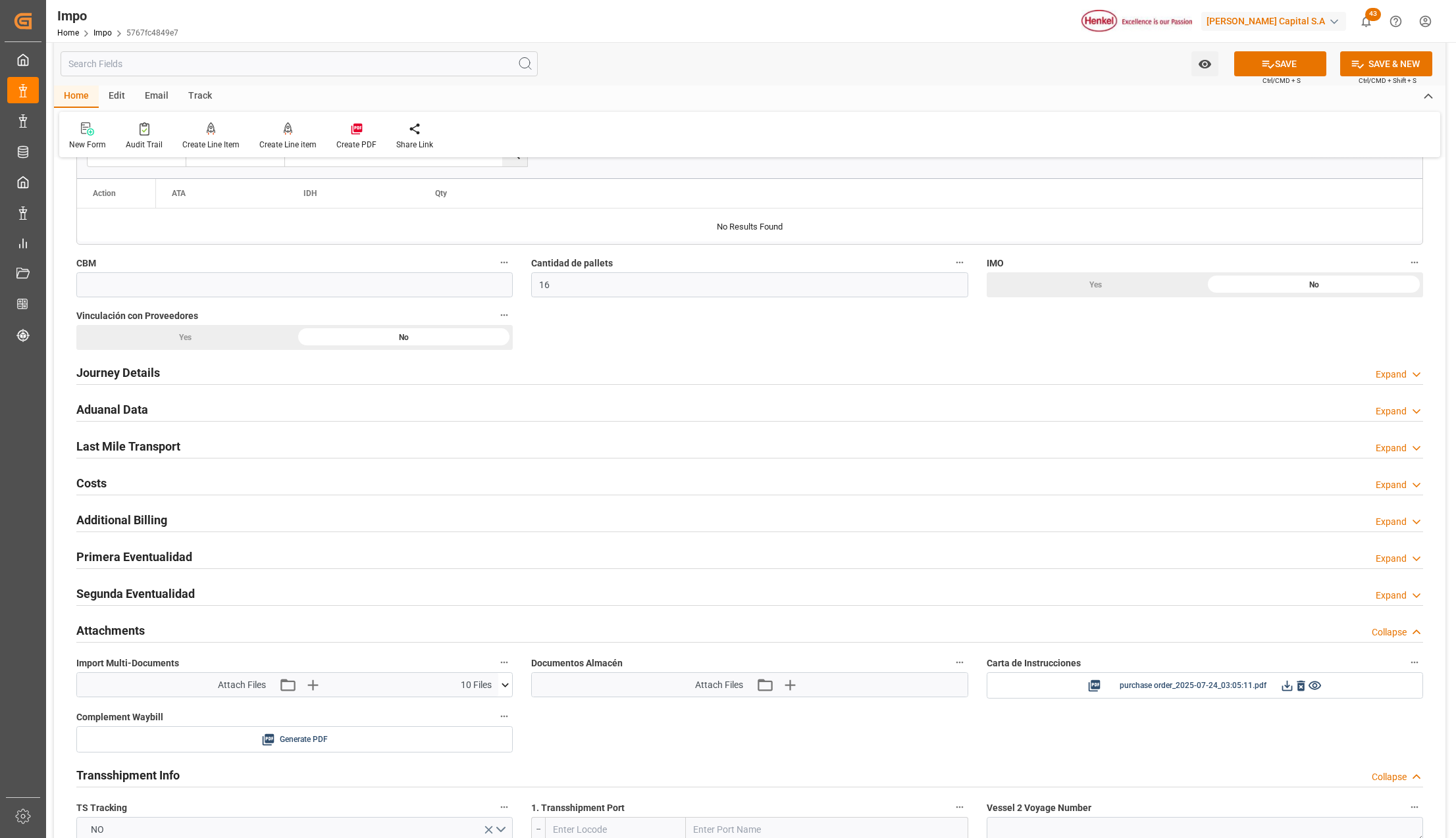
click at [113, 446] on h2 "Last Mile Transport" at bounding box center [128, 447] width 104 height 18
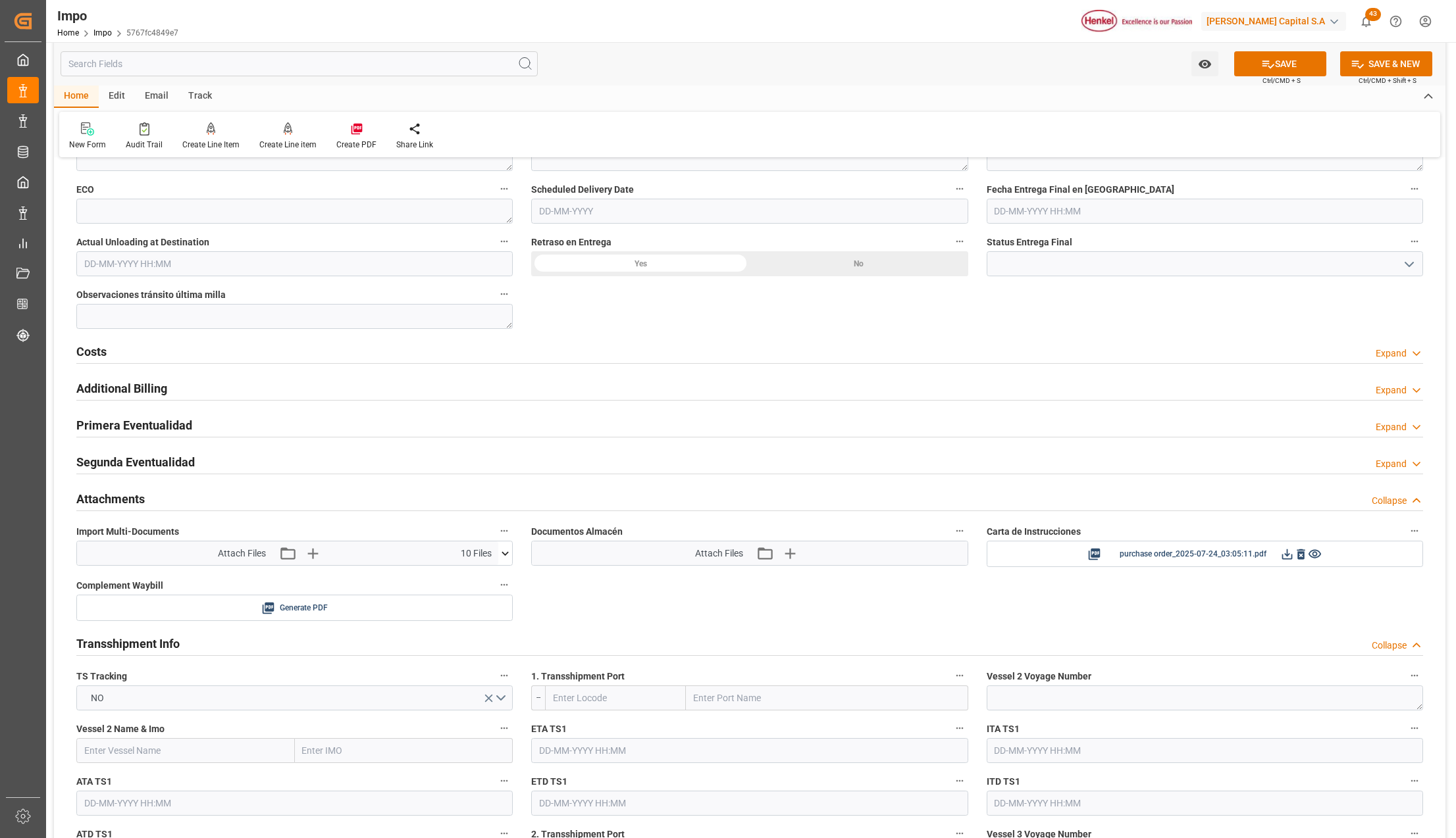
scroll to position [1140, 0]
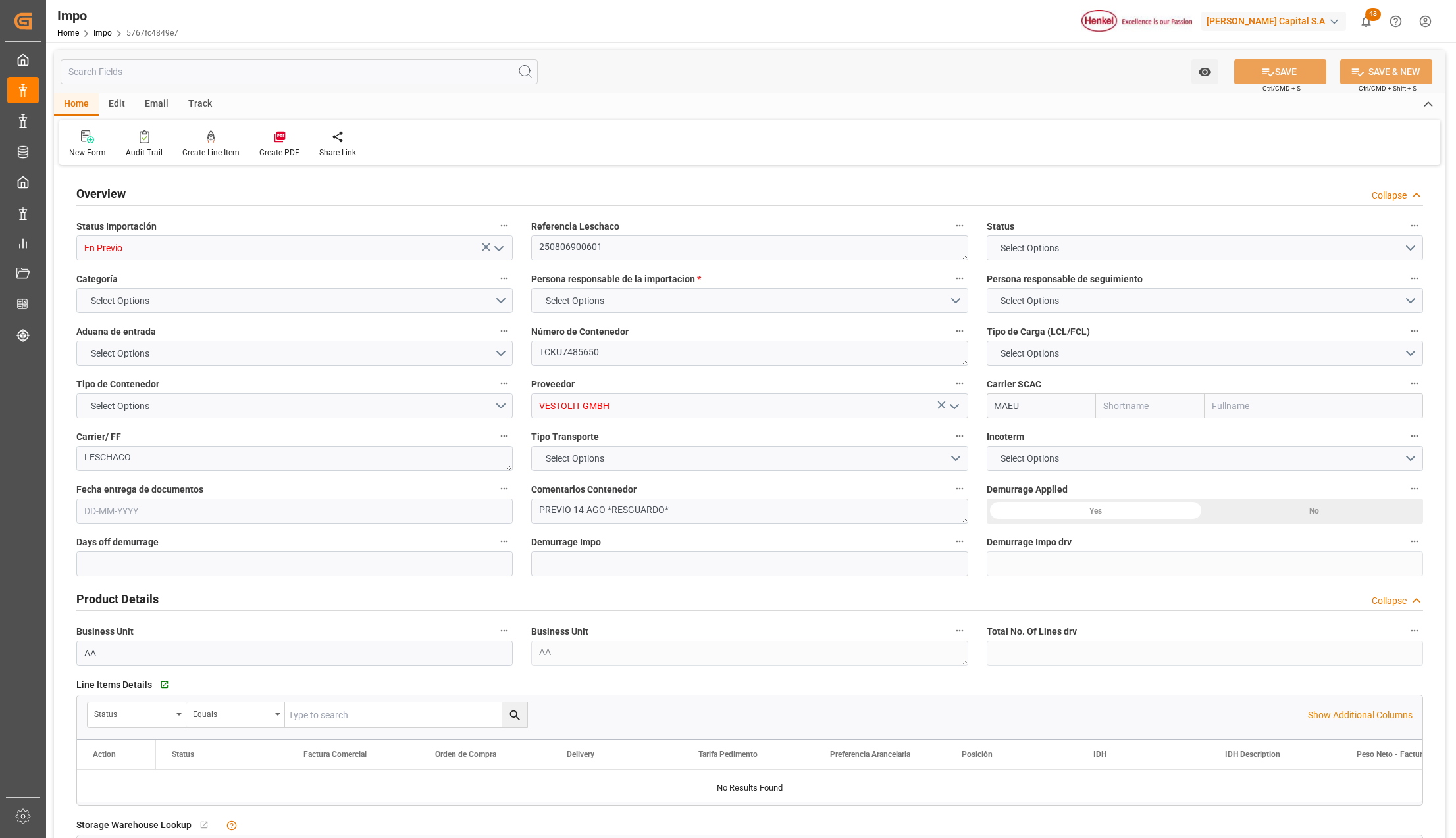
type input "Maersk"
type input "Maersk Line AS"
type input "14"
type input "-11"
type input "1"
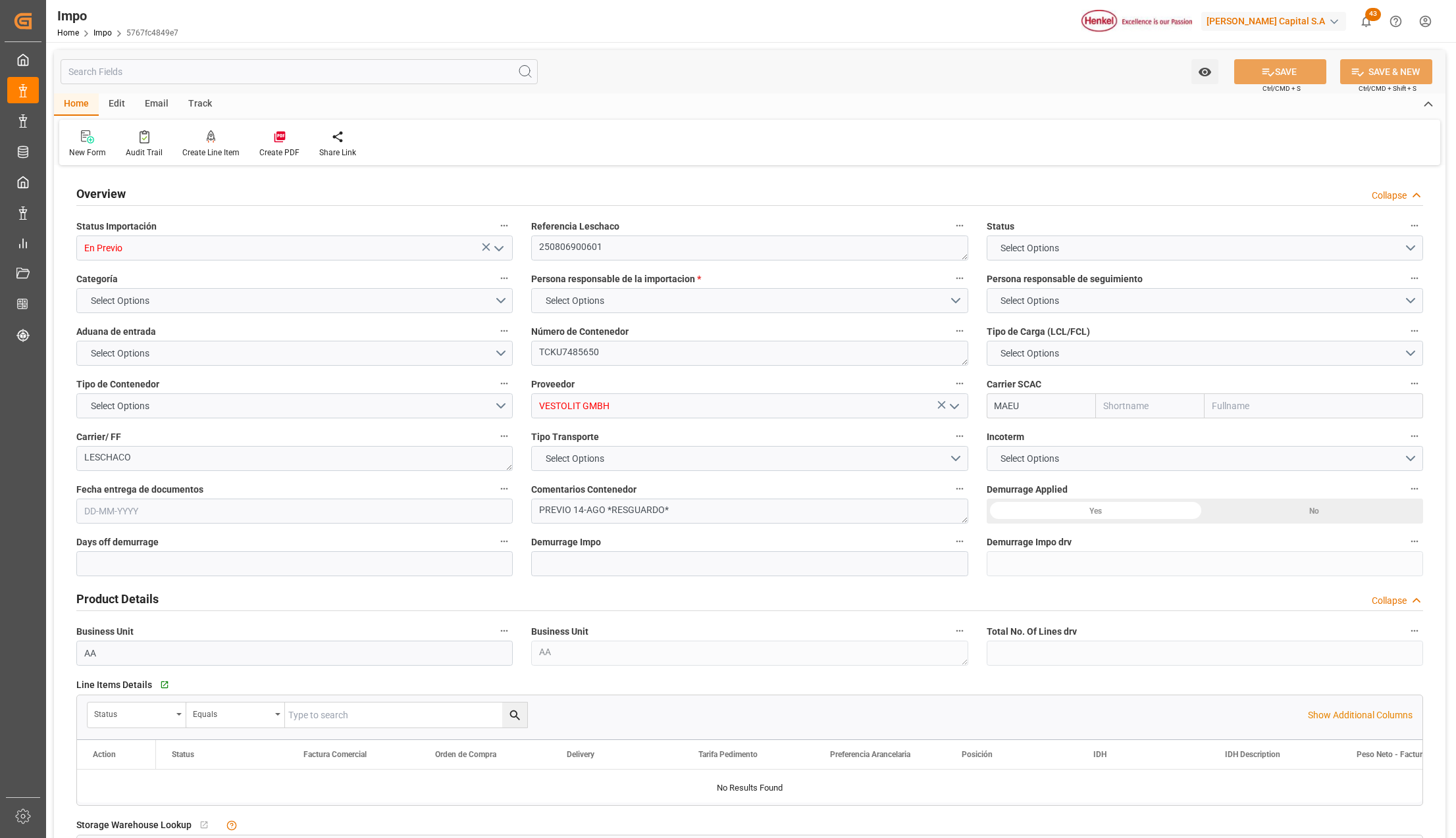
type input "16"
type input "[DATE]"
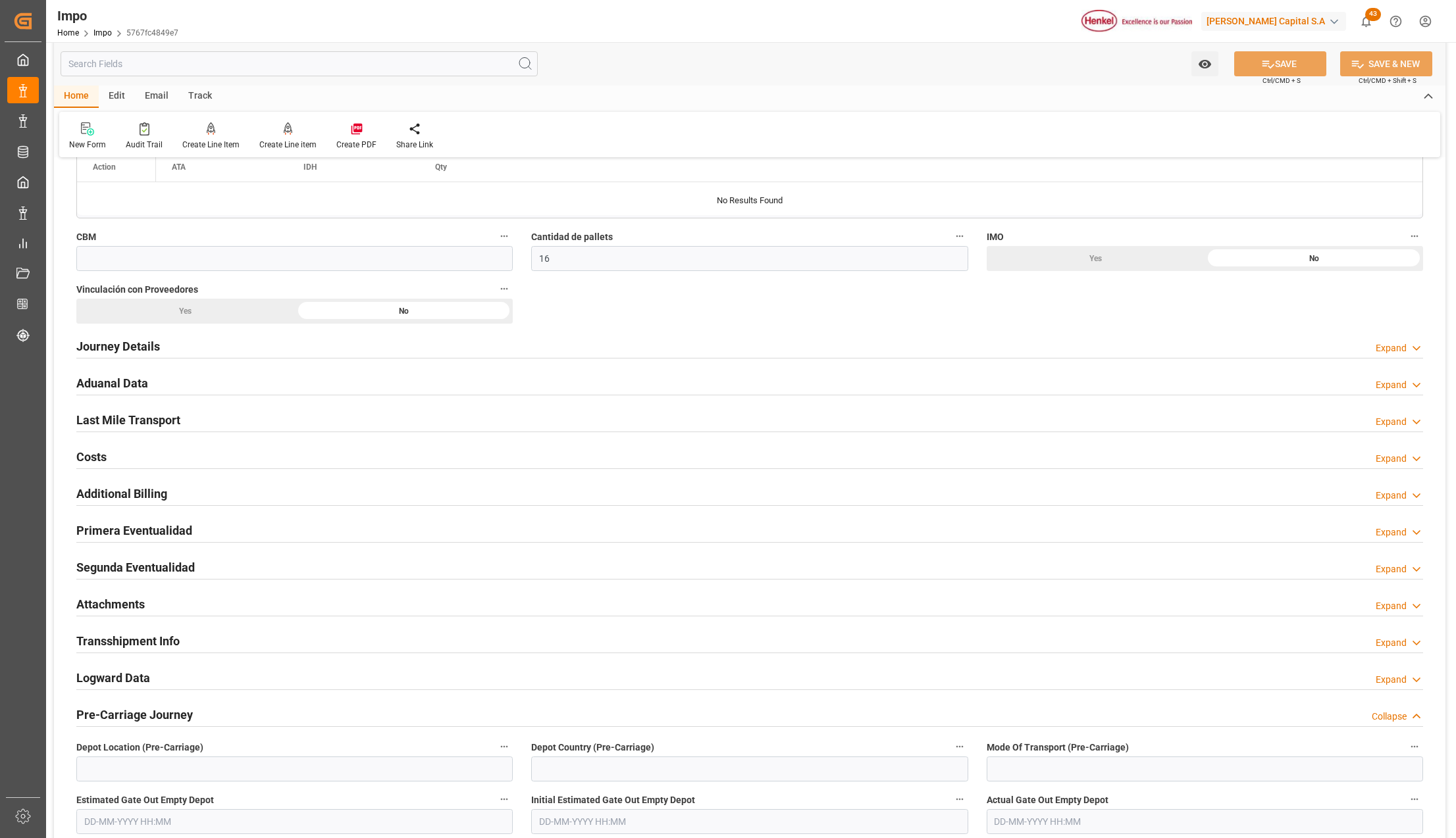
scroll to position [790, 0]
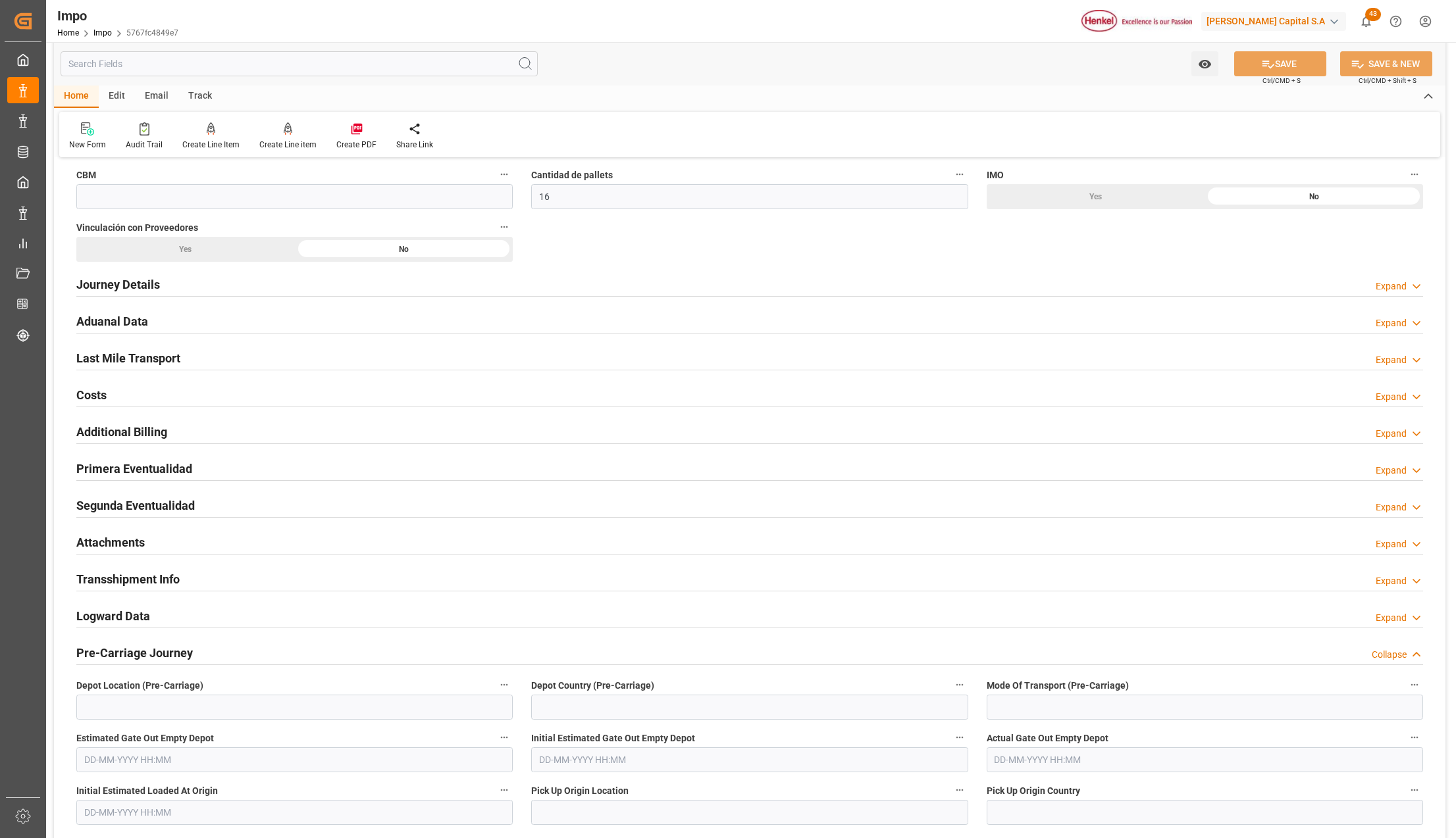
click at [101, 550] on h2 "Attachments" at bounding box center [110, 543] width 69 height 18
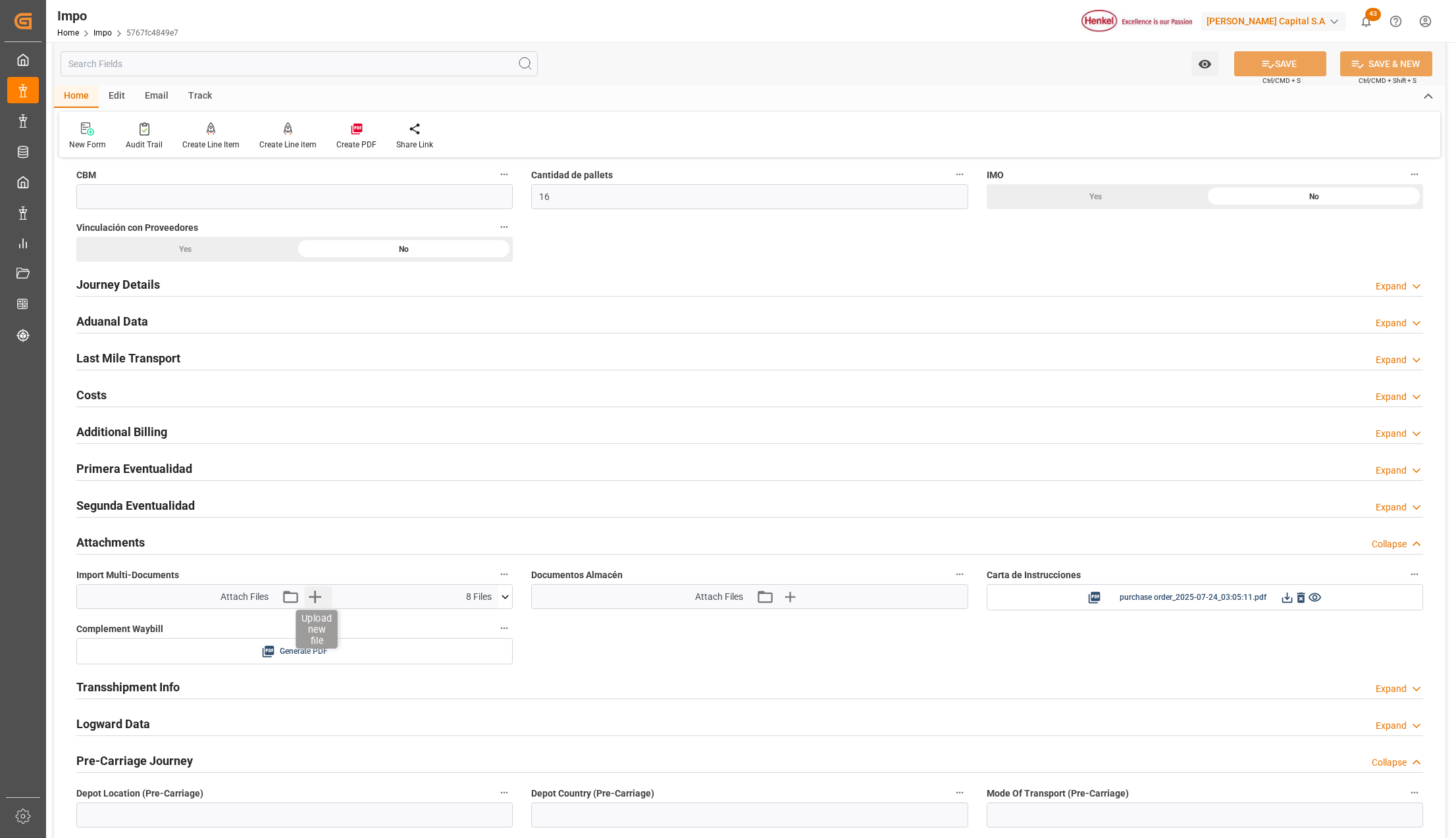
click at [316, 597] on icon "button" at bounding box center [314, 597] width 21 height 21
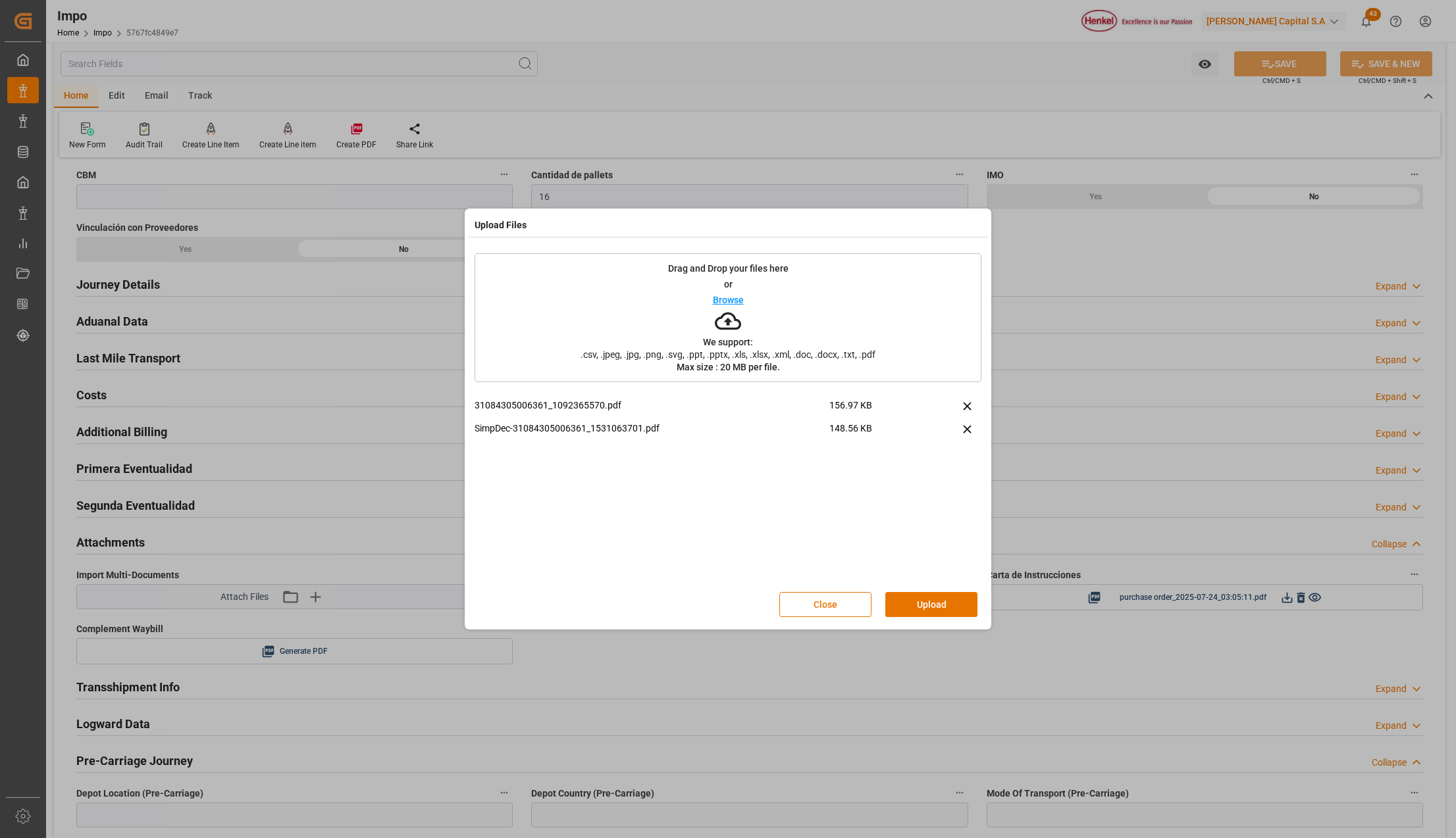
drag, startPoint x: 933, startPoint y: 609, endPoint x: 933, endPoint y: 616, distance: 7.0
click at [932, 609] on button "Upload" at bounding box center [931, 605] width 92 height 25
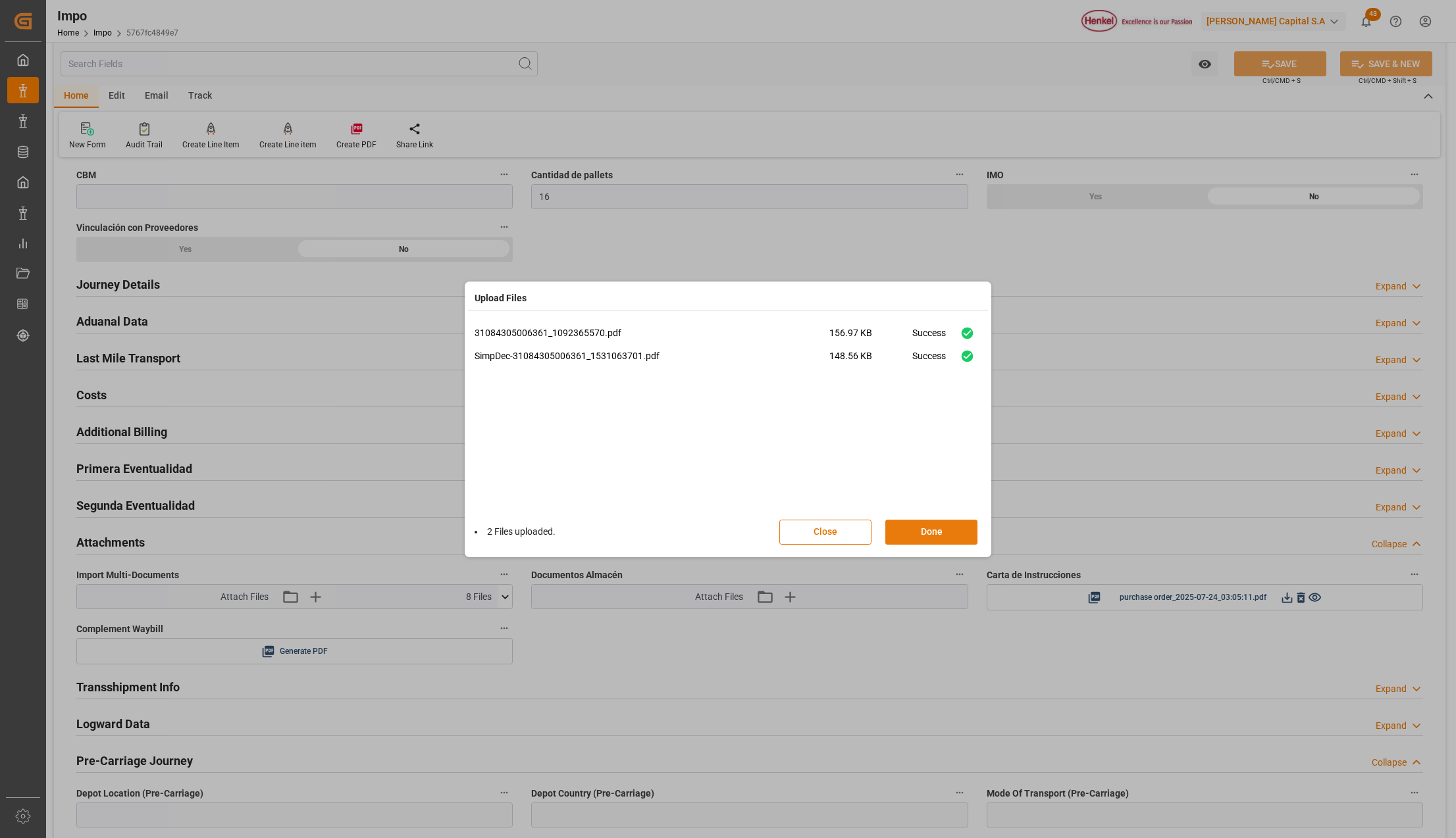
click at [949, 529] on button "Done" at bounding box center [931, 532] width 92 height 25
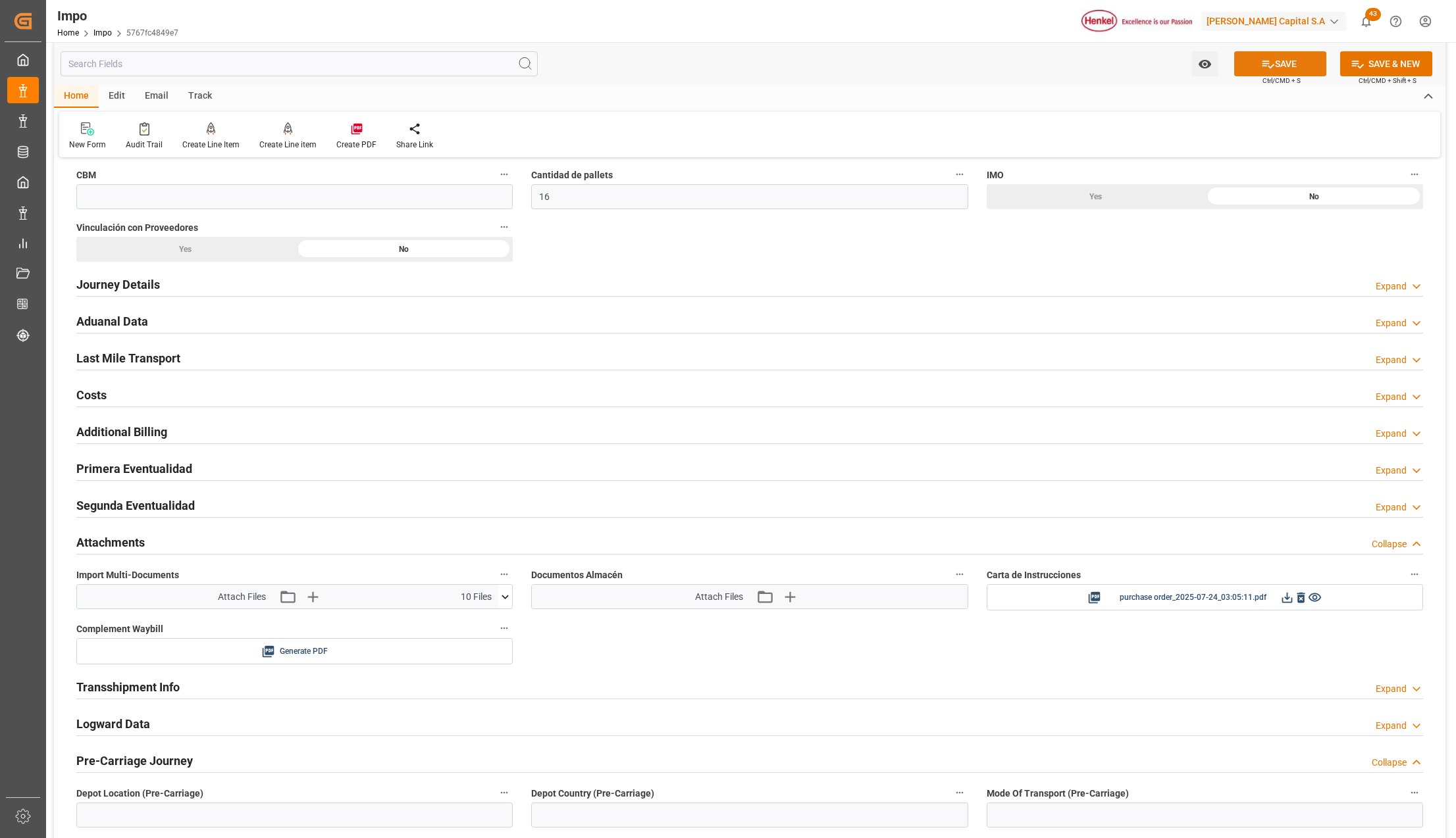
click at [1282, 61] on button "SAVE" at bounding box center [1280, 64] width 92 height 25
click at [1433, 19] on icon at bounding box center [1433, 21] width 16 height 16
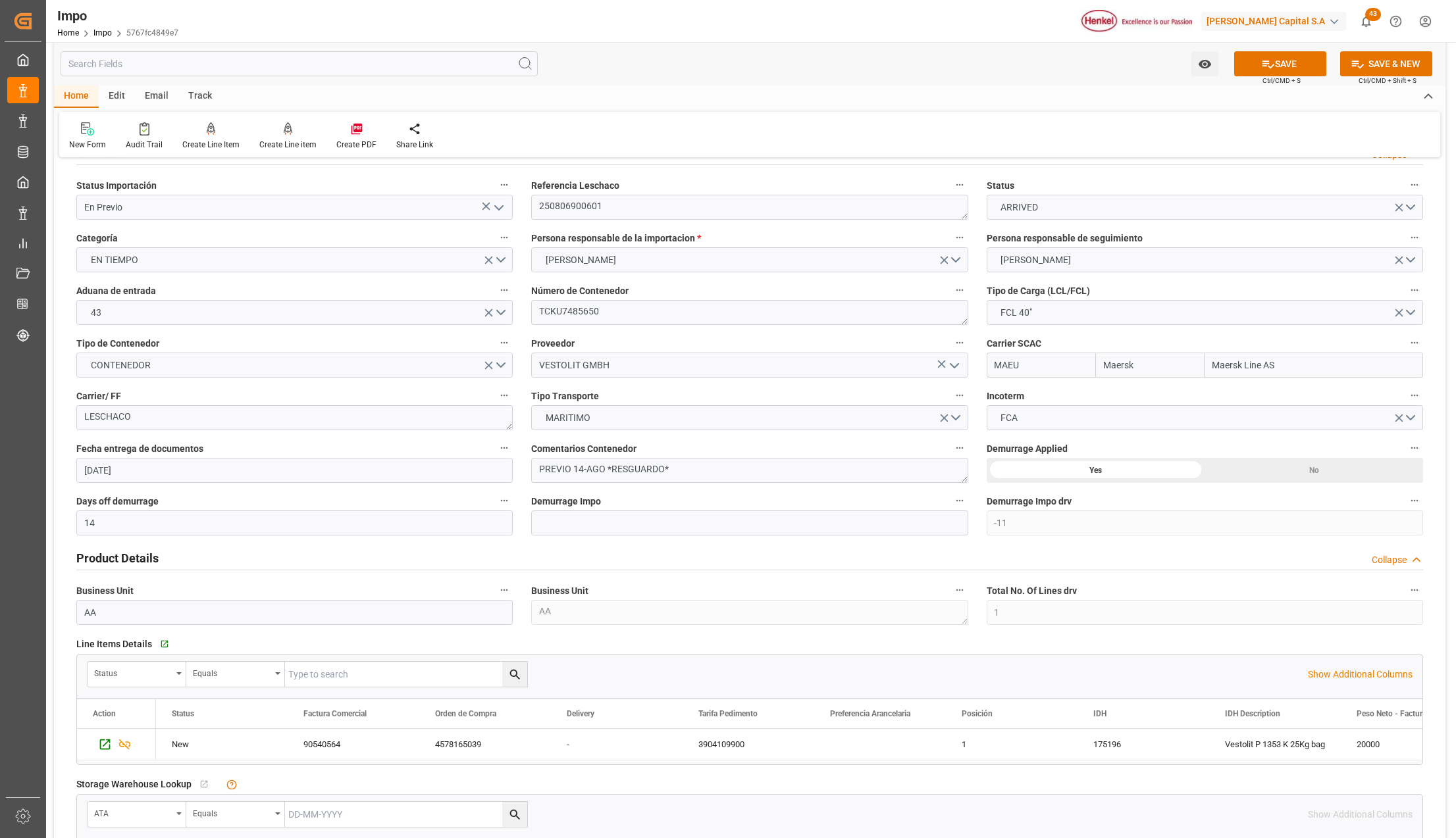
scroll to position [0, 0]
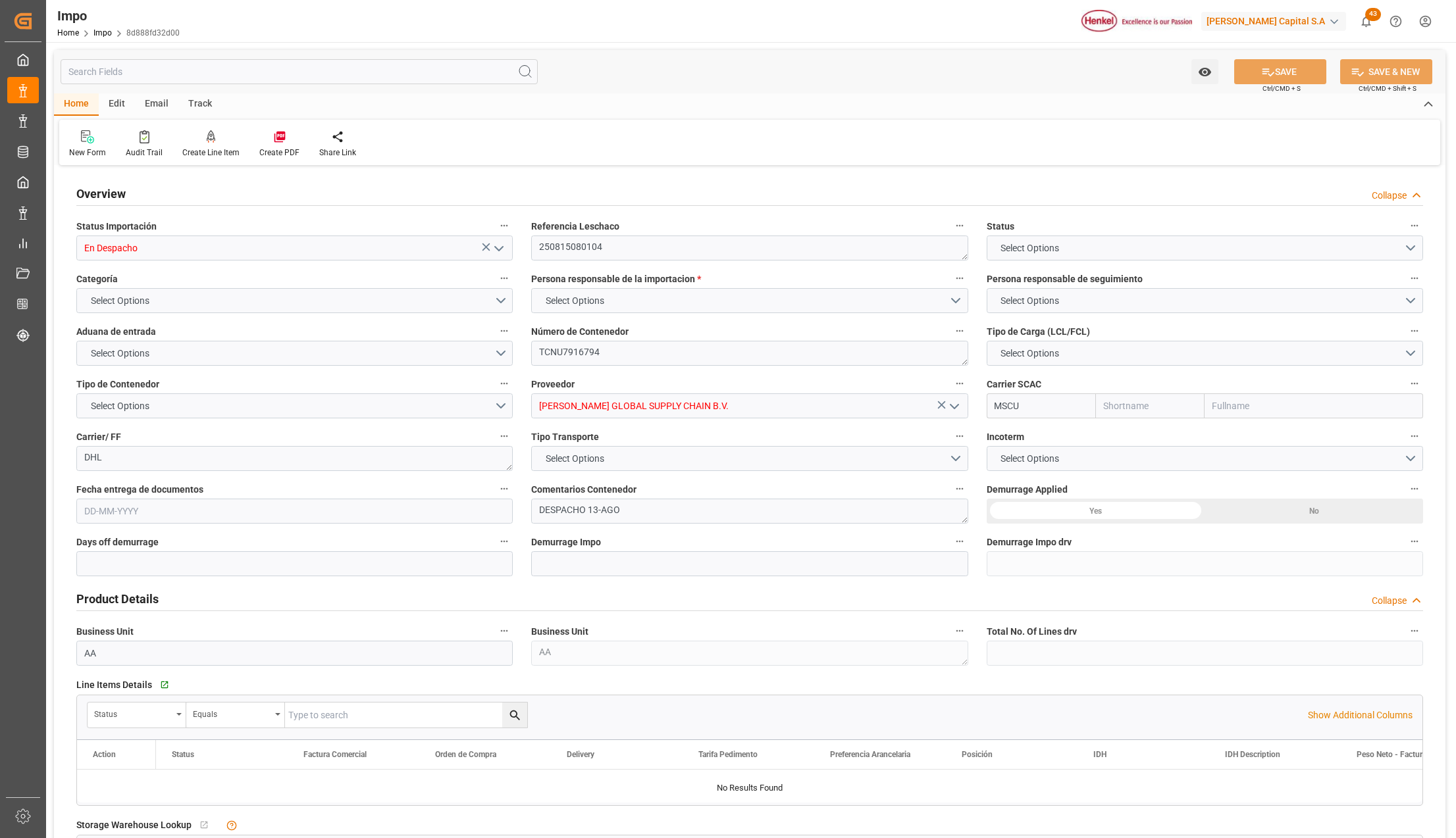
type input "MSC"
type input "Mediterranean Shipping Company"
type input "0"
type input "5"
type input "4.11"
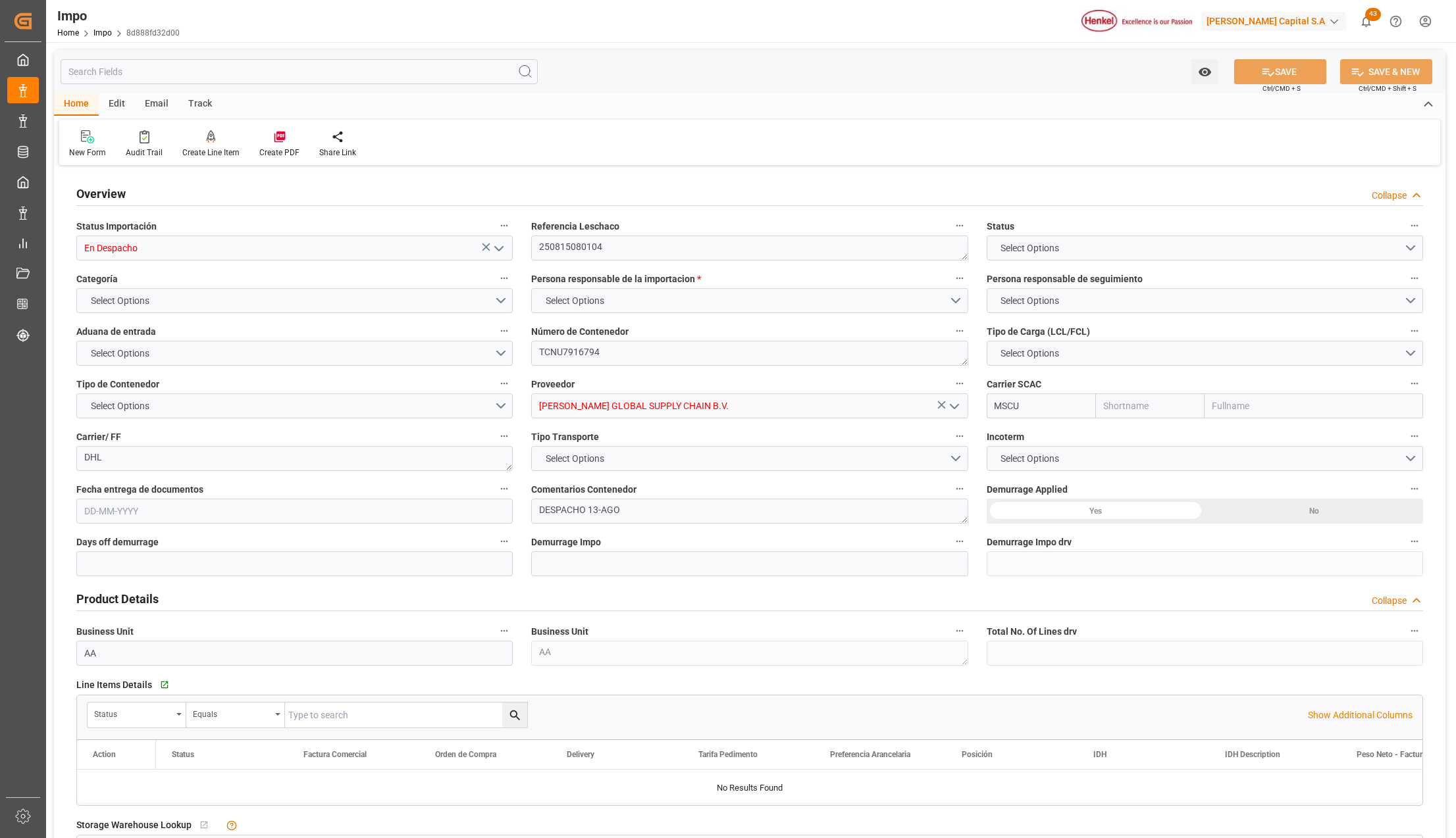
type input "5"
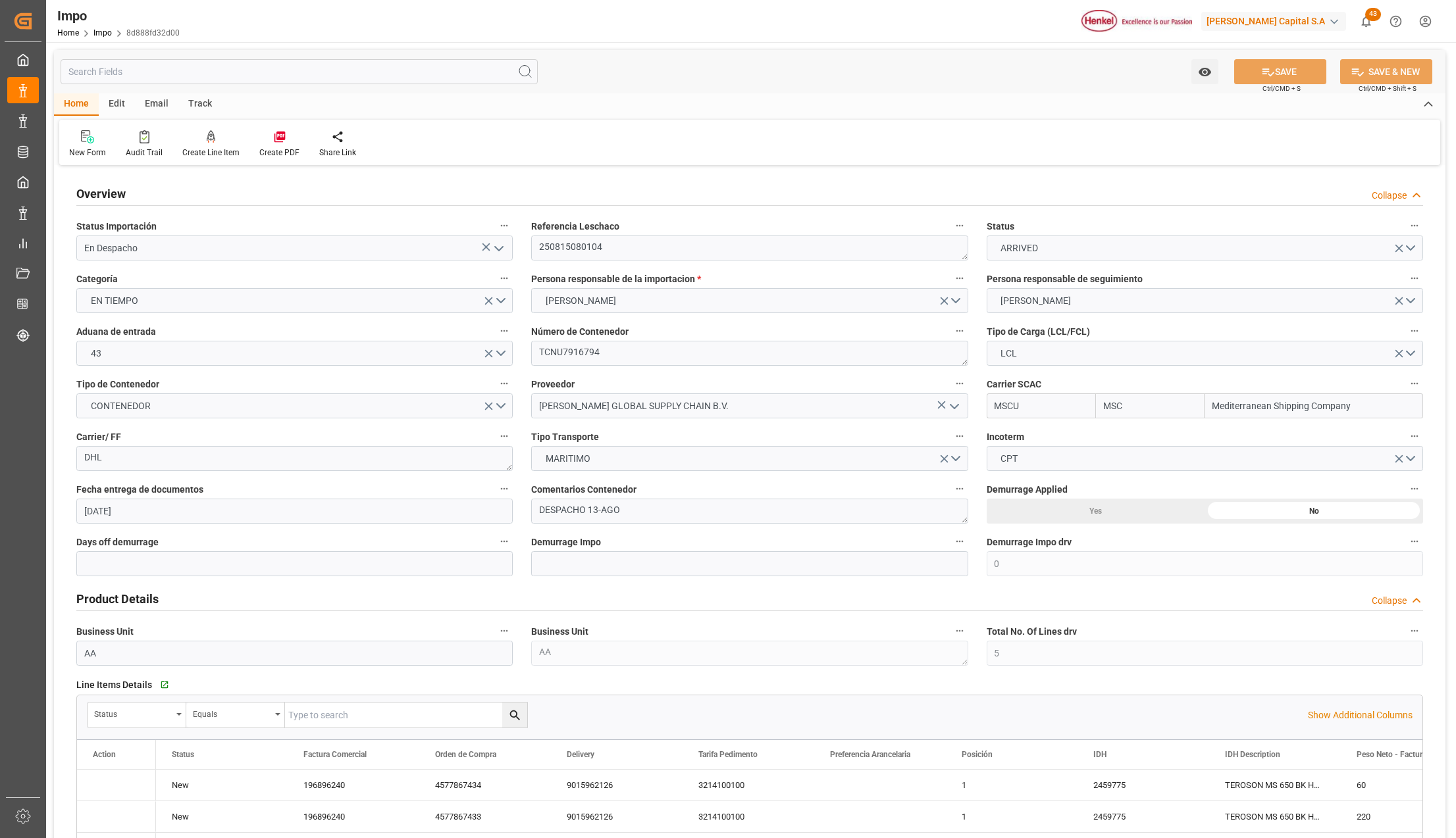
type input "[DATE]"
click at [495, 245] on icon "open menu" at bounding box center [498, 248] width 16 height 16
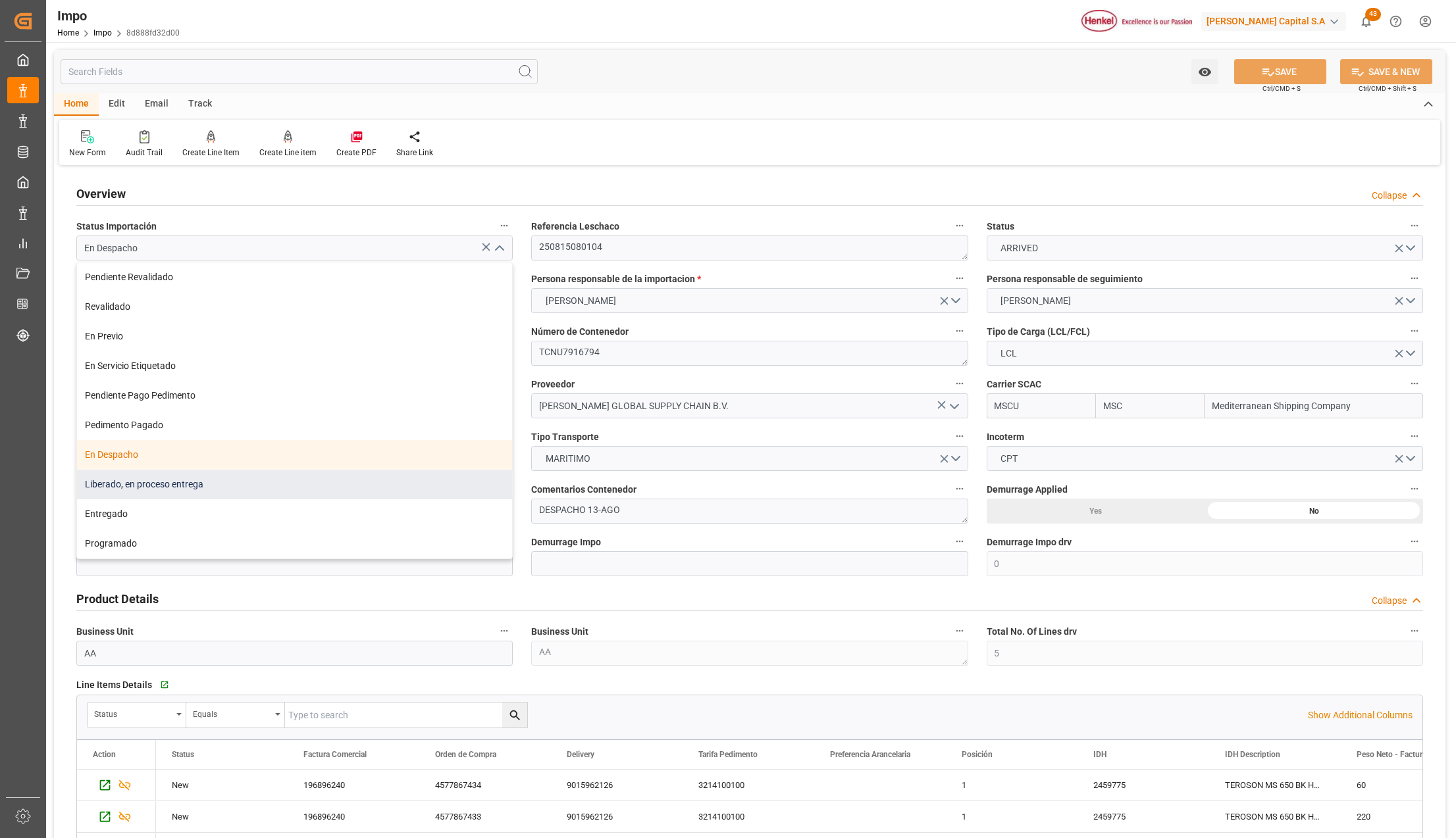
click at [140, 489] on div "Liberado, en proceso entrega" at bounding box center [295, 484] width 435 height 29
type input "Liberado, en proceso entrega"
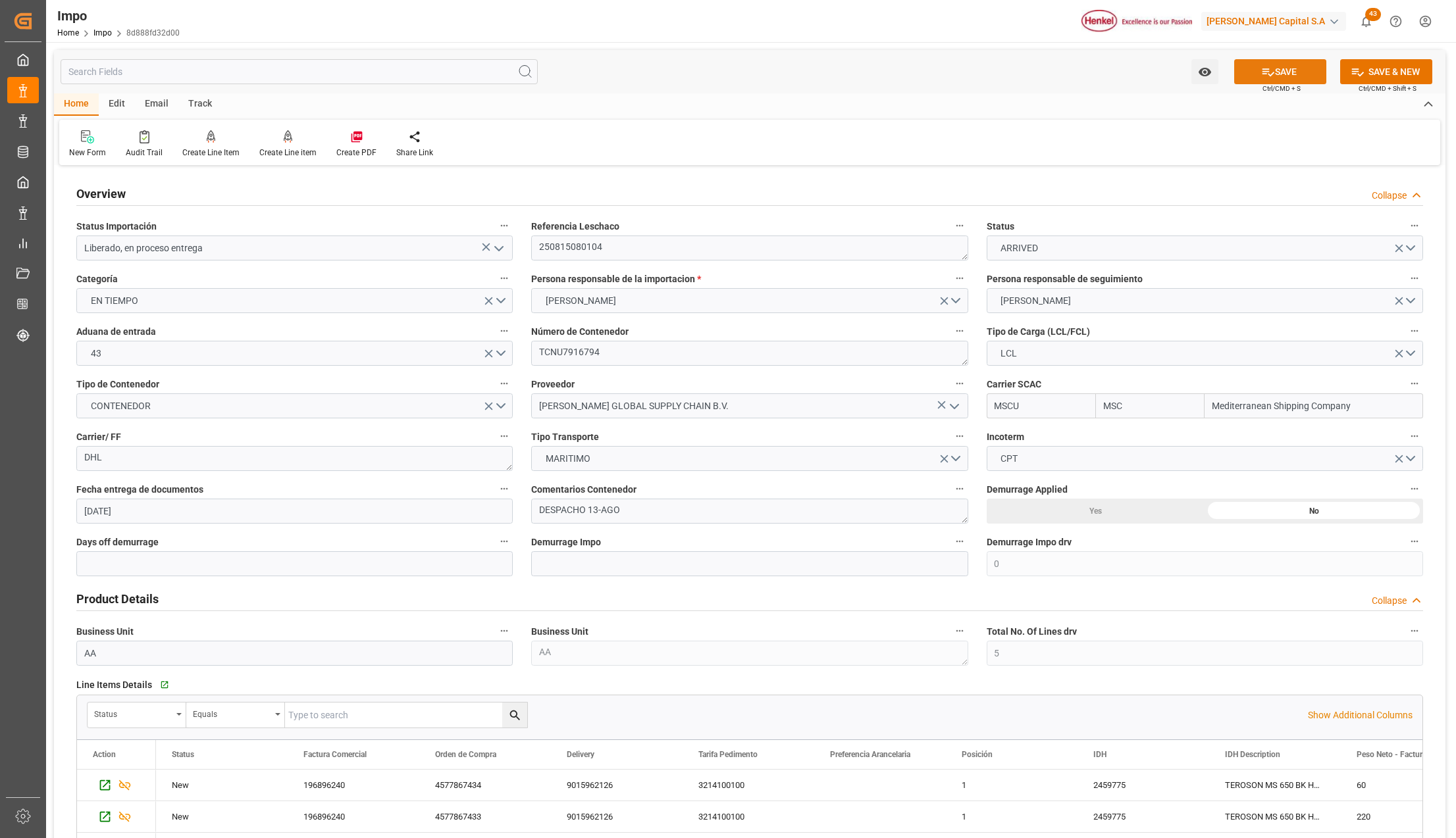
click at [1280, 67] on button "SAVE" at bounding box center [1280, 71] width 92 height 25
